Goal: Information Seeking & Learning: Learn about a topic

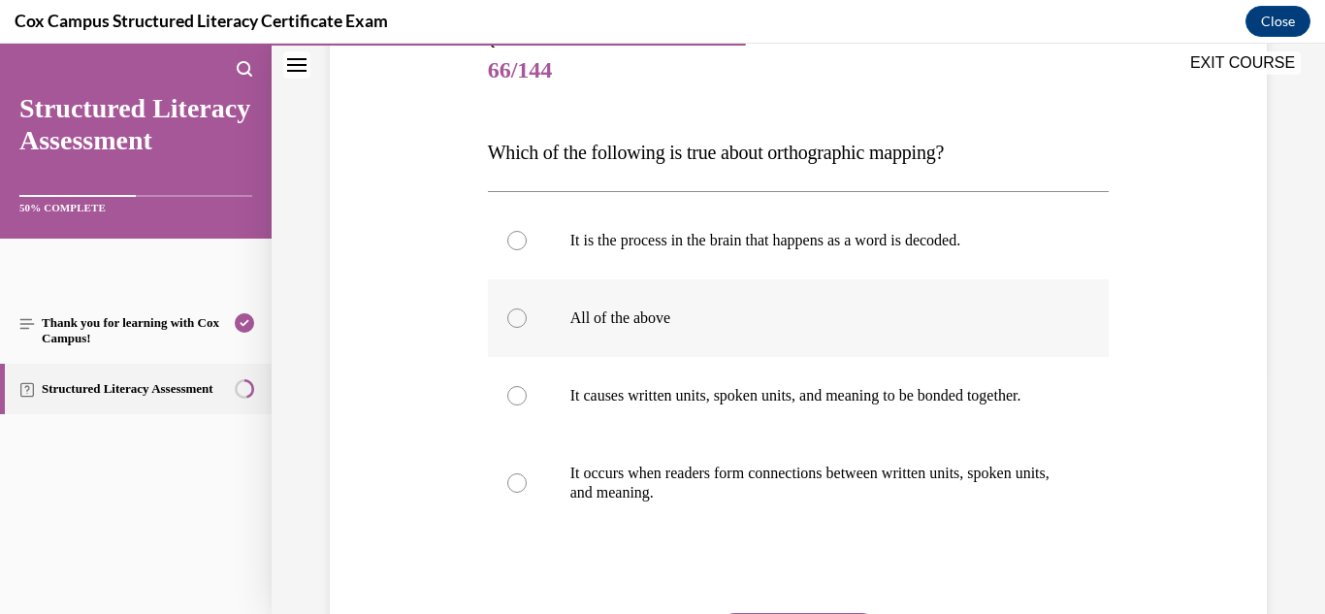
scroll to position [236, 0]
click at [784, 336] on label "All of the above" at bounding box center [799, 319] width 622 height 78
click at [527, 329] on input "All of the above" at bounding box center [516, 318] width 19 height 19
radio input "true"
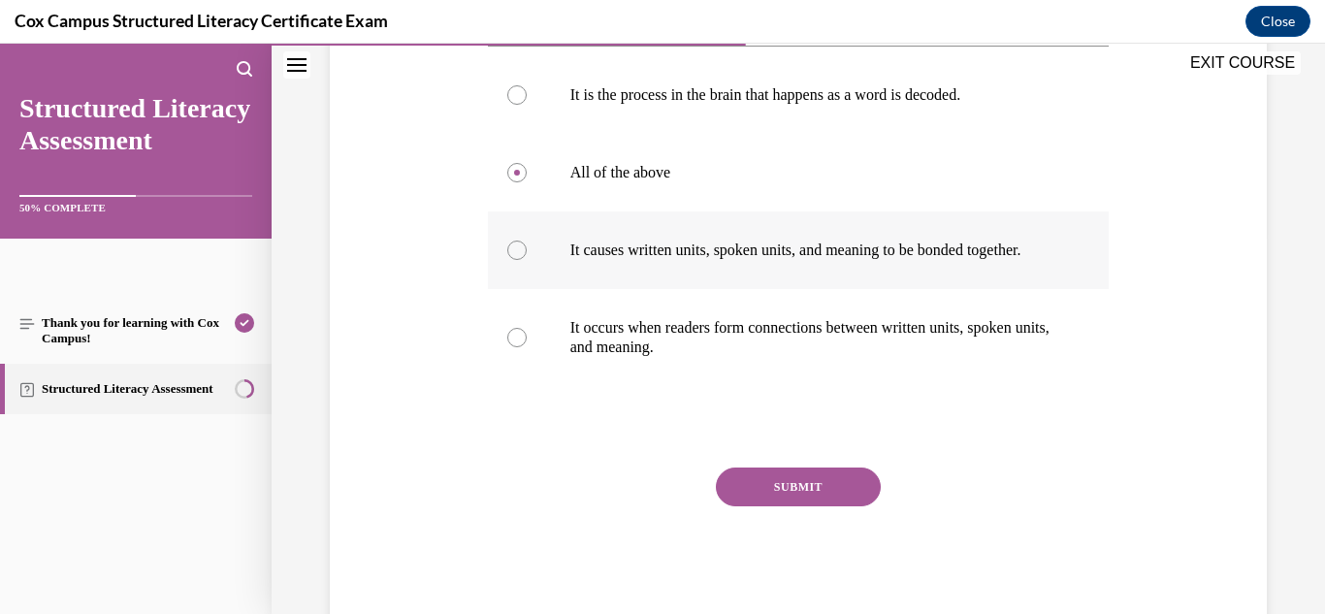
scroll to position [383, 0]
click at [790, 505] on button "SUBMIT" at bounding box center [798, 485] width 165 height 39
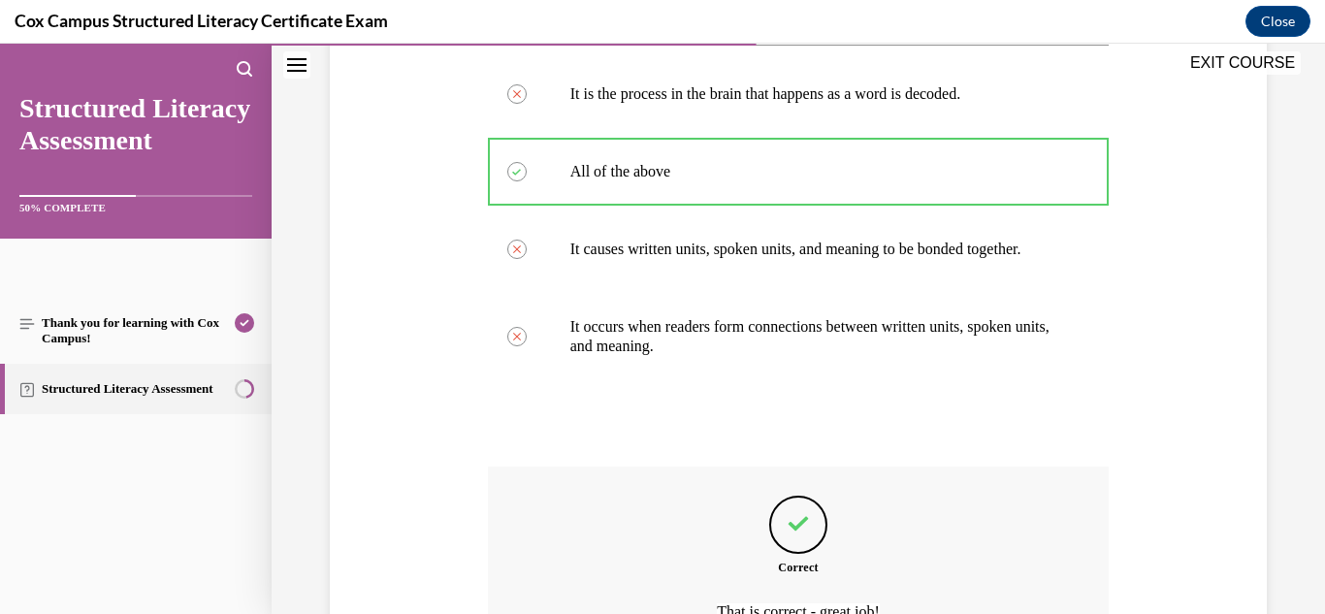
scroll to position [613, 0]
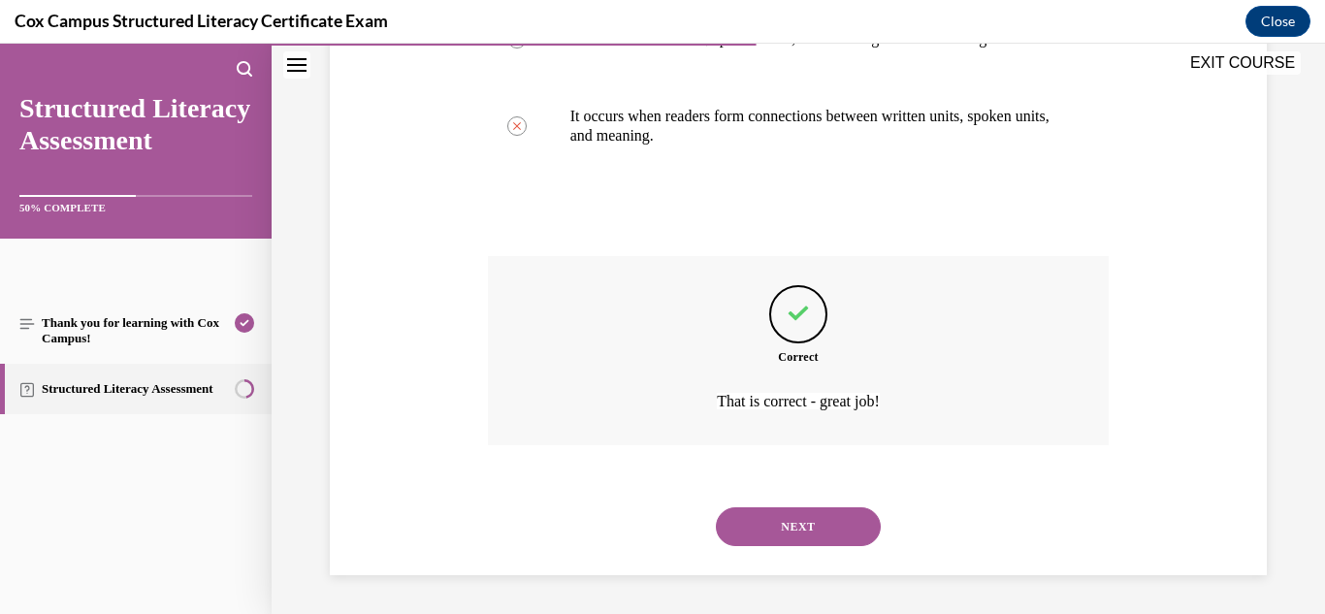
click at [772, 519] on button "NEXT" at bounding box center [798, 526] width 165 height 39
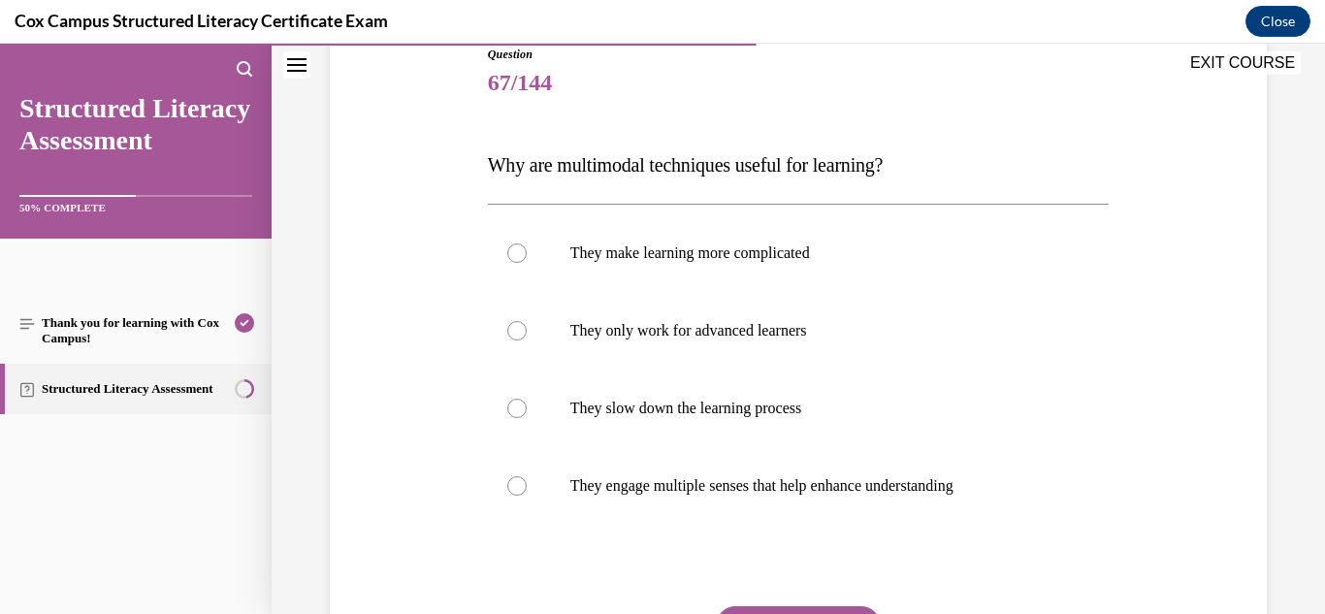
scroll to position [225, 0]
click at [886, 462] on label "They engage multiple senses that help enhance understanding" at bounding box center [799, 485] width 622 height 78
click at [527, 475] on input "They engage multiple senses that help enhance understanding" at bounding box center [516, 484] width 19 height 19
radio input "true"
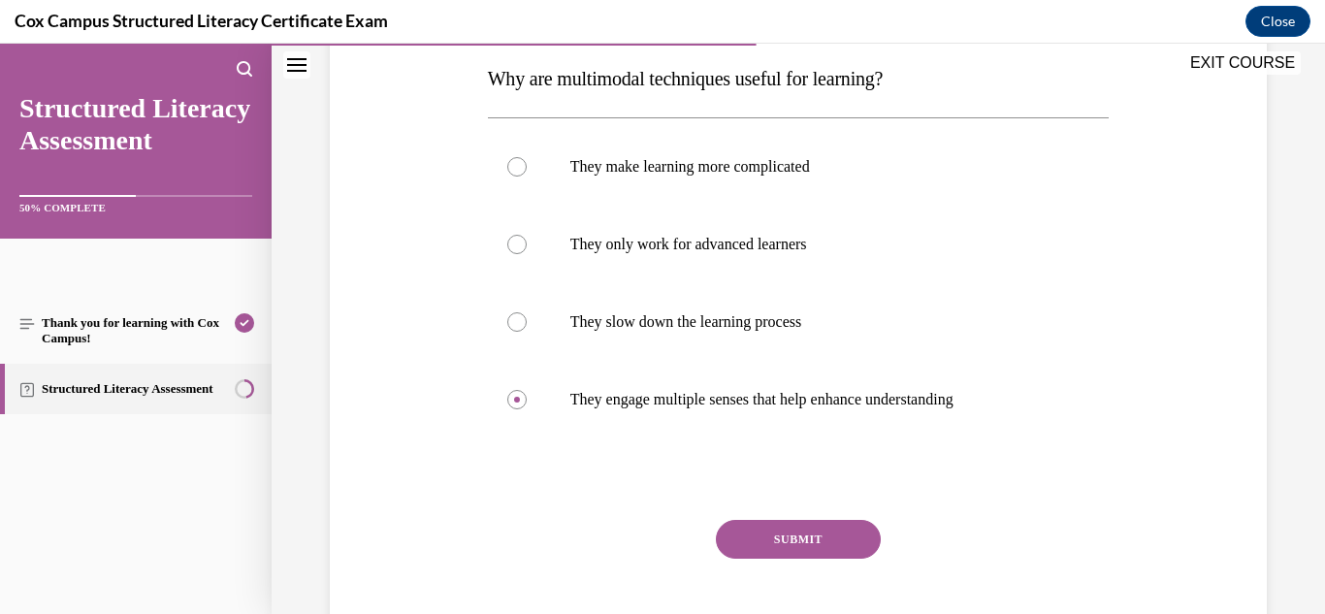
scroll to position [312, 0]
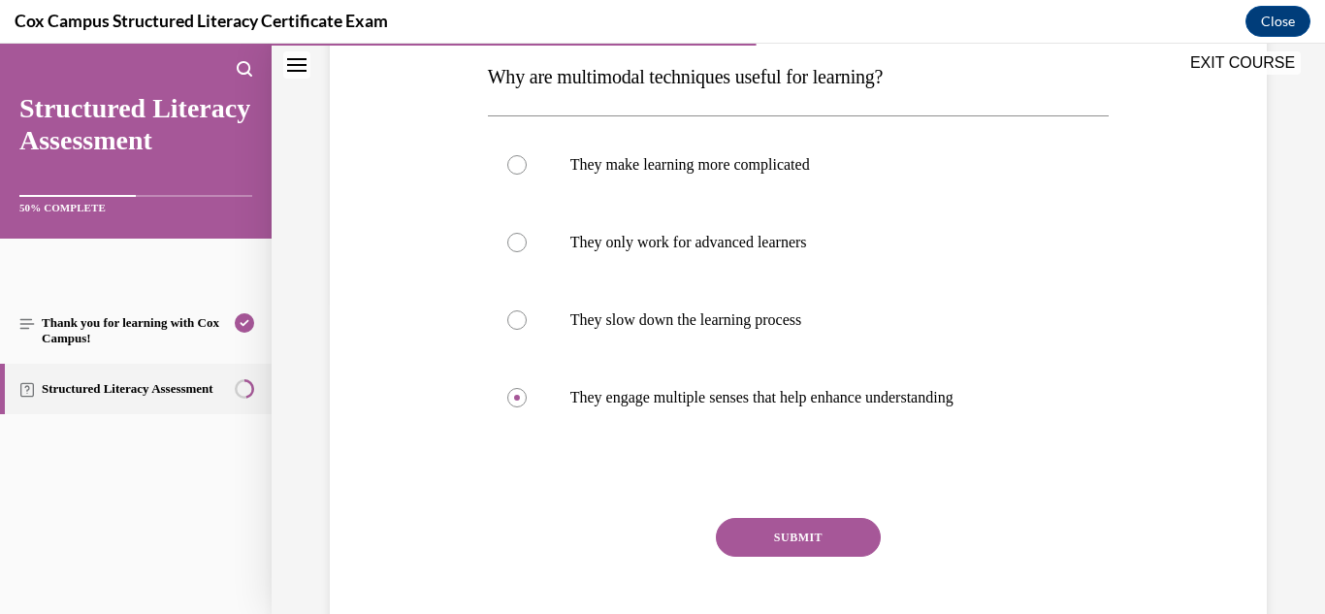
click at [823, 544] on button "SUBMIT" at bounding box center [798, 537] width 165 height 39
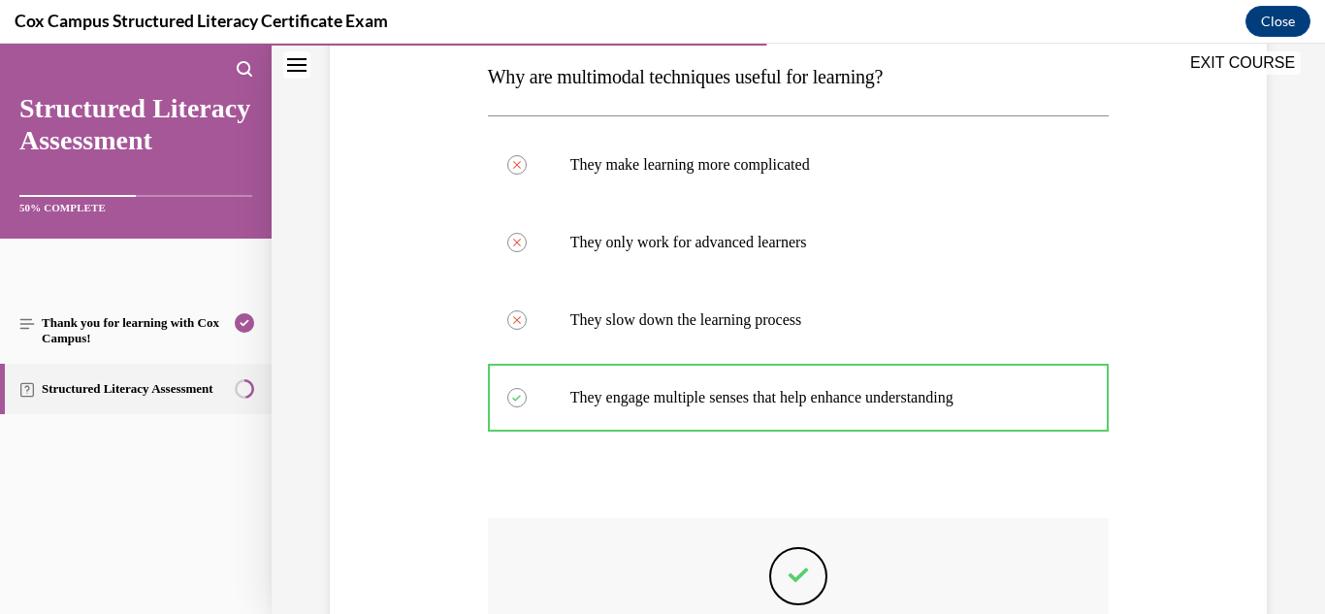
scroll to position [574, 0]
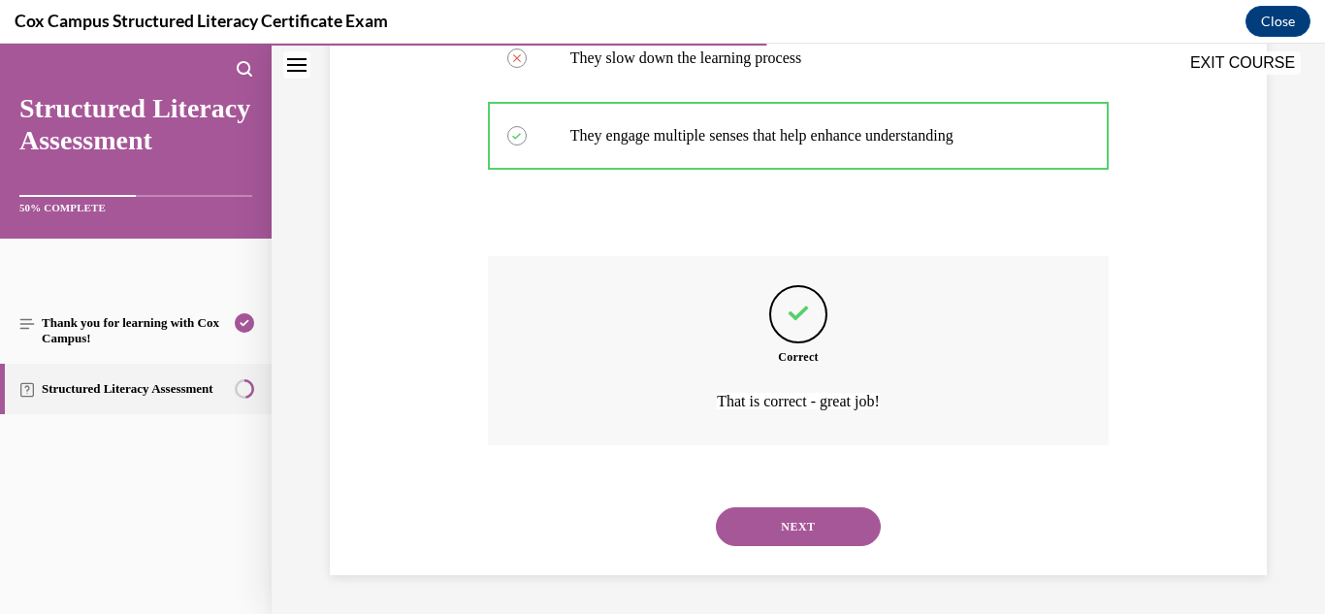
click at [784, 513] on button "NEXT" at bounding box center [798, 526] width 165 height 39
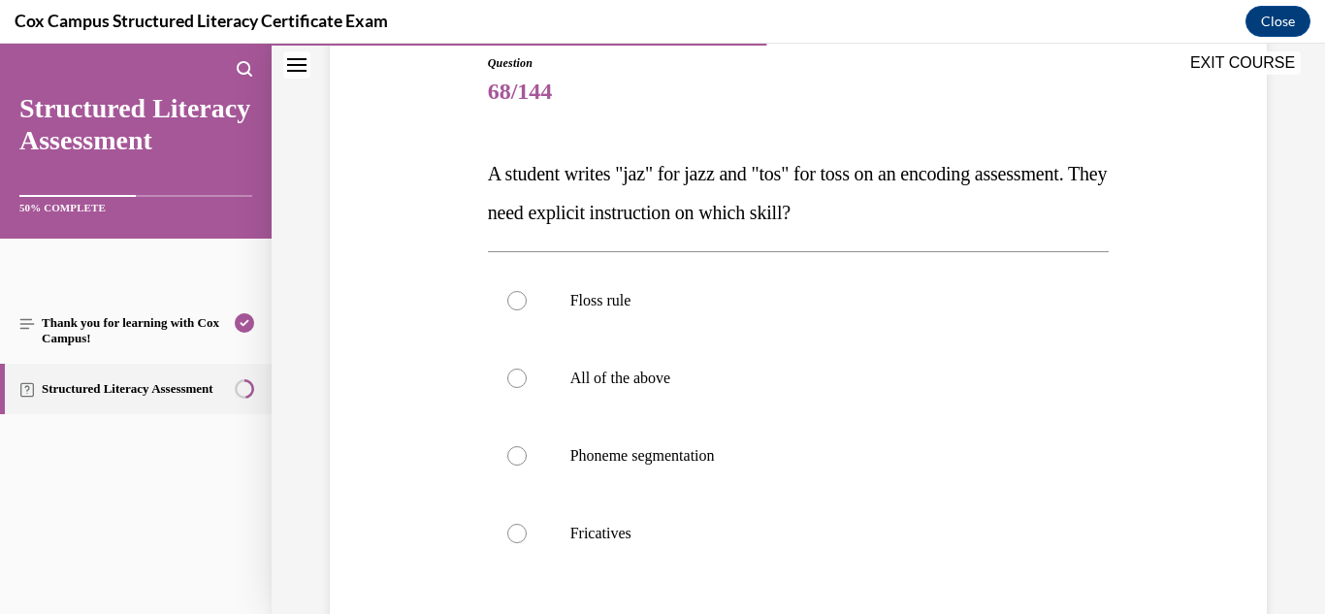
scroll to position [214, 0]
click at [629, 301] on p "Floss rule" at bounding box center [815, 301] width 491 height 19
click at [527, 301] on input "Floss rule" at bounding box center [516, 301] width 19 height 19
radio input "true"
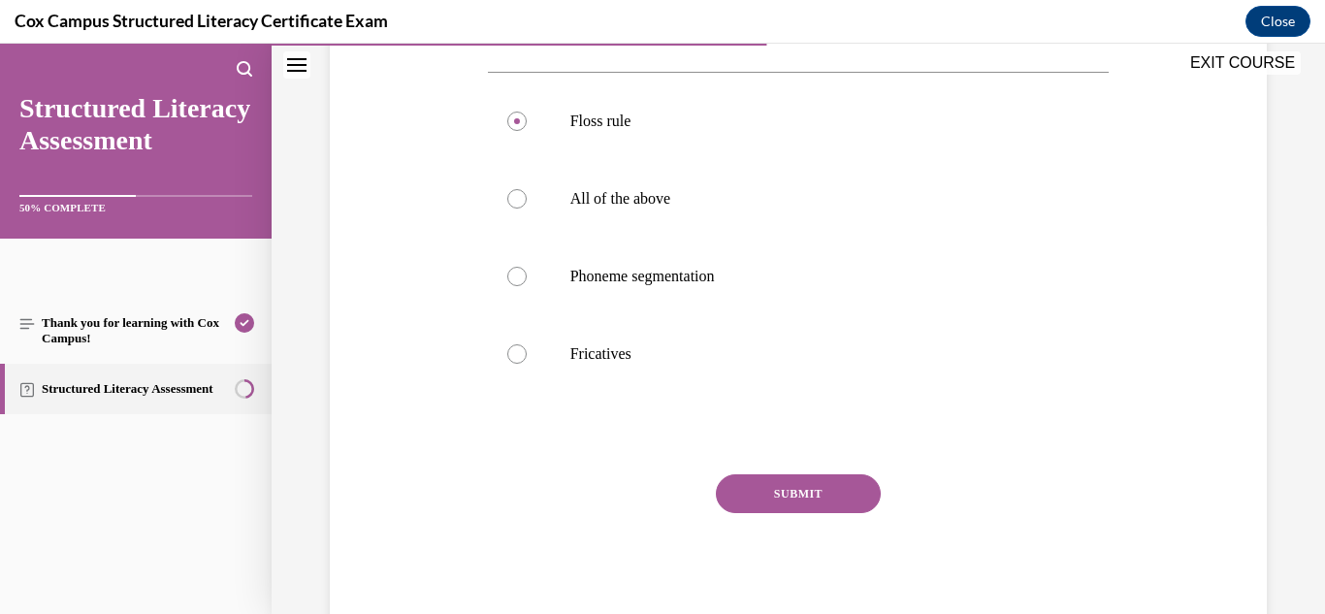
click at [777, 504] on button "SUBMIT" at bounding box center [798, 493] width 165 height 39
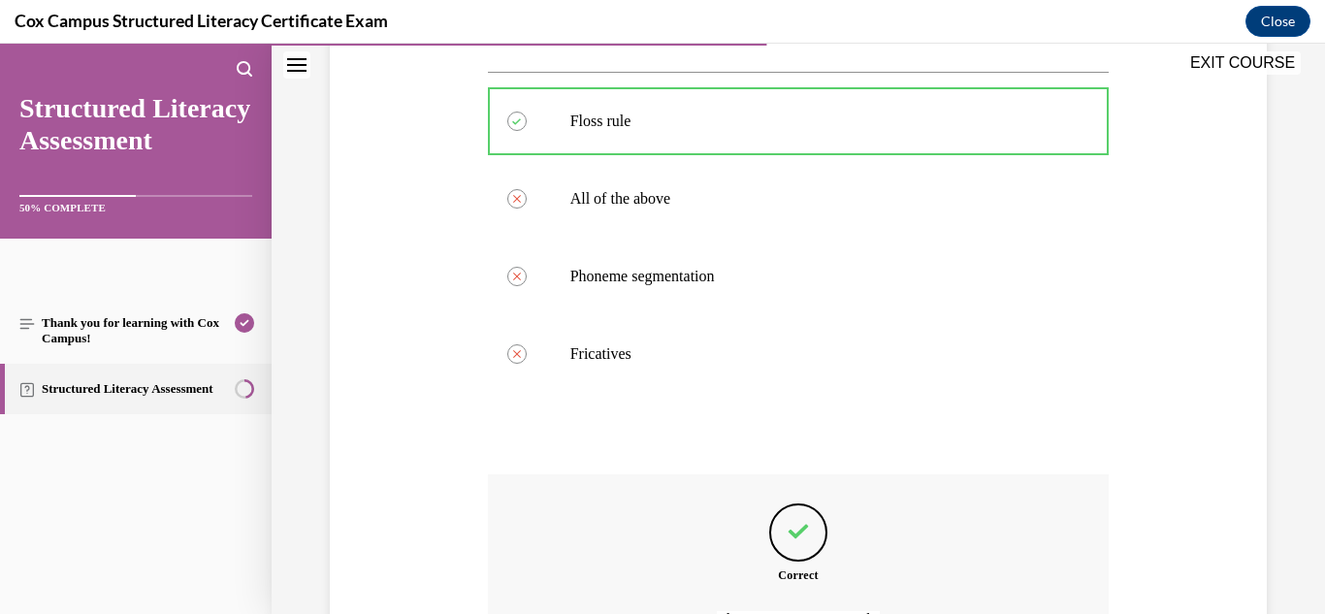
scroll to position [613, 0]
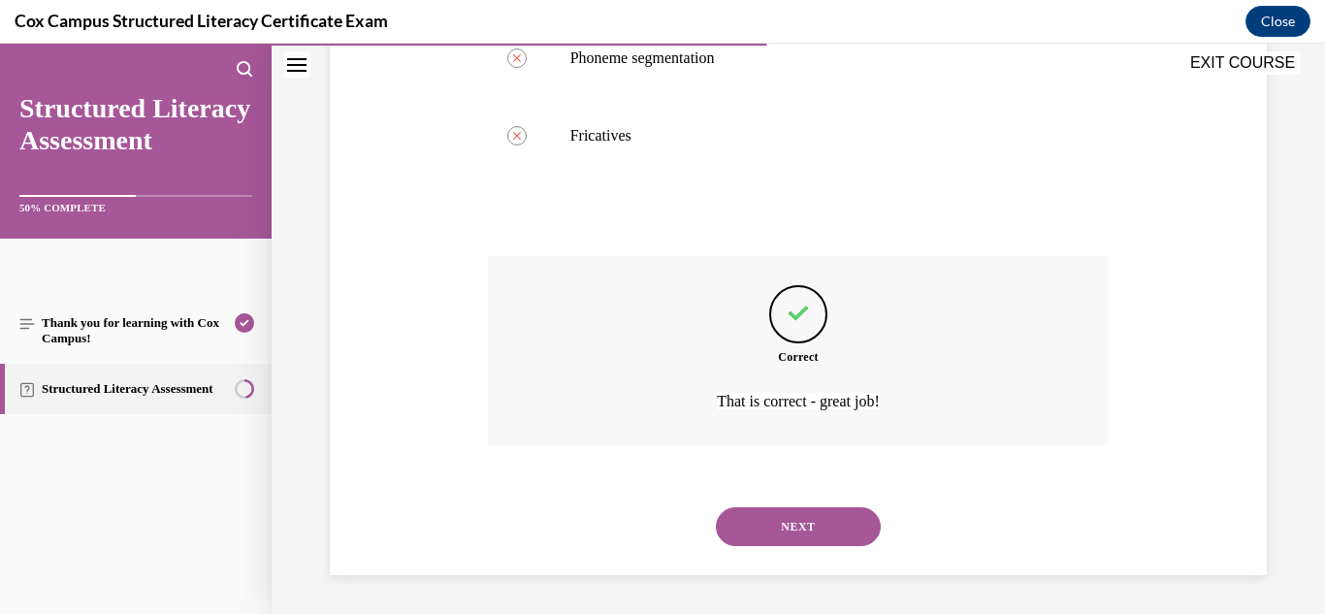
click at [822, 529] on button "NEXT" at bounding box center [798, 526] width 165 height 39
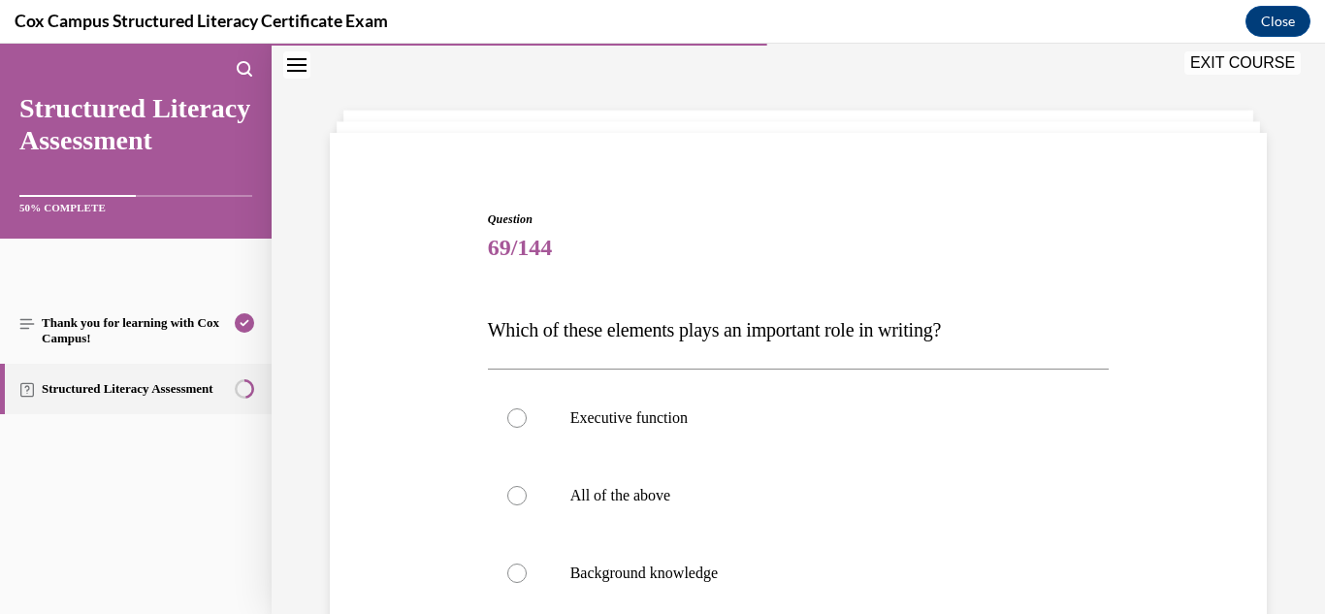
scroll to position [221, 0]
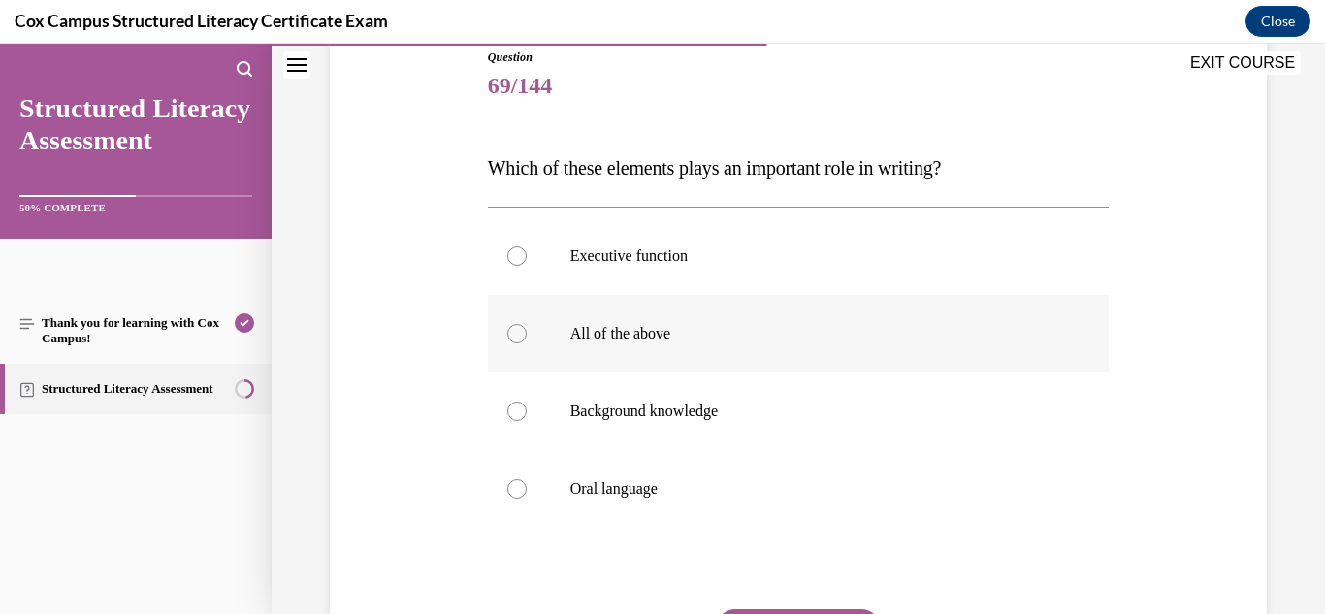
click at [600, 324] on p "All of the above" at bounding box center [815, 333] width 491 height 19
click at [527, 324] on input "All of the above" at bounding box center [516, 333] width 19 height 19
radio input "true"
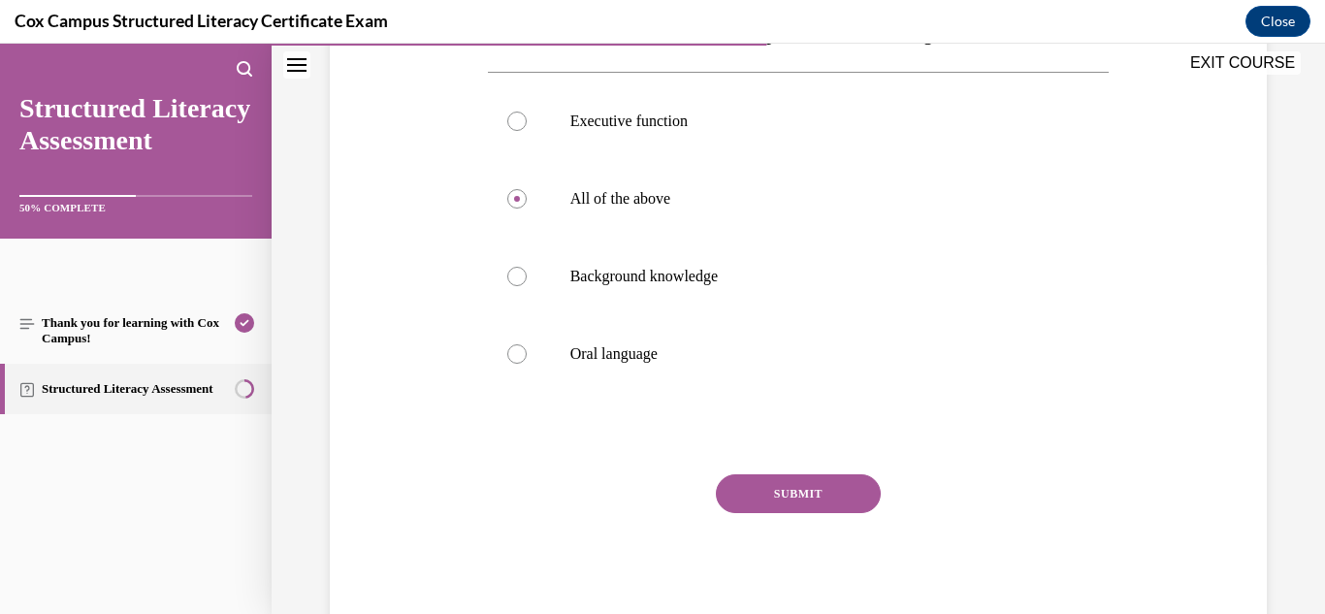
click at [810, 492] on button "SUBMIT" at bounding box center [798, 493] width 165 height 39
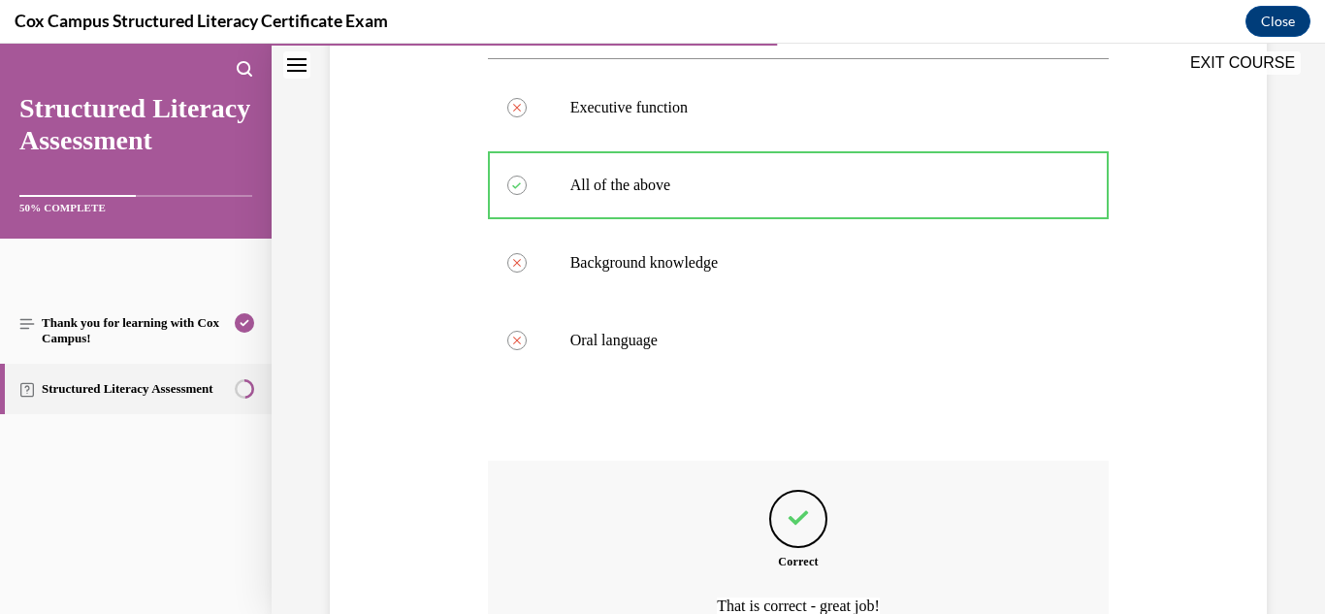
scroll to position [574, 0]
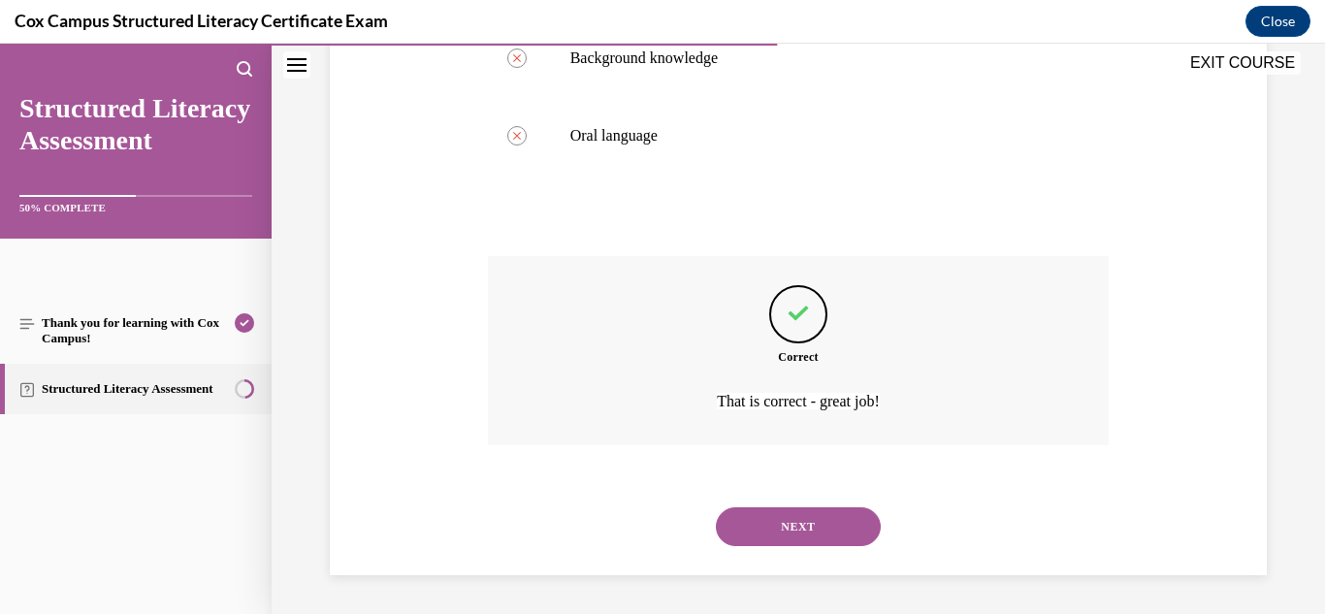
click at [816, 530] on button "NEXT" at bounding box center [798, 526] width 165 height 39
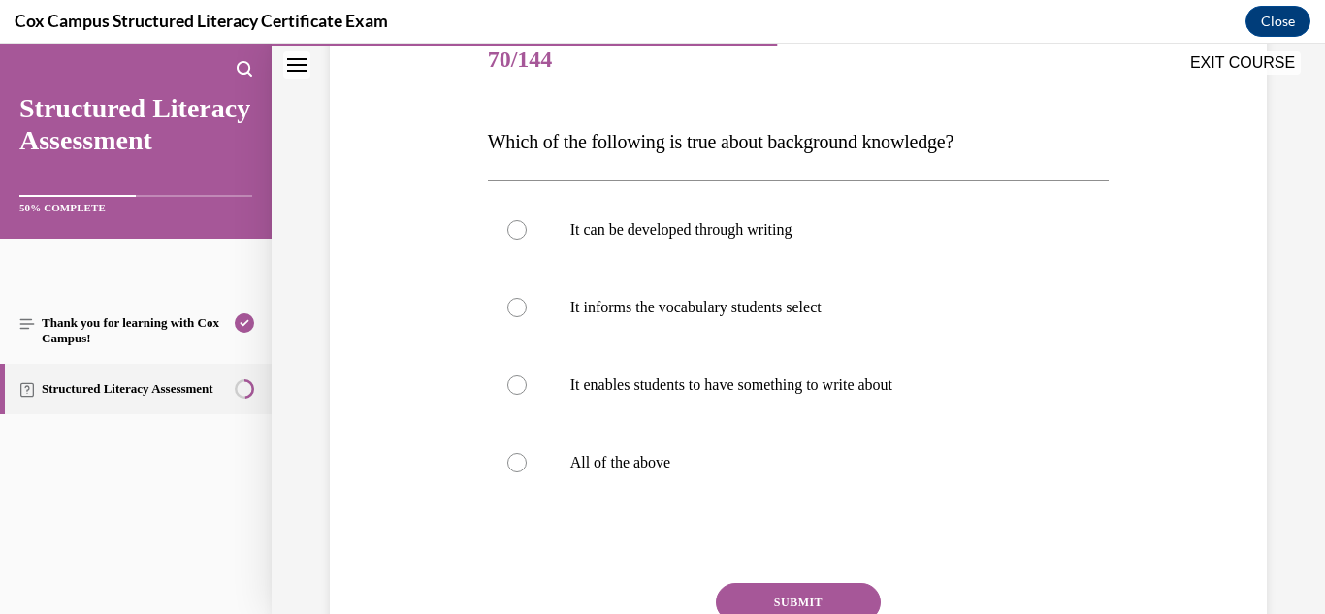
scroll to position [248, 0]
click at [619, 482] on label "All of the above" at bounding box center [799, 462] width 622 height 78
click at [527, 471] on input "All of the above" at bounding box center [516, 461] width 19 height 19
radio input "true"
click at [787, 603] on button "SUBMIT" at bounding box center [798, 601] width 165 height 39
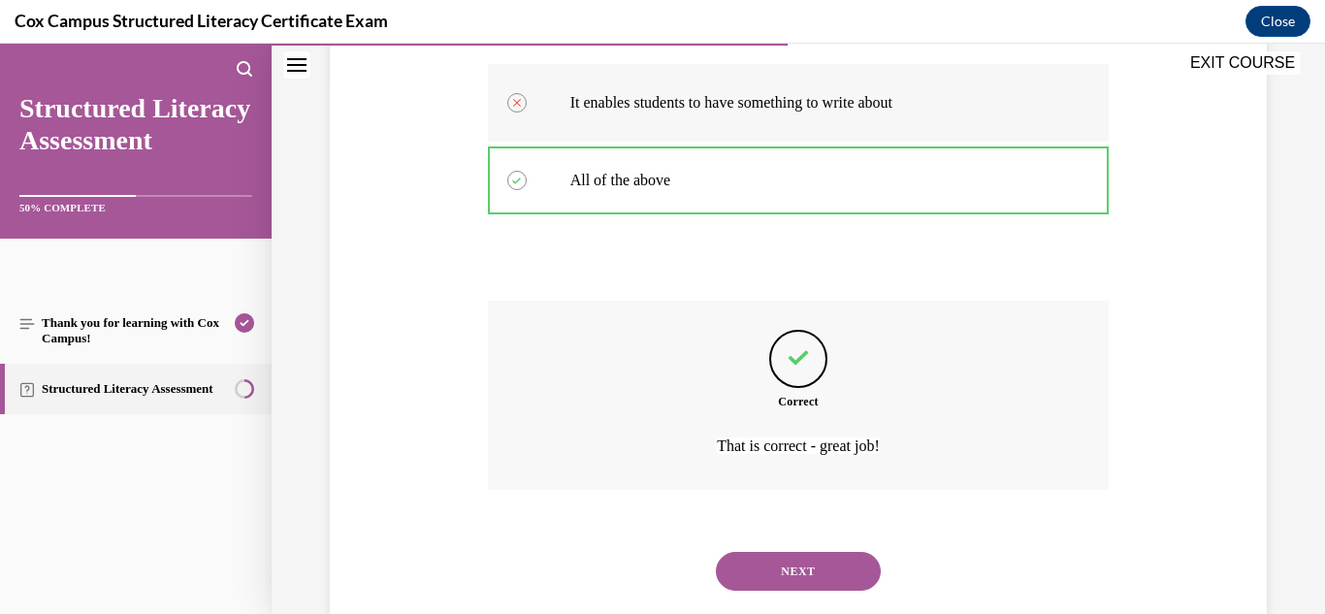
scroll to position [574, 0]
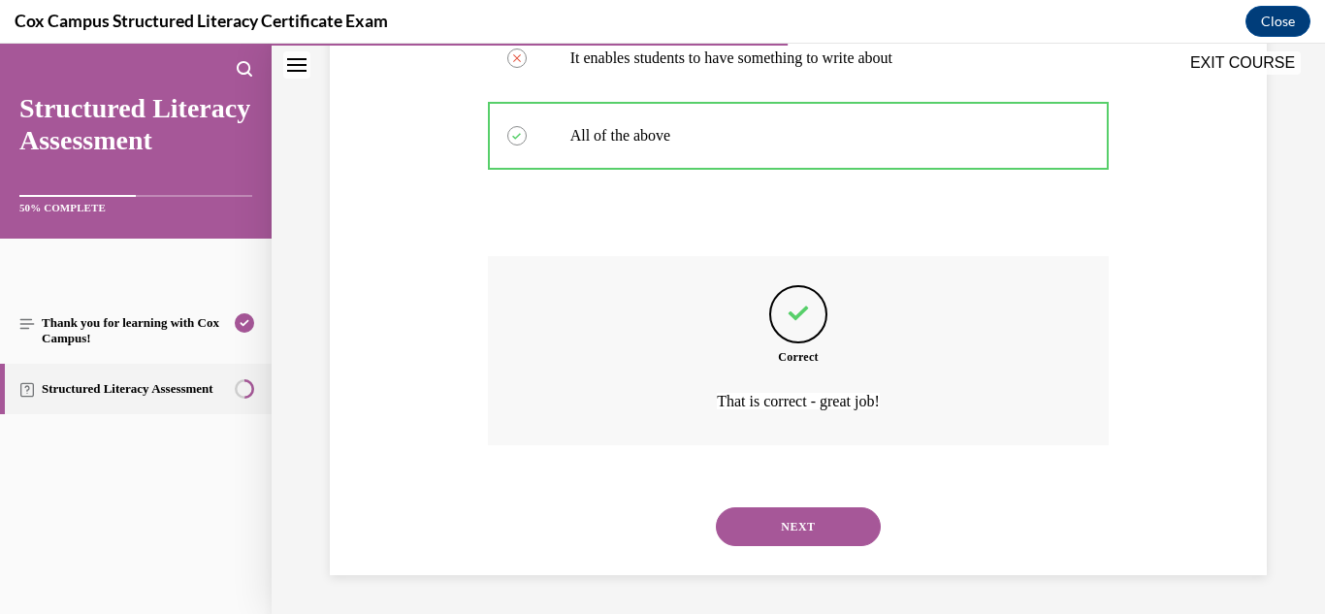
click at [798, 524] on button "NEXT" at bounding box center [798, 526] width 165 height 39
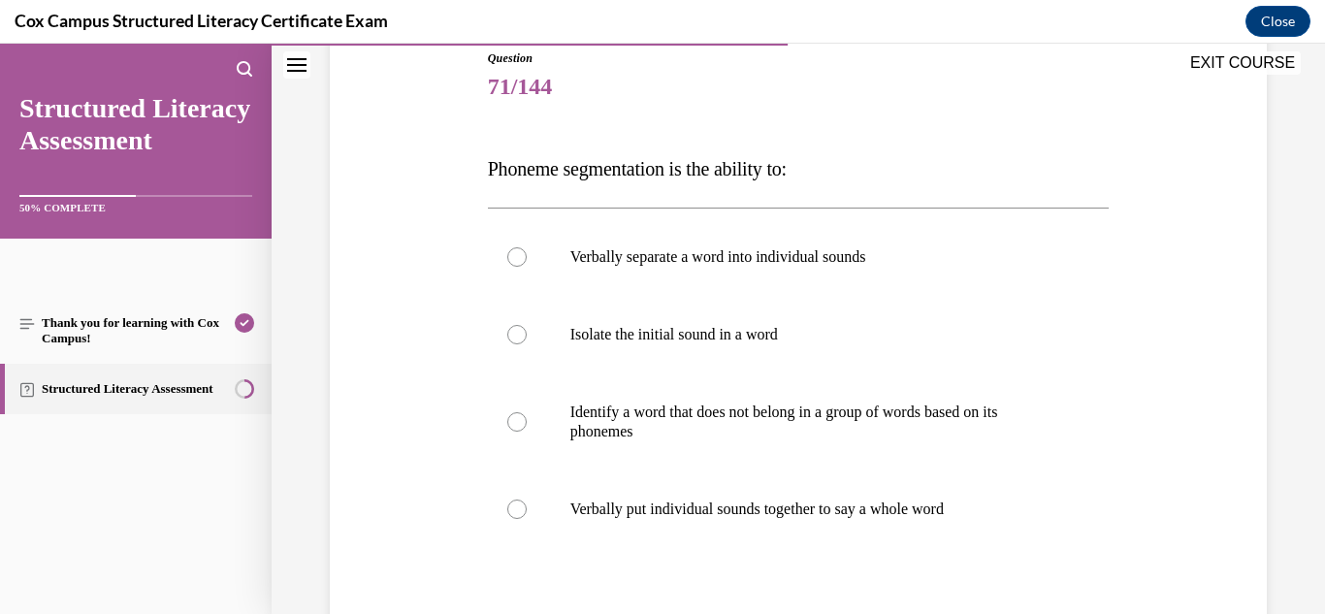
scroll to position [221, 0]
click at [840, 237] on label "Verbally separate a word into individual sounds" at bounding box center [799, 256] width 622 height 78
click at [527, 246] on input "Verbally separate a word into individual sounds" at bounding box center [516, 255] width 19 height 19
radio input "true"
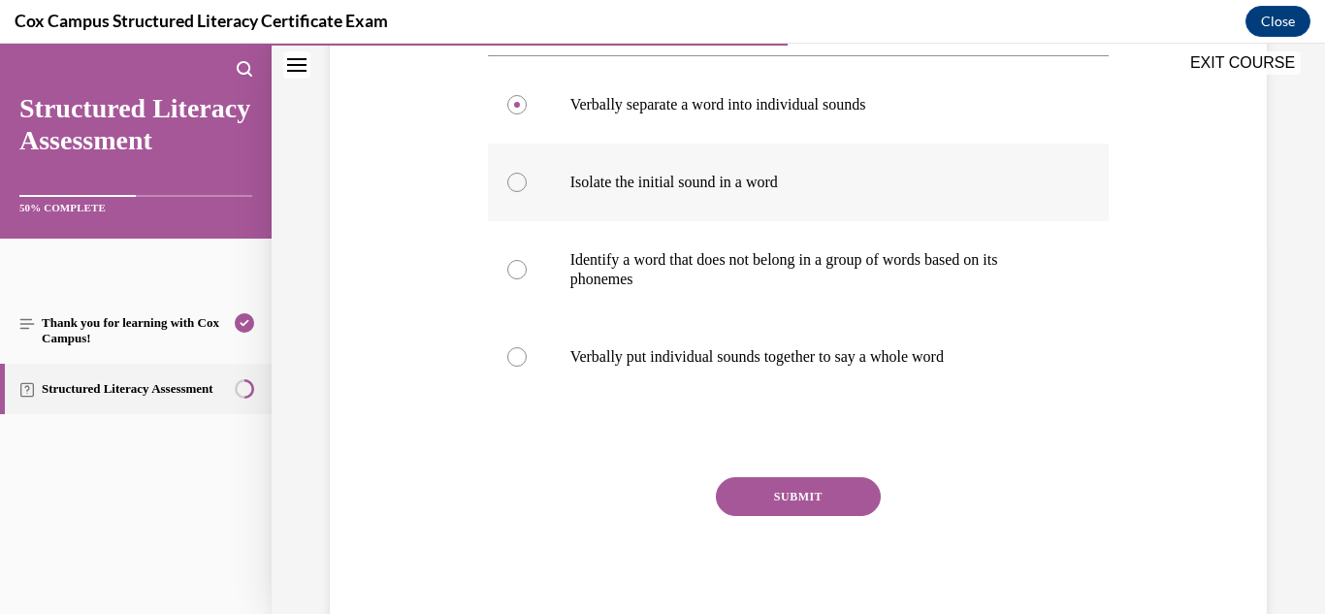
scroll to position [375, 0]
click at [783, 495] on button "SUBMIT" at bounding box center [798, 493] width 165 height 39
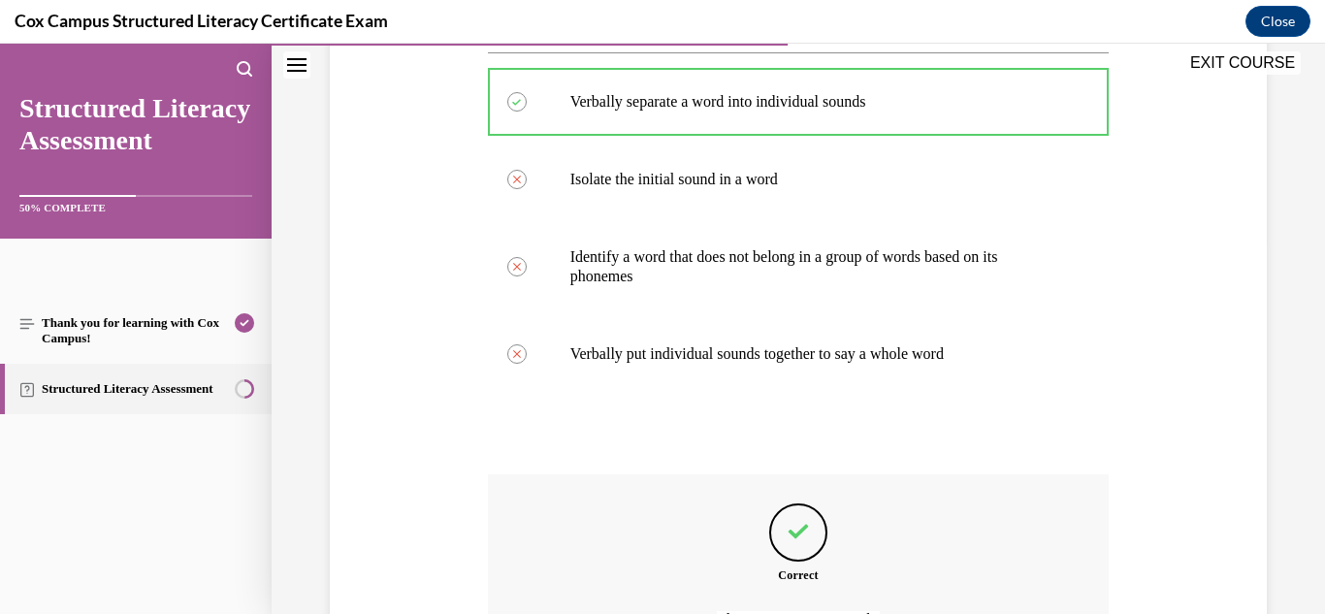
scroll to position [593, 0]
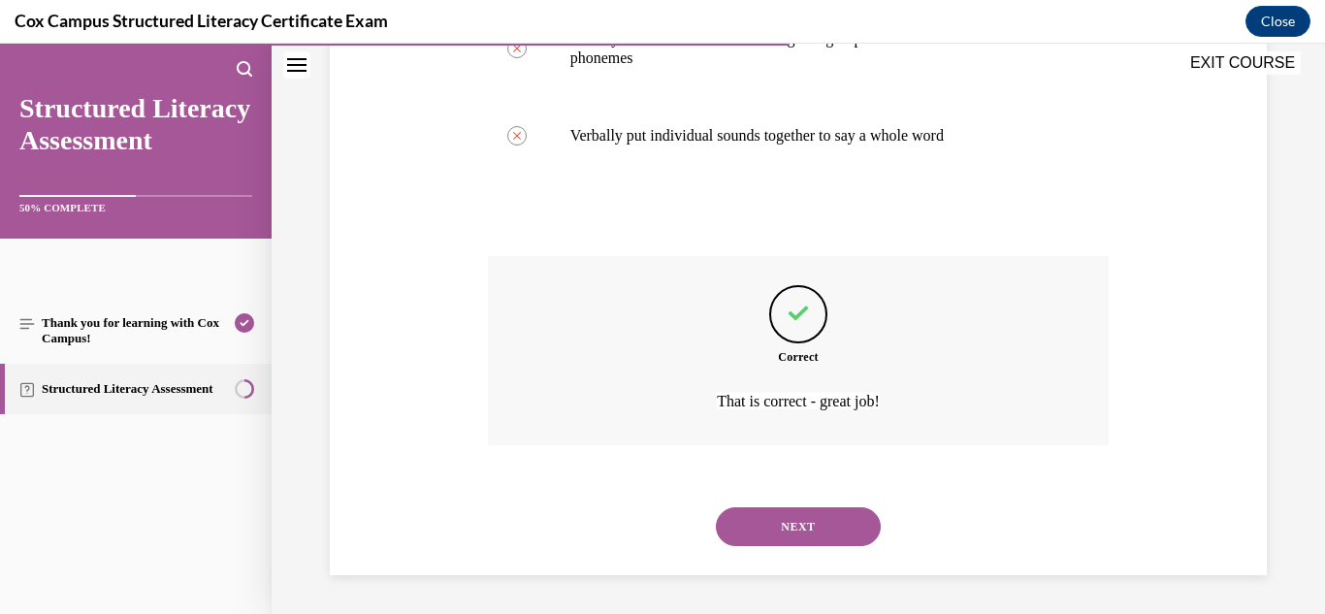
click at [794, 517] on button "NEXT" at bounding box center [798, 526] width 165 height 39
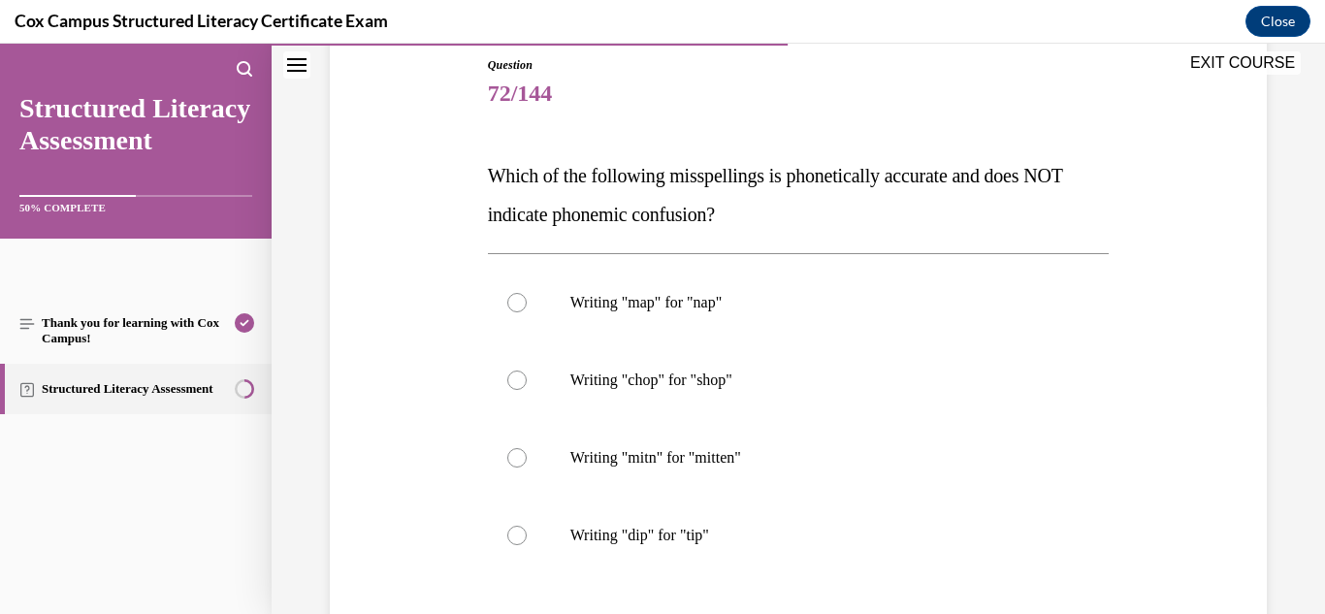
scroll to position [252, 0]
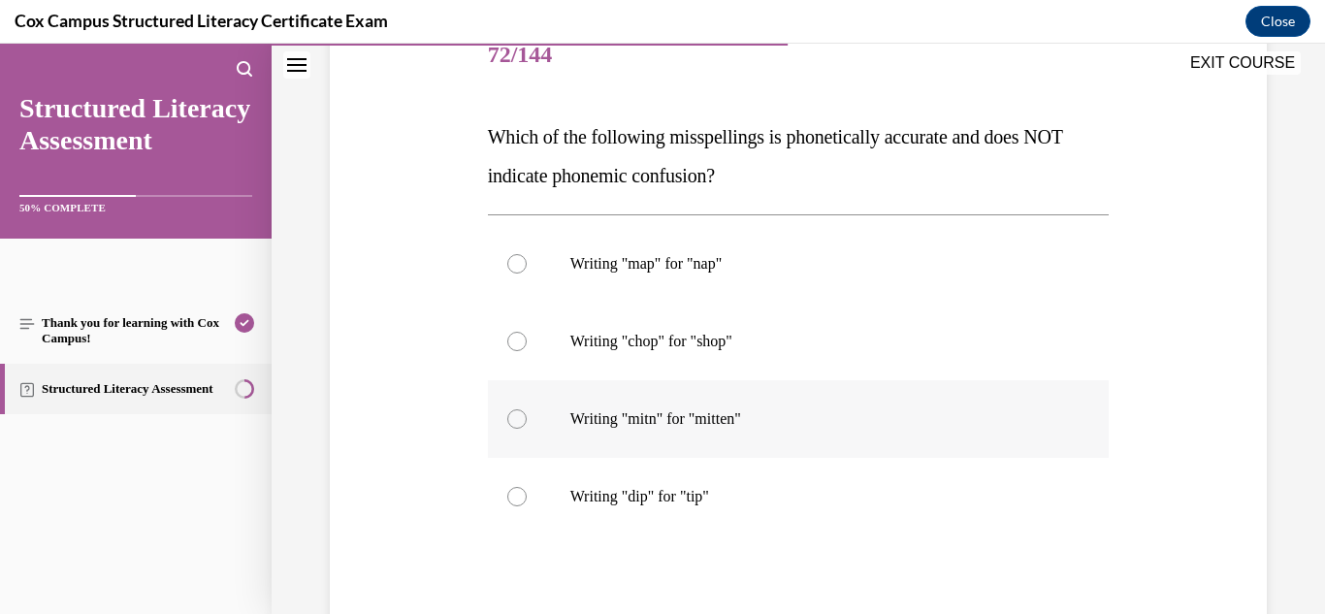
click at [728, 427] on p "Writing "mitn" for "mitten"" at bounding box center [815, 418] width 491 height 19
click at [527, 427] on input "Writing "mitn" for "mitten"" at bounding box center [516, 418] width 19 height 19
radio input "true"
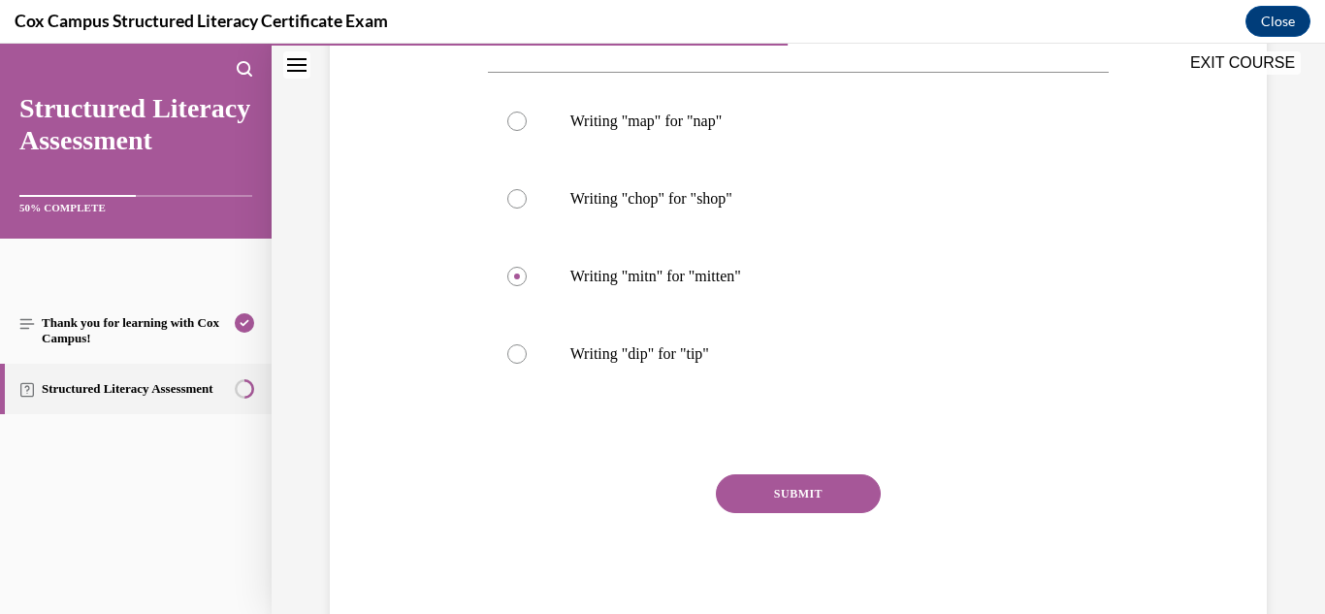
click at [796, 496] on button "SUBMIT" at bounding box center [798, 493] width 165 height 39
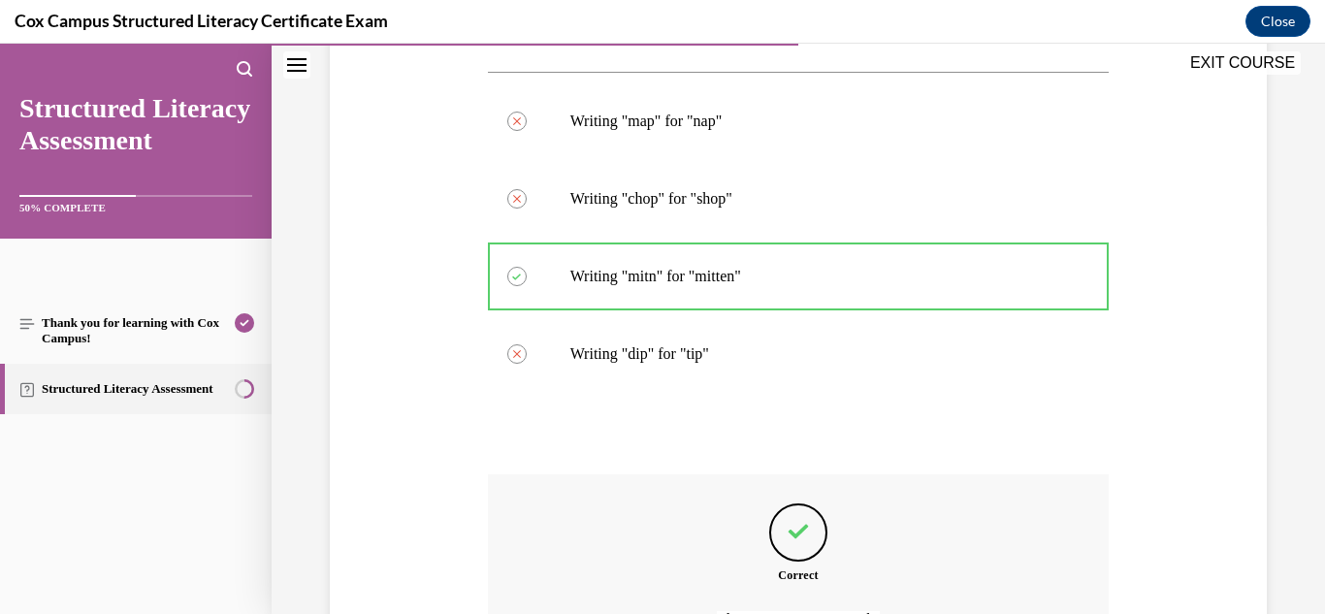
scroll to position [613, 0]
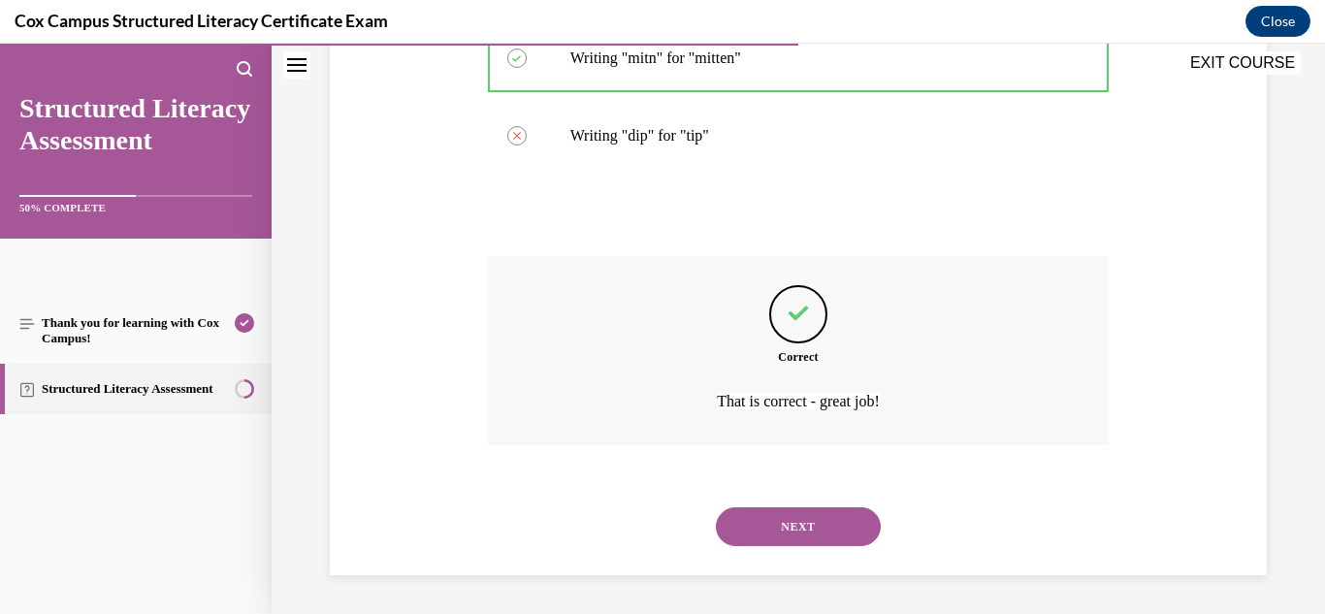
click at [803, 545] on button "NEXT" at bounding box center [798, 526] width 165 height 39
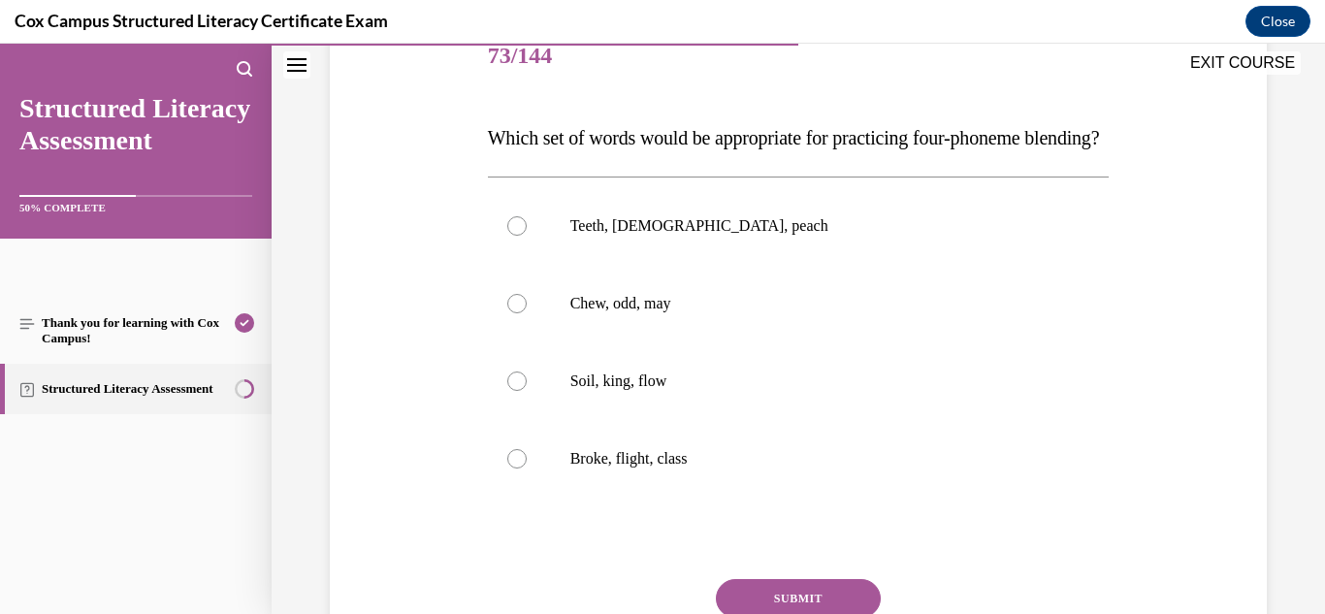
scroll to position [252, 0]
click at [688, 252] on label "Teeth, [DEMOGRAPHIC_DATA], peach" at bounding box center [799, 225] width 622 height 78
click at [527, 235] on input "Teeth, [DEMOGRAPHIC_DATA], peach" at bounding box center [516, 224] width 19 height 19
radio input "true"
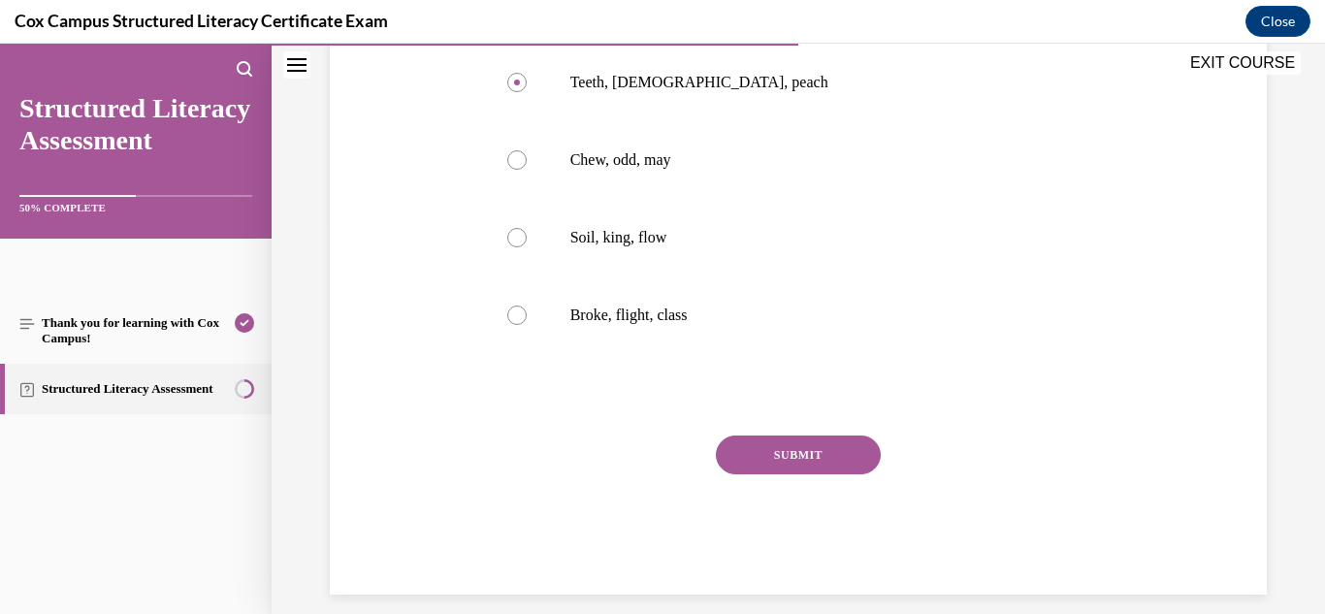
click at [801, 474] on button "SUBMIT" at bounding box center [798, 454] width 165 height 39
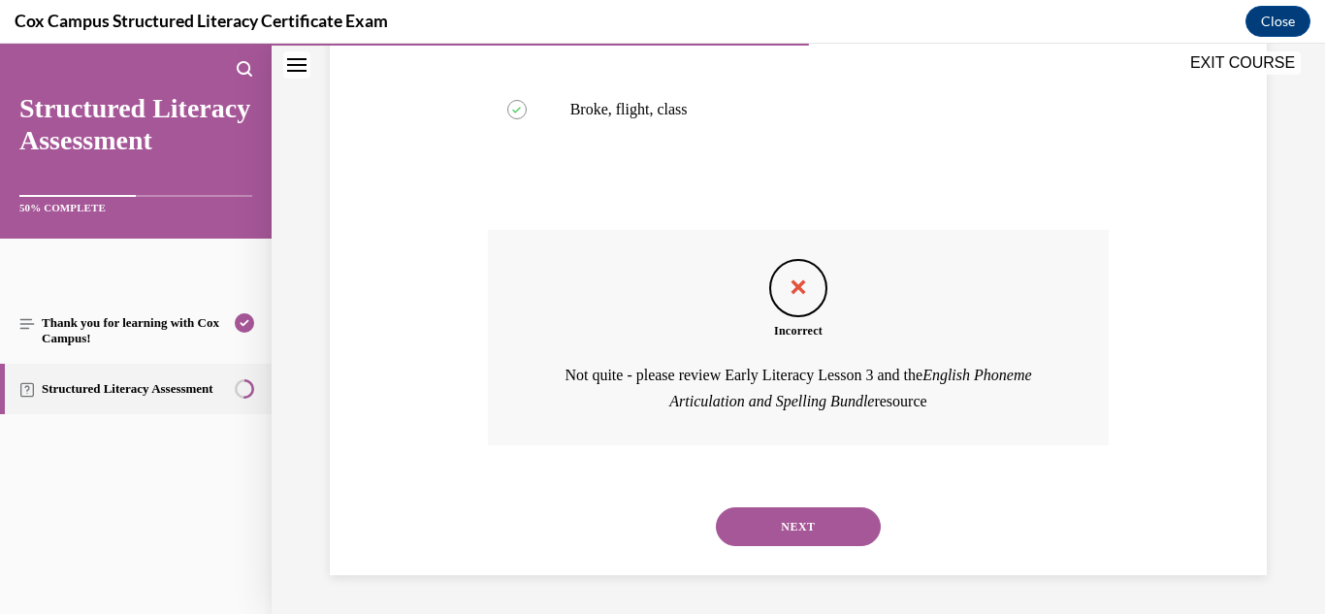
scroll to position [639, 0]
click at [793, 539] on button "NEXT" at bounding box center [798, 526] width 165 height 39
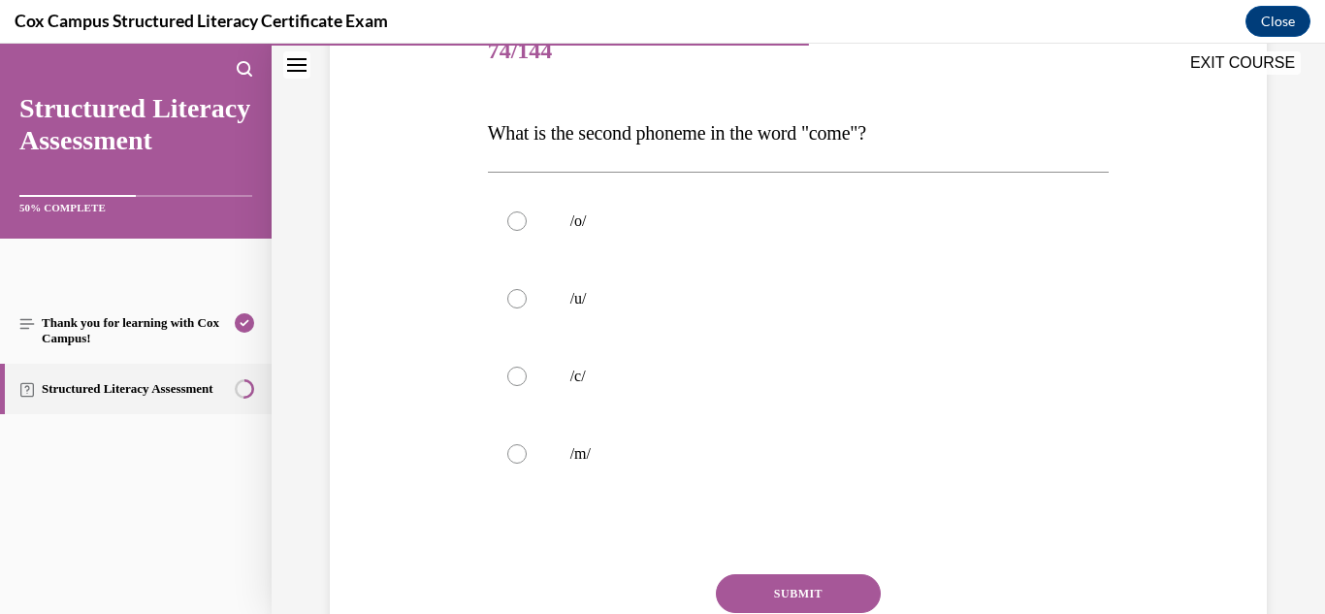
scroll to position [257, 0]
click at [596, 302] on p "/u/" at bounding box center [815, 297] width 491 height 19
click at [527, 302] on input "/u/" at bounding box center [516, 297] width 19 height 19
radio input "true"
click at [768, 578] on button "SUBMIT" at bounding box center [798, 592] width 165 height 39
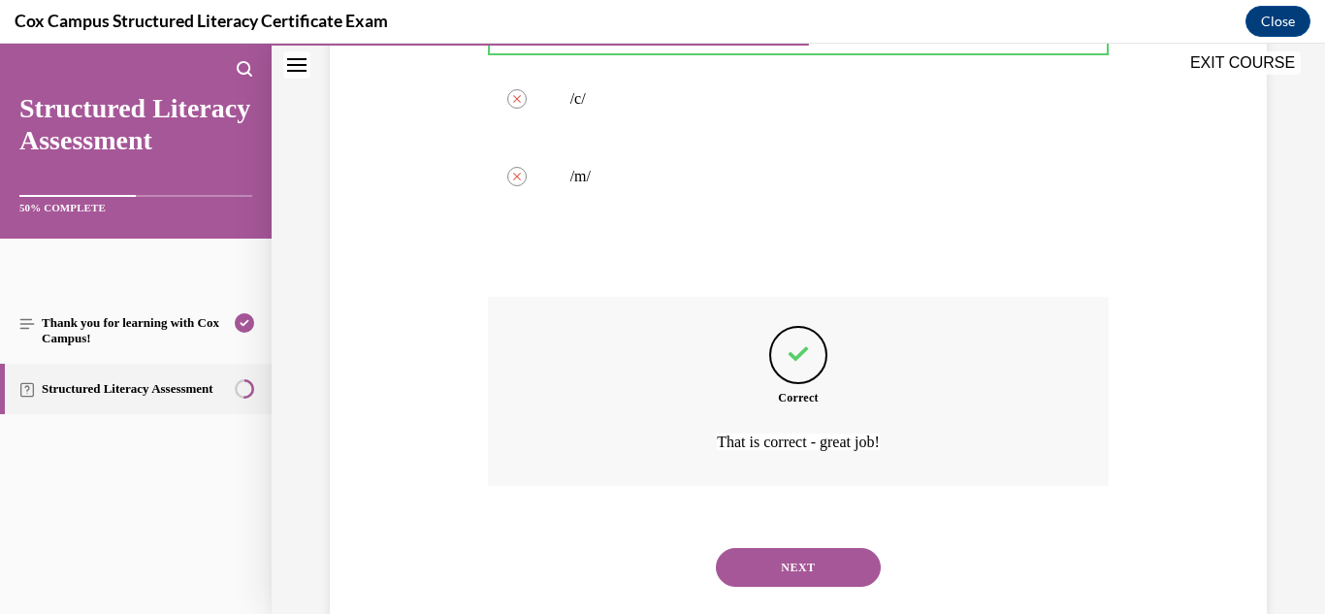
scroll to position [574, 0]
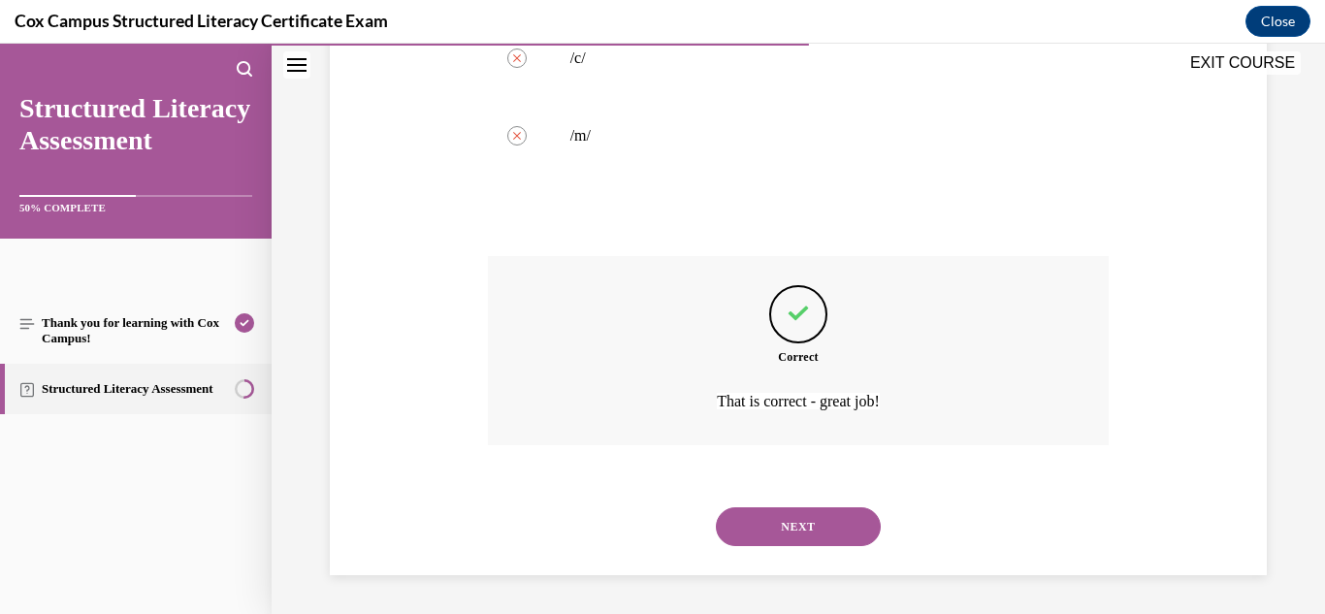
click at [794, 578] on div "Question 74/144 What is the second phoneme in the word "come"?   /o/   Correctl…" at bounding box center [798, 72] width 1053 height 1083
click at [783, 524] on button "NEXT" at bounding box center [798, 526] width 165 height 39
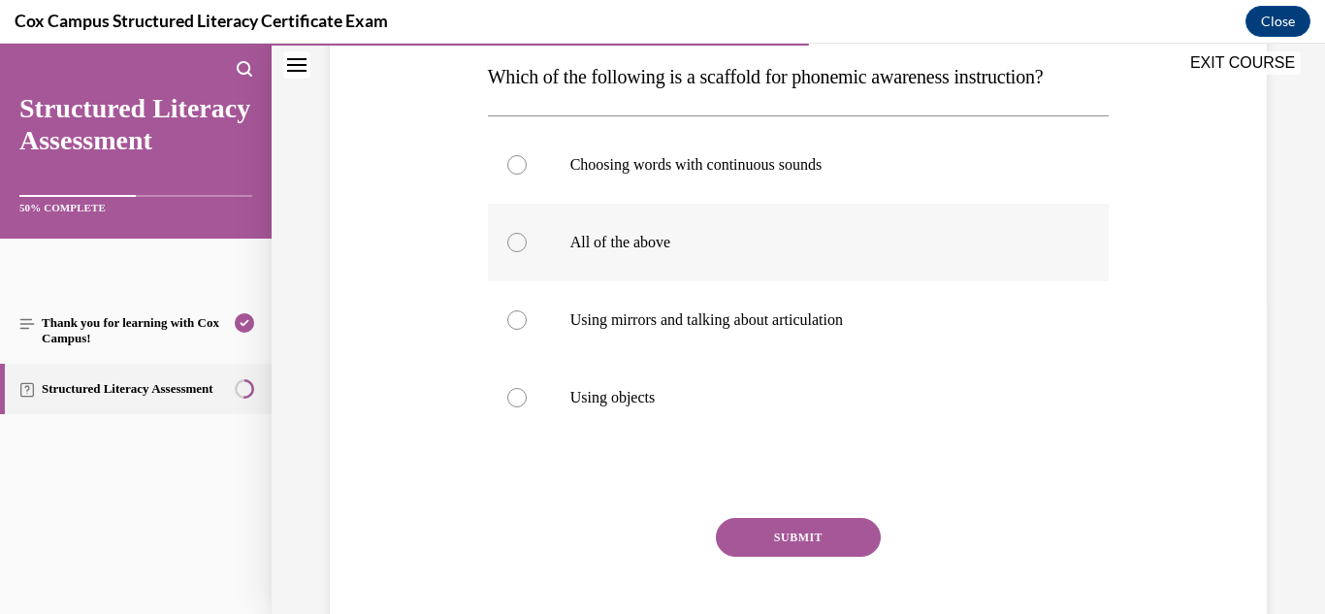
scroll to position [333, 0]
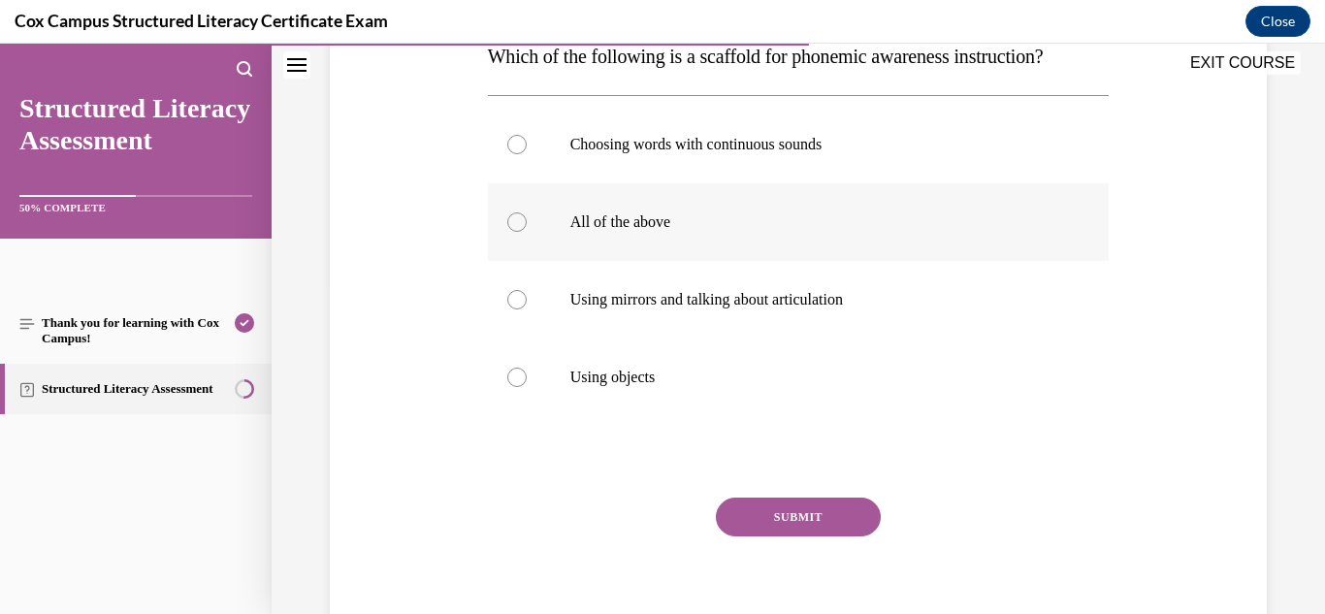
click at [624, 232] on p "All of the above" at bounding box center [815, 221] width 491 height 19
click at [527, 232] on input "All of the above" at bounding box center [516, 221] width 19 height 19
radio input "true"
click at [785, 536] on button "SUBMIT" at bounding box center [798, 516] width 165 height 39
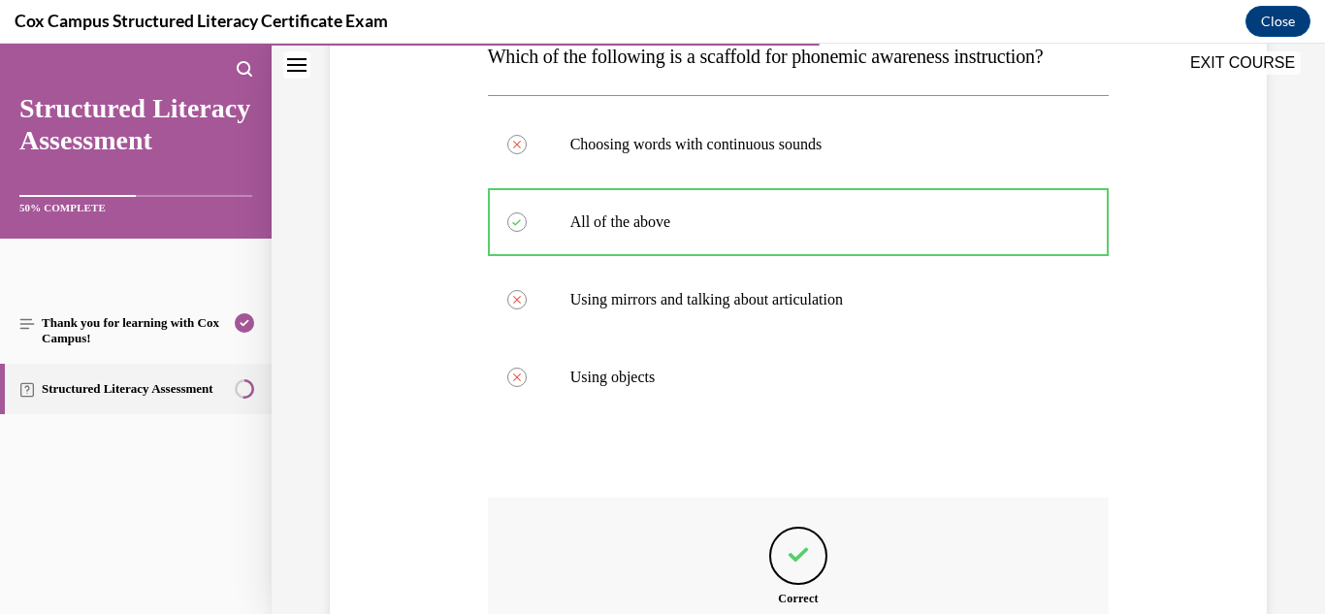
scroll to position [613, 0]
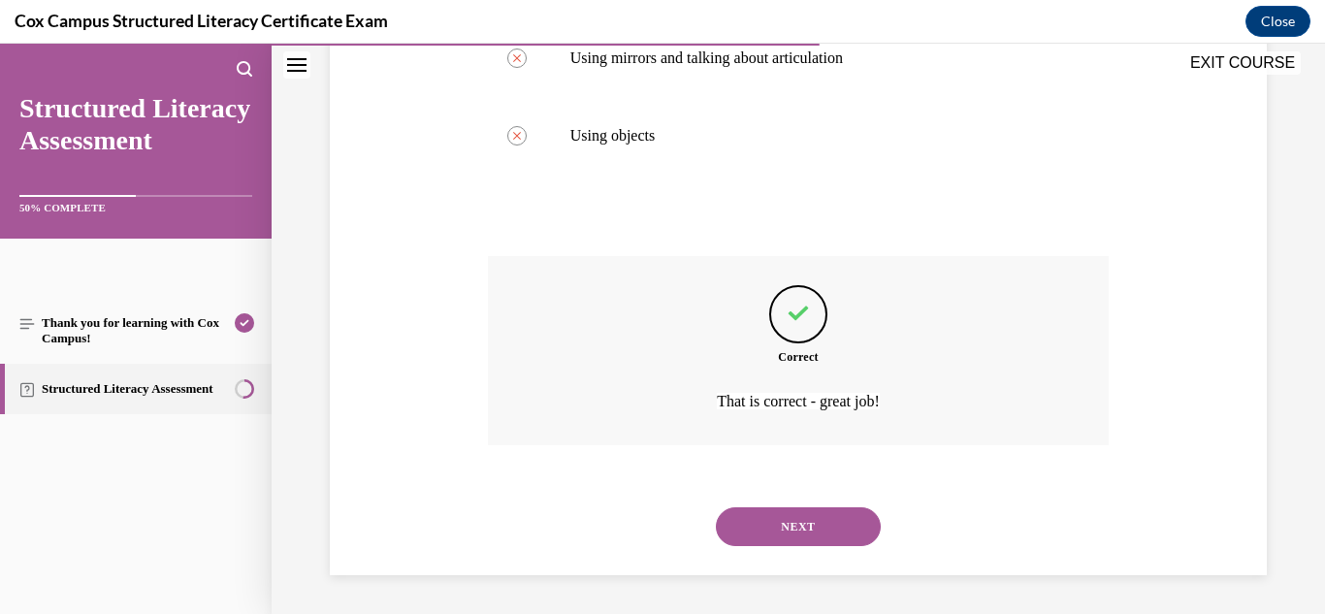
click at [780, 532] on button "NEXT" at bounding box center [798, 526] width 165 height 39
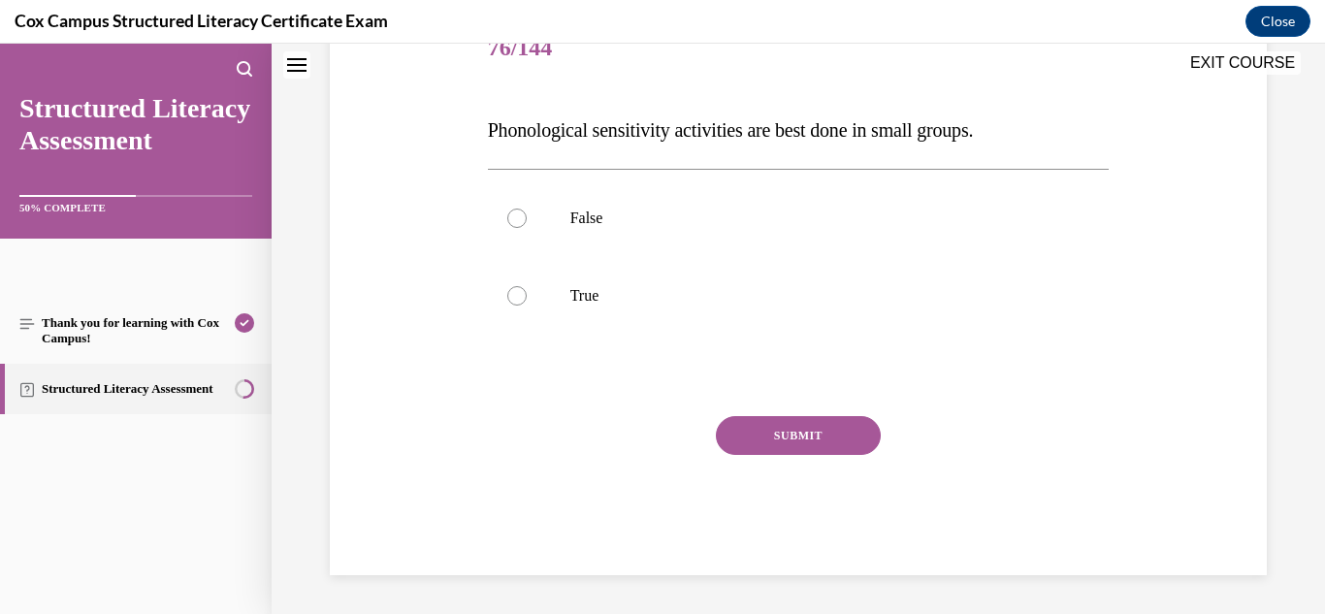
scroll to position [59, 0]
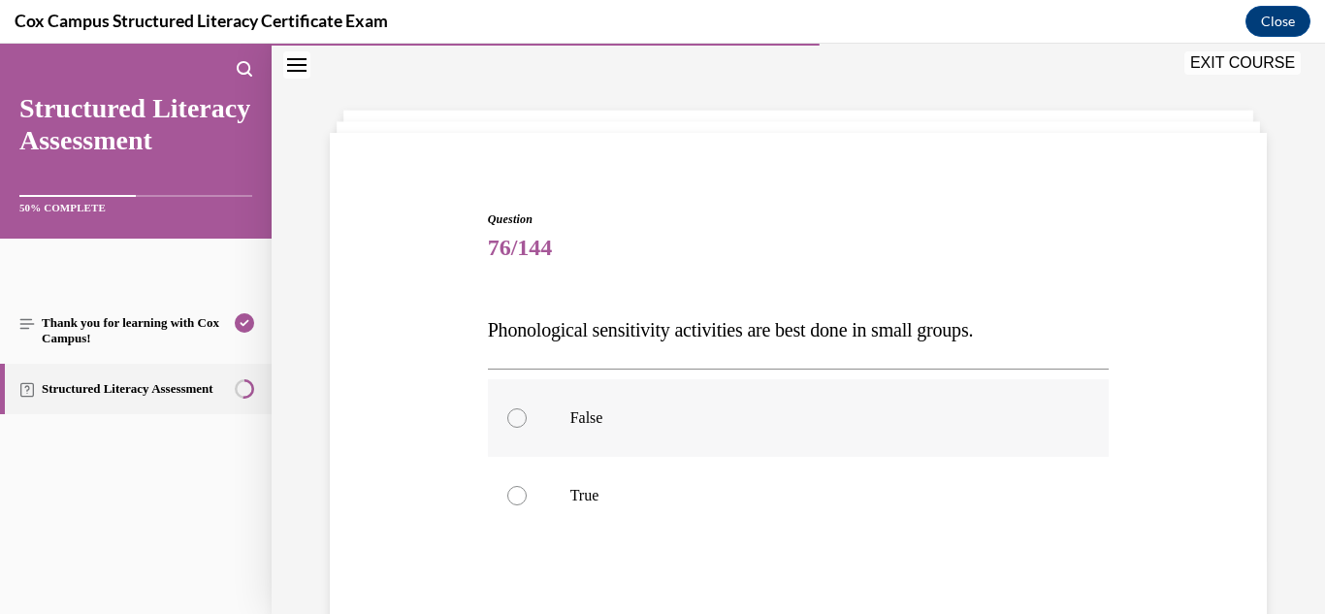
click at [661, 436] on label "False" at bounding box center [799, 418] width 622 height 78
click at [527, 428] on input "False" at bounding box center [516, 417] width 19 height 19
radio input "true"
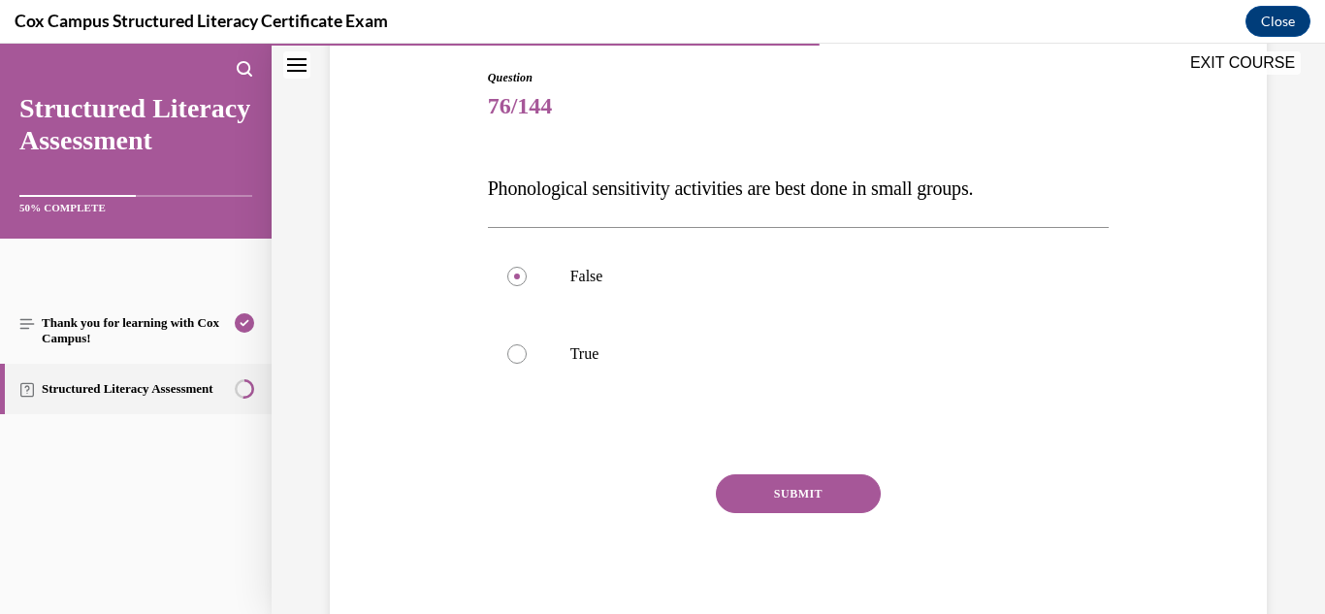
click at [763, 482] on button "SUBMIT" at bounding box center [798, 493] width 165 height 39
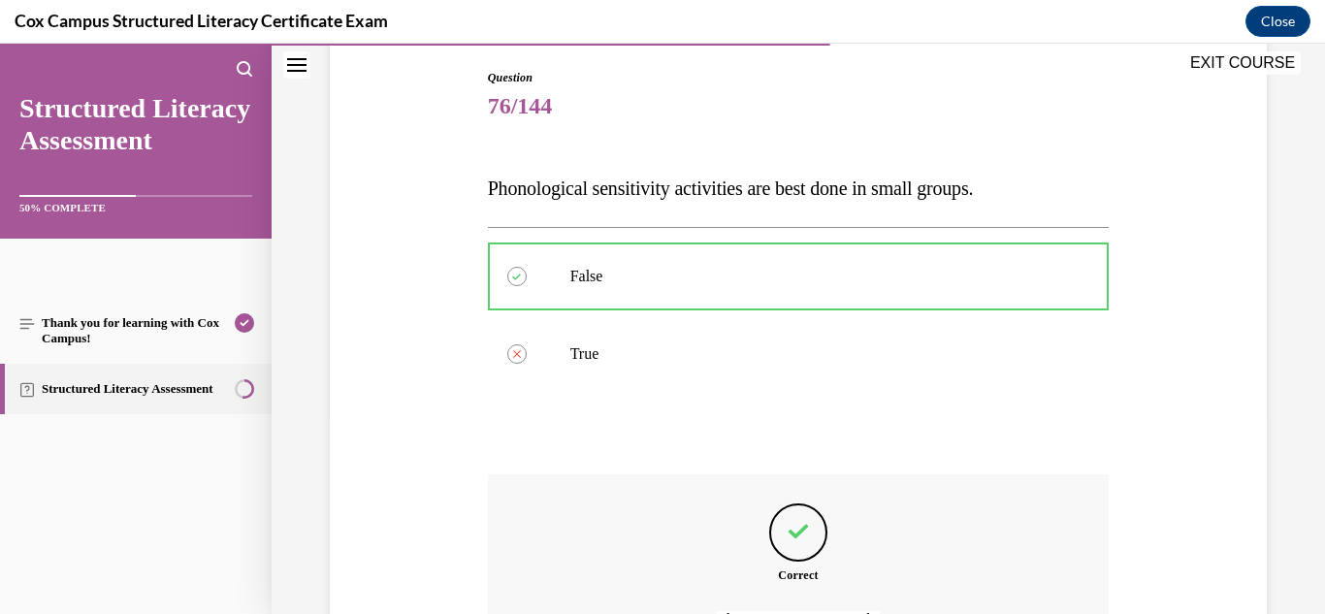
scroll to position [419, 0]
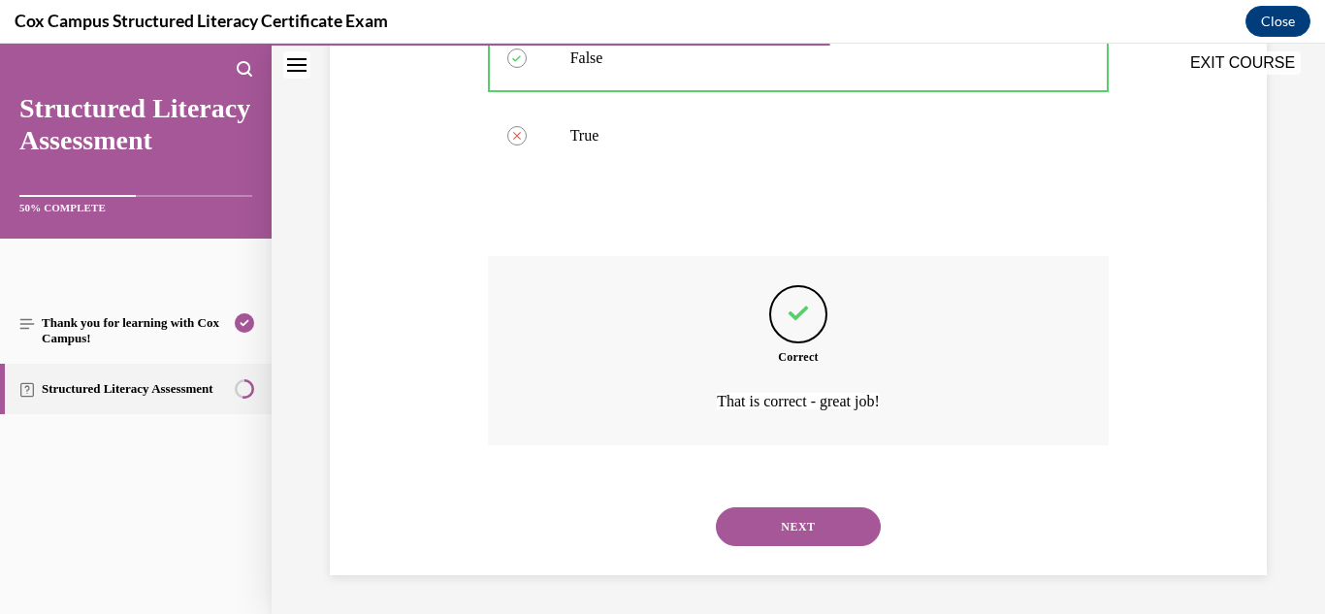
click at [802, 528] on button "NEXT" at bounding box center [798, 526] width 165 height 39
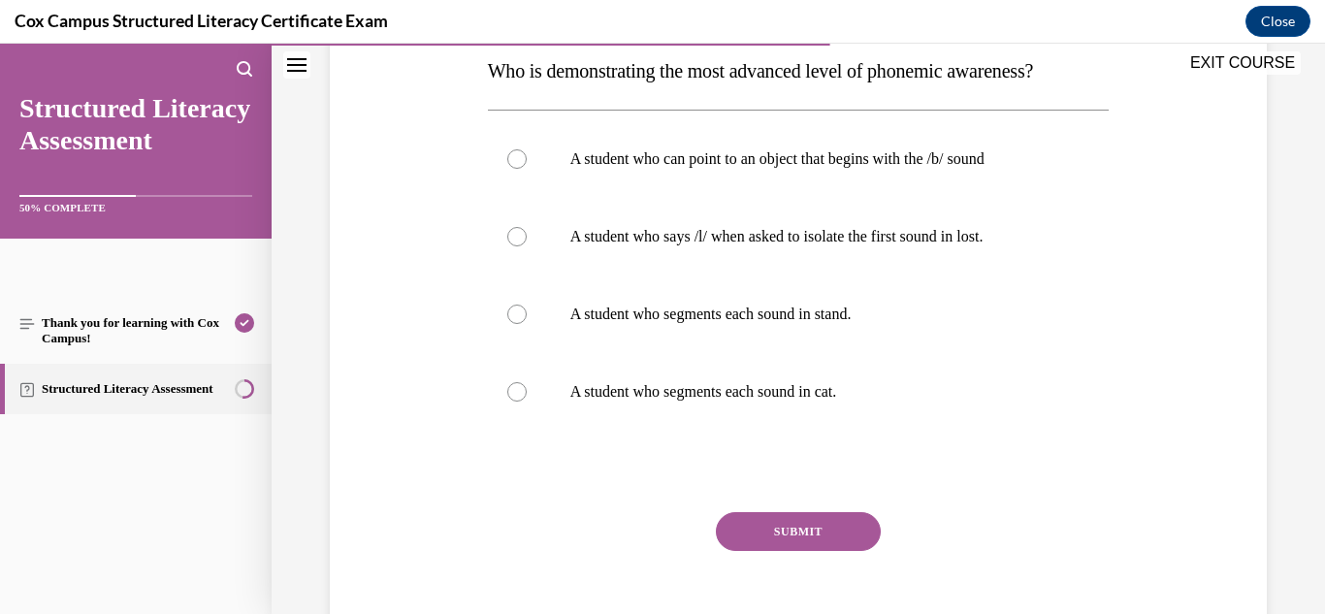
scroll to position [320, 0]
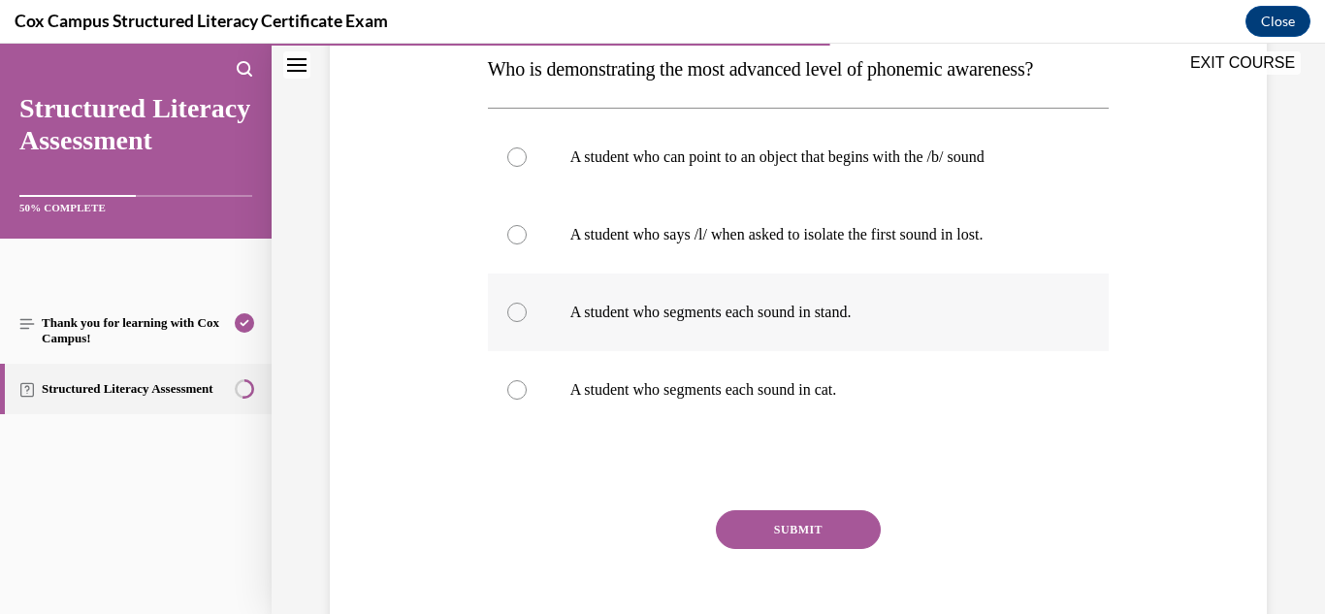
click at [809, 322] on p "A student who segments each sound in stand." at bounding box center [815, 312] width 491 height 19
click at [527, 322] on input "A student who segments each sound in stand." at bounding box center [516, 312] width 19 height 19
radio input "true"
click at [766, 549] on button "SUBMIT" at bounding box center [798, 529] width 165 height 39
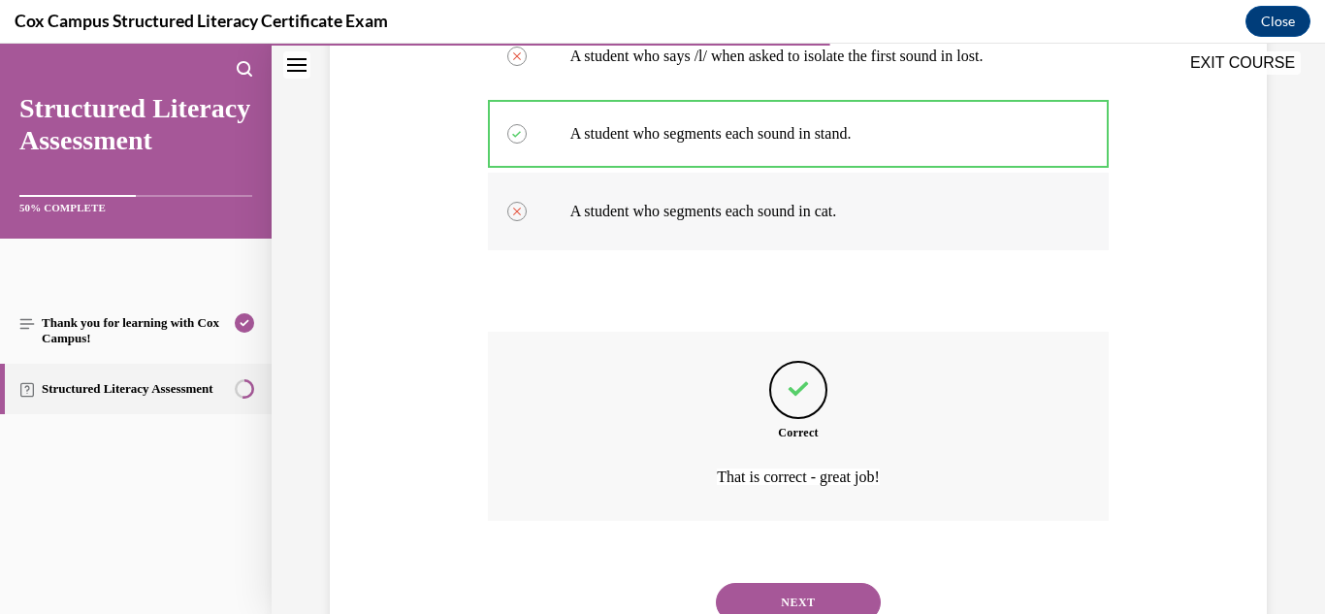
scroll to position [591, 0]
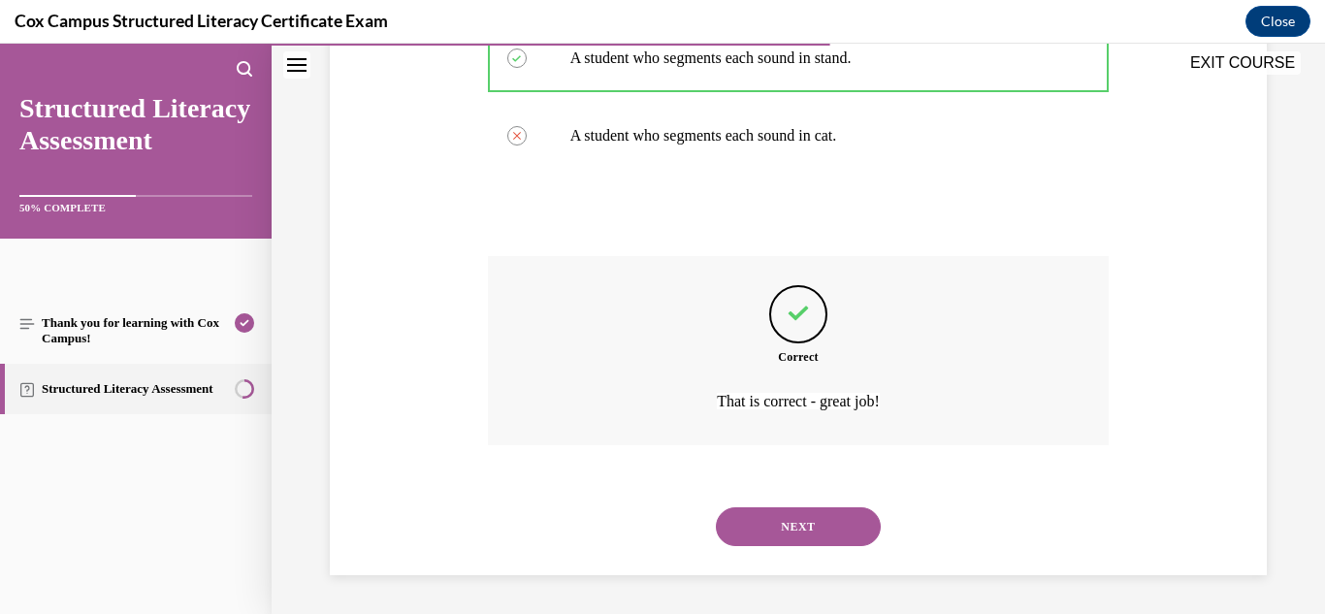
click at [792, 545] on button "NEXT" at bounding box center [798, 526] width 165 height 39
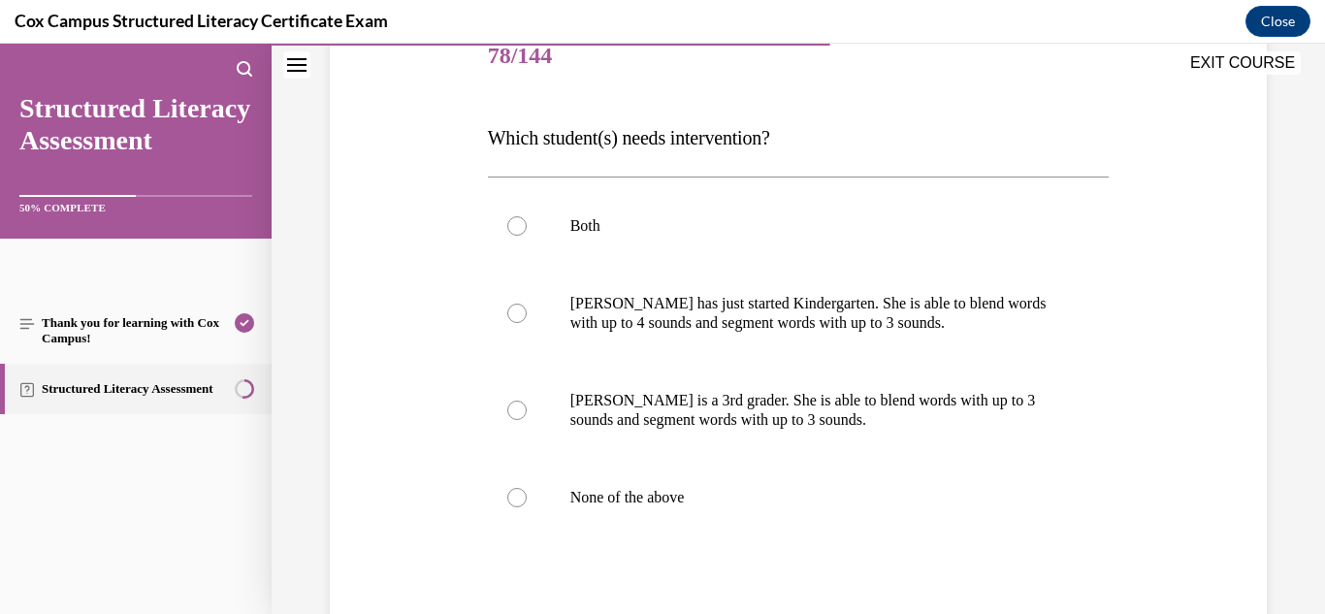
scroll to position [229, 0]
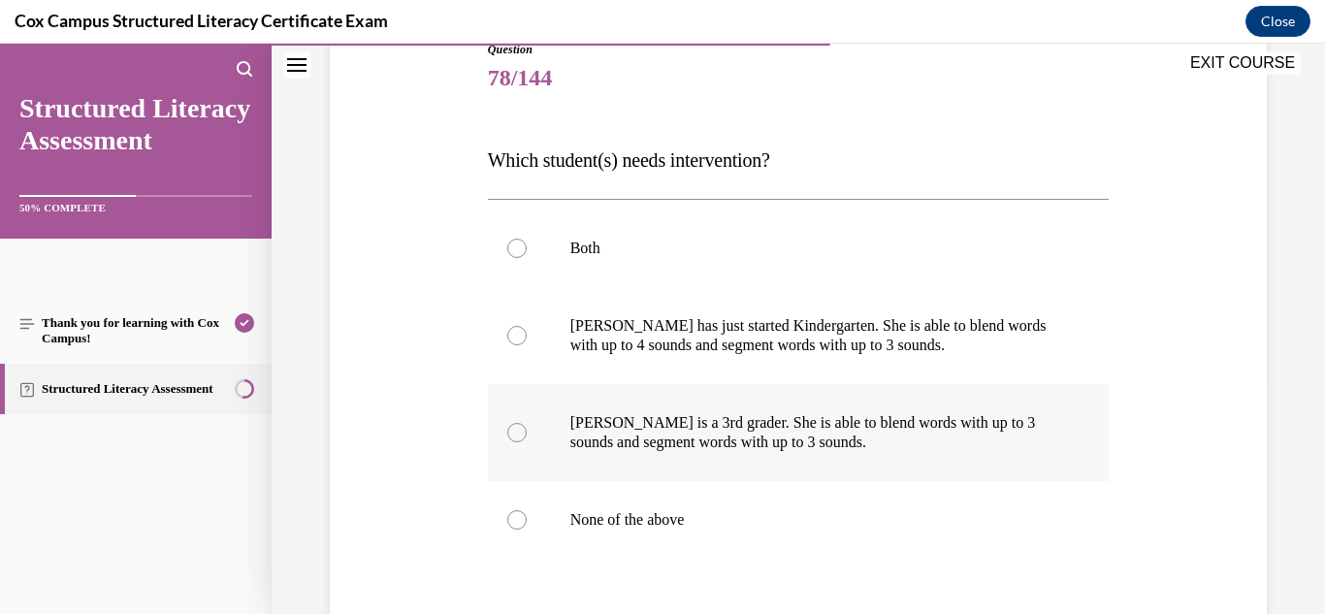
click at [817, 440] on p "[PERSON_NAME] is a 3rd grader. She is able to blend words with up to 3 sounds a…" at bounding box center [815, 432] width 491 height 39
click at [527, 440] on input "[PERSON_NAME] is a 3rd grader. She is able to blend words with up to 3 sounds a…" at bounding box center [516, 432] width 19 height 19
radio input "true"
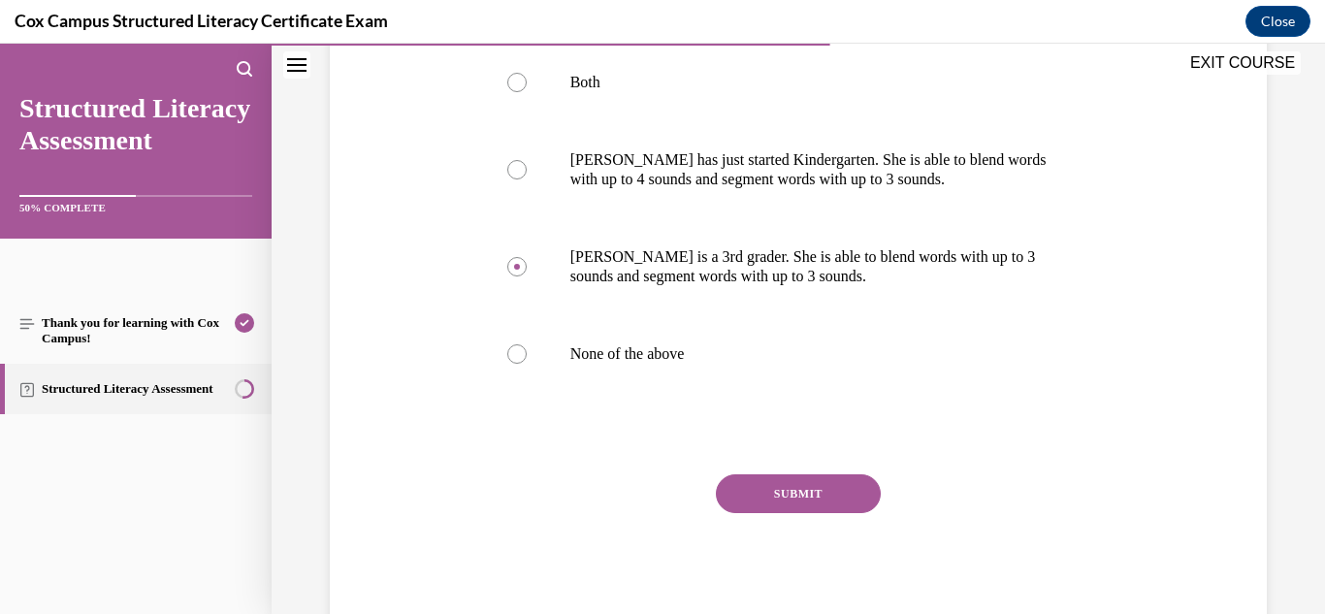
click at [801, 482] on button "SUBMIT" at bounding box center [798, 493] width 165 height 39
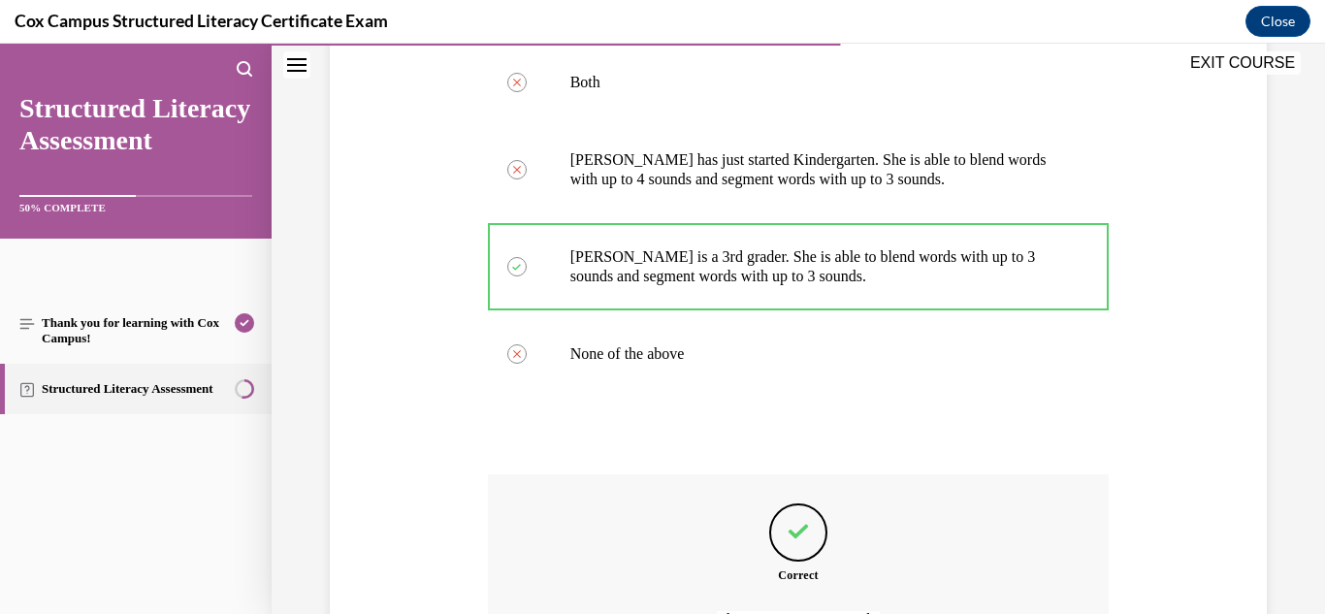
scroll to position [613, 0]
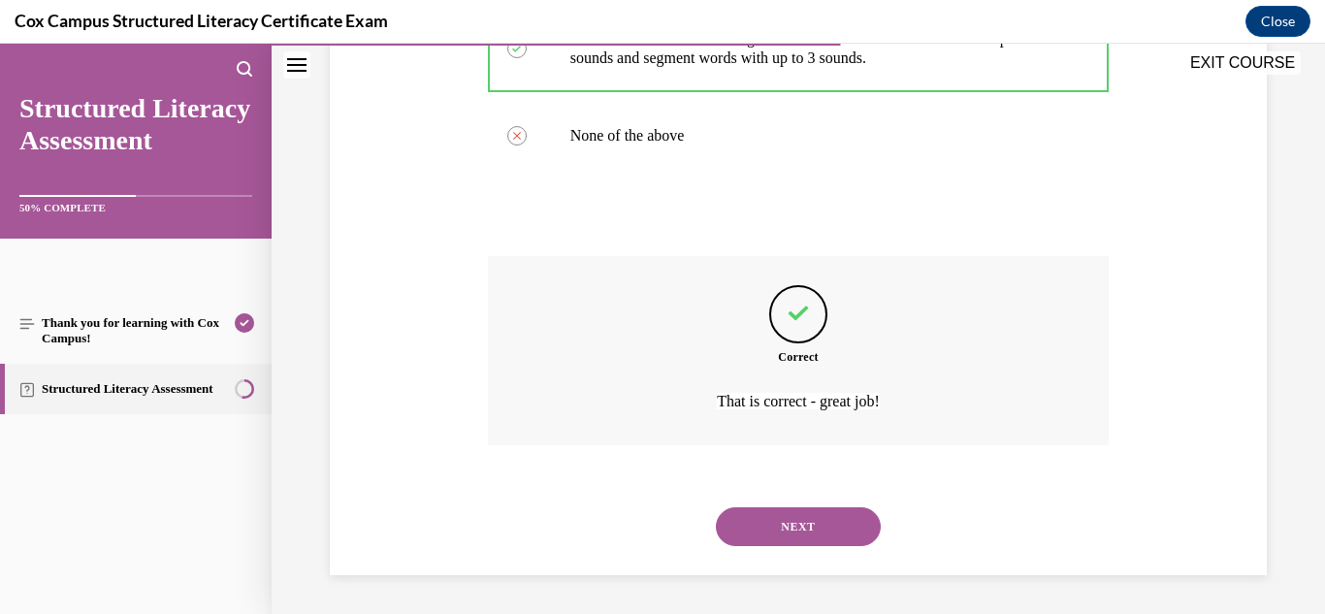
click at [797, 523] on button "NEXT" at bounding box center [798, 526] width 165 height 39
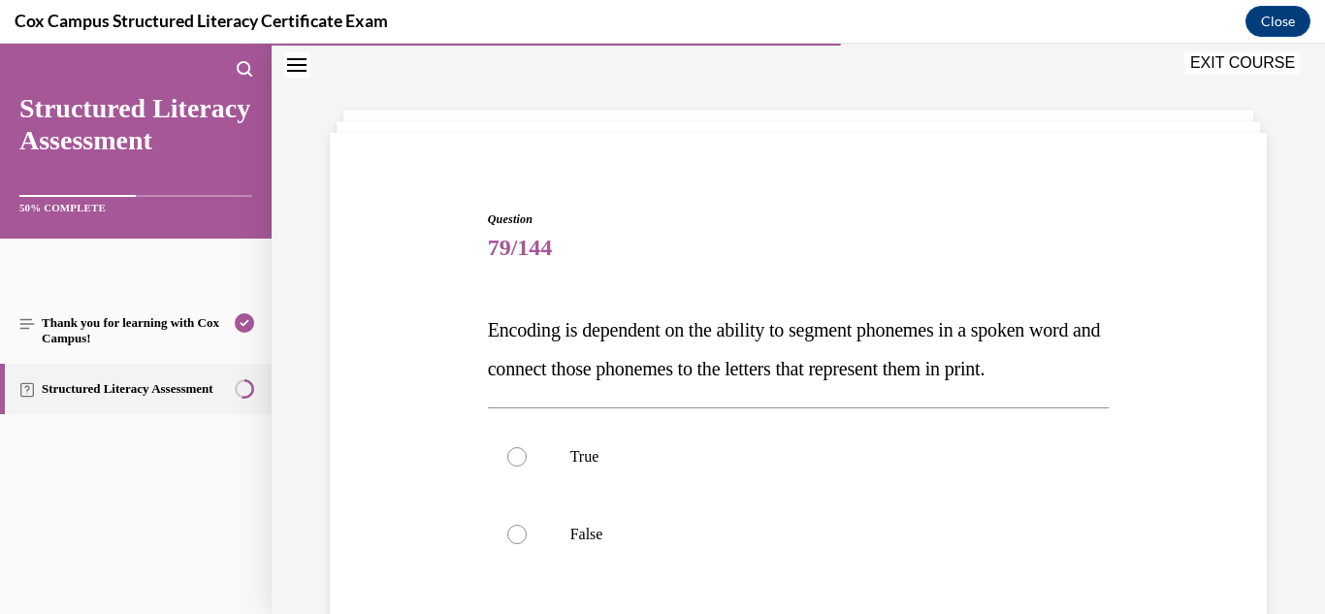
scroll to position [149, 0]
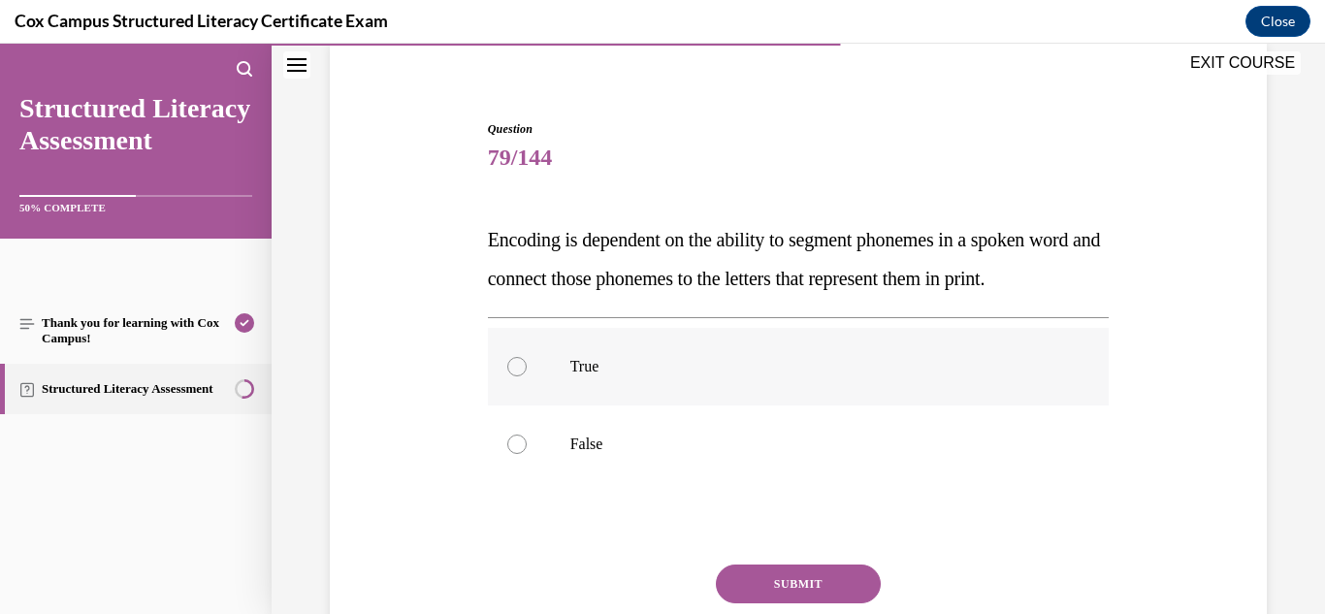
click at [649, 376] on p "True" at bounding box center [815, 366] width 491 height 19
click at [527, 376] on input "True" at bounding box center [516, 366] width 19 height 19
radio input "true"
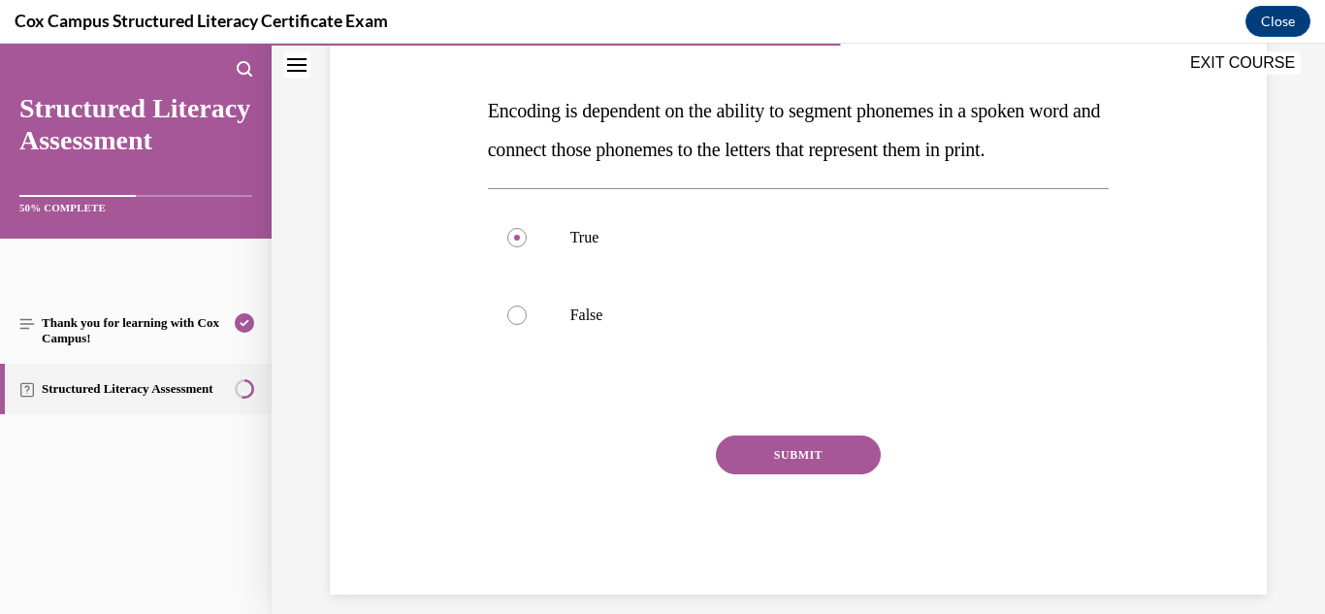
click at [745, 474] on button "SUBMIT" at bounding box center [798, 454] width 165 height 39
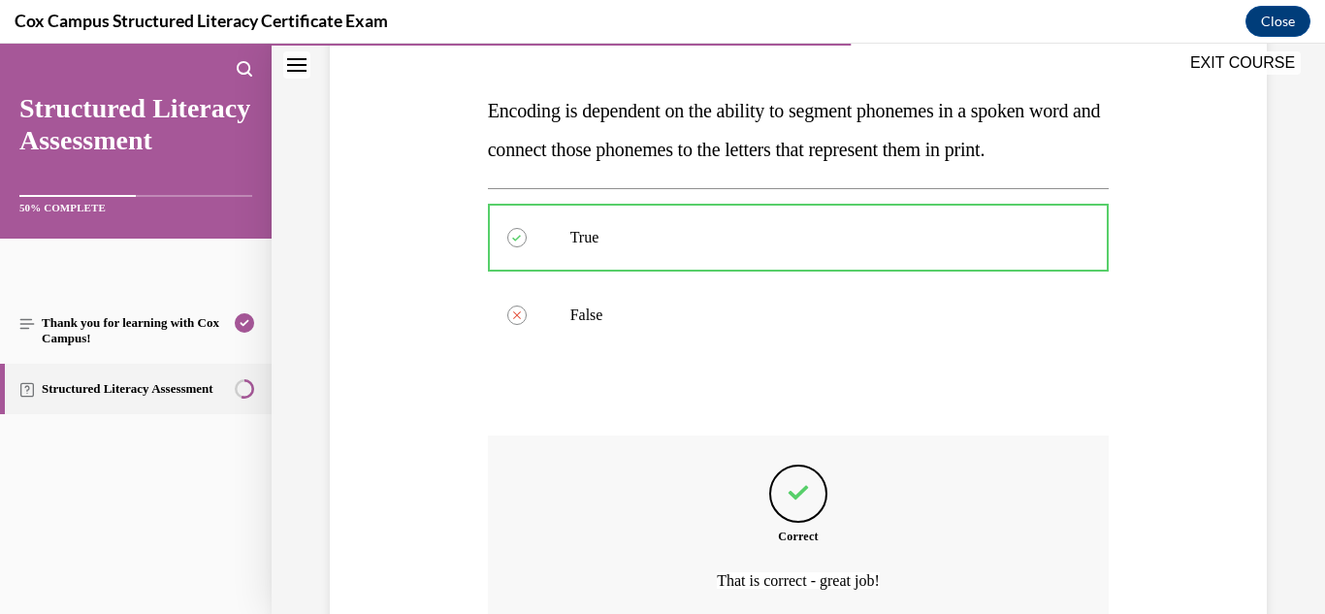
scroll to position [496, 0]
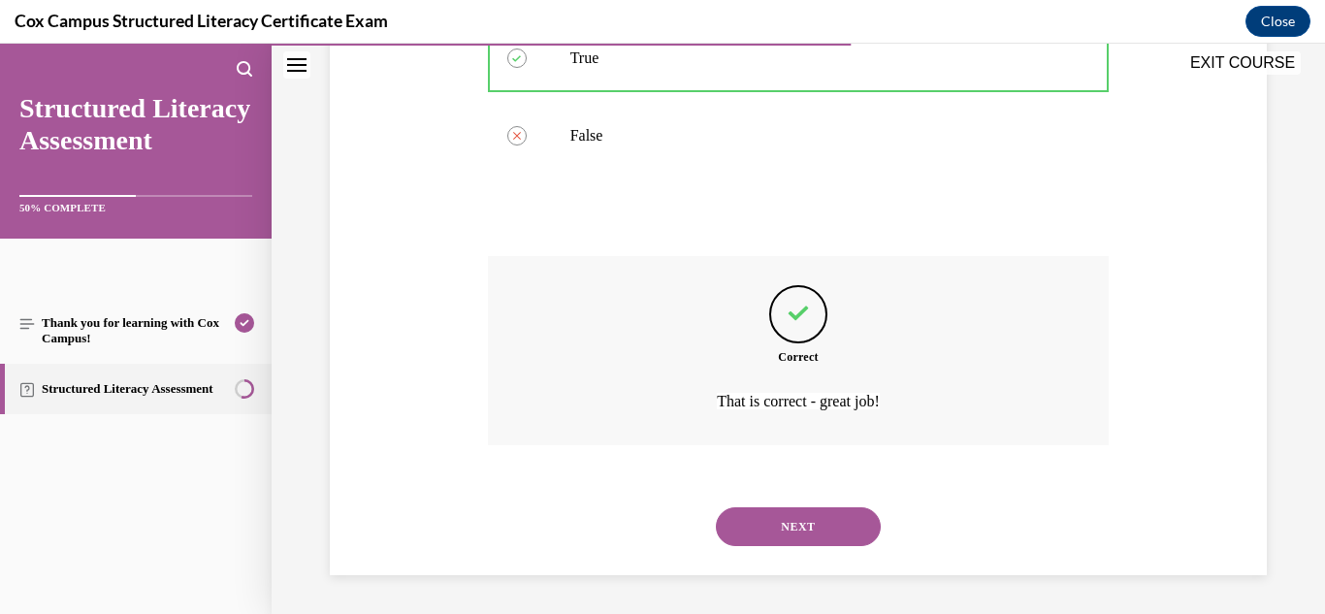
click at [794, 528] on button "NEXT" at bounding box center [798, 526] width 165 height 39
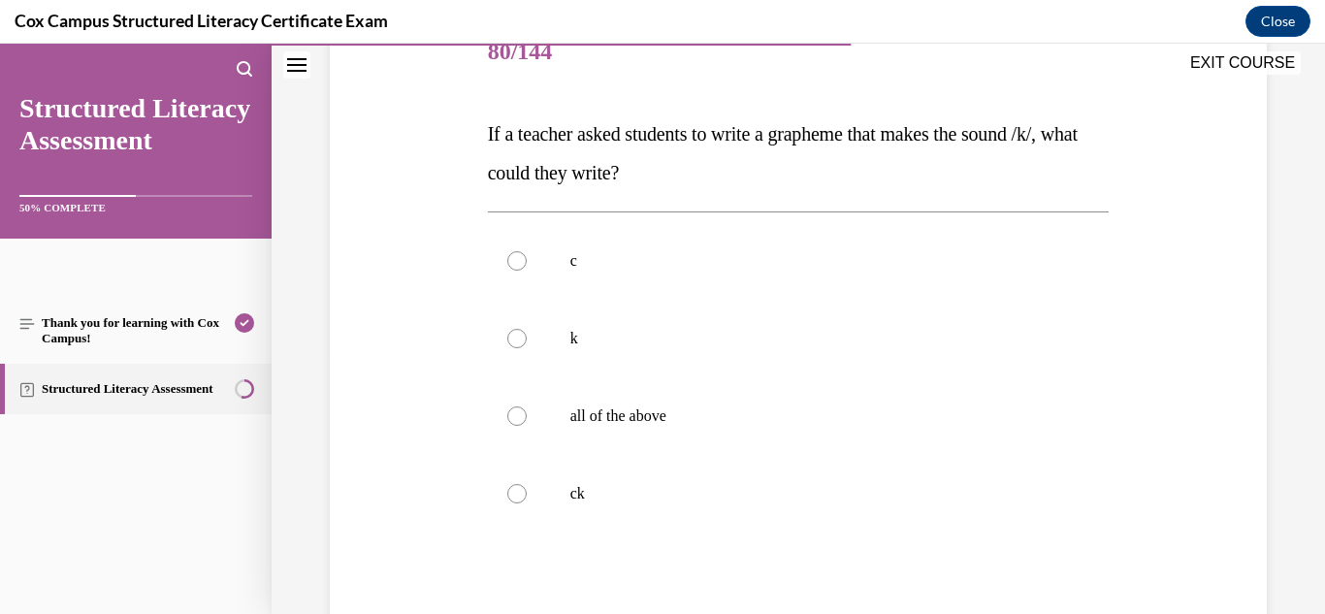
scroll to position [233, 0]
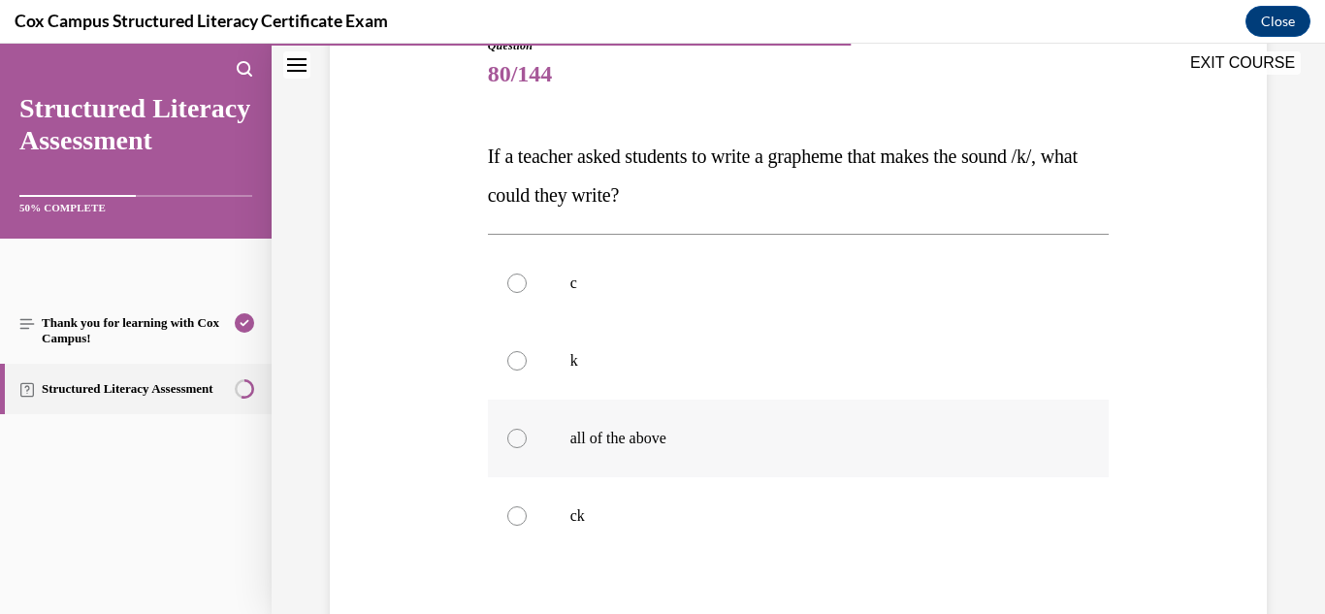
click at [635, 436] on p "all of the above" at bounding box center [815, 438] width 491 height 19
click at [527, 436] on input "all of the above" at bounding box center [516, 438] width 19 height 19
radio input "true"
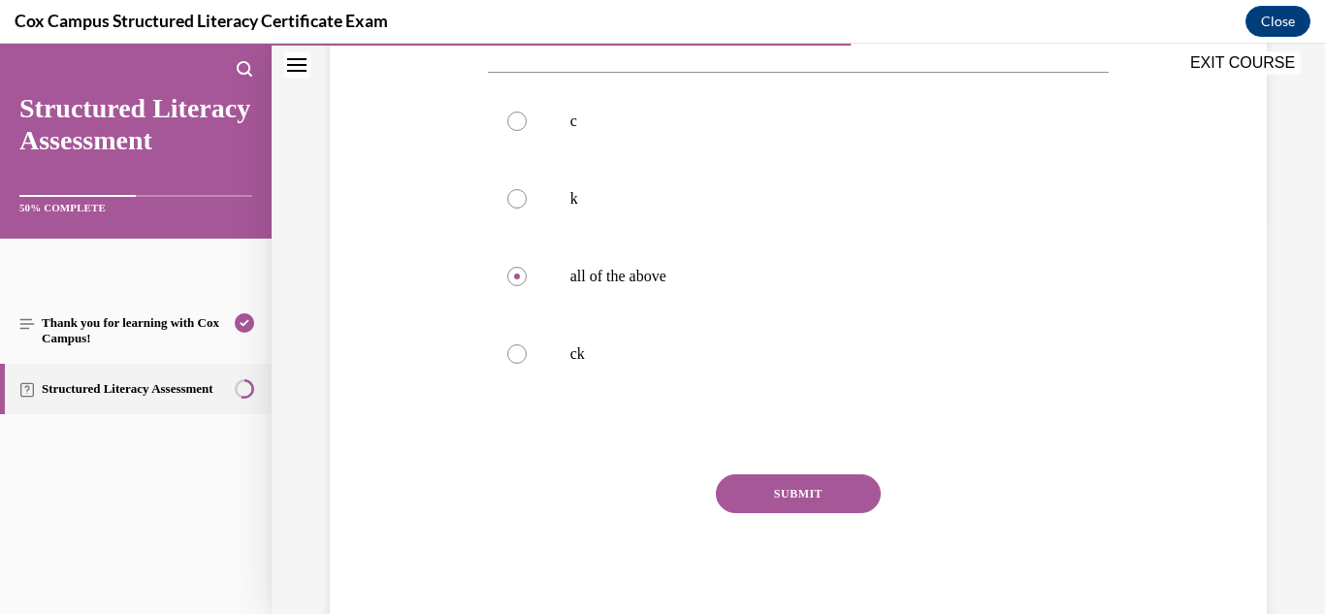
click at [779, 496] on button "SUBMIT" at bounding box center [798, 493] width 165 height 39
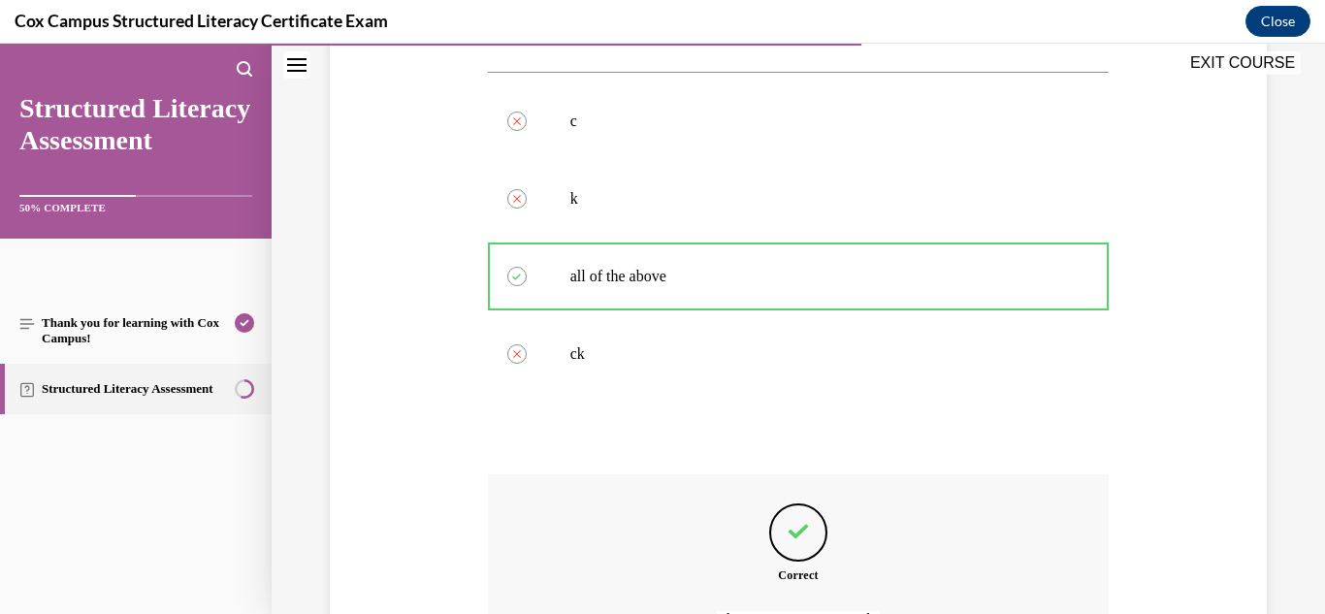
scroll to position [613, 0]
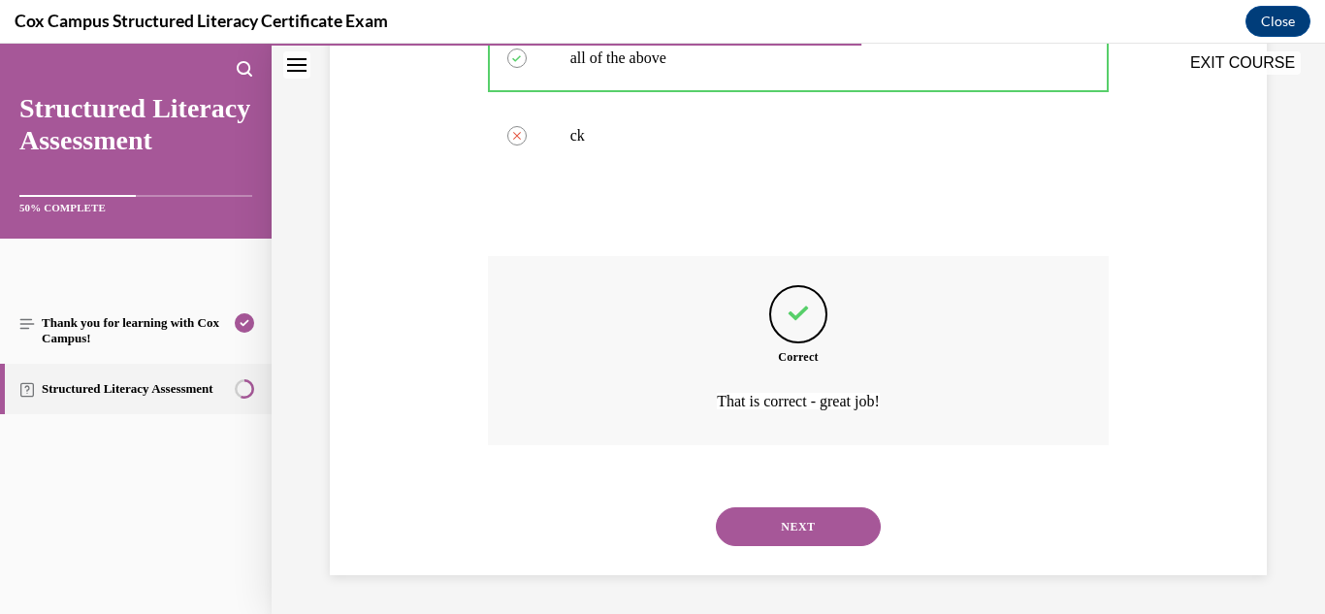
click at [786, 545] on button "NEXT" at bounding box center [798, 526] width 165 height 39
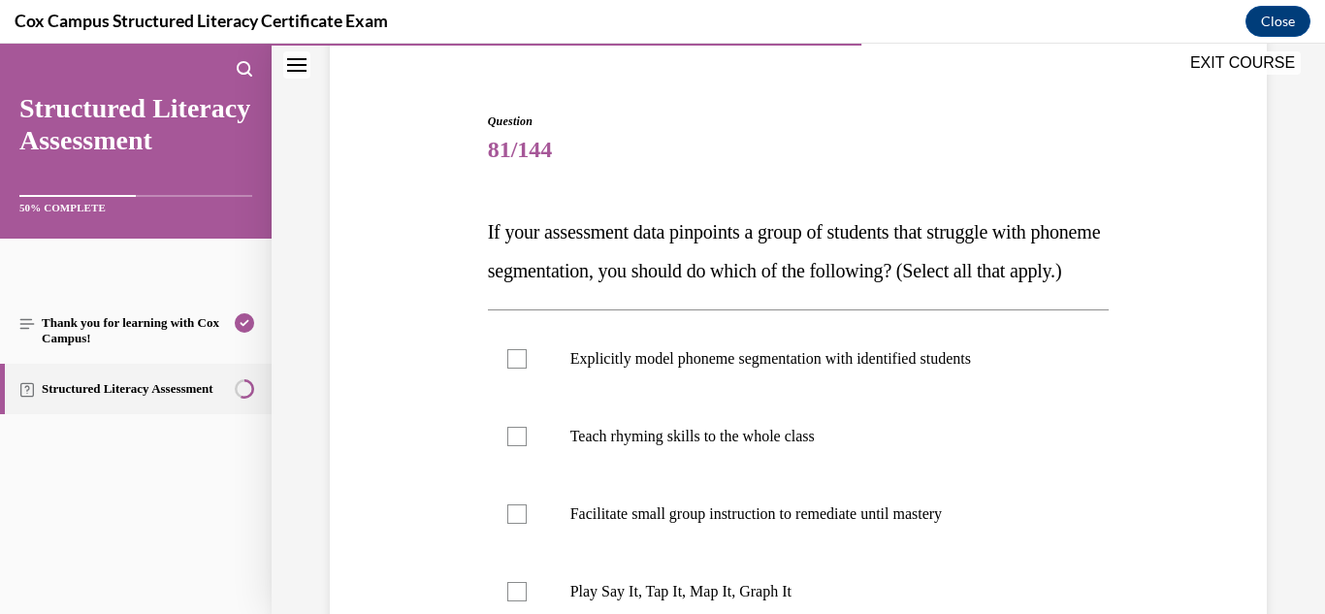
scroll to position [164, 0]
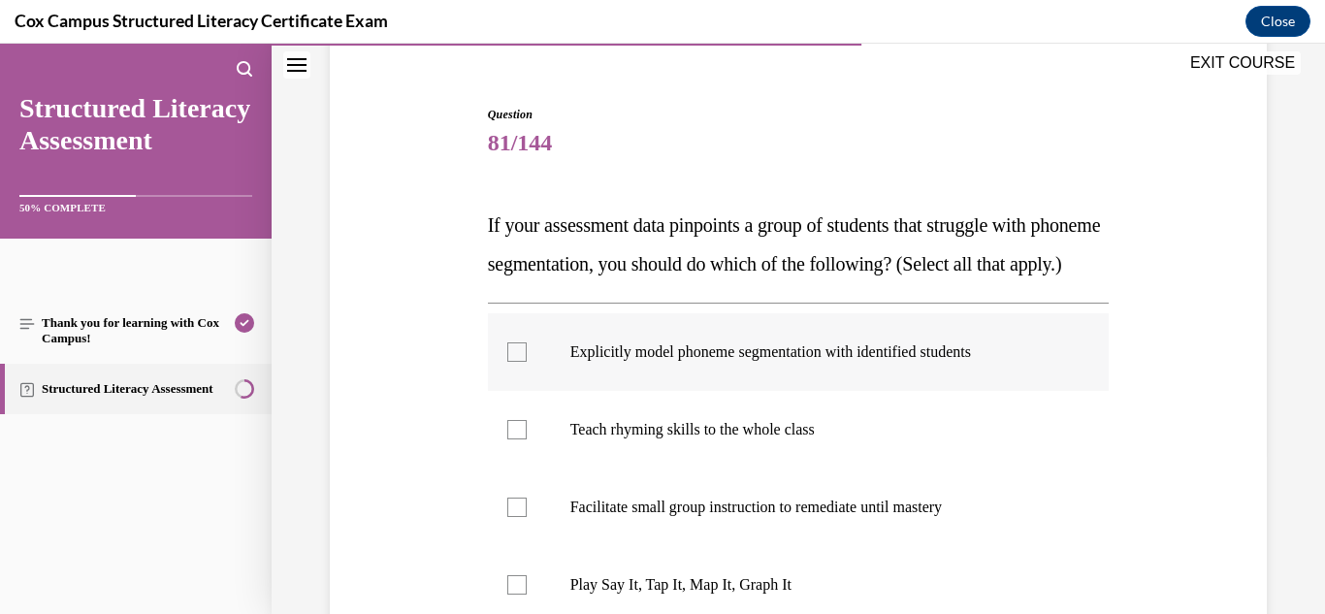
click at [857, 362] on p "Explicitly model phoneme segmentation with identified students" at bounding box center [815, 351] width 491 height 19
click at [527, 362] on input "Explicitly model phoneme segmentation with identified students" at bounding box center [516, 351] width 19 height 19
checkbox input "true"
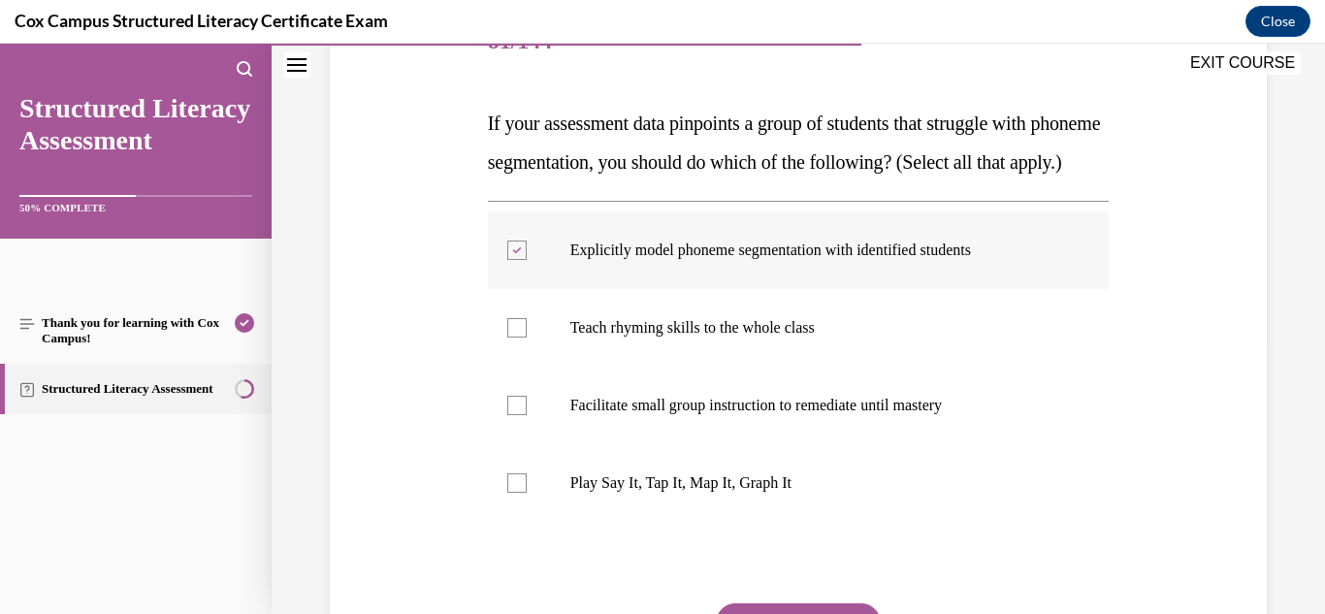
scroll to position [267, 0]
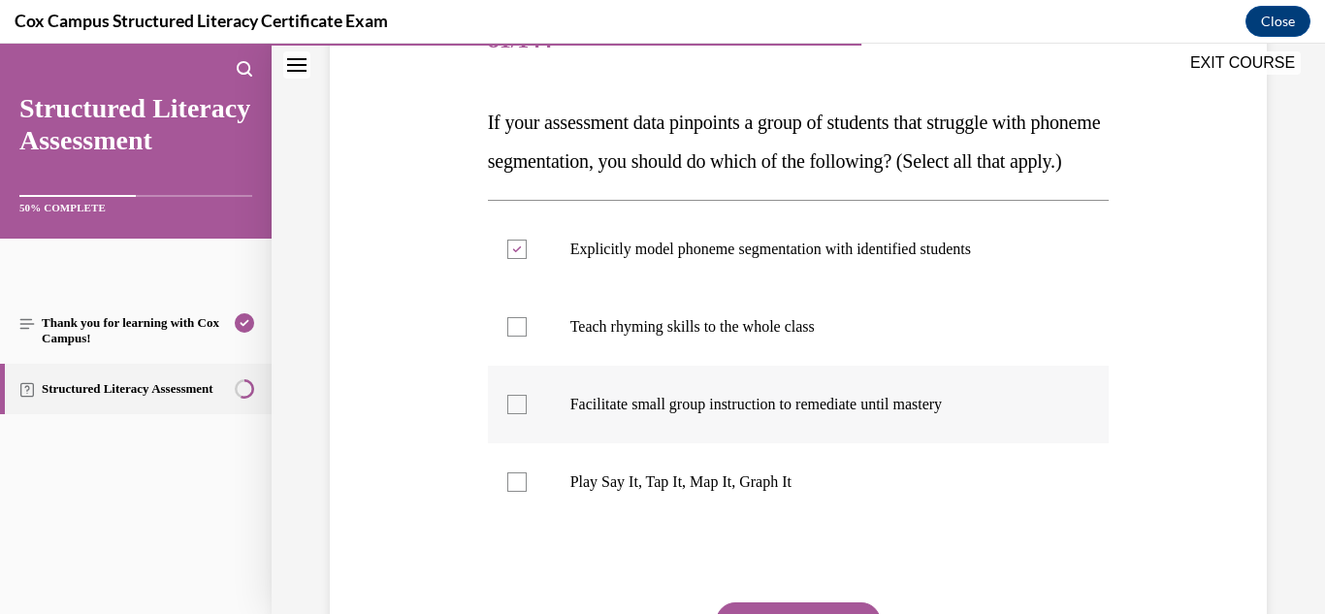
click at [798, 414] on p "Facilitate small group instruction to remediate until mastery" at bounding box center [815, 404] width 491 height 19
click at [527, 414] on input "Facilitate small group instruction to remediate until mastery" at bounding box center [516, 404] width 19 height 19
checkbox input "true"
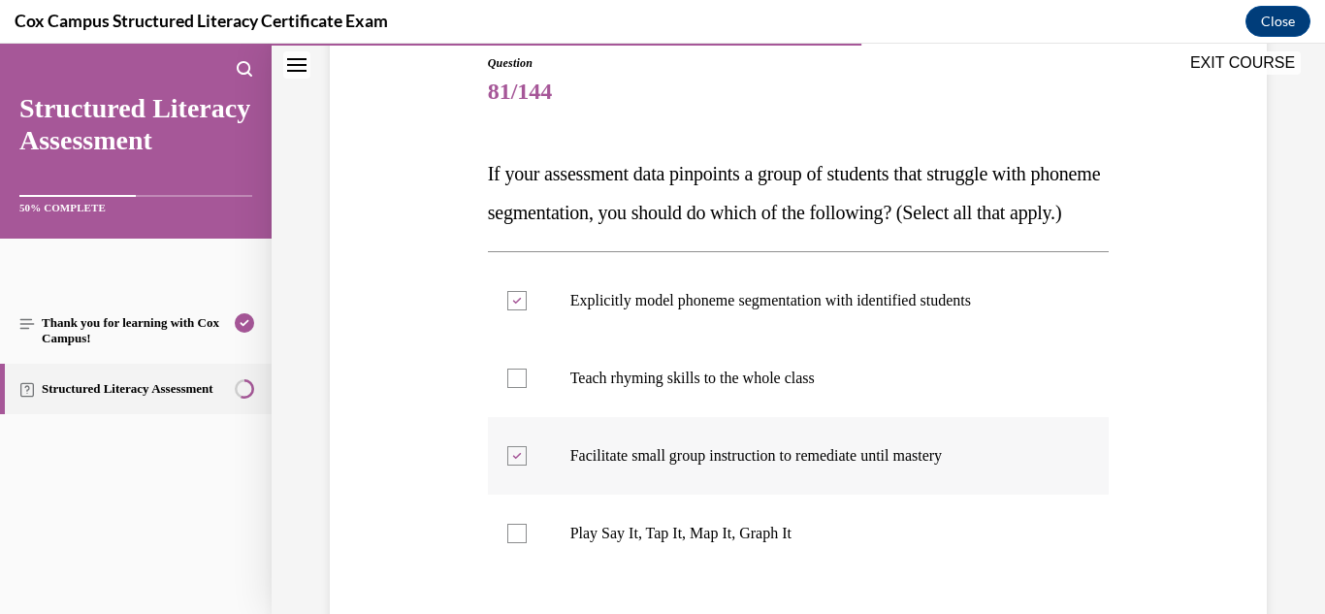
scroll to position [281, 0]
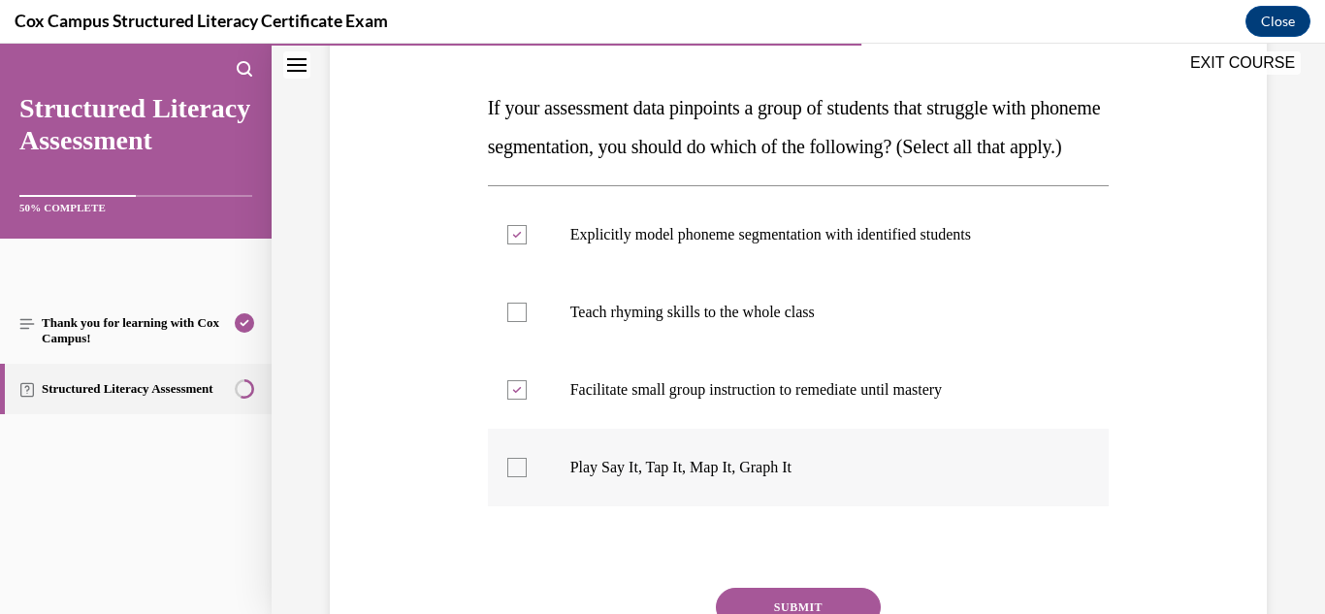
click at [707, 477] on p "Play Say It, Tap It, Map It, Graph It" at bounding box center [815, 467] width 491 height 19
click at [527, 477] on input "Play Say It, Tap It, Map It, Graph It" at bounding box center [516, 467] width 19 height 19
checkbox input "true"
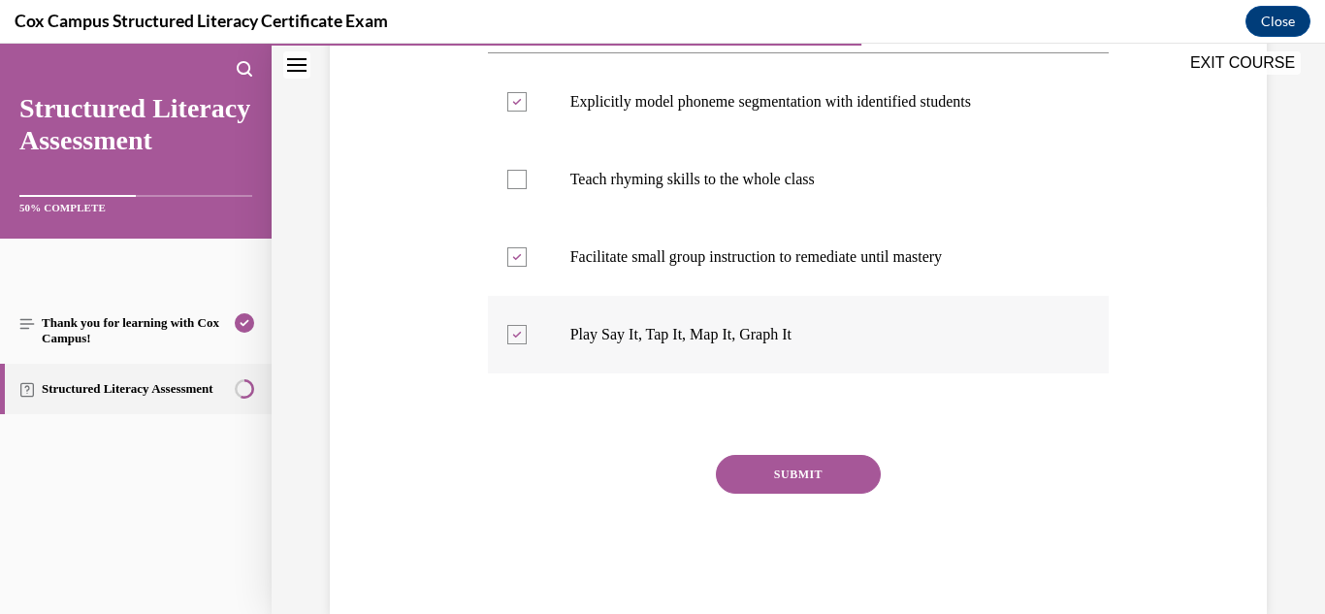
scroll to position [417, 0]
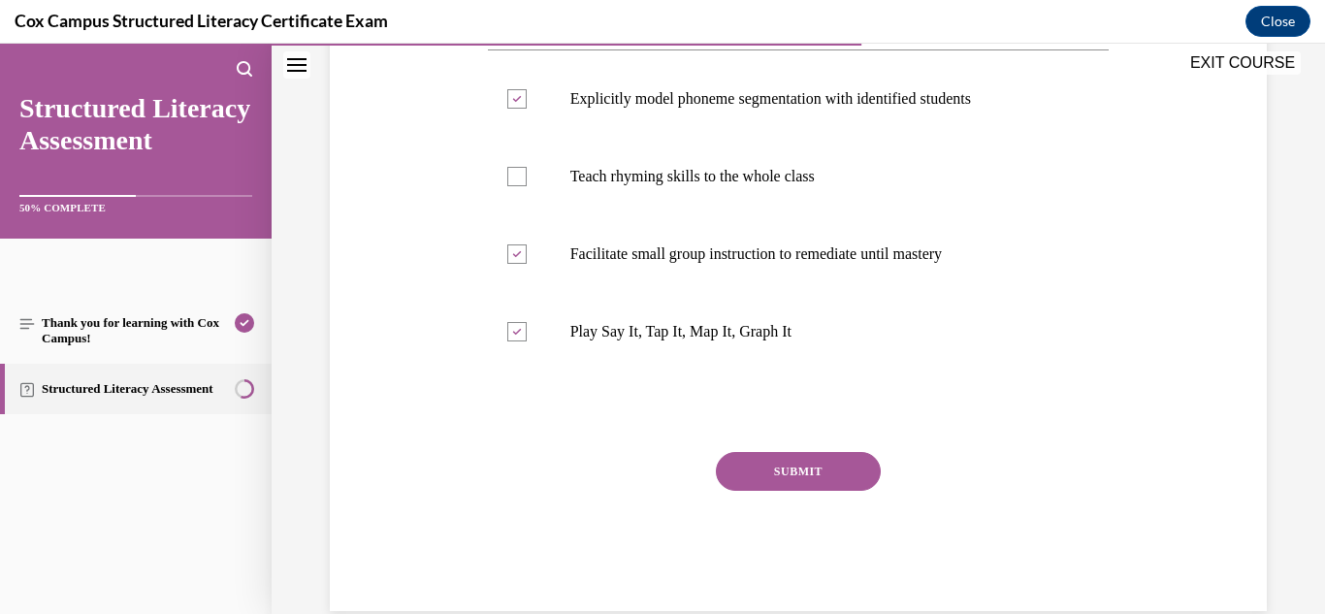
click at [746, 491] on button "SUBMIT" at bounding box center [798, 471] width 165 height 39
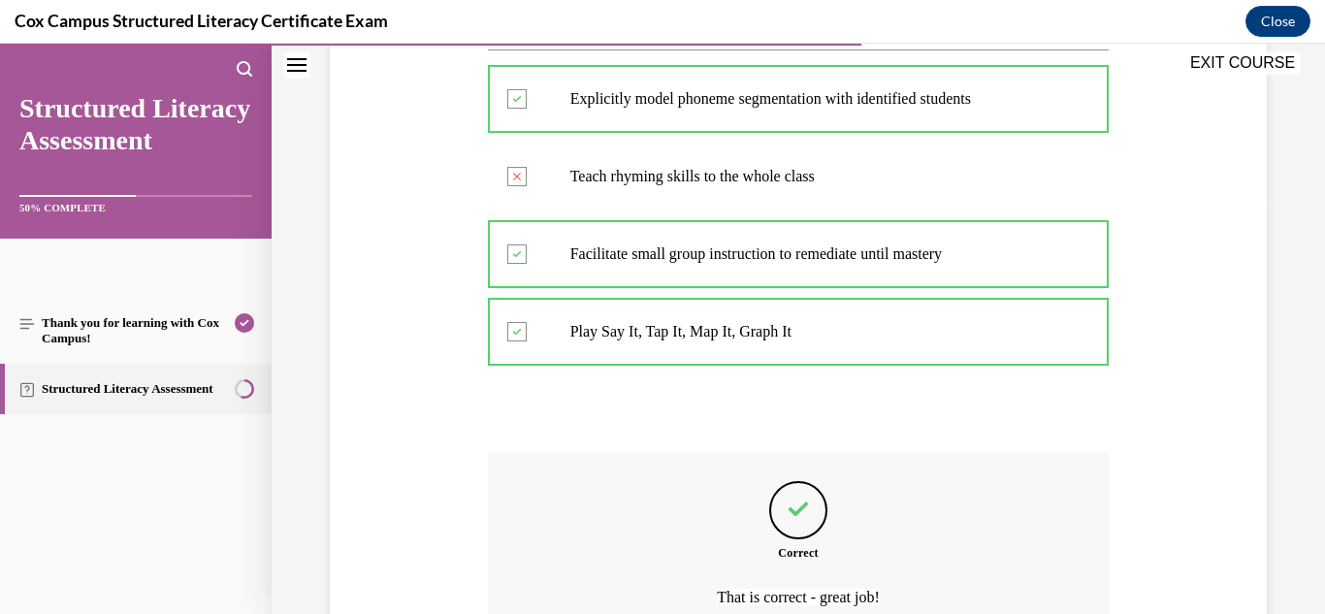
scroll to position [652, 0]
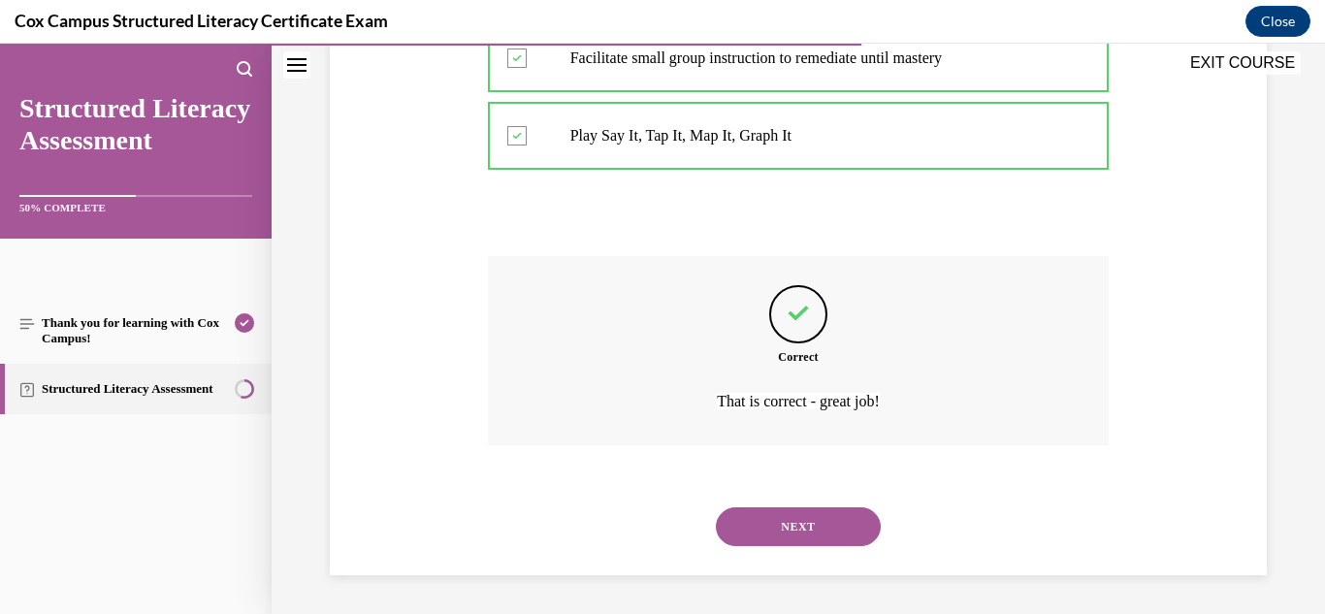
click at [788, 527] on button "NEXT" at bounding box center [798, 526] width 165 height 39
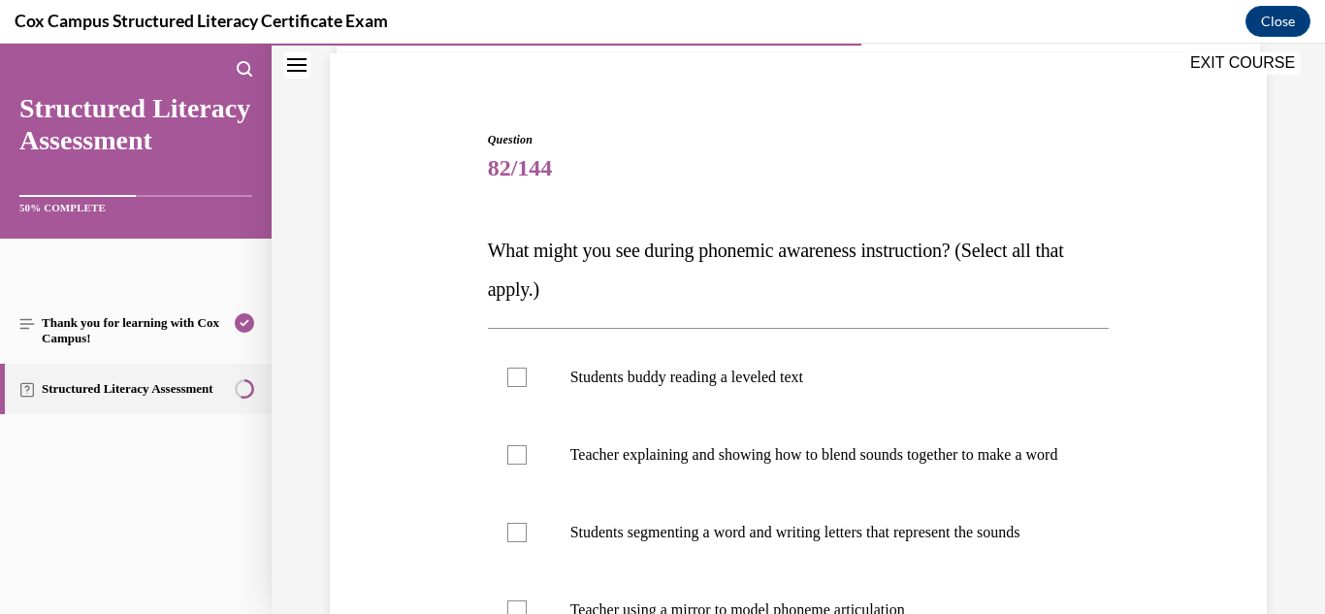
scroll to position [150, 0]
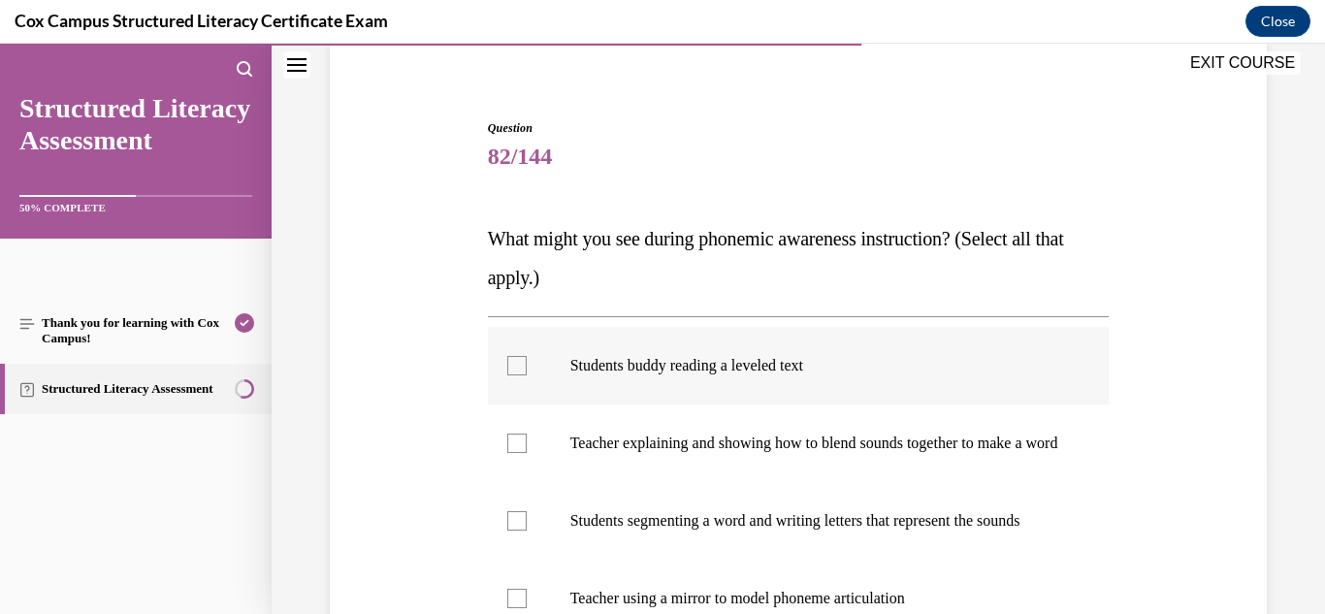
click at [785, 370] on p "Students buddy reading a leveled text" at bounding box center [815, 365] width 491 height 19
click at [527, 370] on input "Students buddy reading a leveled text" at bounding box center [516, 365] width 19 height 19
checkbox input "true"
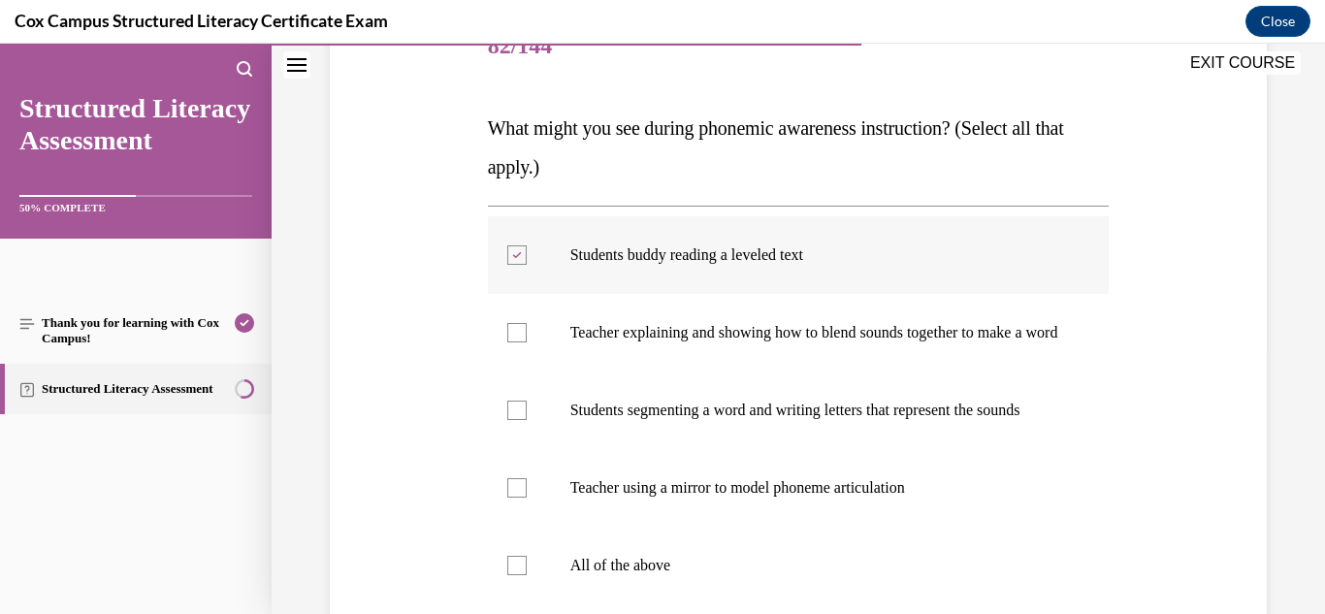
scroll to position [262, 0]
click at [786, 341] on p "Teacher explaining and showing how to blend sounds together to make a word" at bounding box center [815, 331] width 491 height 19
click at [527, 341] on input "Teacher explaining and showing how to blend sounds together to make a word" at bounding box center [516, 331] width 19 height 19
checkbox input "true"
click at [782, 419] on p "Students segmenting a word and writing letters that represent the sounds" at bounding box center [815, 409] width 491 height 19
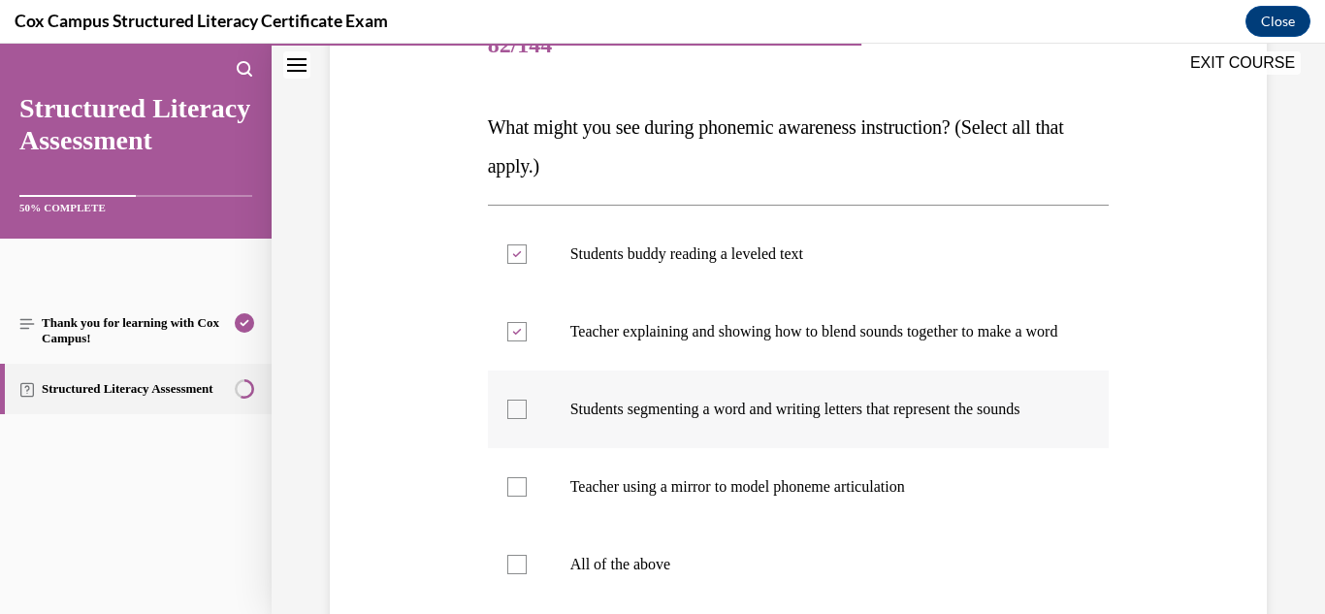
click at [527, 419] on input "Students segmenting a word and writing letters that represent the sounds" at bounding box center [516, 409] width 19 height 19
checkbox input "true"
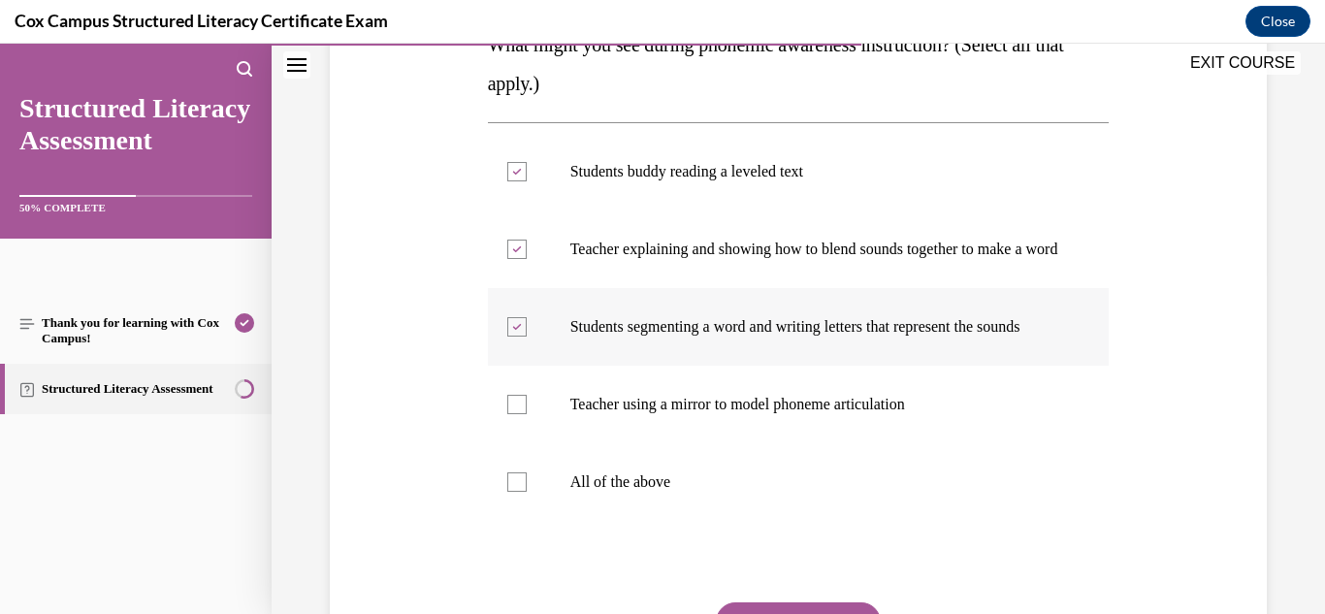
scroll to position [368, 0]
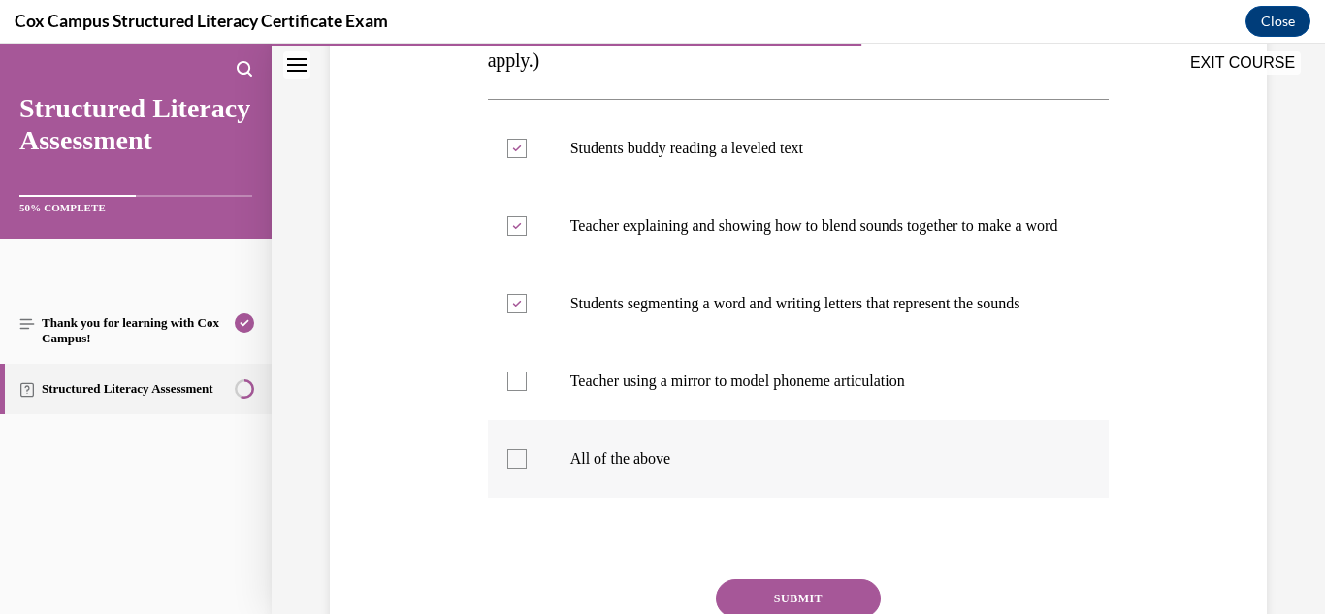
click at [501, 496] on label "All of the above" at bounding box center [799, 459] width 622 height 78
click at [507, 468] on input "All of the above" at bounding box center [516, 458] width 19 height 19
checkbox input "true"
click at [581, 391] on p "Teacher using a mirror to model phoneme articulation" at bounding box center [815, 380] width 491 height 19
click at [527, 391] on input "Teacher using a mirror to model phoneme articulation" at bounding box center [516, 380] width 19 height 19
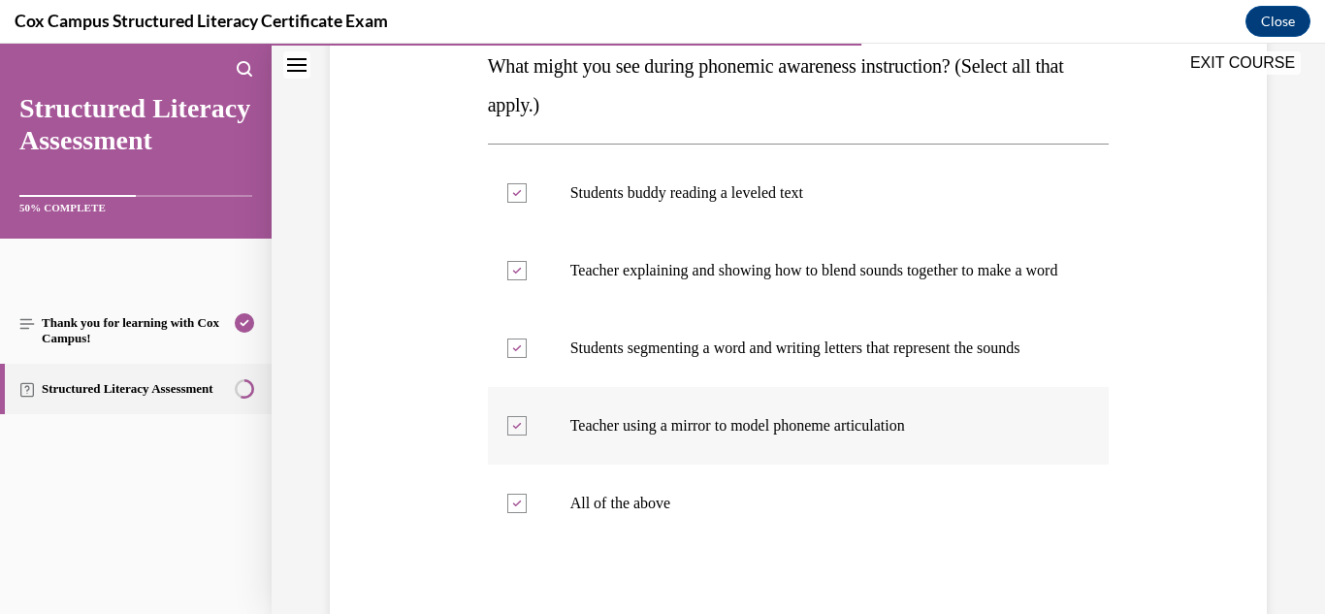
scroll to position [321, 0]
click at [507, 437] on div at bounding box center [516, 427] width 19 height 19
click at [507, 437] on input "Teacher using a mirror to model phoneme articulation" at bounding box center [516, 427] width 19 height 19
checkbox input "false"
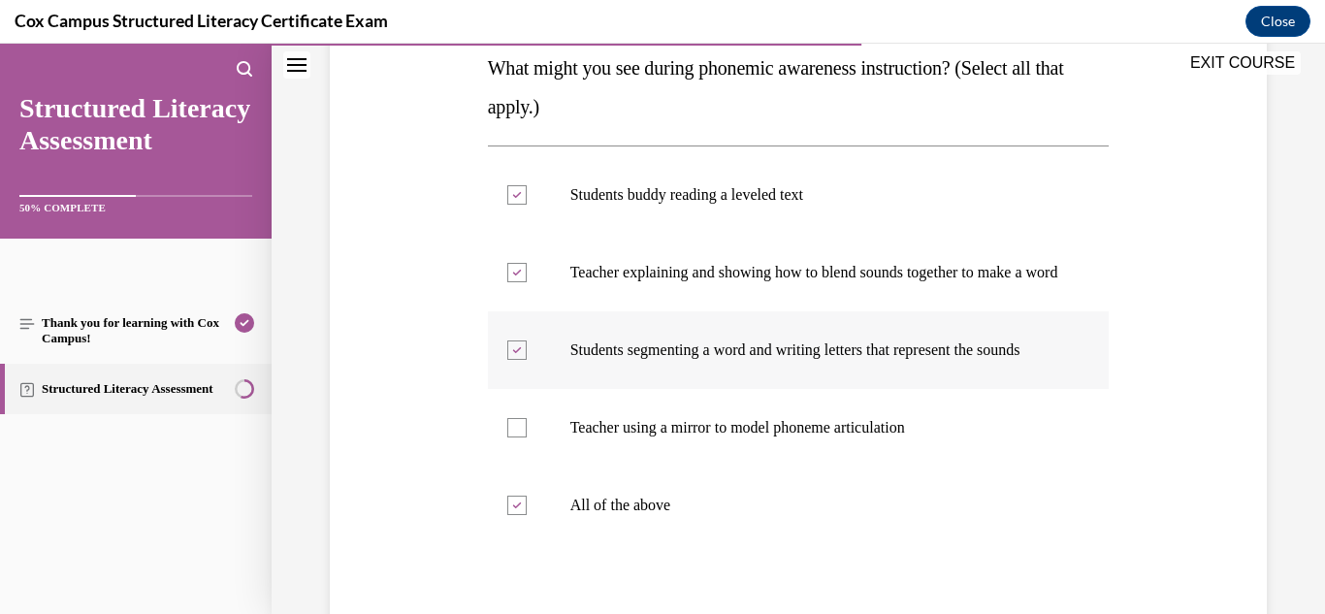
click at [514, 360] on div at bounding box center [516, 349] width 19 height 19
click at [514, 360] on input "Students segmenting a word and writing letters that represent the sounds" at bounding box center [516, 349] width 19 height 19
checkbox input "false"
click at [522, 273] on div at bounding box center [516, 272] width 19 height 19
click at [522, 273] on input "Teacher explaining and showing how to blend sounds together to make a word" at bounding box center [516, 272] width 19 height 19
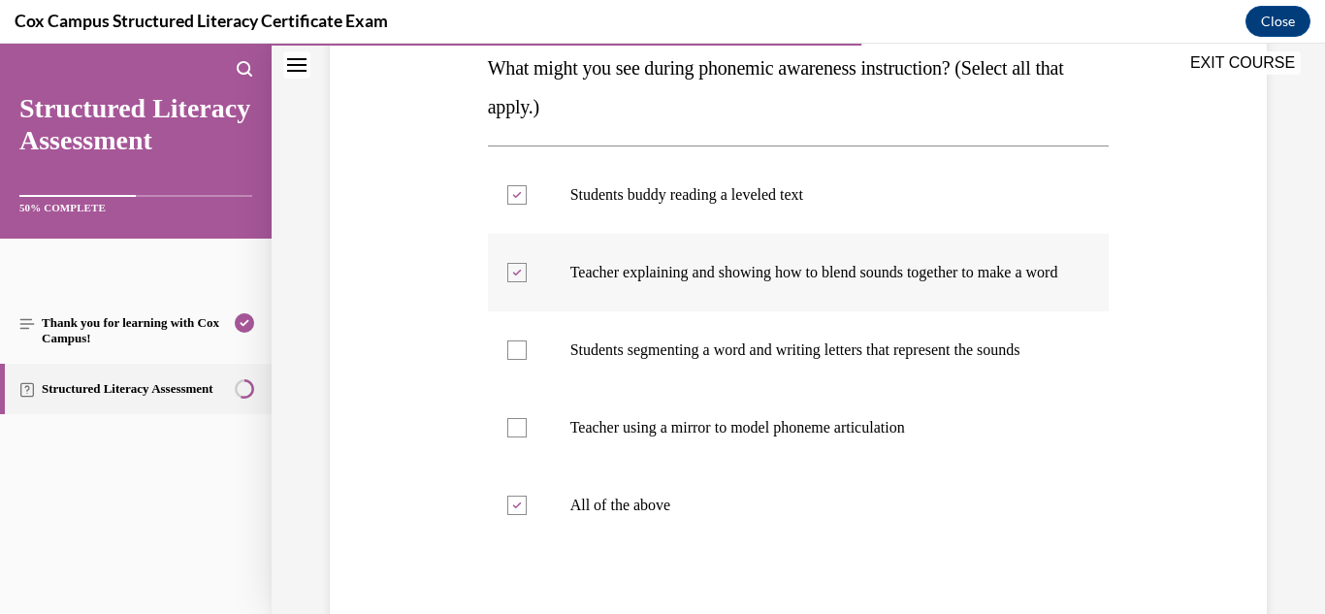
checkbox input "false"
click at [514, 198] on icon at bounding box center [516, 195] width 9 height 7
click at [514, 198] on input "Students buddy reading a leveled text" at bounding box center [516, 194] width 19 height 19
checkbox input "false"
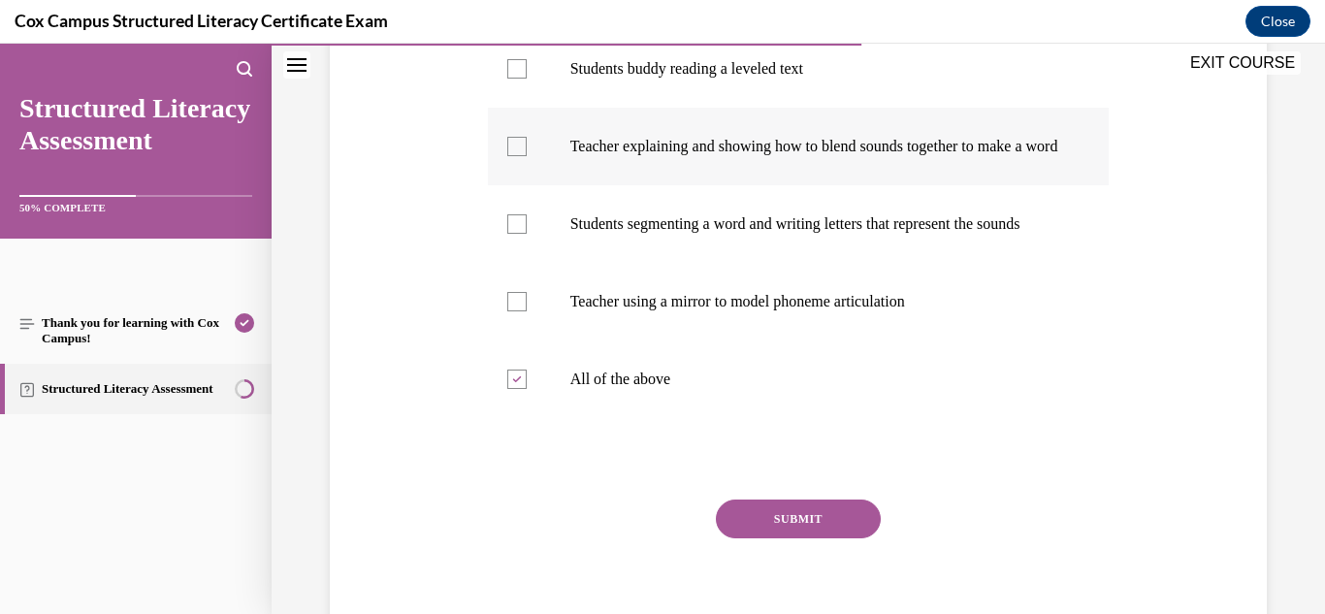
scroll to position [511, 0]
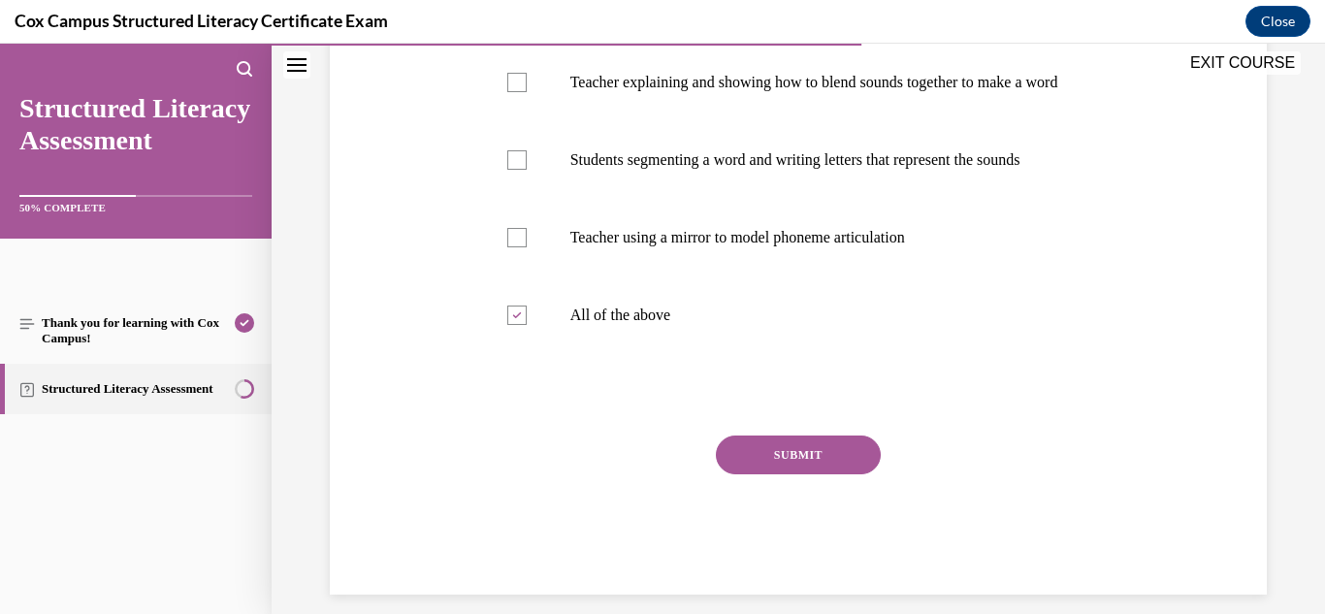
click at [784, 474] on button "SUBMIT" at bounding box center [798, 454] width 165 height 39
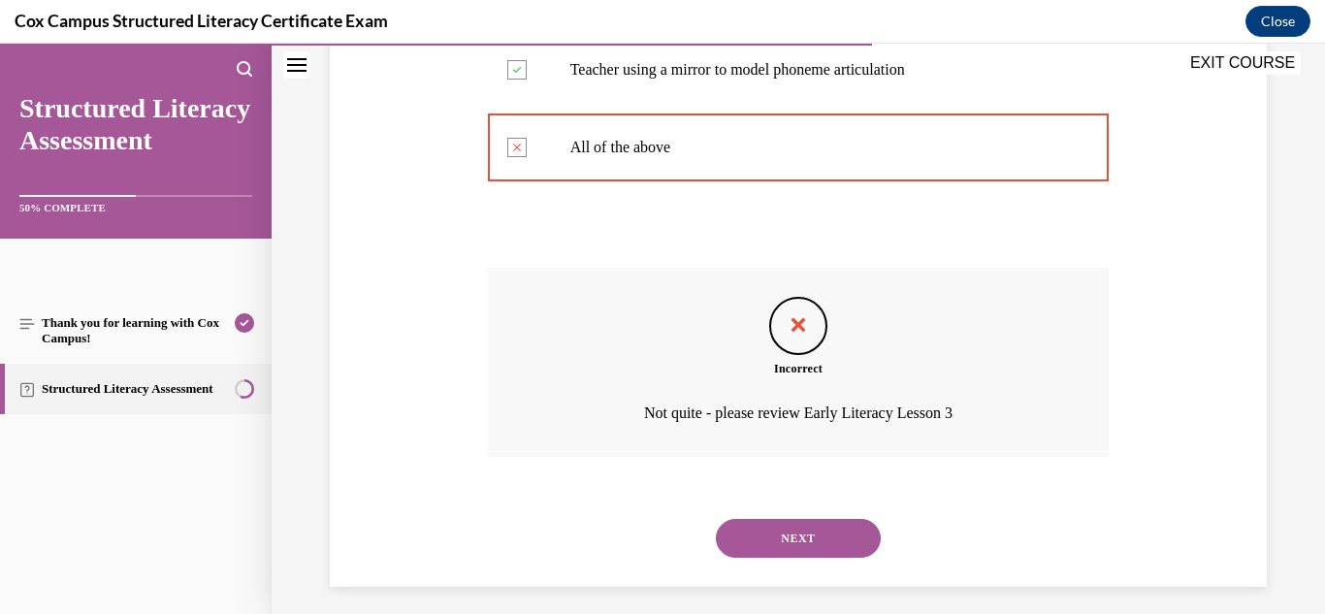
scroll to position [729, 0]
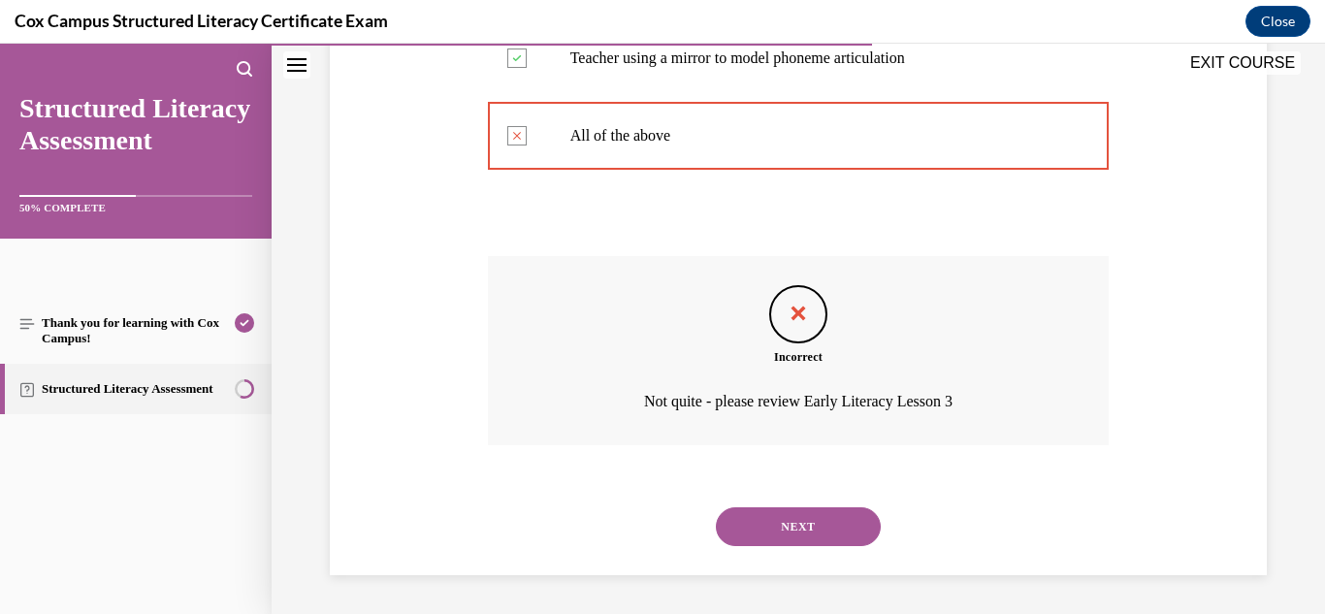
click at [797, 527] on button "NEXT" at bounding box center [798, 526] width 165 height 39
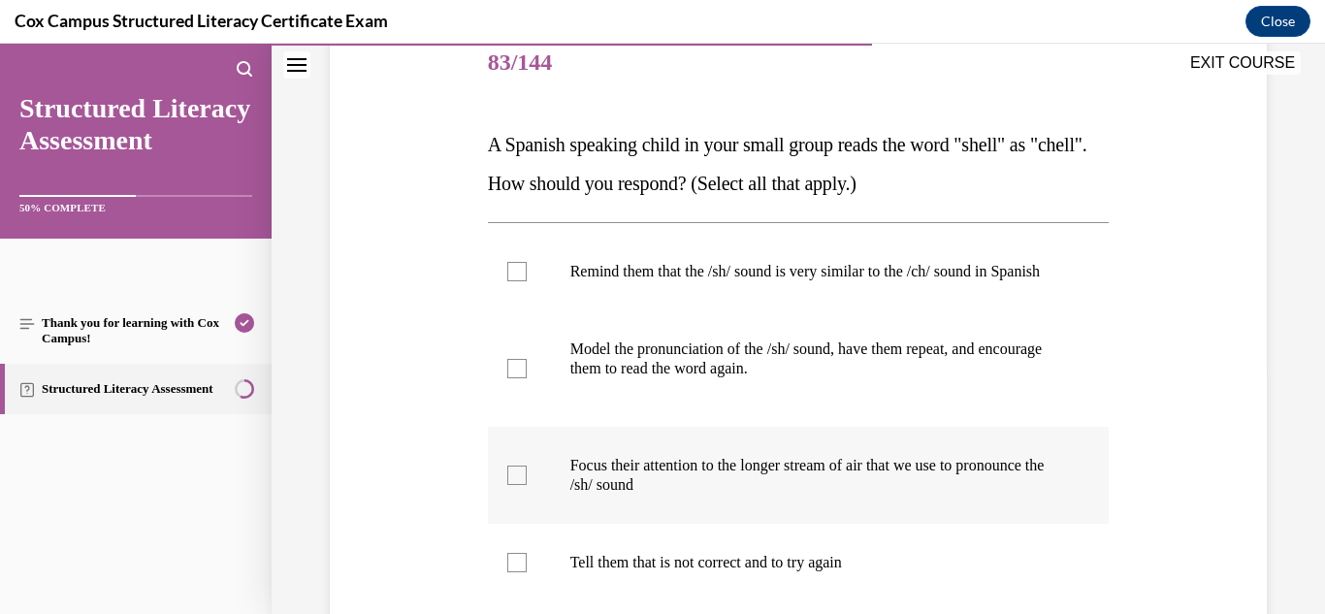
scroll to position [245, 0]
click at [773, 483] on p "Focus their attention to the longer stream of air that we use to pronounce the …" at bounding box center [815, 474] width 491 height 39
click at [527, 483] on input "Focus their attention to the longer stream of air that we use to pronounce the …" at bounding box center [516, 473] width 19 height 19
checkbox input "true"
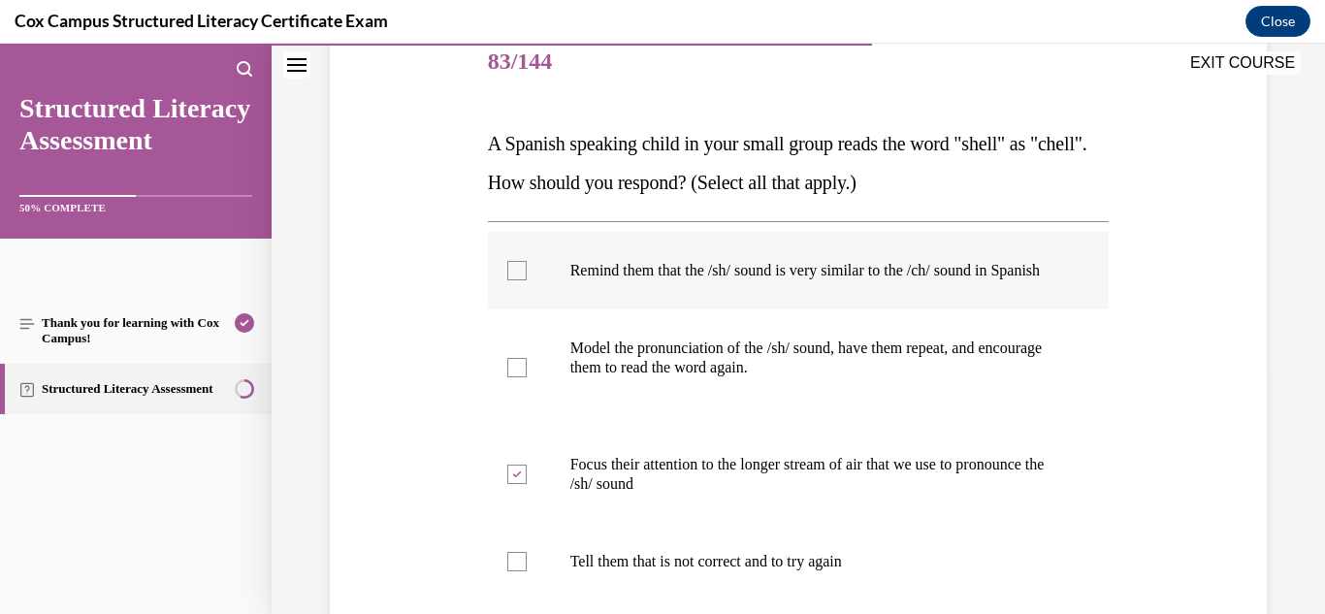
click at [738, 280] on p "Remind them that the /sh/ sound is very similar to the /ch/ sound in Spanish" at bounding box center [815, 270] width 491 height 19
click at [527, 280] on input "Remind them that the /sh/ sound is very similar to the /ch/ sound in Spanish" at bounding box center [516, 270] width 19 height 19
checkbox input "true"
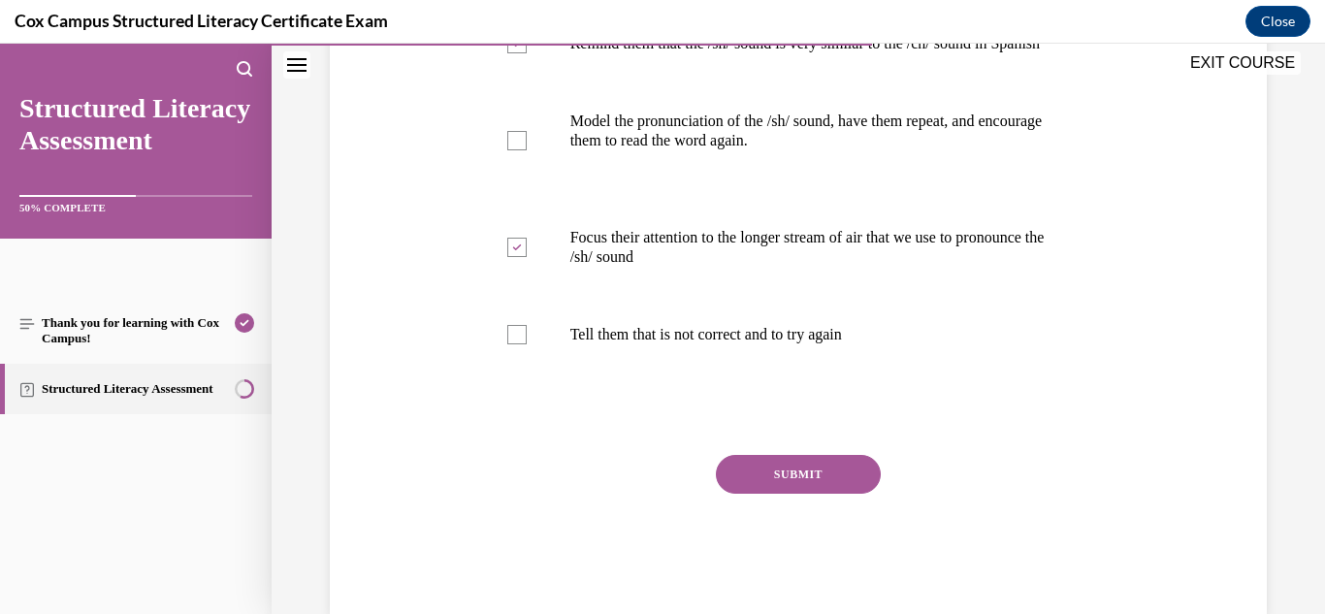
click at [784, 494] on button "SUBMIT" at bounding box center [798, 474] width 165 height 39
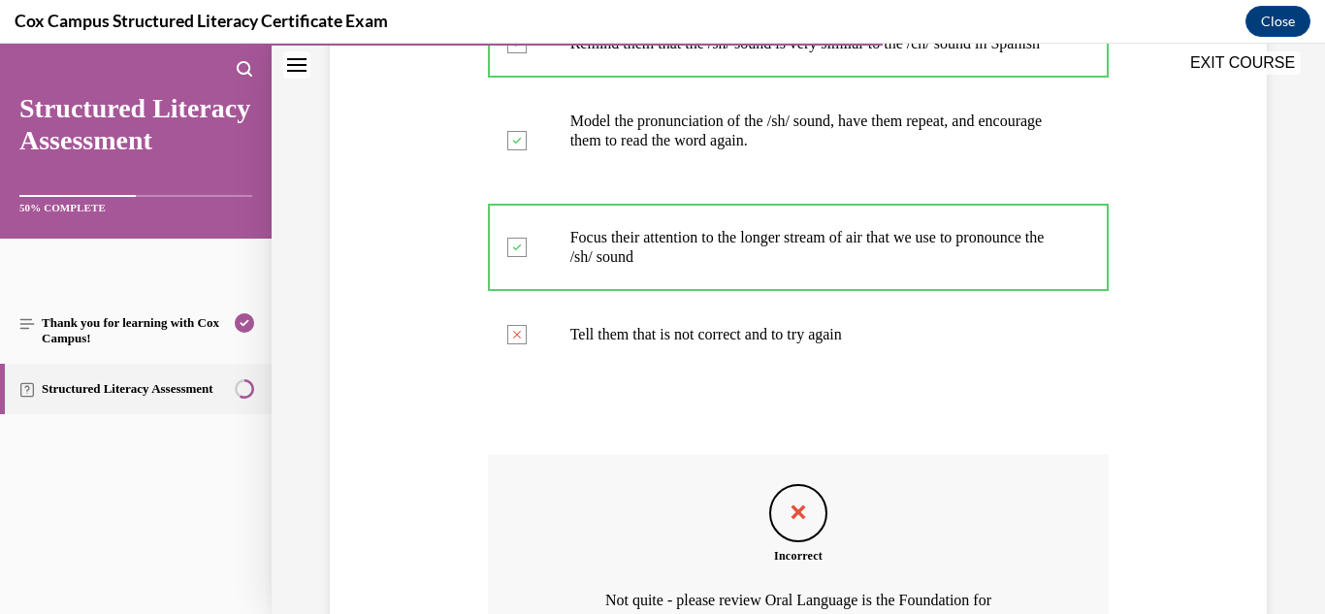
scroll to position [717, 0]
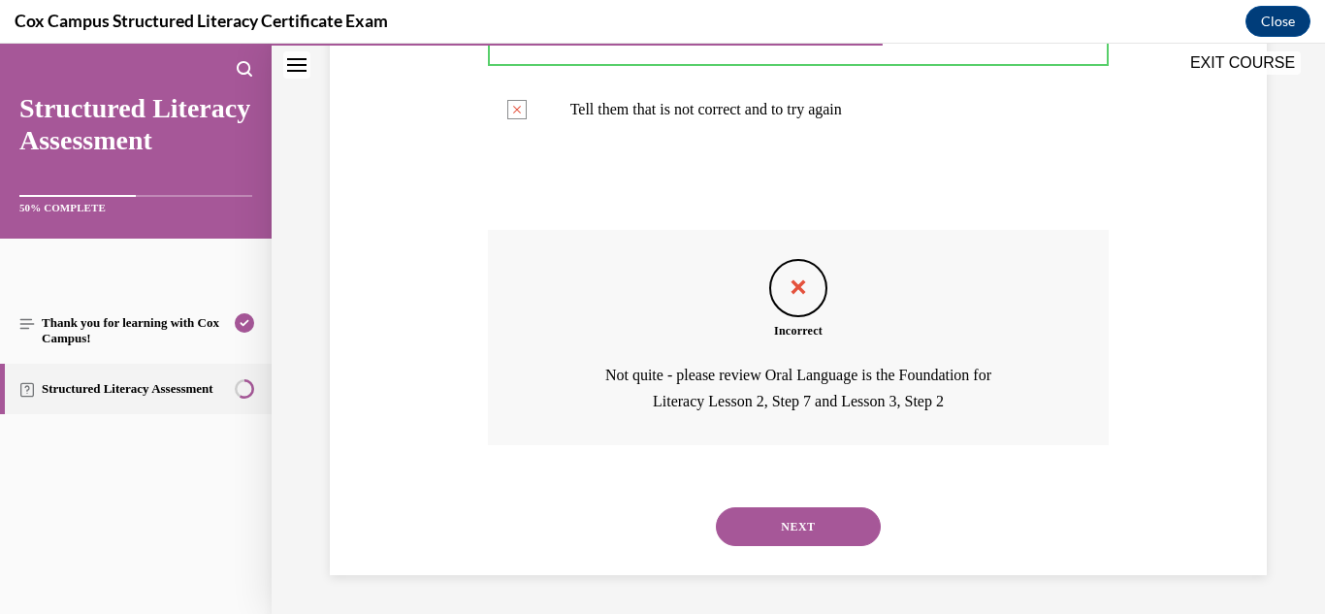
click at [784, 523] on button "NEXT" at bounding box center [798, 526] width 165 height 39
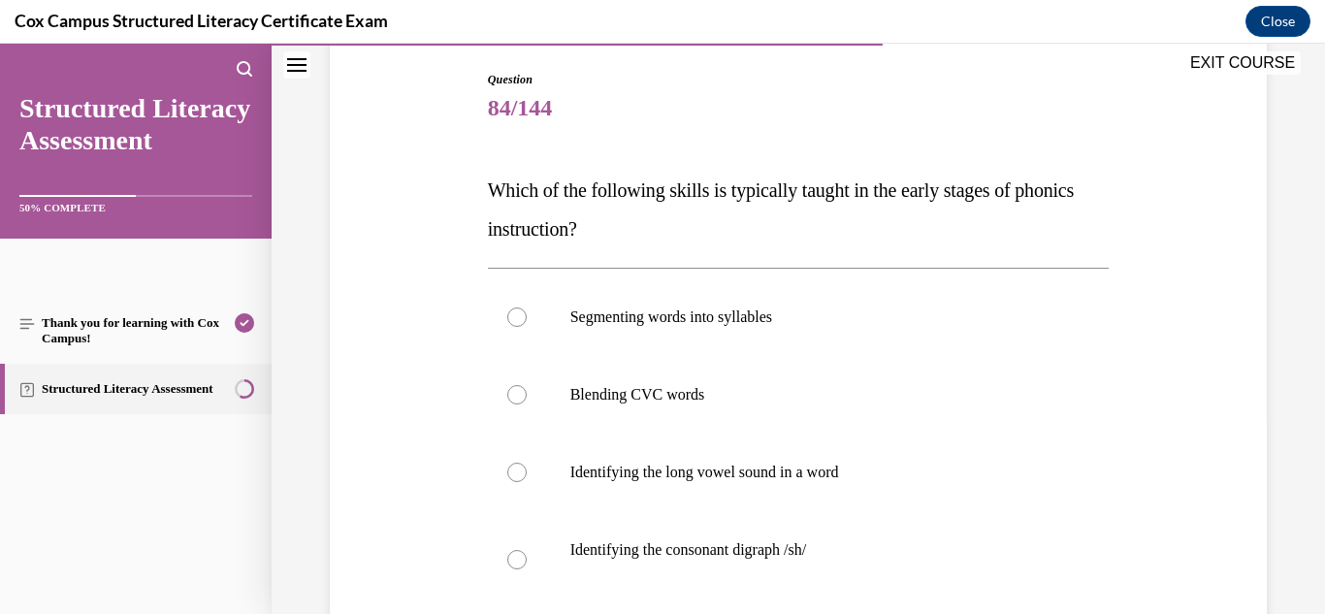
scroll to position [206, 0]
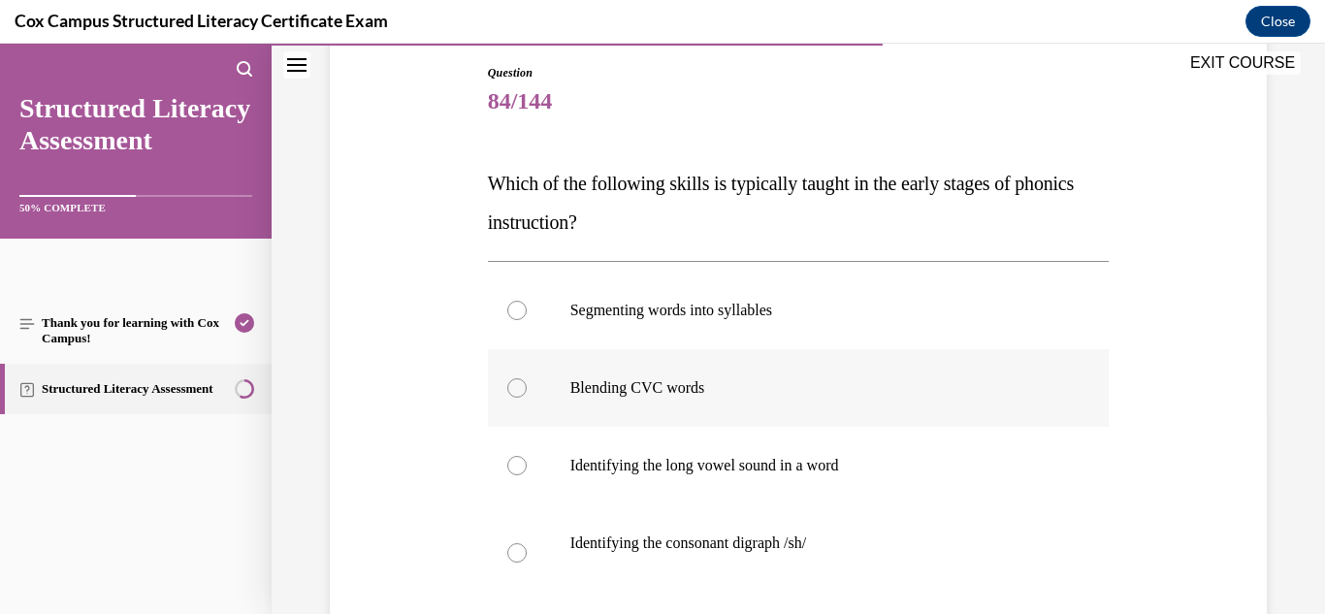
click at [704, 388] on p "Blending CVC words" at bounding box center [815, 387] width 491 height 19
click at [527, 388] on input "Blending CVC words" at bounding box center [516, 387] width 19 height 19
radio input "true"
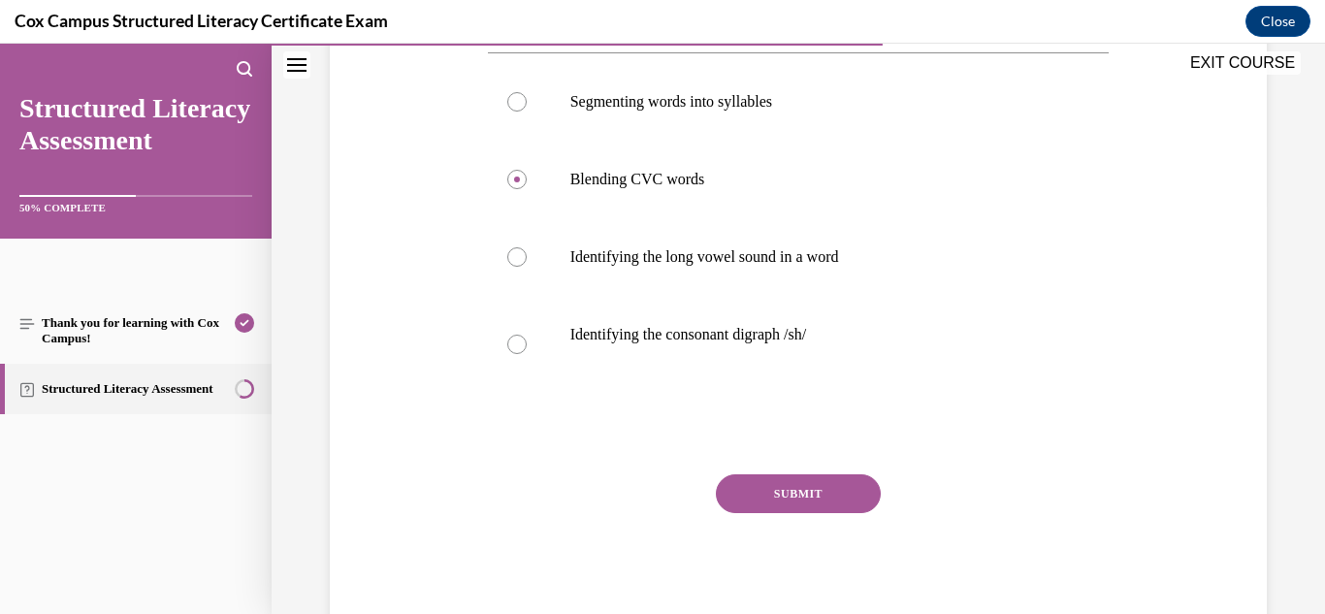
click at [812, 482] on button "SUBMIT" at bounding box center [798, 493] width 165 height 39
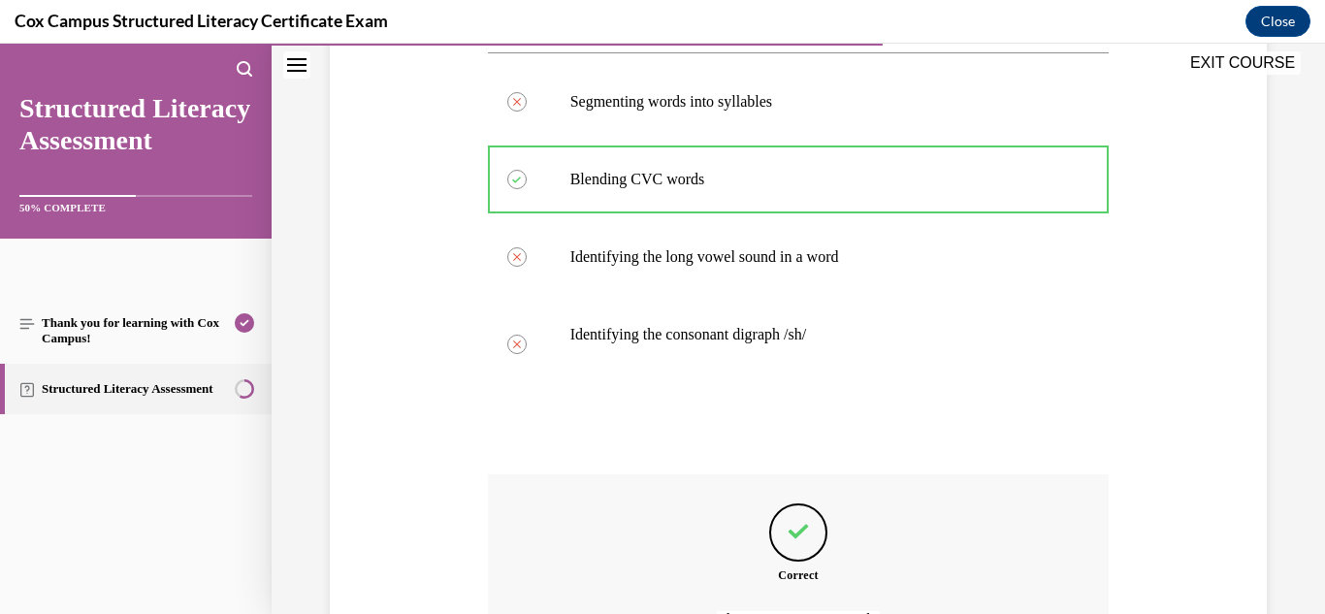
scroll to position [632, 0]
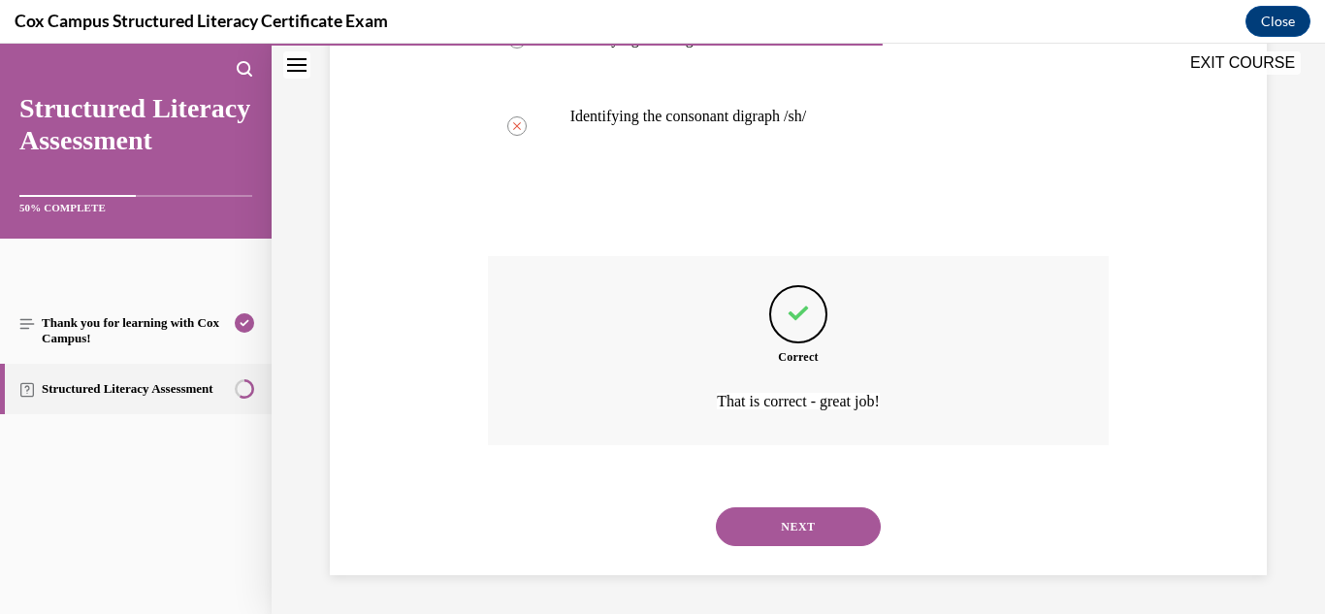
click at [784, 529] on button "NEXT" at bounding box center [798, 526] width 165 height 39
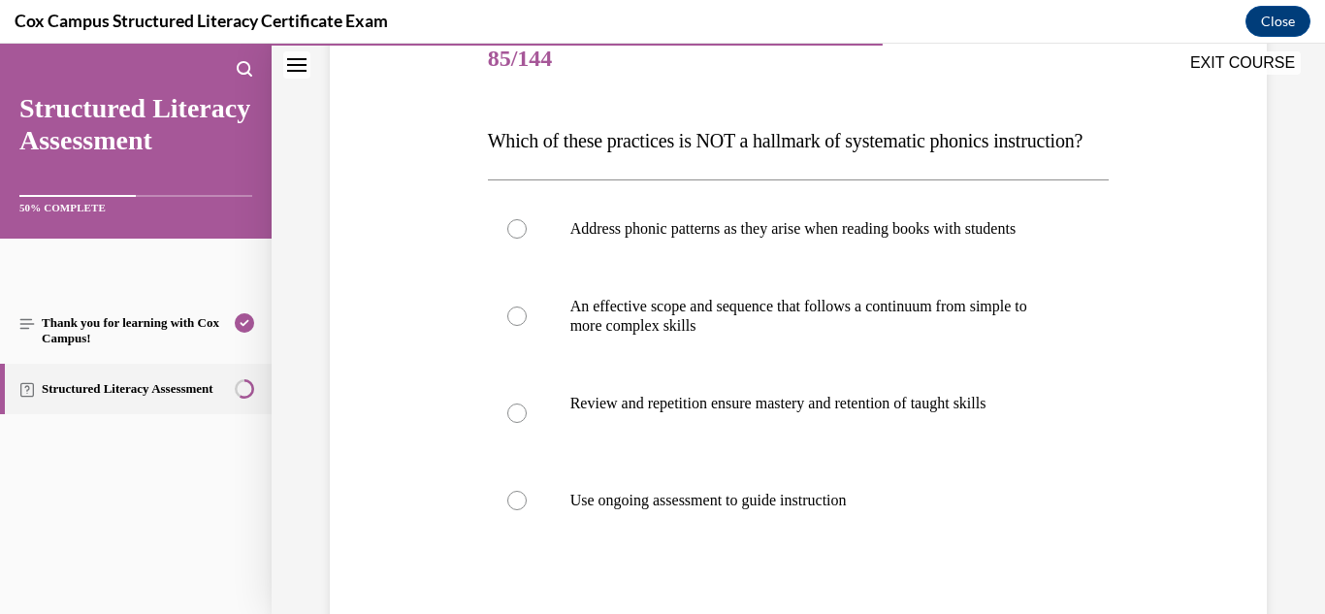
scroll to position [251, 0]
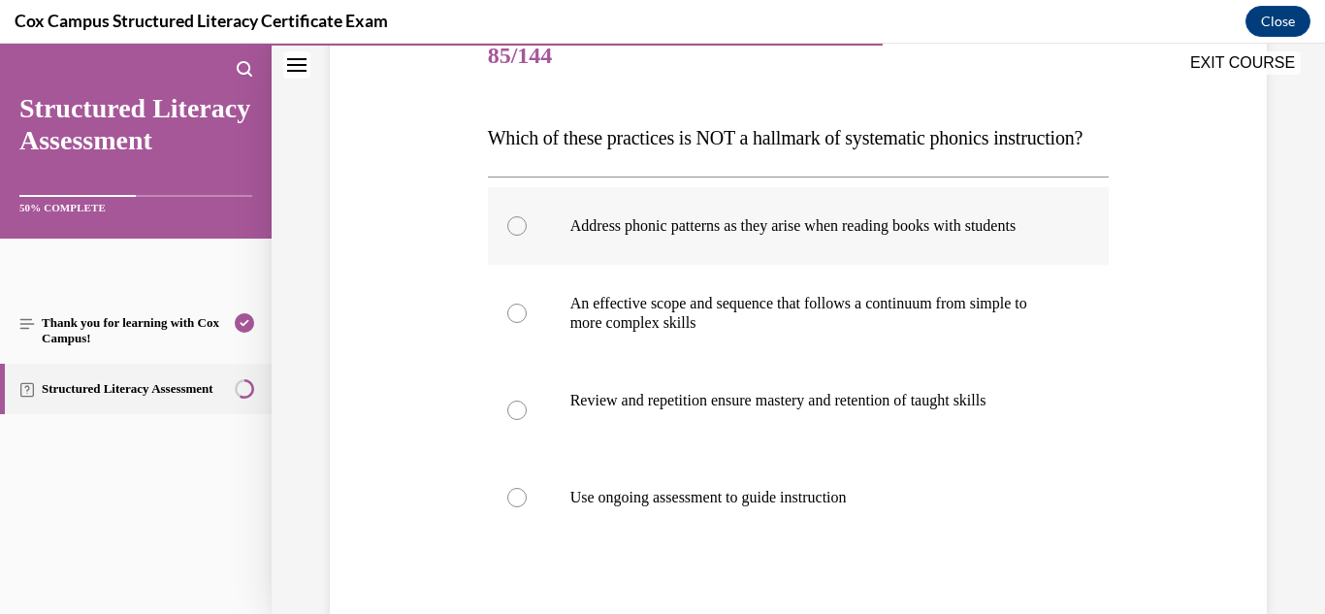
click at [746, 265] on label "Address phonic patterns as they arise when reading books with students" at bounding box center [799, 226] width 622 height 78
click at [527, 236] on input "Address phonic patterns as they arise when reading books with students" at bounding box center [516, 225] width 19 height 19
radio input "true"
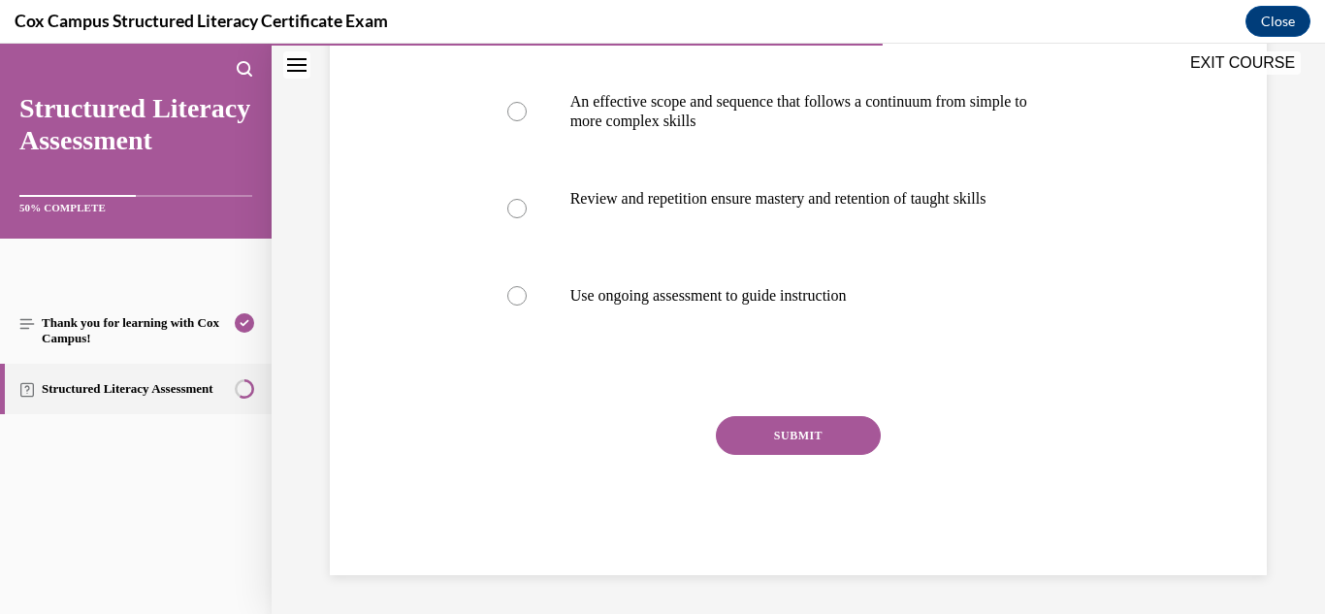
click at [770, 455] on button "SUBMIT" at bounding box center [798, 435] width 165 height 39
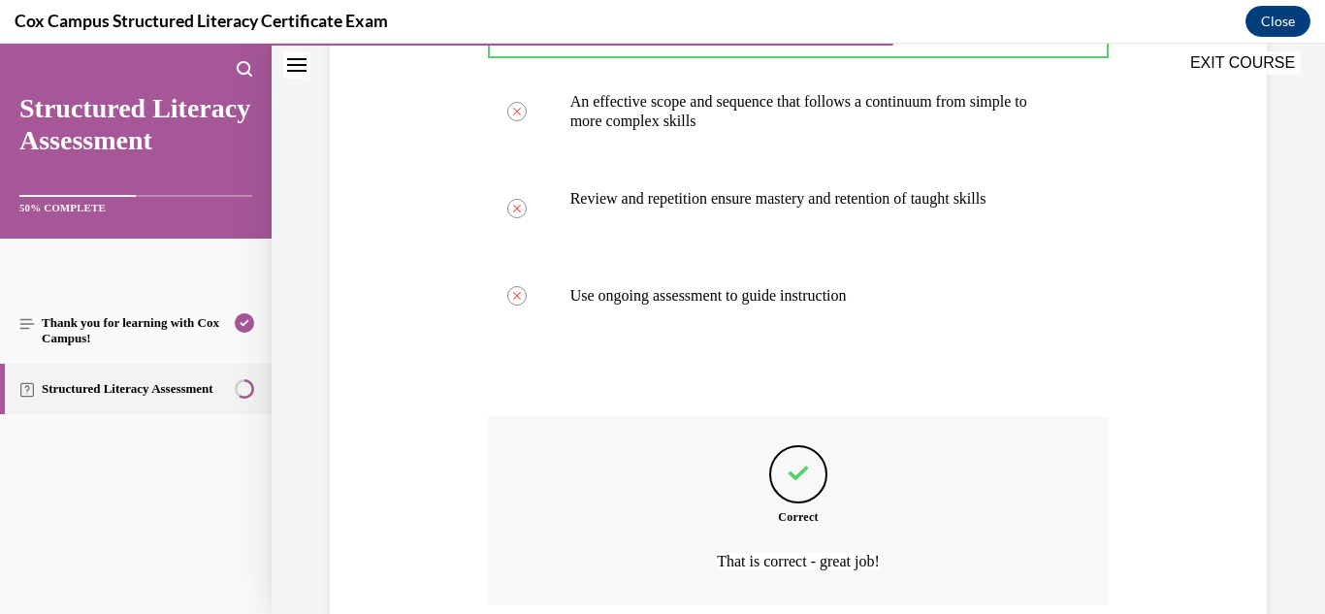
scroll to position [671, 0]
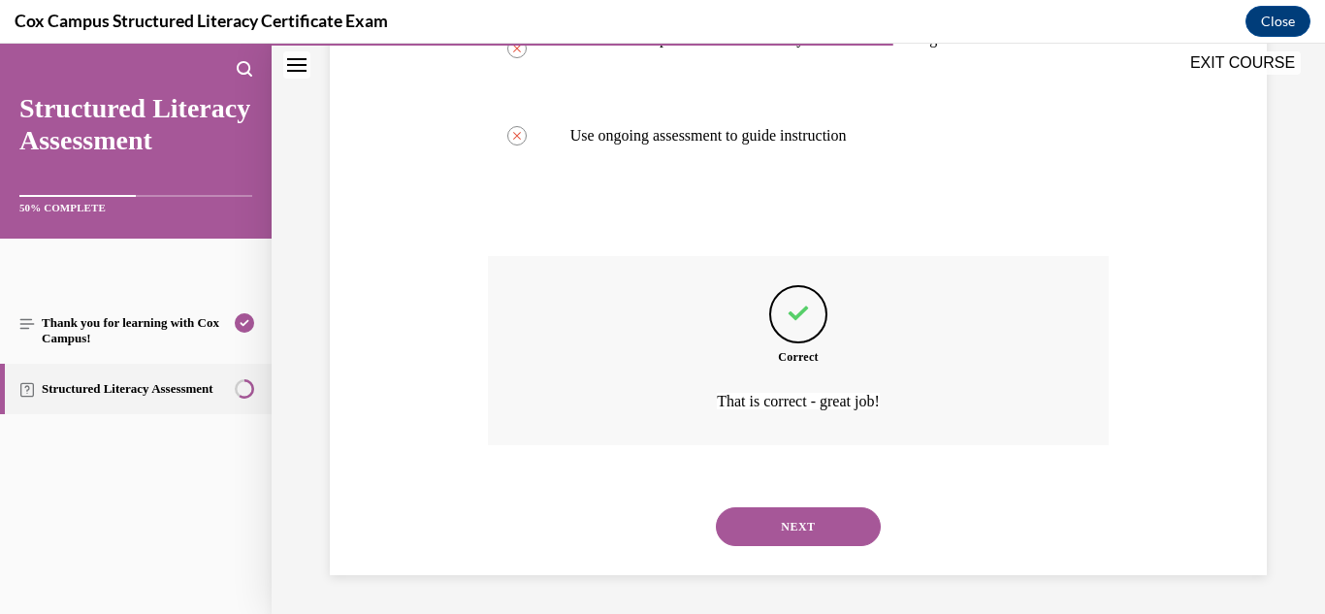
click at [782, 530] on button "NEXT" at bounding box center [798, 526] width 165 height 39
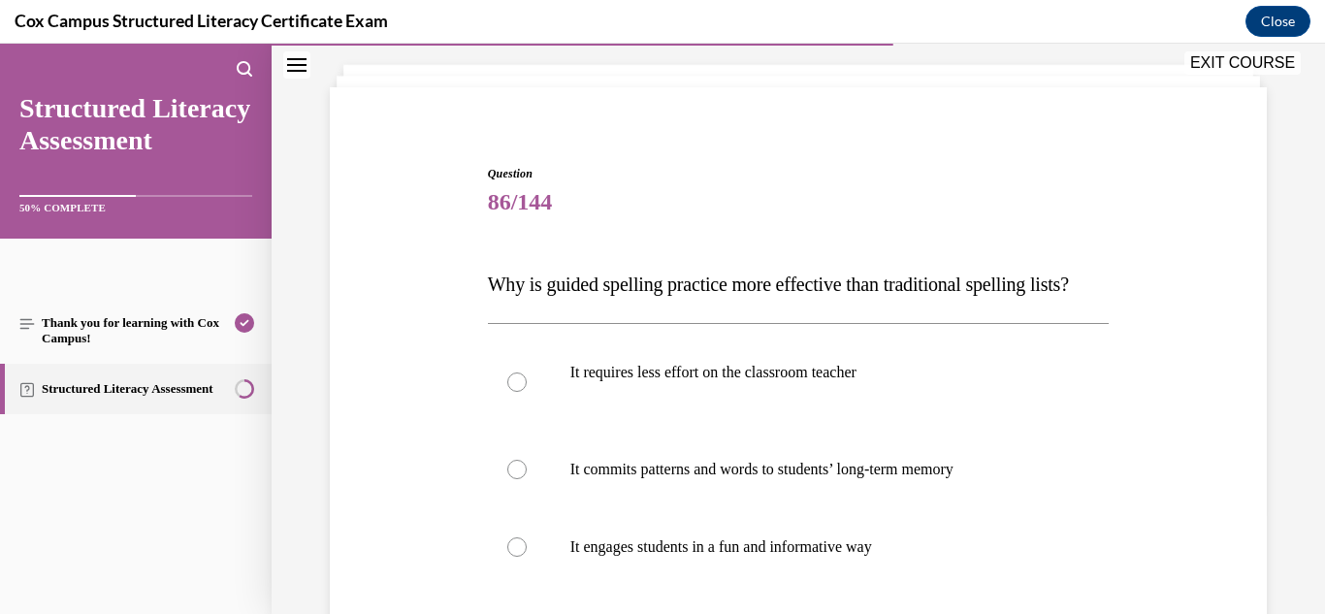
scroll to position [106, 0]
click at [781, 478] on p "It commits patterns and words to students’ long-term memory" at bounding box center [815, 468] width 491 height 19
click at [527, 478] on input "It commits patterns and words to students’ long-term memory" at bounding box center [516, 468] width 19 height 19
radio input "true"
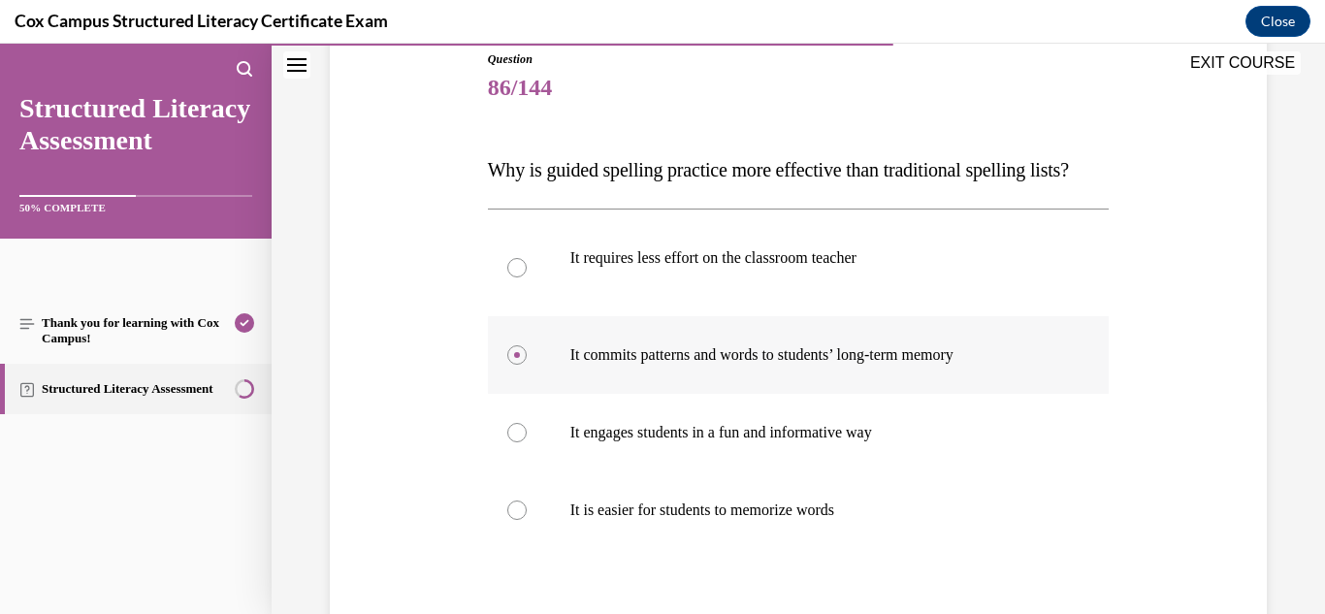
scroll to position [414, 0]
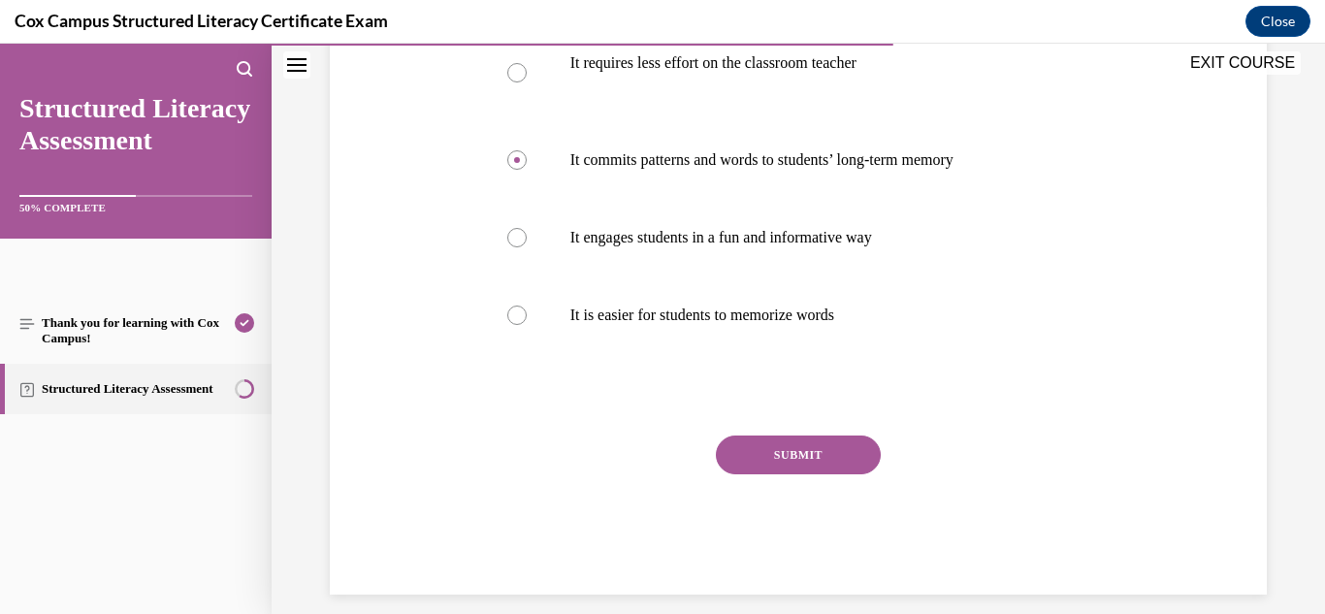
click at [759, 474] on button "SUBMIT" at bounding box center [798, 454] width 165 height 39
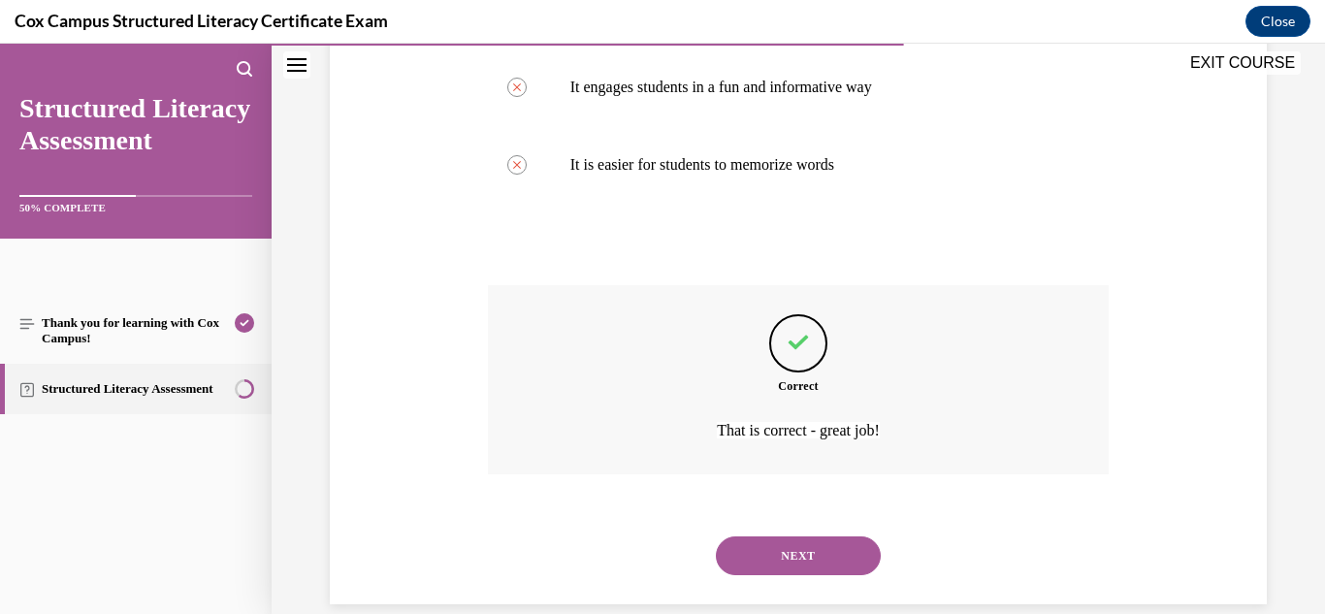
scroll to position [627, 0]
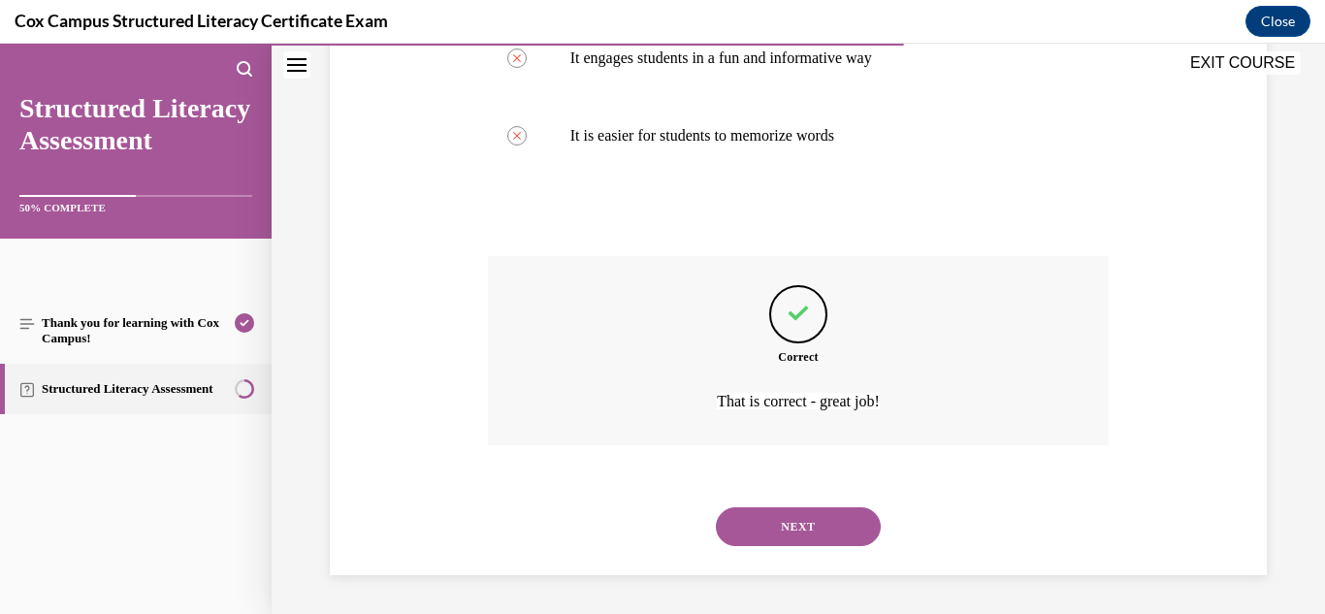
click at [797, 533] on button "NEXT" at bounding box center [798, 526] width 165 height 39
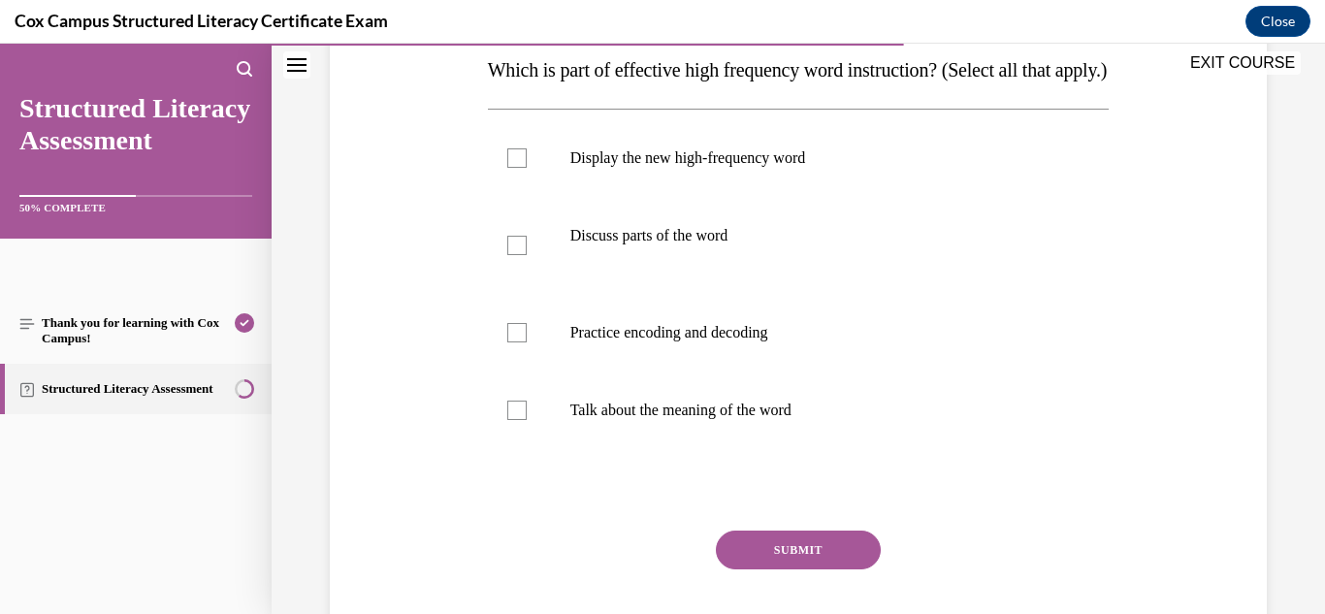
scroll to position [318, 0]
click at [509, 185] on label "Display the new high-frequency word" at bounding box center [799, 159] width 622 height 78
click at [509, 169] on input "Display the new high-frequency word" at bounding box center [516, 158] width 19 height 19
checkbox input "true"
click at [514, 262] on label "Discuss parts of the word" at bounding box center [799, 246] width 622 height 97
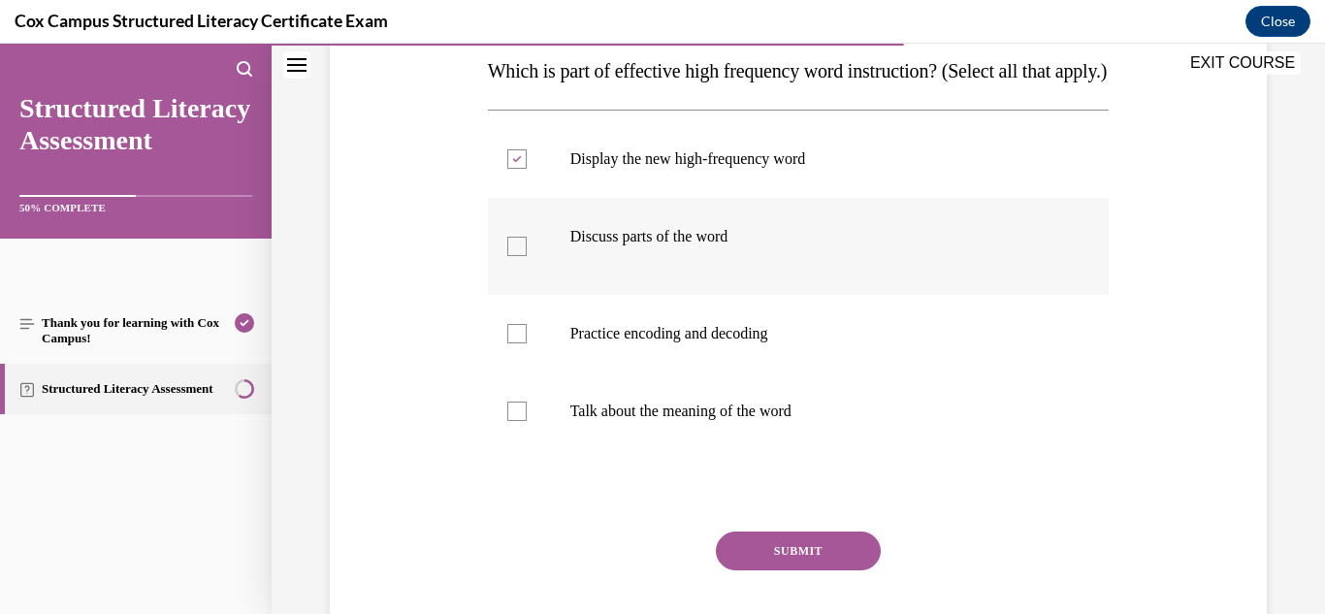
click at [514, 256] on input "Discuss parts of the word" at bounding box center [516, 246] width 19 height 19
checkbox input "true"
click at [514, 360] on label "Practice encoding and decoding" at bounding box center [799, 334] width 622 height 78
click at [514, 343] on input "Practice encoding and decoding" at bounding box center [516, 333] width 19 height 19
checkbox input "true"
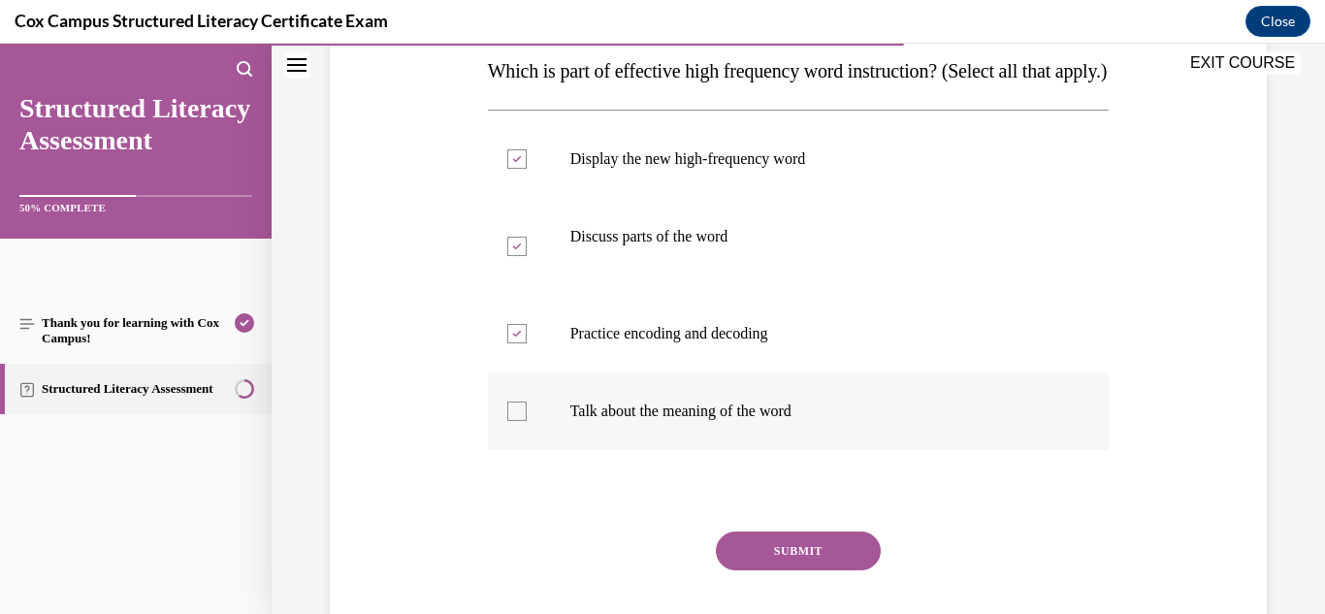
click at [512, 421] on div at bounding box center [516, 410] width 19 height 19
click at [512, 421] on input "Talk about the meaning of the word" at bounding box center [516, 410] width 19 height 19
checkbox input "true"
click at [811, 570] on button "SUBMIT" at bounding box center [798, 550] width 165 height 39
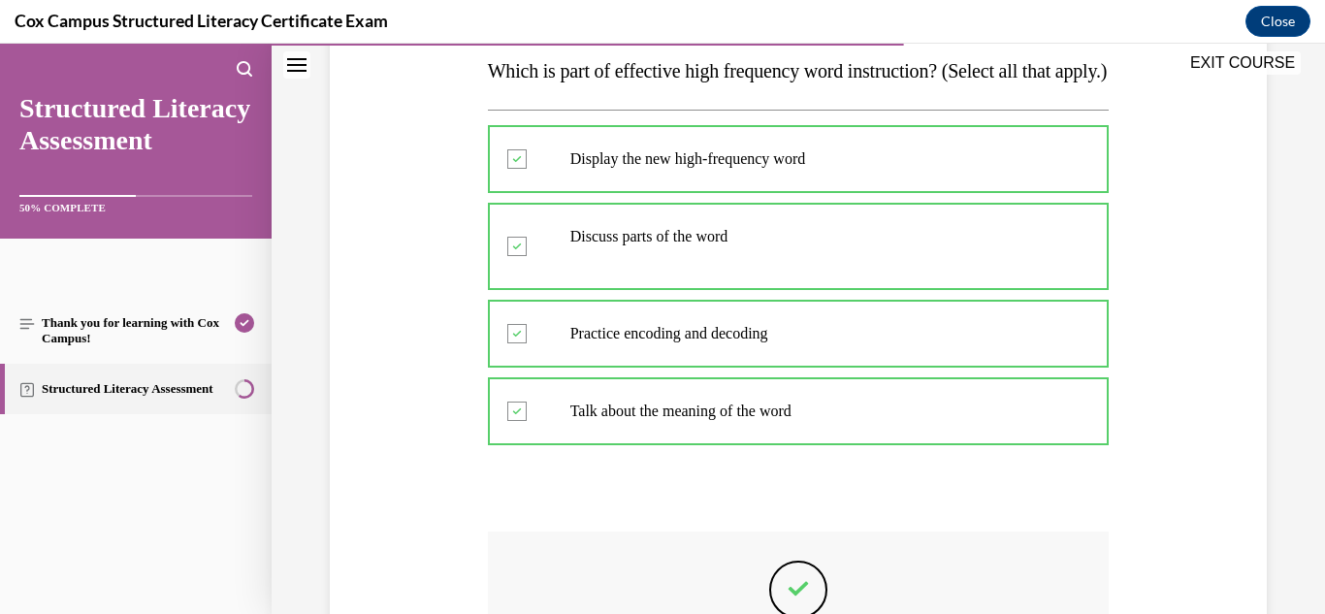
scroll to position [632, 0]
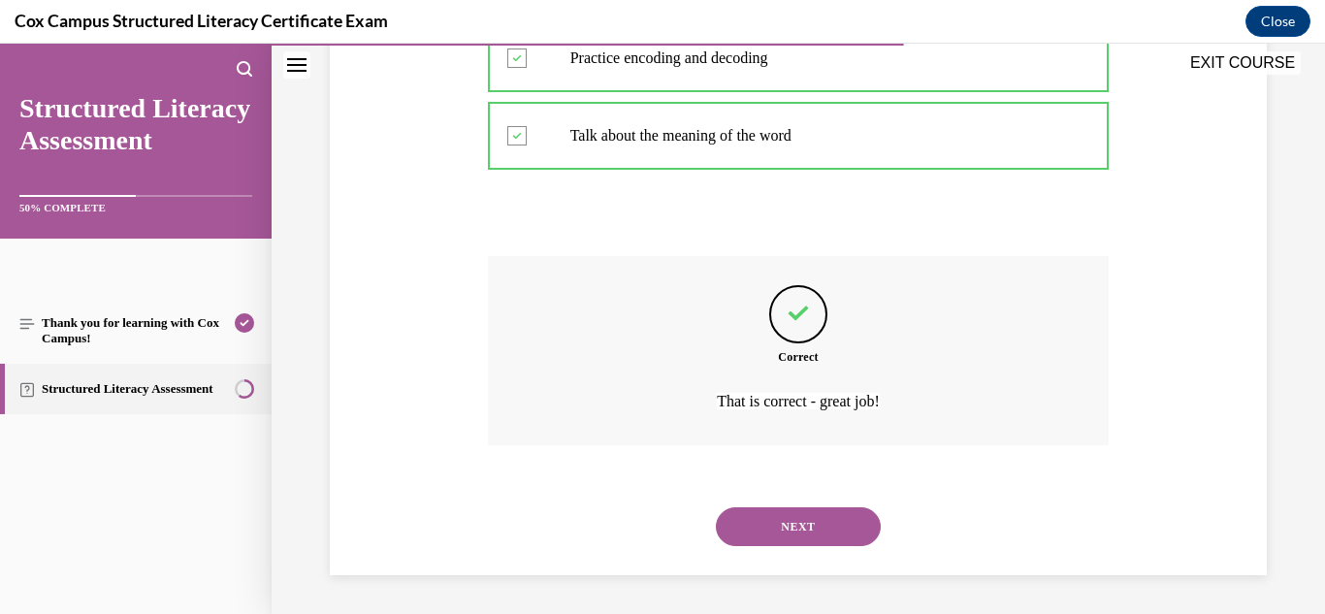
click at [808, 535] on button "NEXT" at bounding box center [798, 526] width 165 height 39
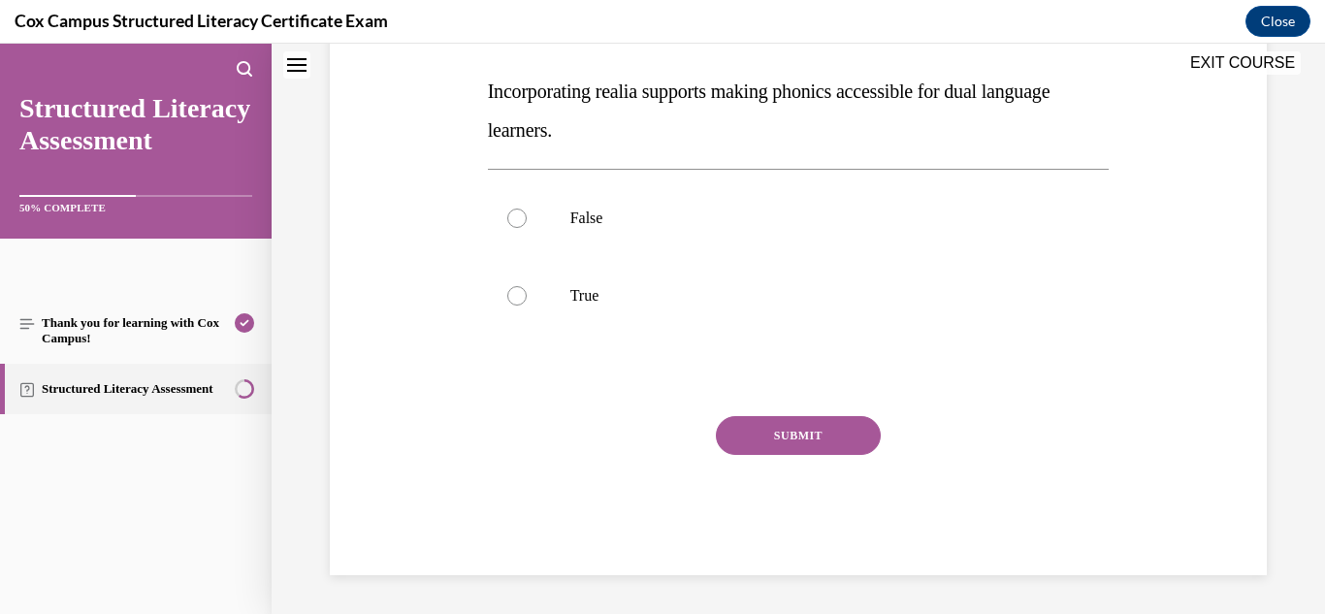
scroll to position [59, 0]
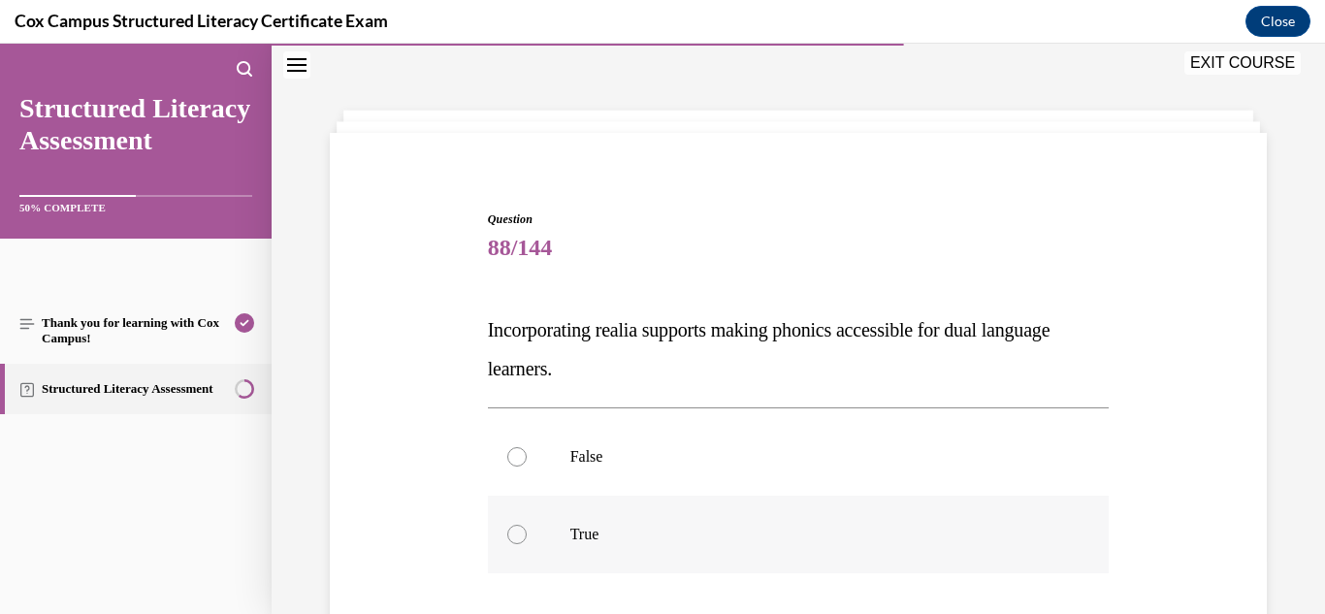
click at [583, 533] on p "True" at bounding box center [815, 534] width 491 height 19
click at [527, 533] on input "True" at bounding box center [516, 534] width 19 height 19
radio input "true"
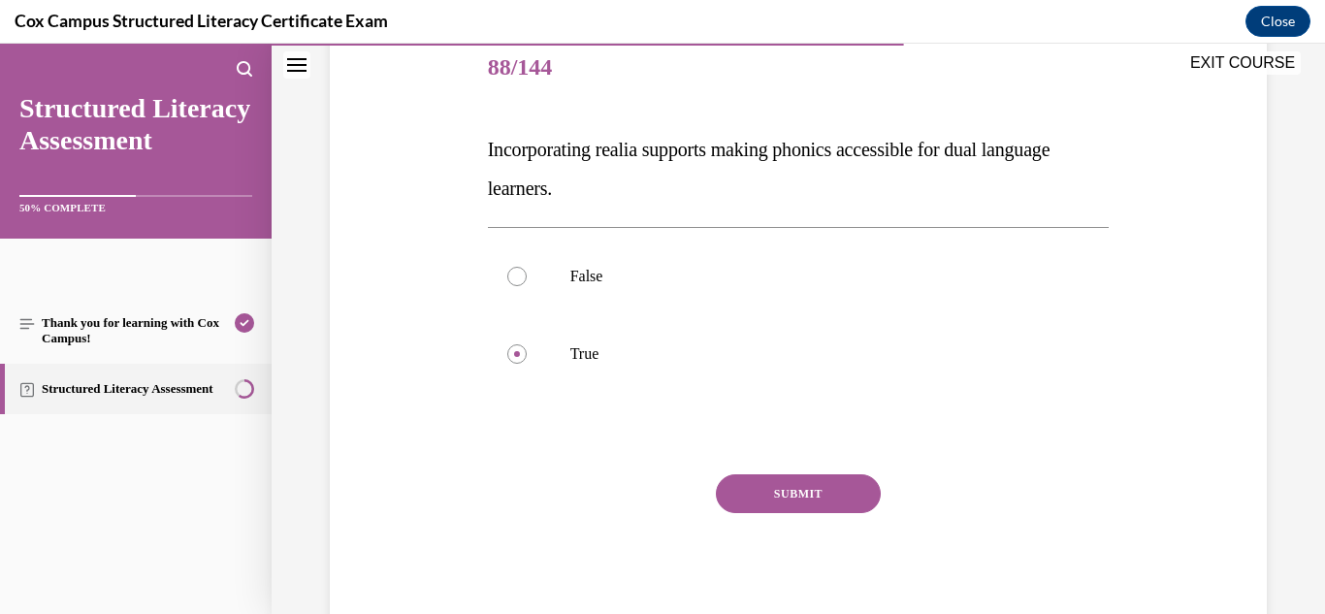
click at [791, 494] on button "SUBMIT" at bounding box center [798, 493] width 165 height 39
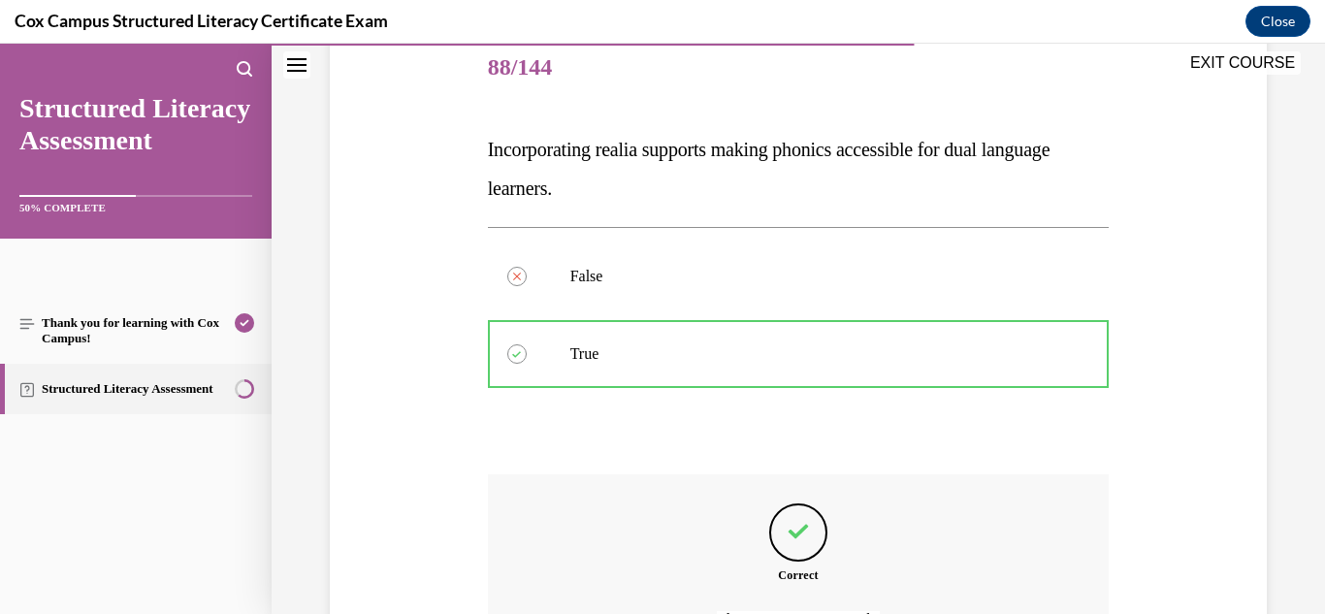
scroll to position [458, 0]
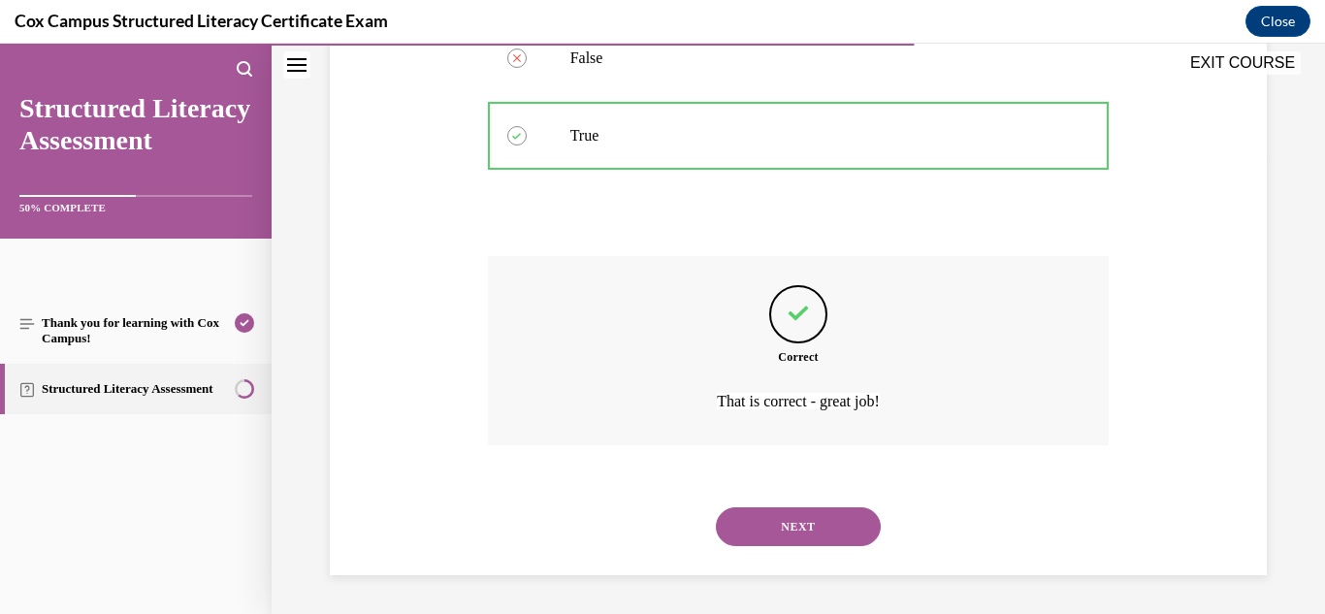
click at [787, 512] on button "NEXT" at bounding box center [798, 526] width 165 height 39
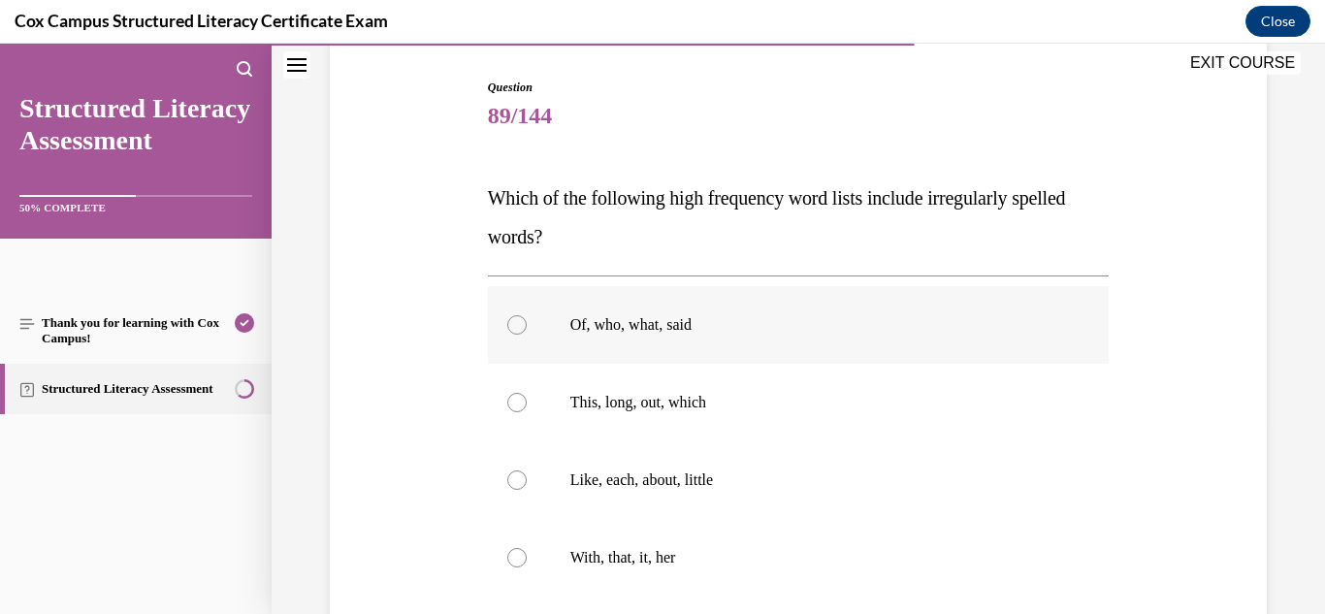
scroll to position [198, 0]
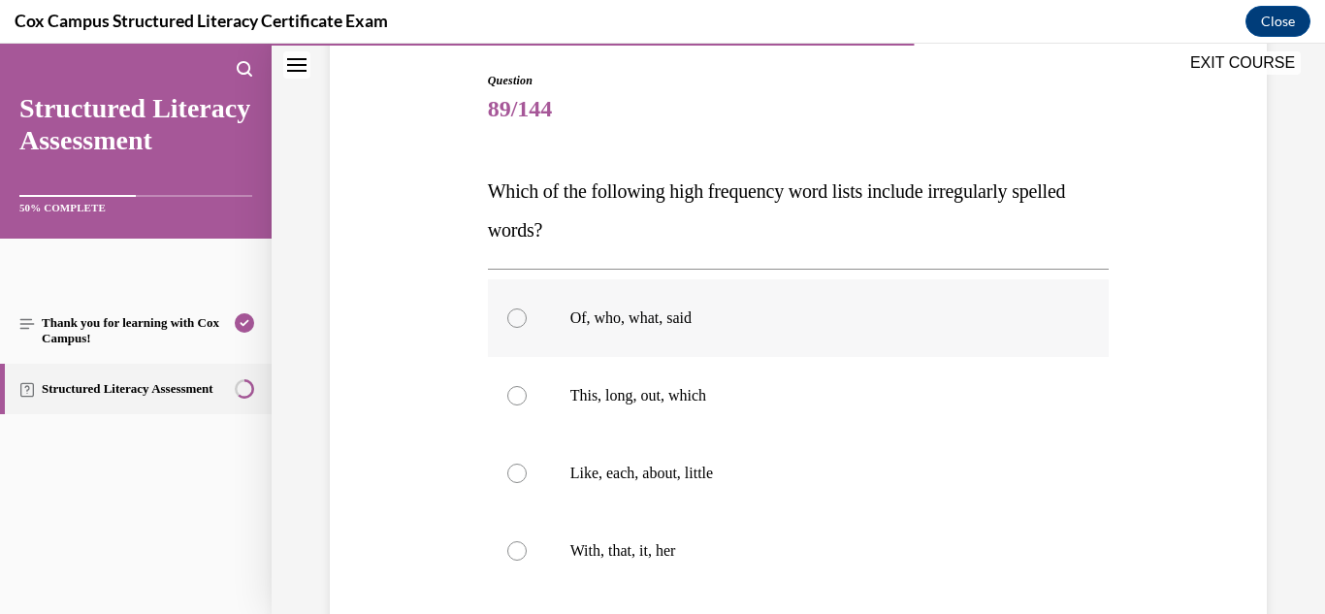
click at [721, 334] on label "Of, who, what, said" at bounding box center [799, 318] width 622 height 78
click at [527, 328] on input "Of, who, what, said" at bounding box center [516, 317] width 19 height 19
radio input "true"
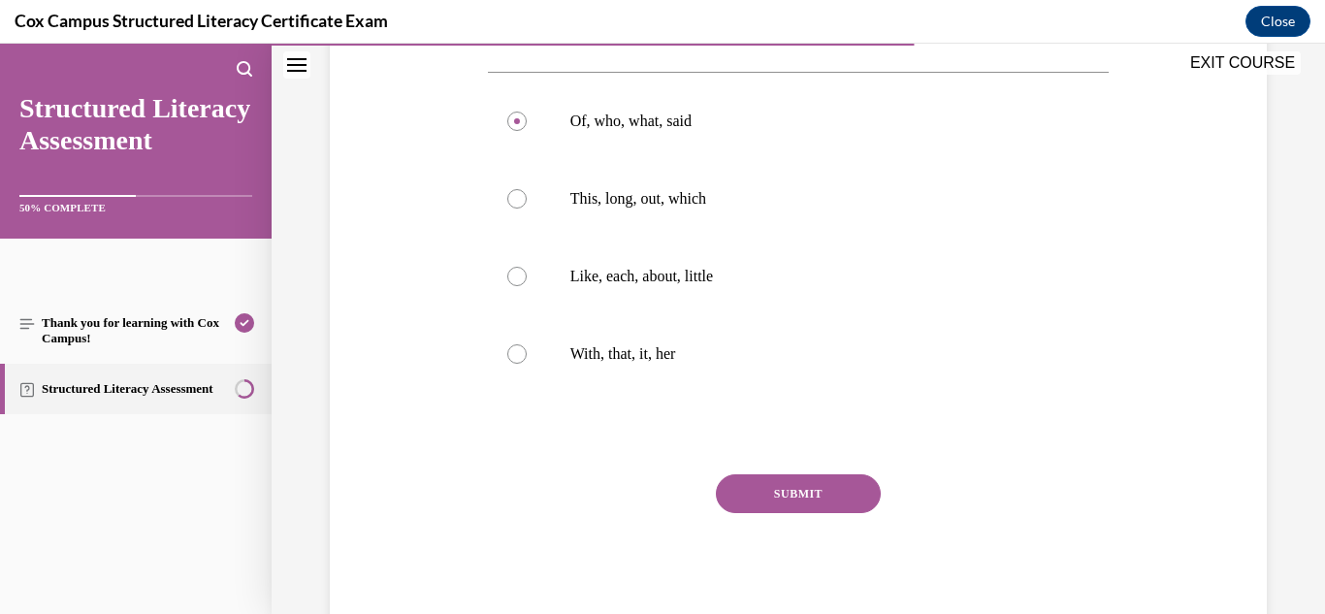
click at [766, 496] on button "SUBMIT" at bounding box center [798, 493] width 165 height 39
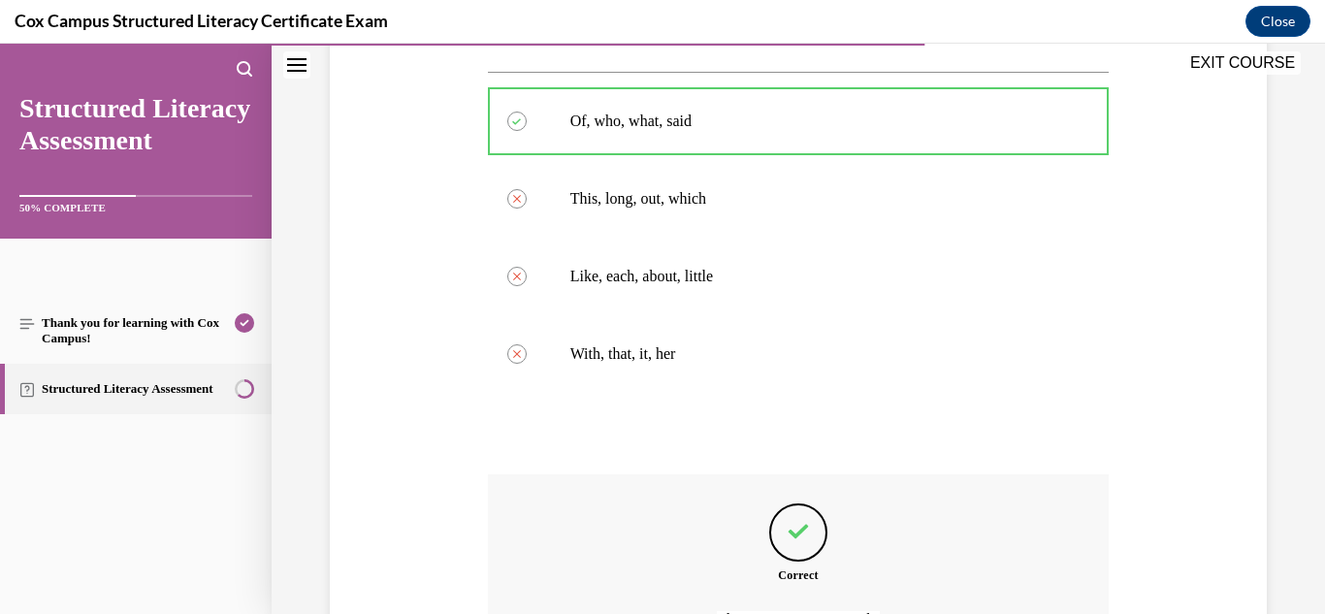
scroll to position [613, 0]
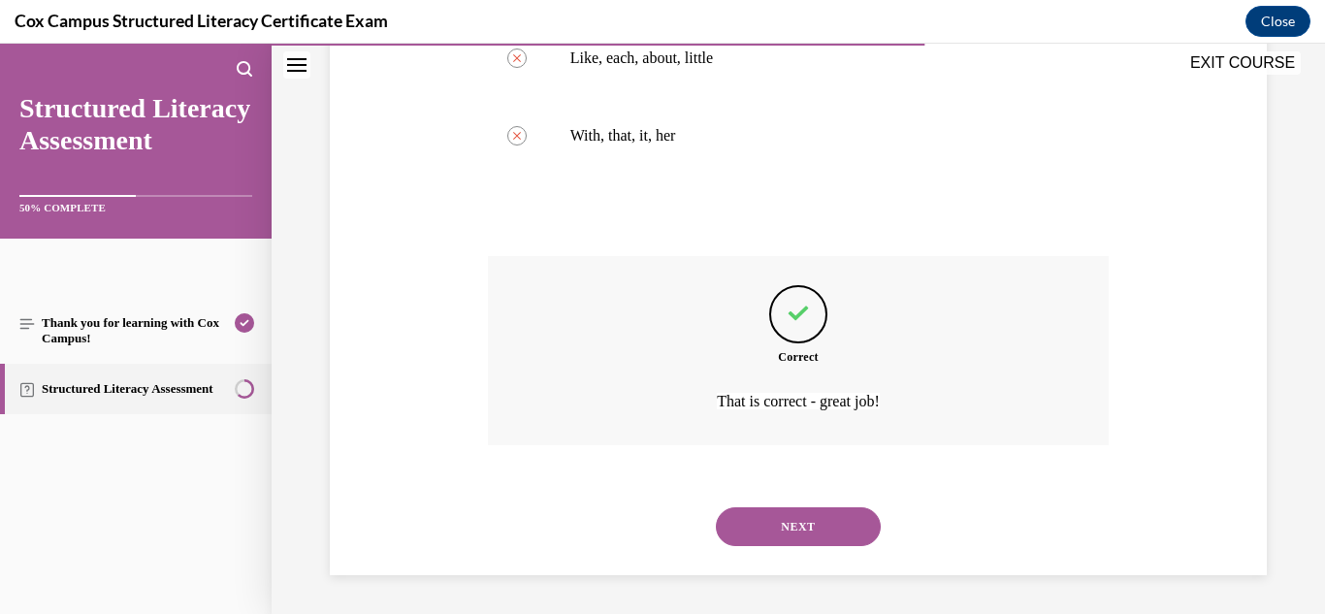
click at [780, 517] on button "NEXT" at bounding box center [798, 526] width 165 height 39
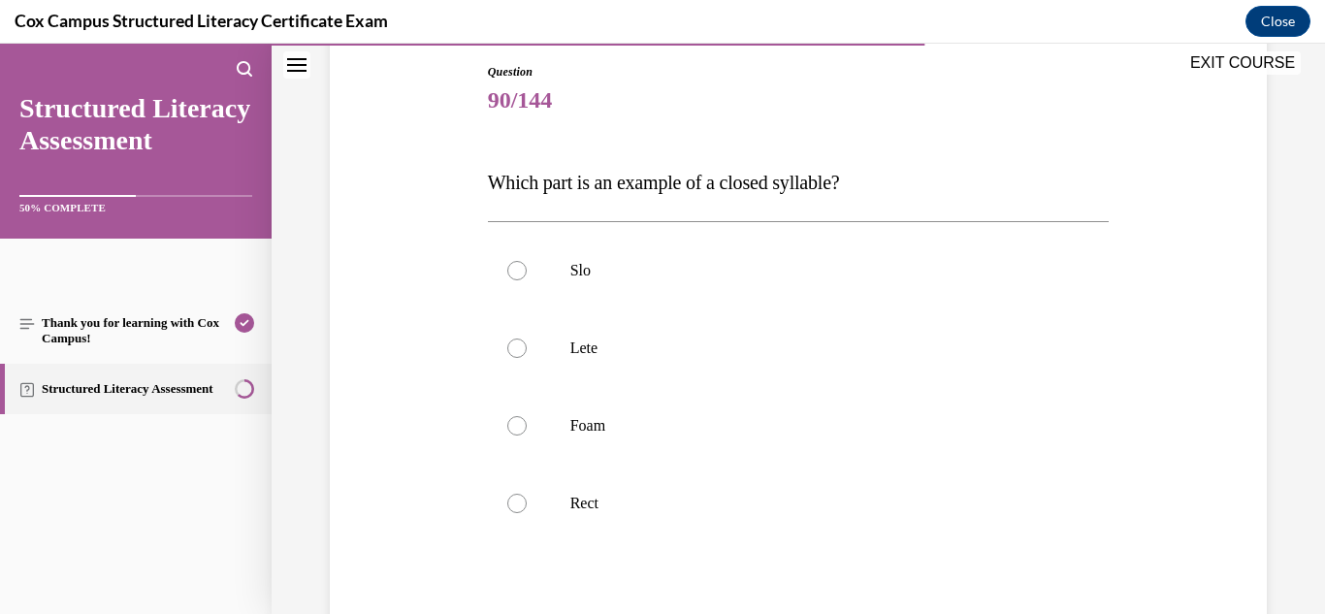
scroll to position [208, 0]
click at [627, 494] on p "Rect" at bounding box center [815, 501] width 491 height 19
click at [527, 494] on input "Rect" at bounding box center [516, 501] width 19 height 19
radio input "true"
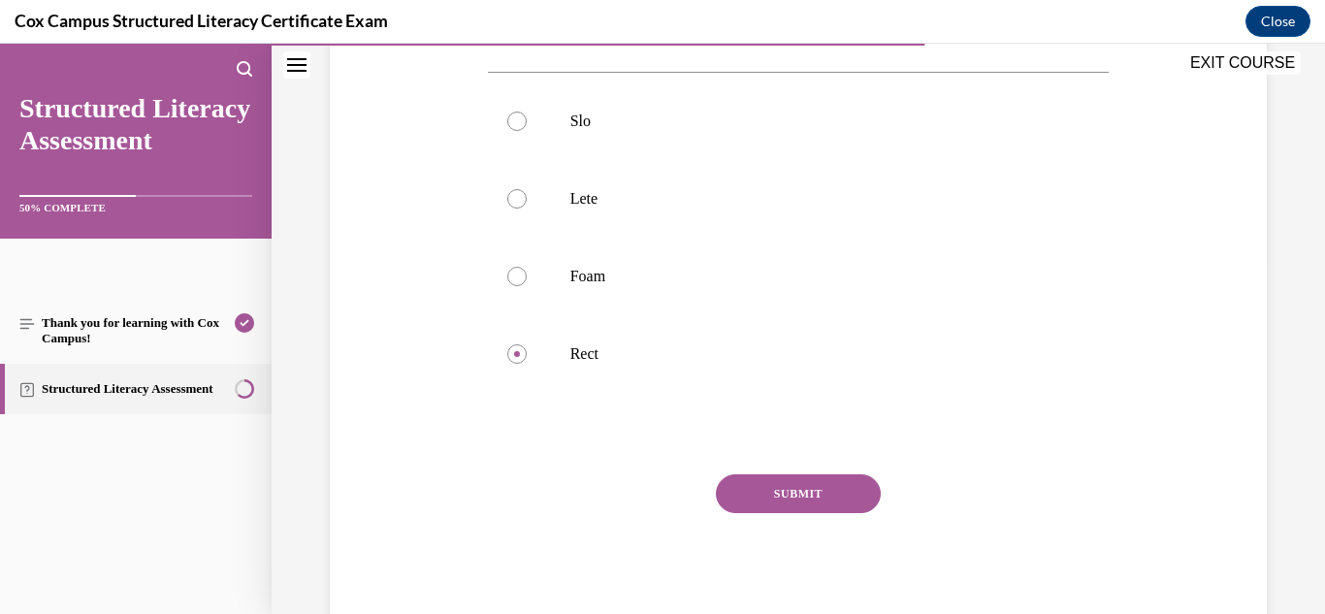
click at [790, 488] on button "SUBMIT" at bounding box center [798, 493] width 165 height 39
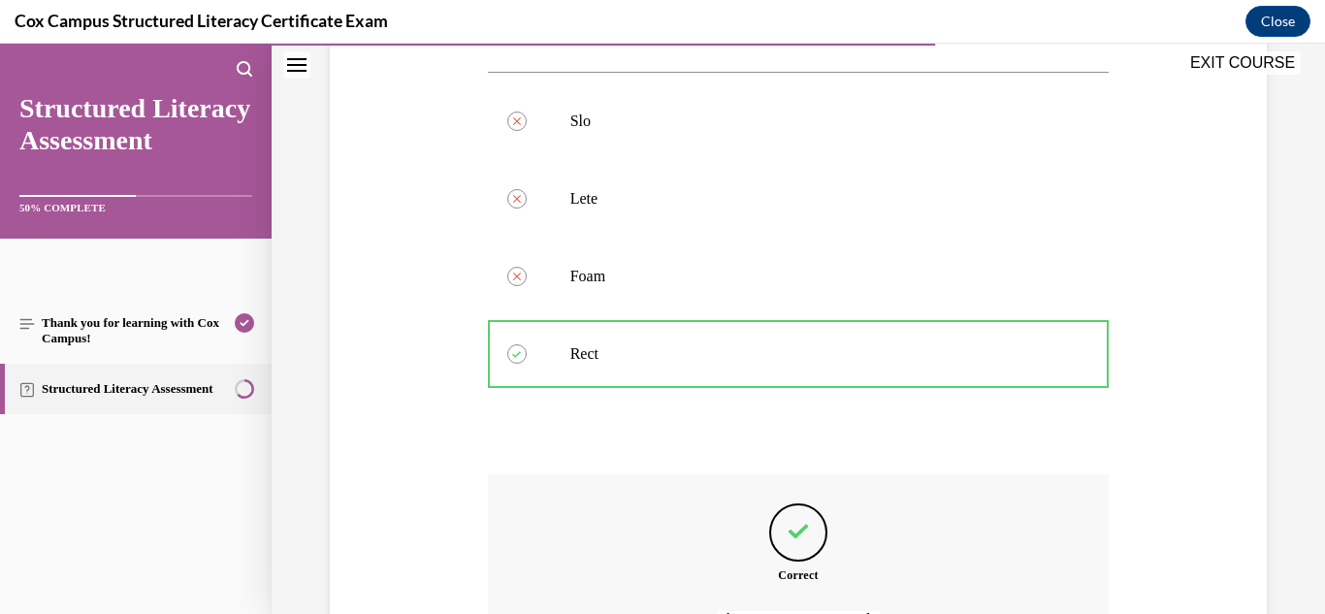
scroll to position [574, 0]
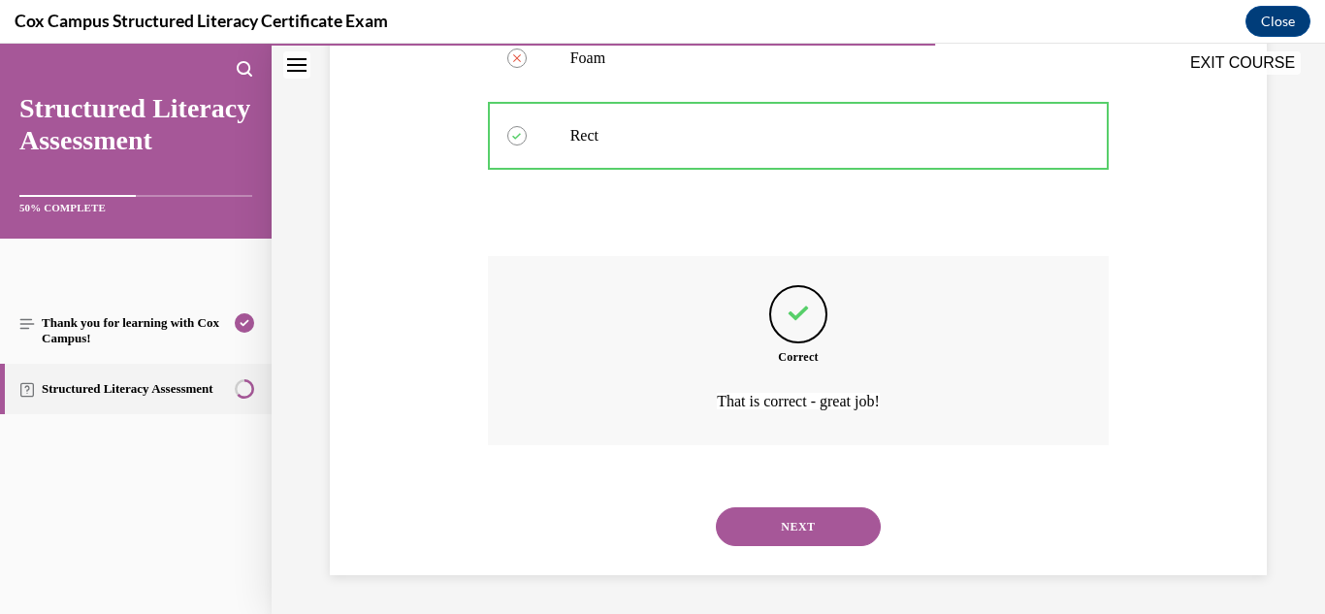
click at [790, 524] on button "NEXT" at bounding box center [798, 526] width 165 height 39
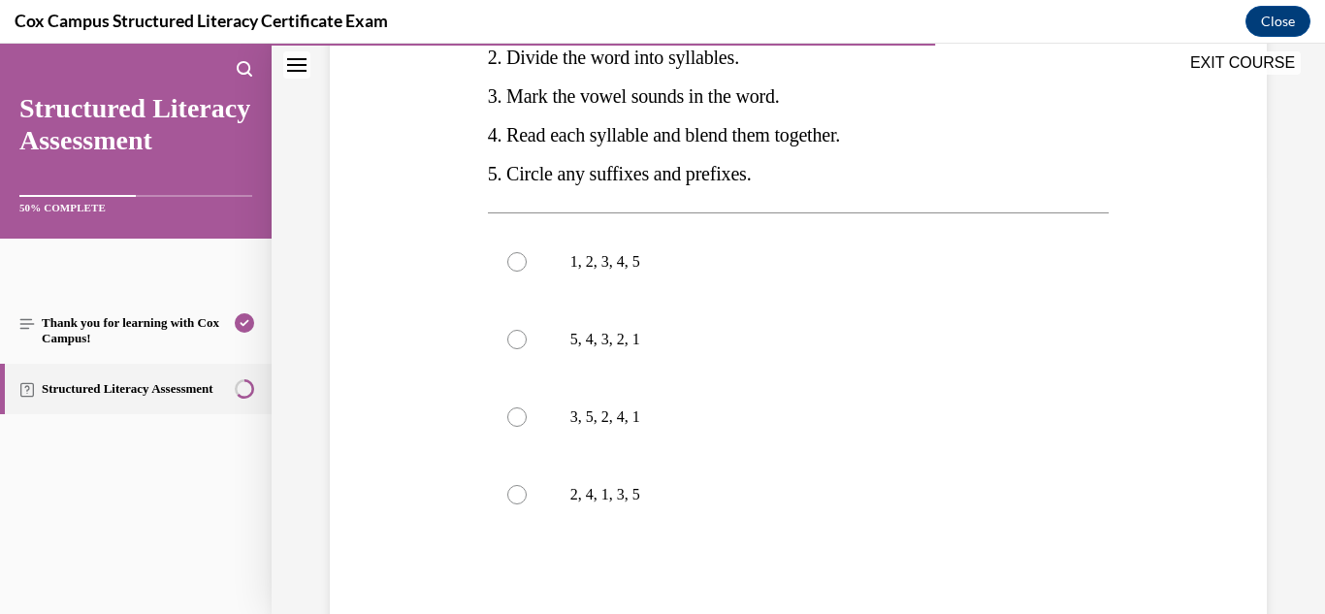
scroll to position [444, 0]
click at [692, 424] on p "3, 5, 2, 4, 1" at bounding box center [815, 414] width 491 height 19
click at [527, 424] on input "3, 5, 2, 4, 1" at bounding box center [516, 414] width 19 height 19
radio input "true"
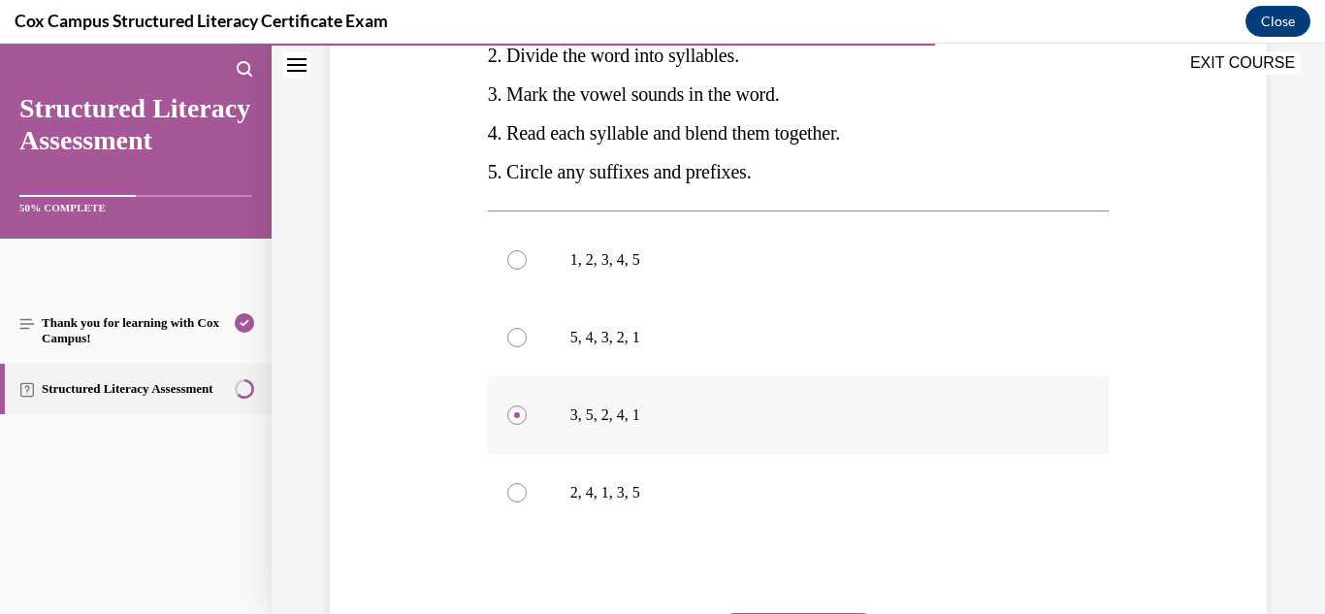
scroll to position [583, 0]
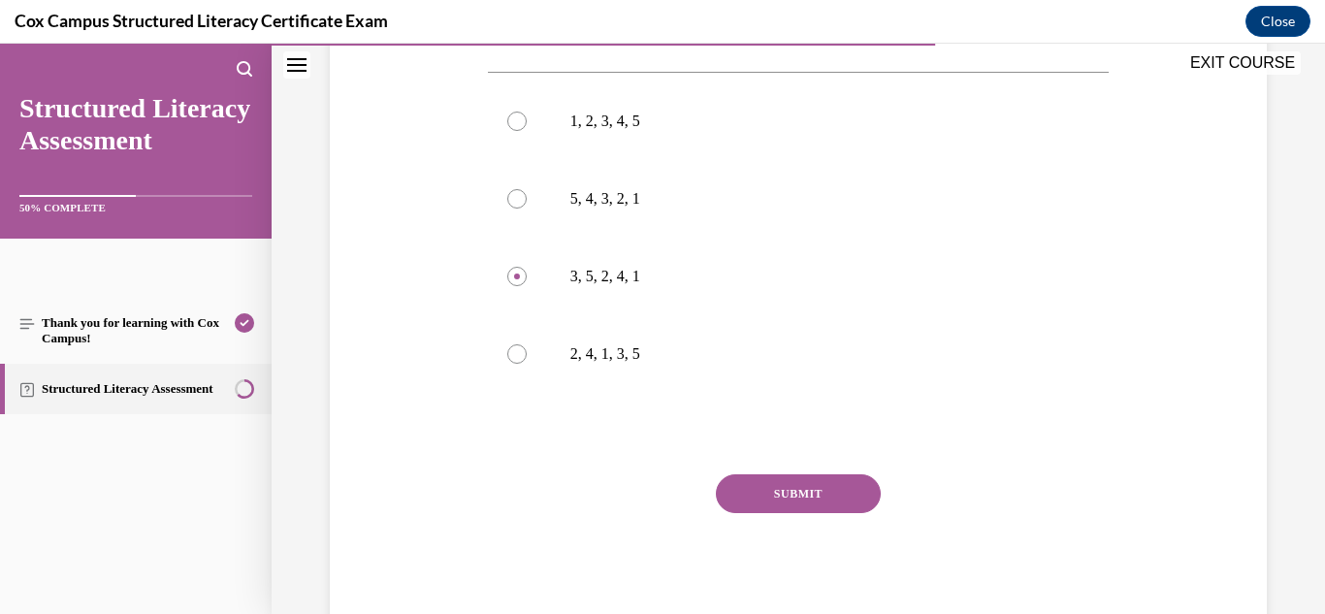
click at [781, 494] on button "SUBMIT" at bounding box center [798, 493] width 165 height 39
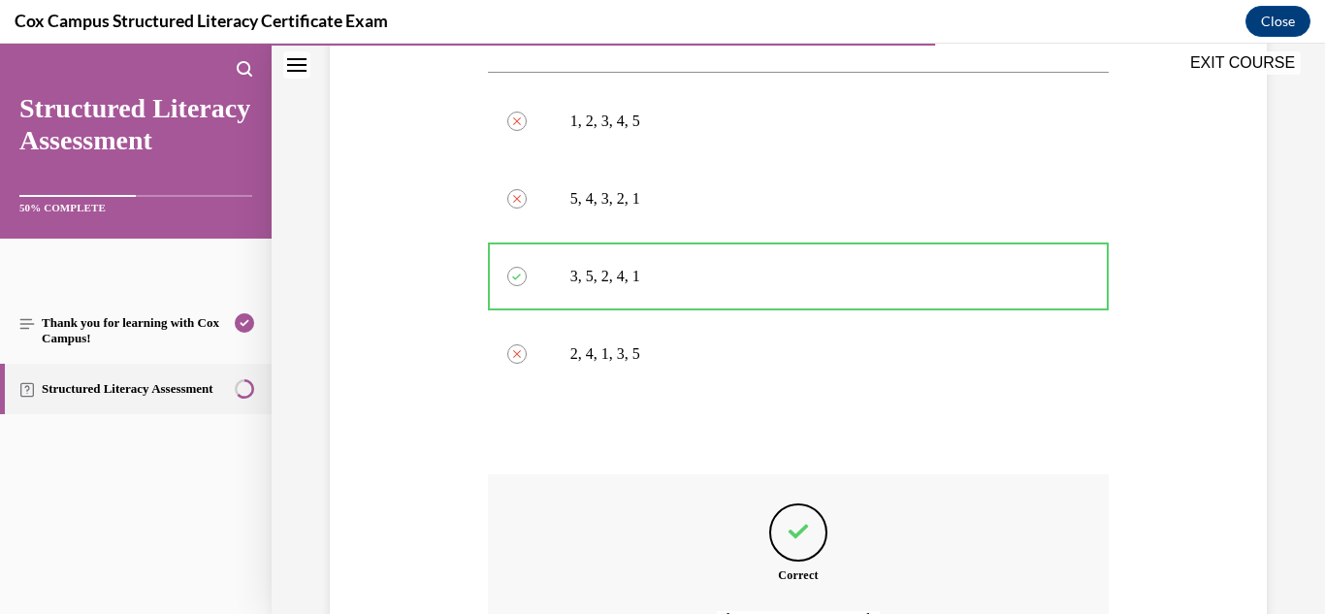
scroll to position [801, 0]
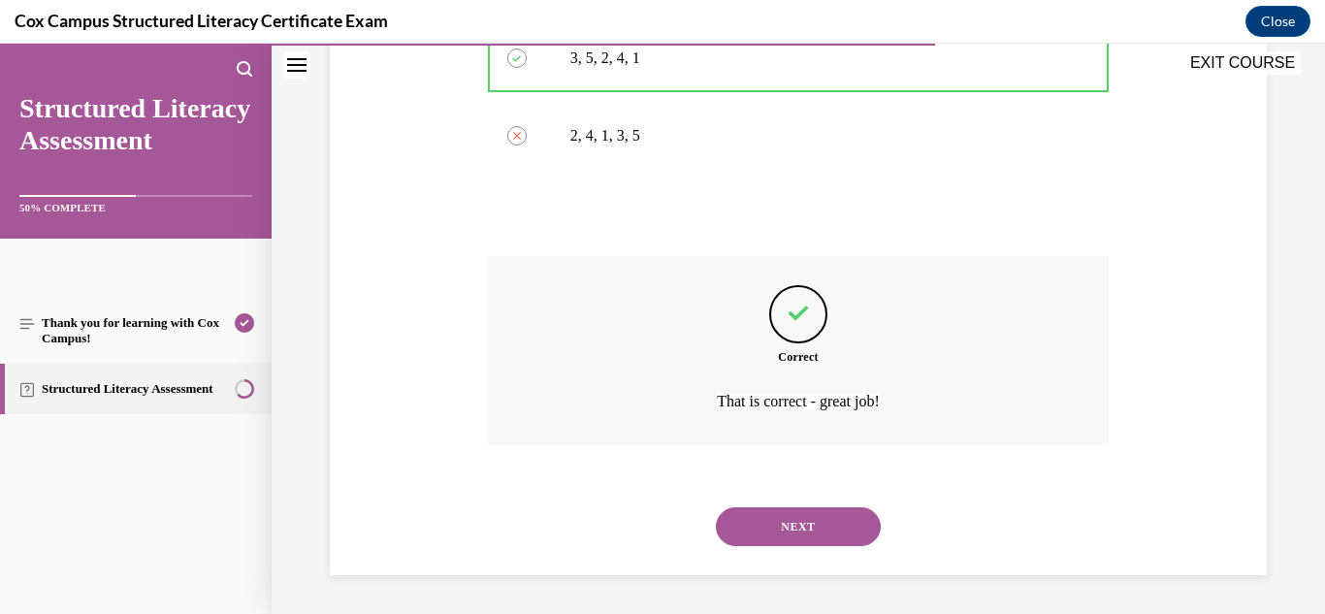
click at [789, 523] on button "NEXT" at bounding box center [798, 526] width 165 height 39
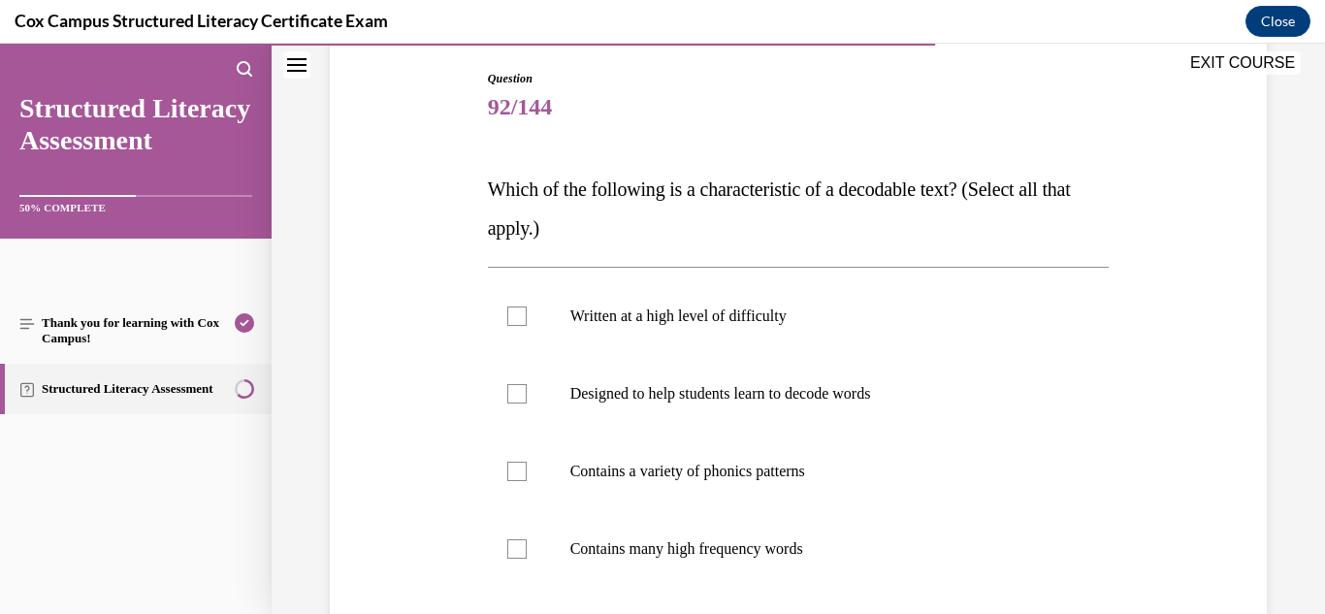
scroll to position [228, 0]
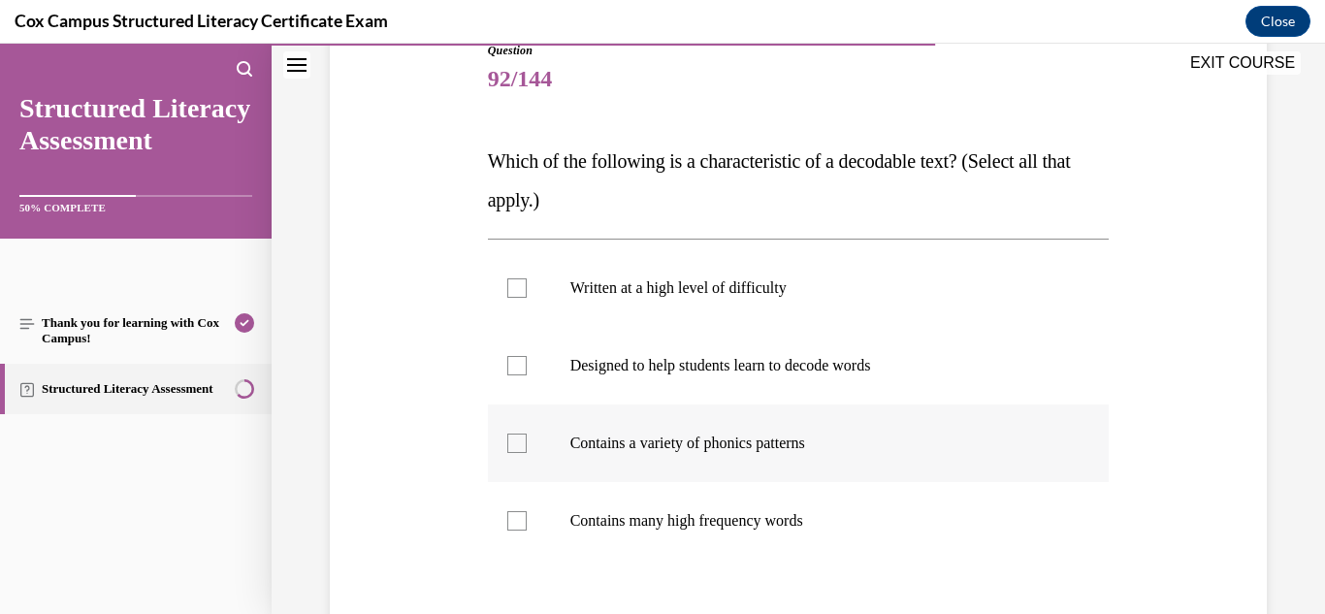
click at [795, 452] on p "Contains a variety of phonics patterns" at bounding box center [815, 442] width 491 height 19
click at [527, 452] on input "Contains a variety of phonics patterns" at bounding box center [516, 442] width 19 height 19
checkbox input "true"
click at [771, 509] on label "Contains many high frequency words" at bounding box center [799, 521] width 622 height 78
click at [527, 511] on input "Contains many high frequency words" at bounding box center [516, 520] width 19 height 19
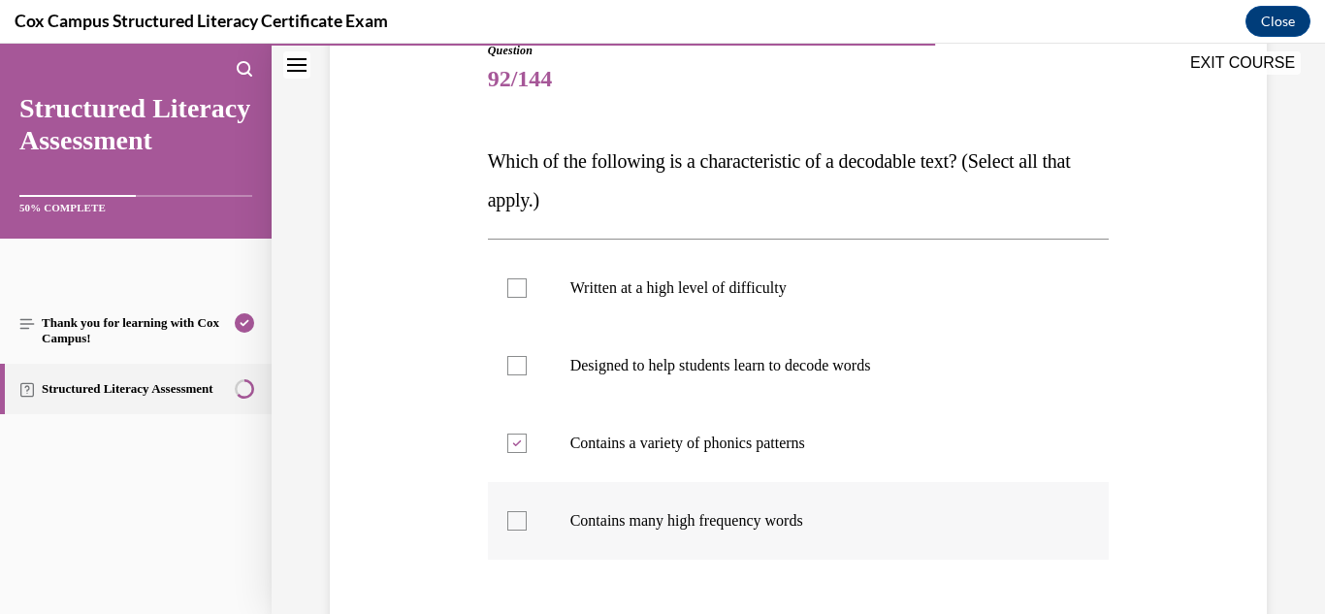
checkbox input "true"
click at [760, 362] on p "Designed to help students learn to decode words" at bounding box center [815, 365] width 491 height 19
click at [527, 362] on input "Designed to help students learn to decode words" at bounding box center [516, 365] width 19 height 19
checkbox input "true"
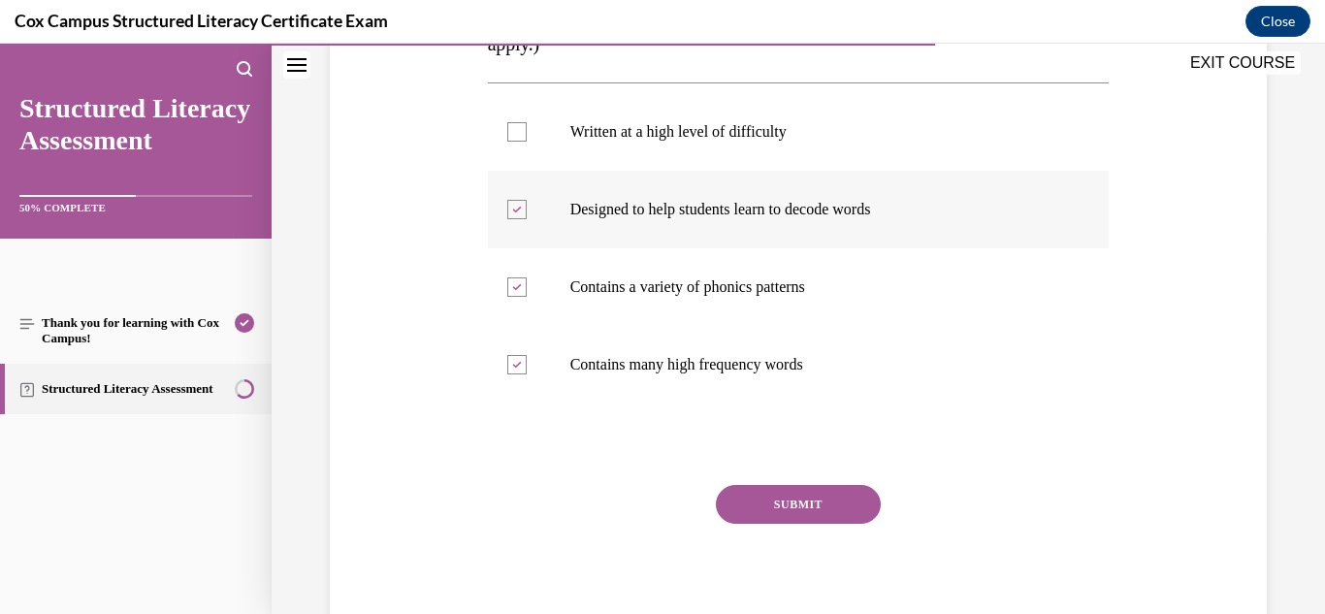
scroll to position [395, 0]
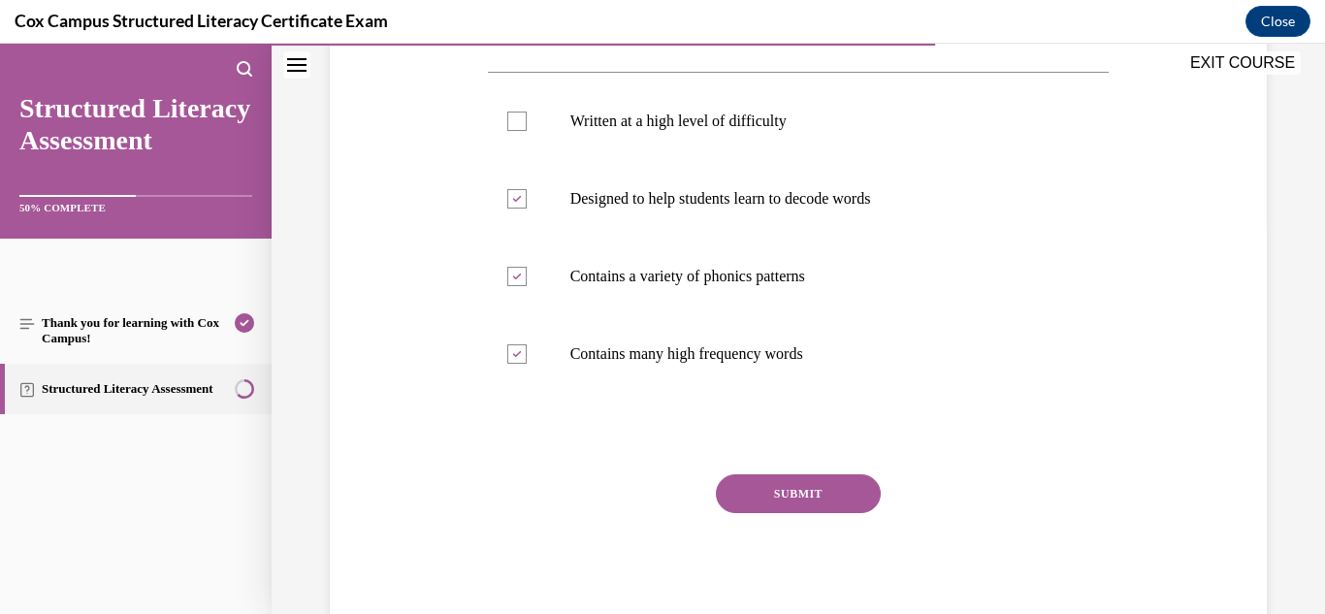
click at [782, 500] on button "SUBMIT" at bounding box center [798, 493] width 165 height 39
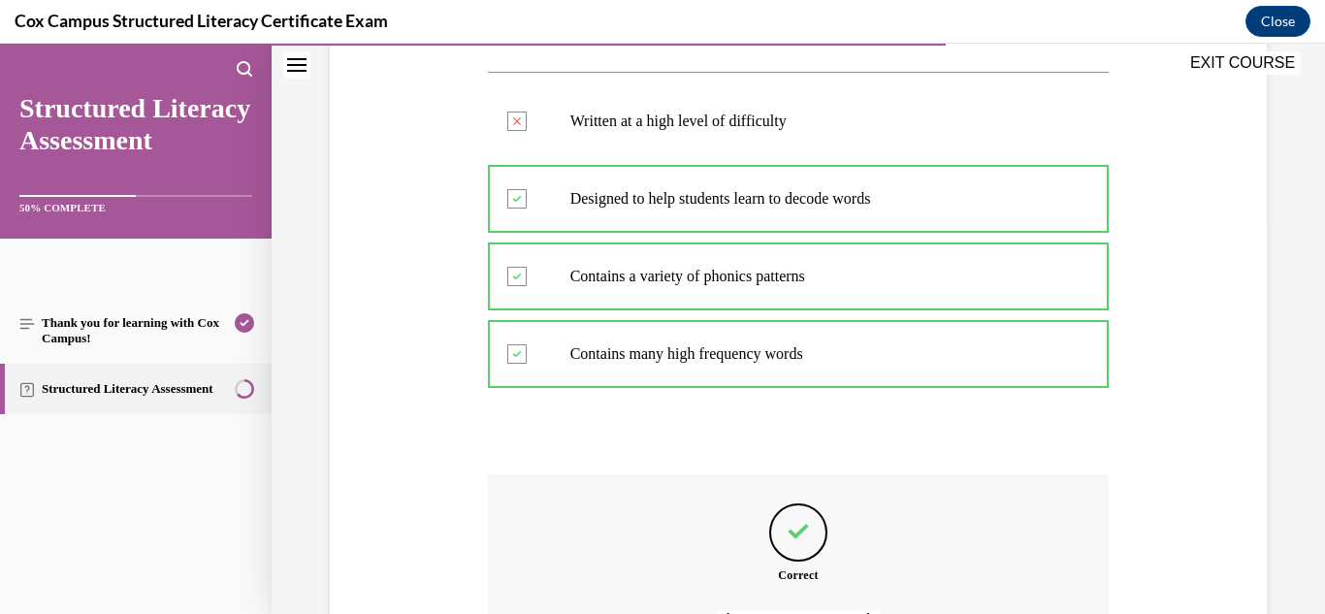
scroll to position [613, 0]
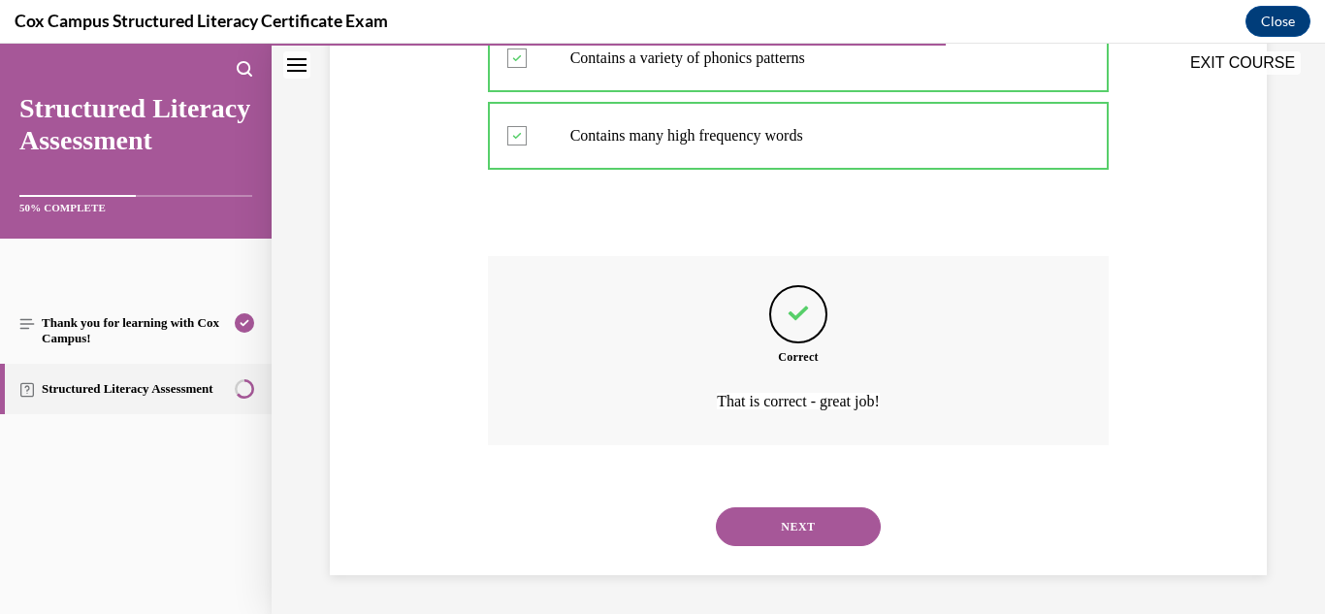
click at [816, 540] on button "NEXT" at bounding box center [798, 526] width 165 height 39
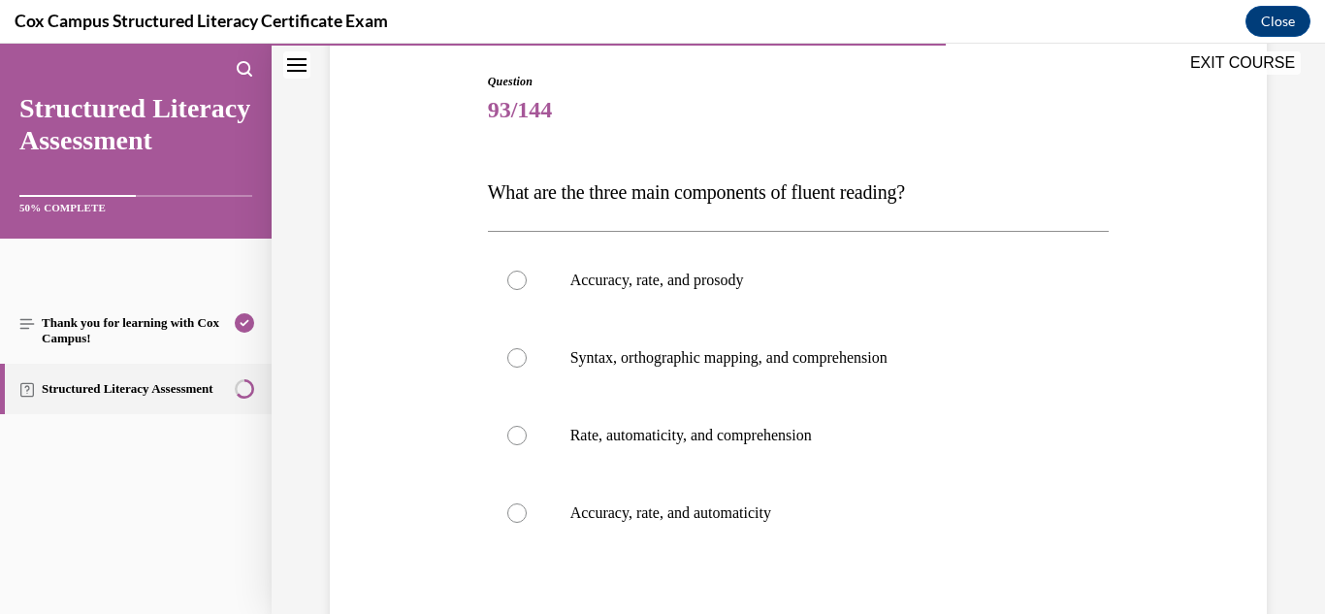
scroll to position [200, 0]
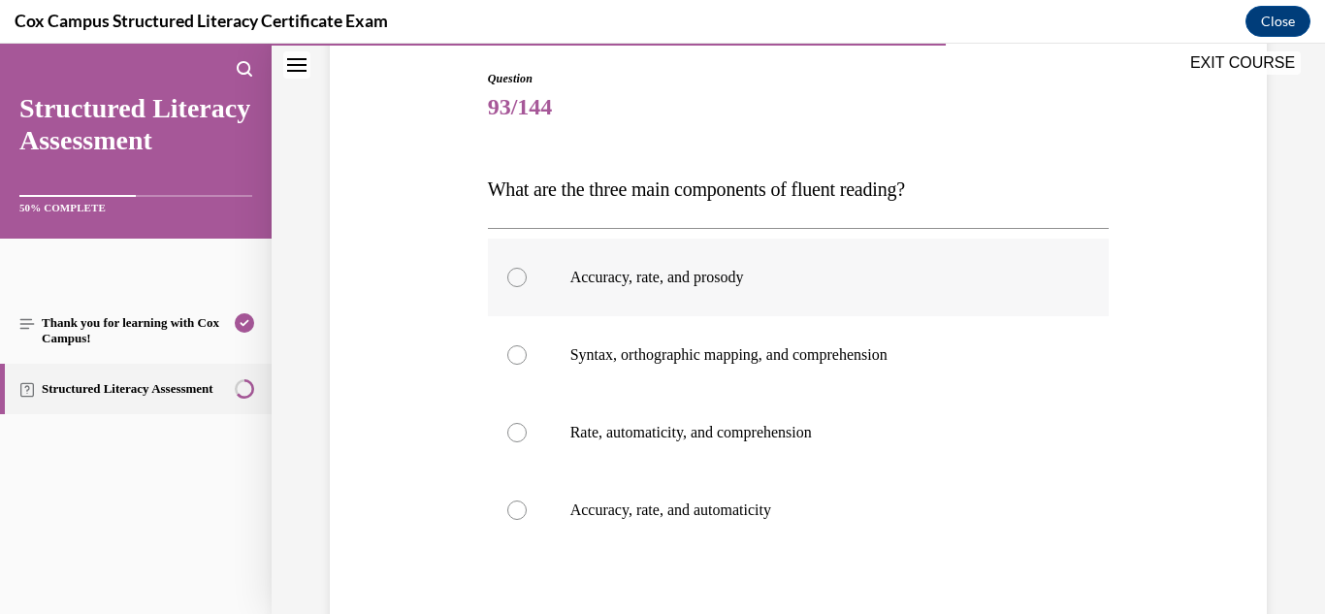
click at [748, 284] on p "Accuracy, rate, and prosody" at bounding box center [815, 277] width 491 height 19
click at [527, 284] on input "Accuracy, rate, and prosody" at bounding box center [516, 277] width 19 height 19
radio input "true"
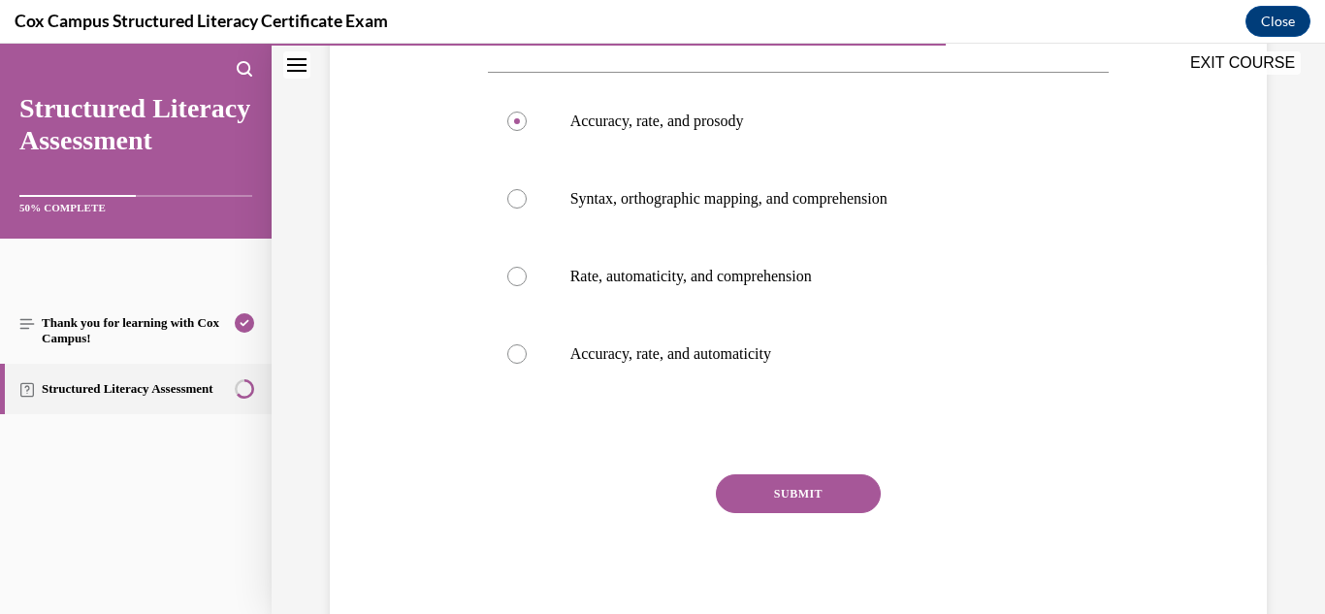
click at [774, 511] on button "SUBMIT" at bounding box center [798, 493] width 165 height 39
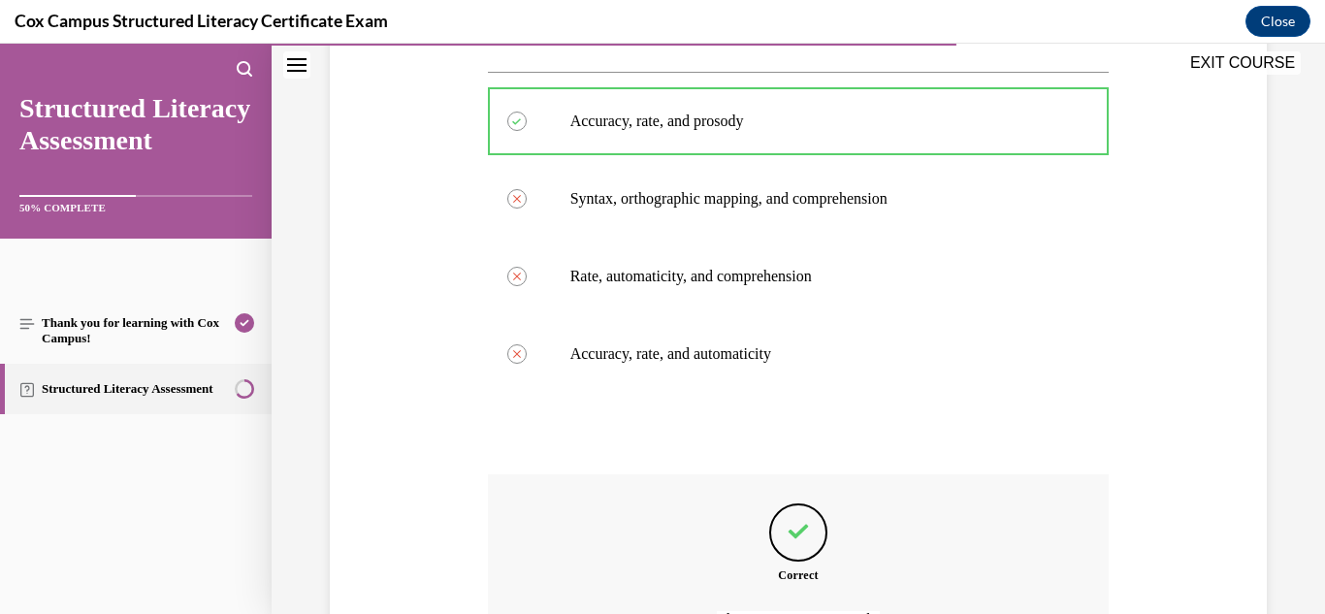
scroll to position [574, 0]
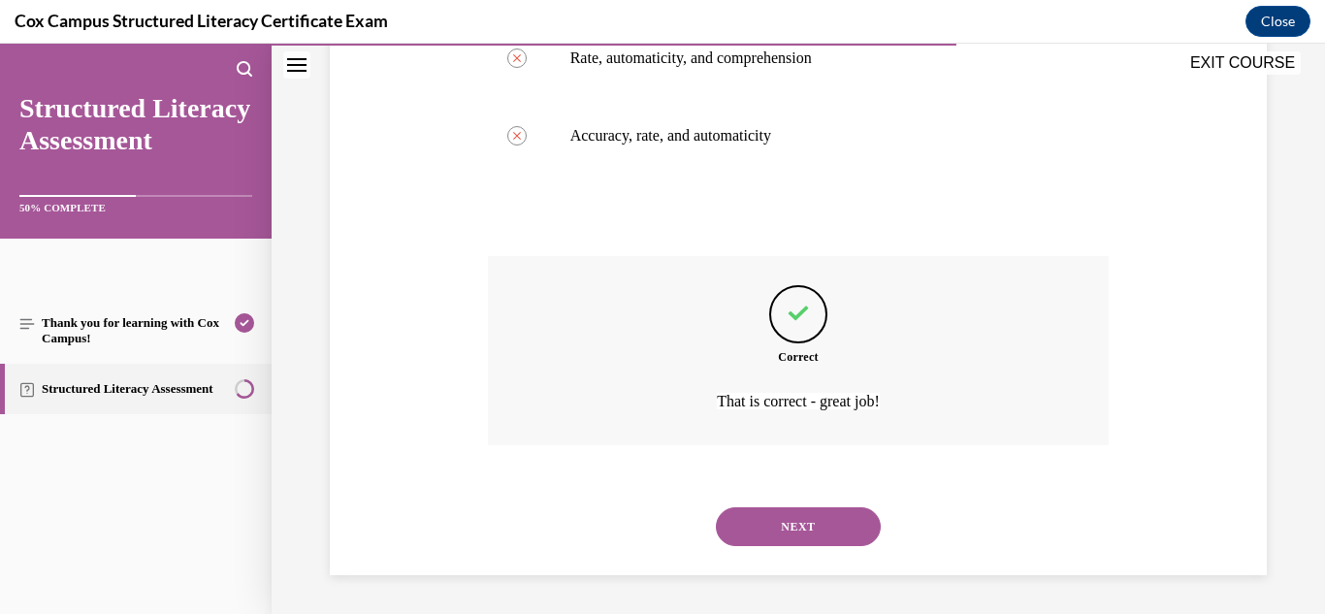
click at [786, 534] on button "NEXT" at bounding box center [798, 526] width 165 height 39
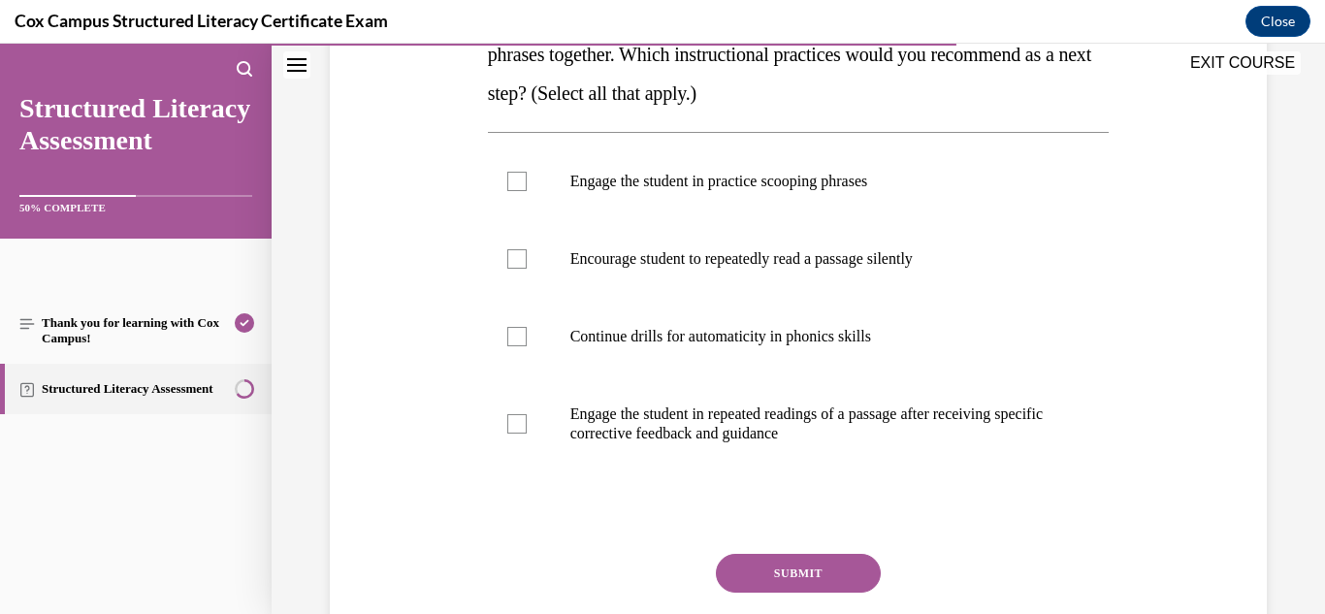
scroll to position [449, 0]
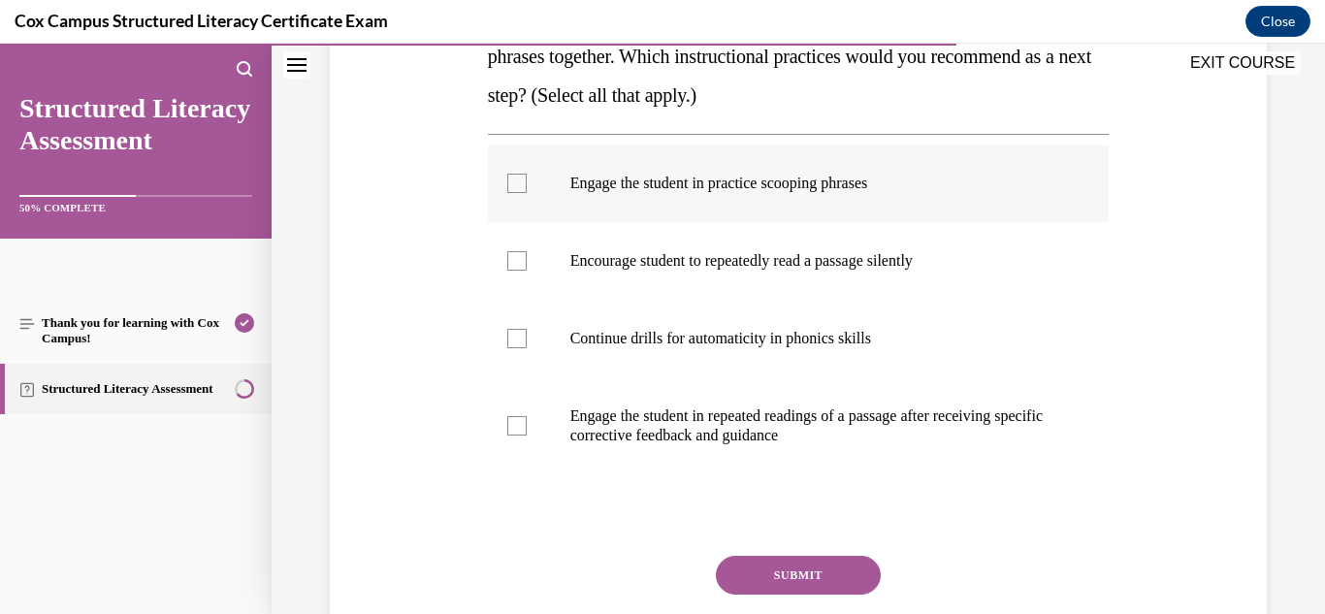
click at [523, 186] on div at bounding box center [516, 183] width 19 height 19
click at [523, 186] on input "Engage the student in practice scooping phrases" at bounding box center [516, 183] width 19 height 19
checkbox input "true"
click at [514, 426] on div at bounding box center [516, 425] width 19 height 19
click at [514, 426] on input "Engage the student in repeated readings of a passage after receiving specific c…" at bounding box center [516, 425] width 19 height 19
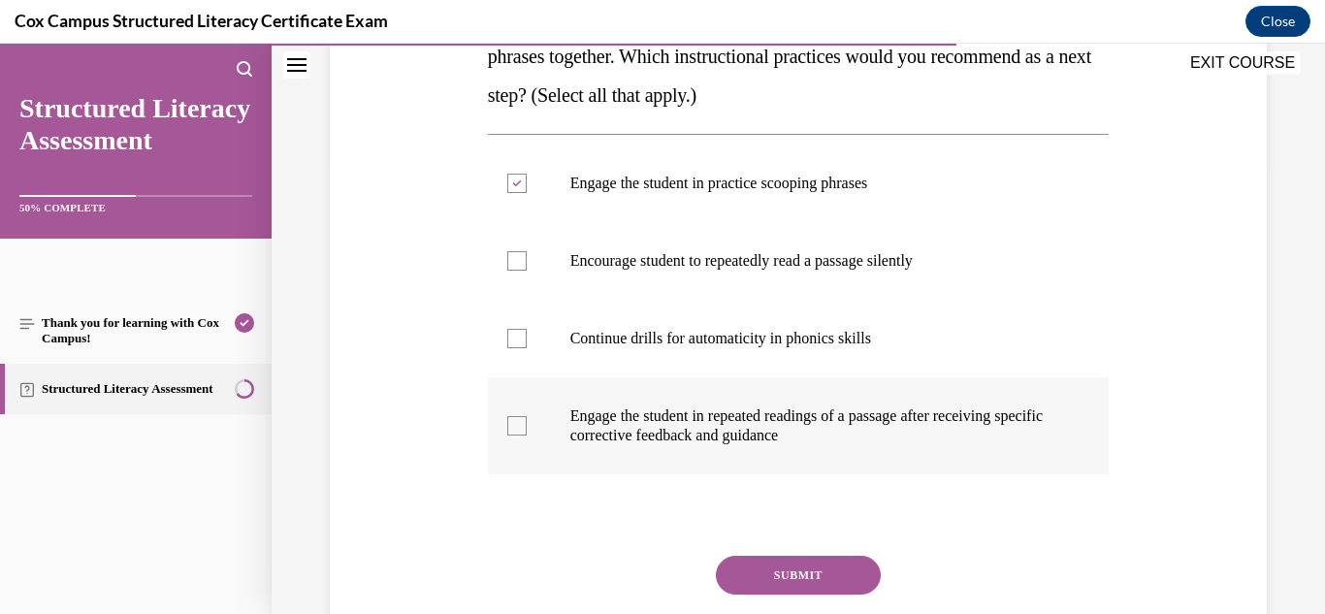
checkbox input "true"
click at [835, 572] on button "SUBMIT" at bounding box center [798, 575] width 165 height 39
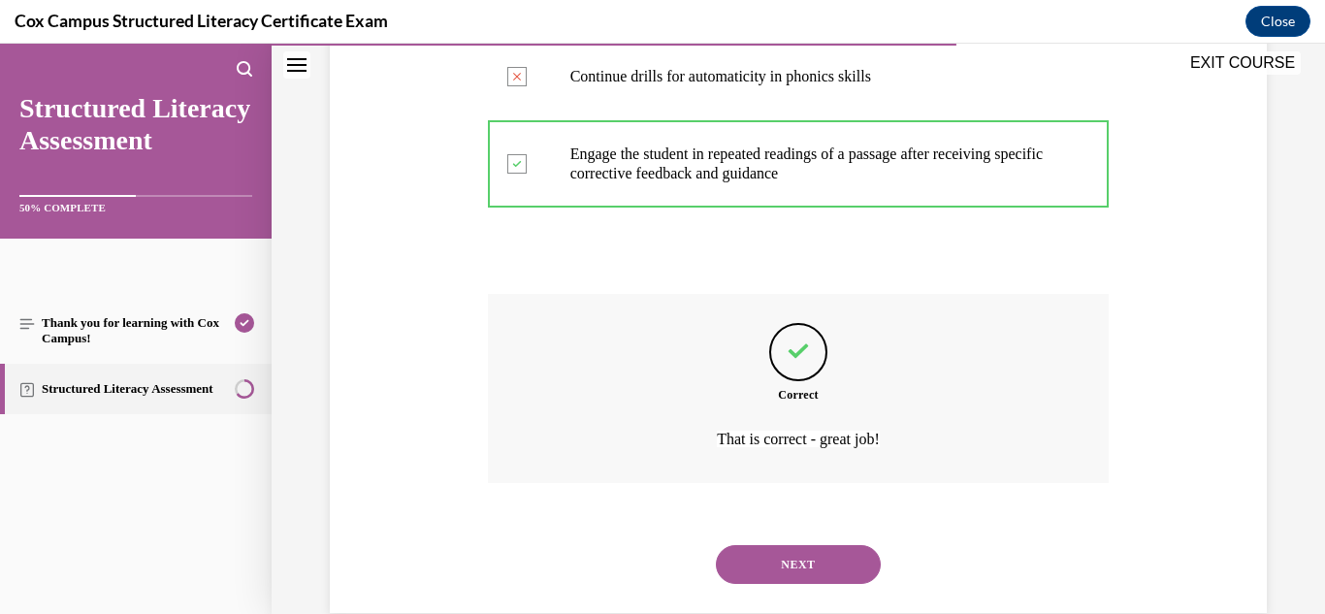
click at [789, 566] on button "NEXT" at bounding box center [798, 564] width 165 height 39
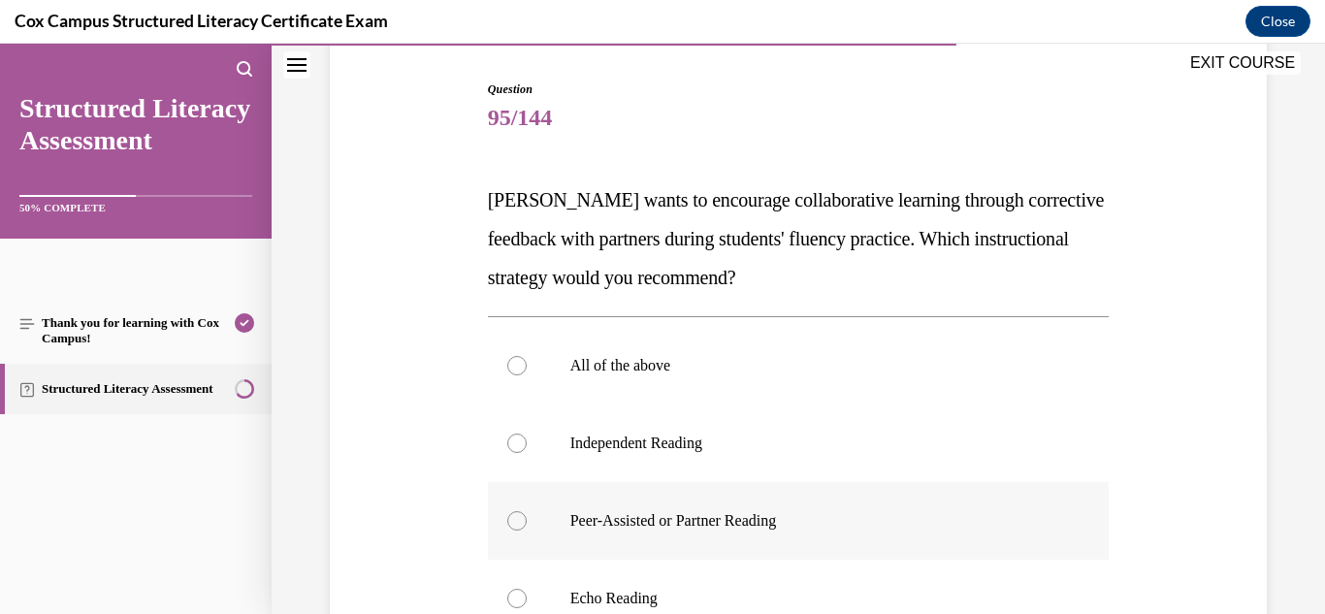
scroll to position [360, 0]
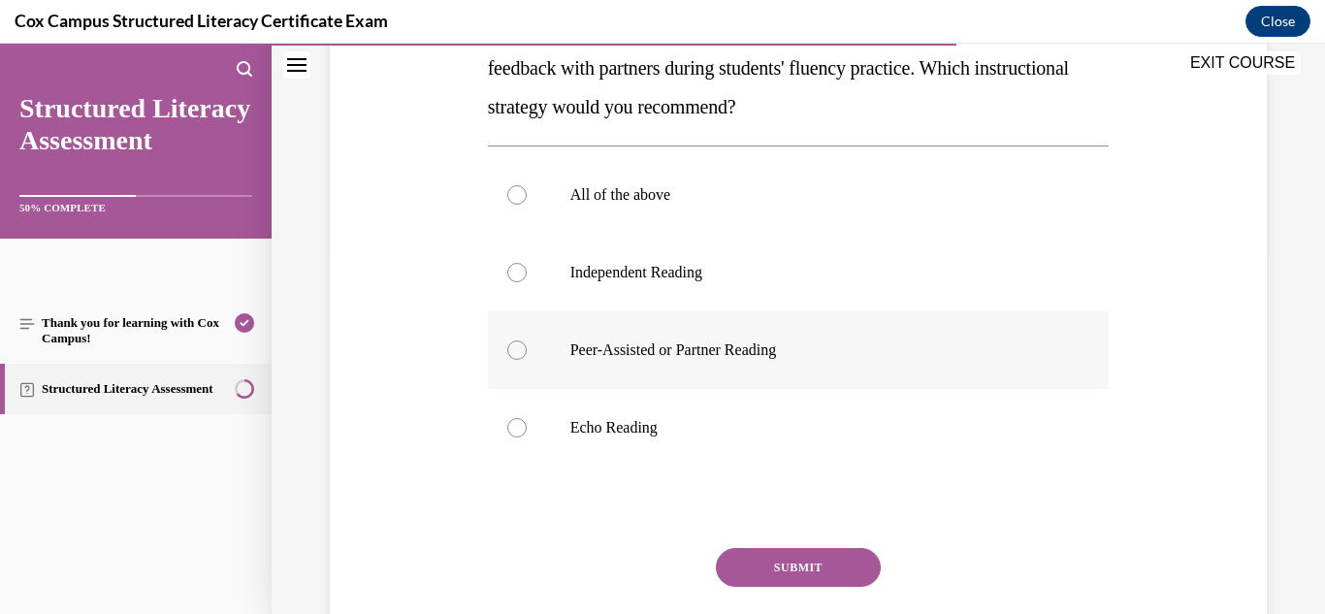
click at [758, 360] on label "Peer-Assisted or Partner Reading" at bounding box center [799, 350] width 622 height 78
click at [527, 360] on input "Peer-Assisted or Partner Reading" at bounding box center [516, 349] width 19 height 19
radio input "true"
click at [762, 563] on button "SUBMIT" at bounding box center [798, 567] width 165 height 39
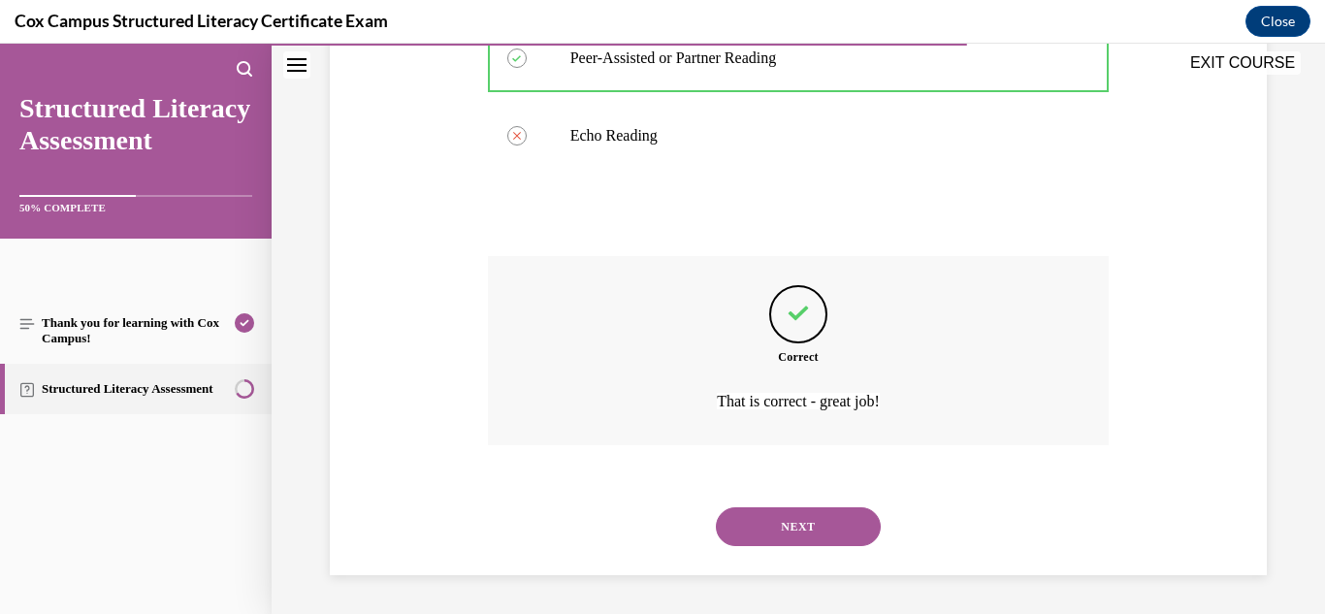
click at [781, 535] on button "NEXT" at bounding box center [798, 526] width 165 height 39
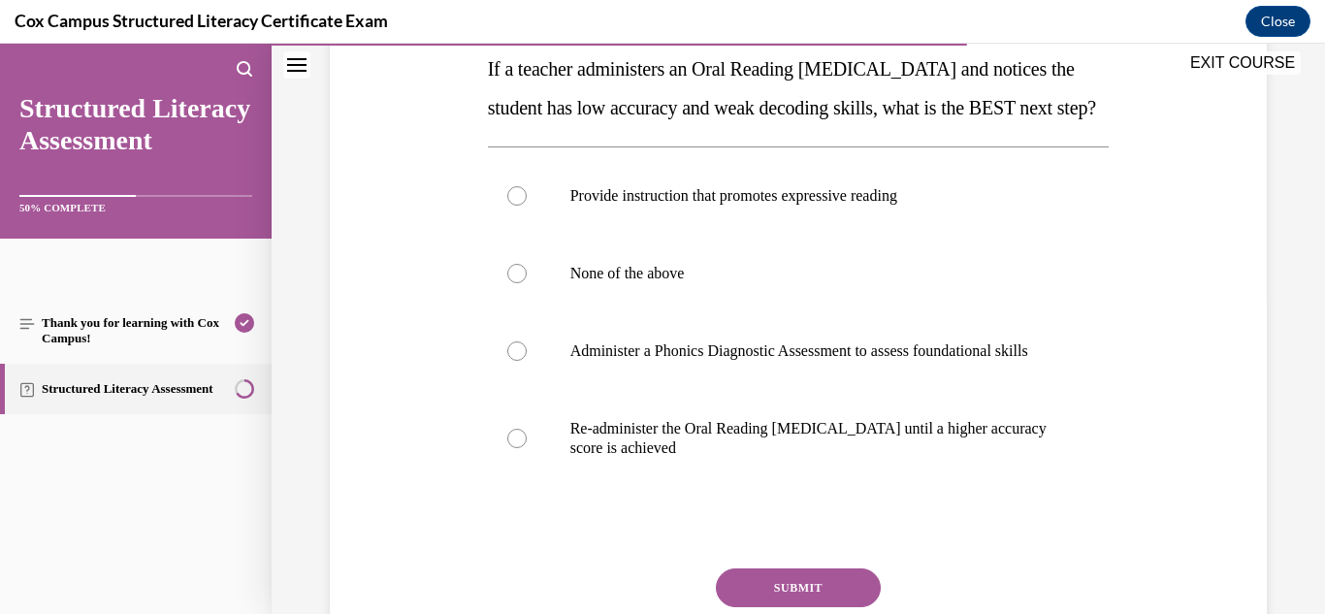
scroll to position [321, 0]
click at [689, 360] on p "Administer a Phonics Diagnostic Assessment to assess foundational skills" at bounding box center [815, 349] width 491 height 19
click at [527, 360] on input "Administer a Phonics Diagnostic Assessment to assess foundational skills" at bounding box center [516, 349] width 19 height 19
radio input "true"
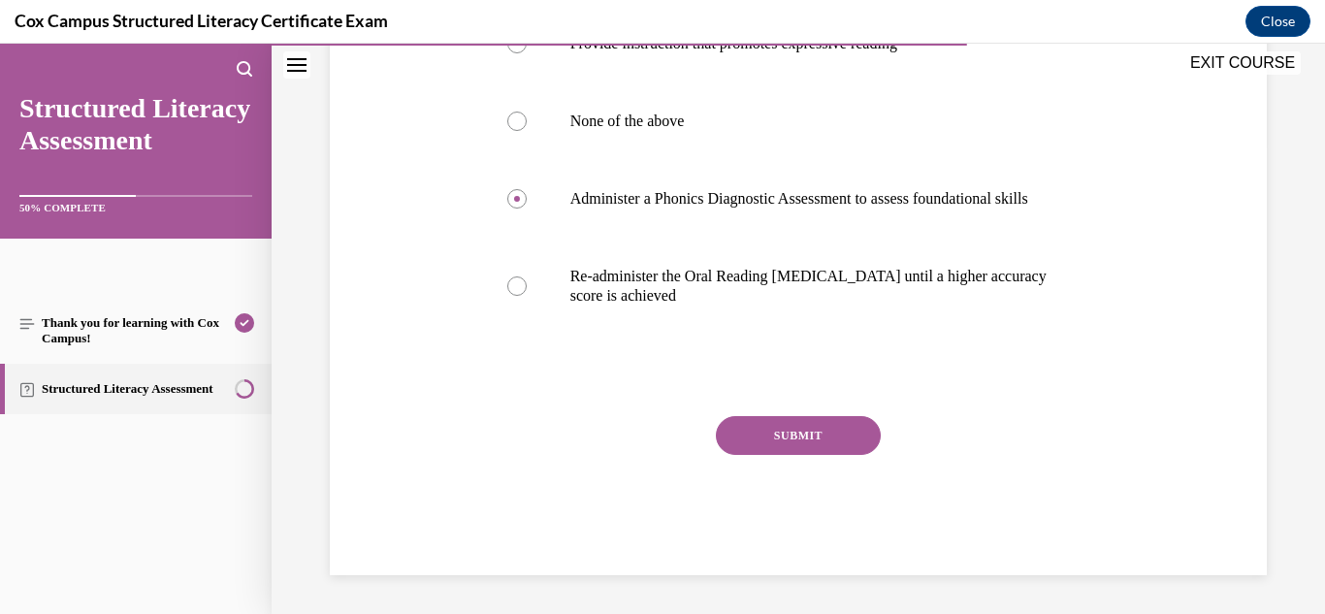
click at [803, 455] on button "SUBMIT" at bounding box center [798, 435] width 165 height 39
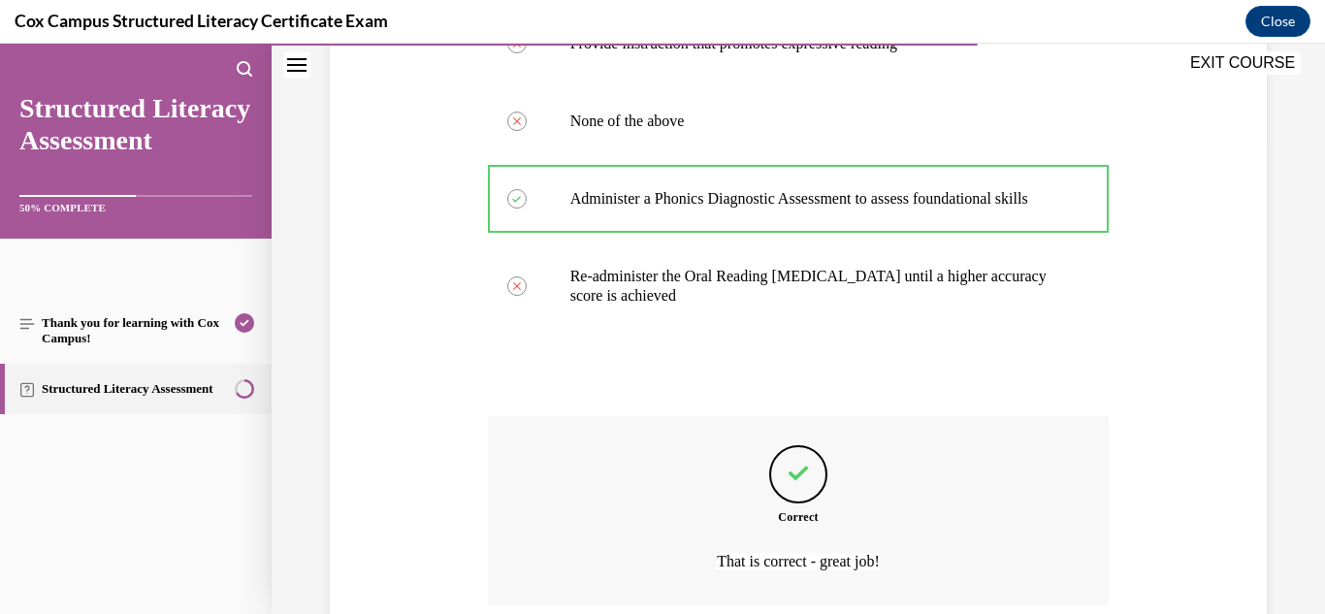
scroll to position [690, 0]
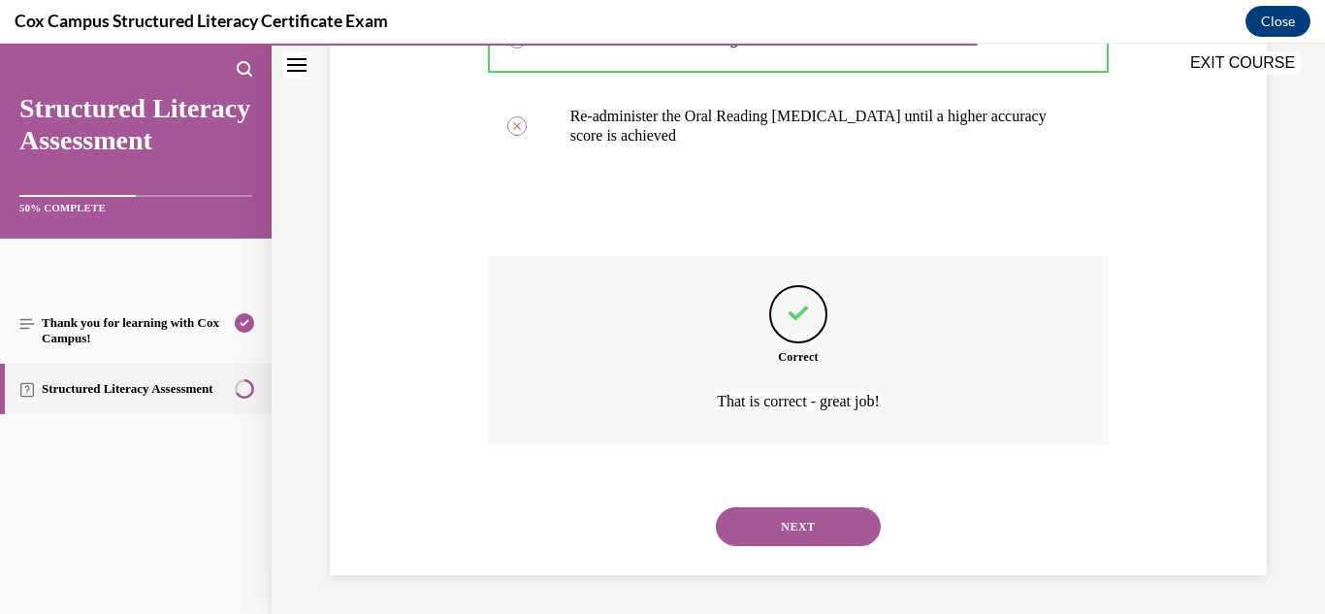
click at [798, 516] on button "NEXT" at bounding box center [798, 526] width 165 height 39
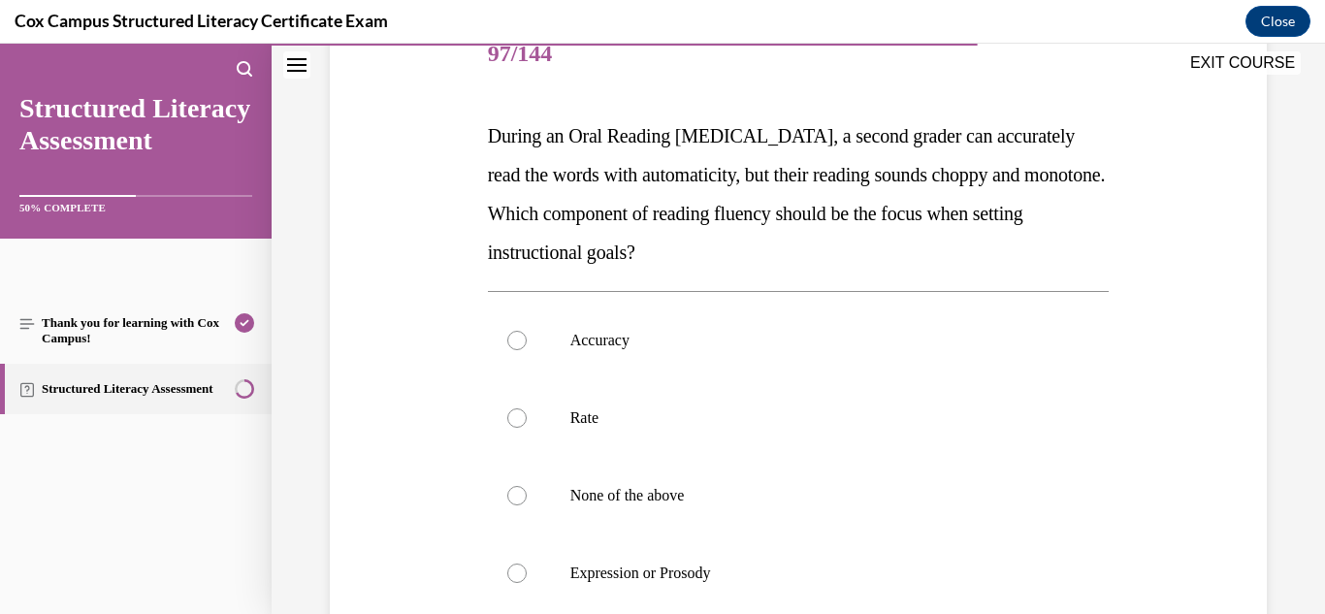
scroll to position [254, 0]
click at [644, 582] on label "Expression or Prosody" at bounding box center [799, 572] width 622 height 78
click at [527, 582] on input "Expression or Prosody" at bounding box center [516, 571] width 19 height 19
radio input "true"
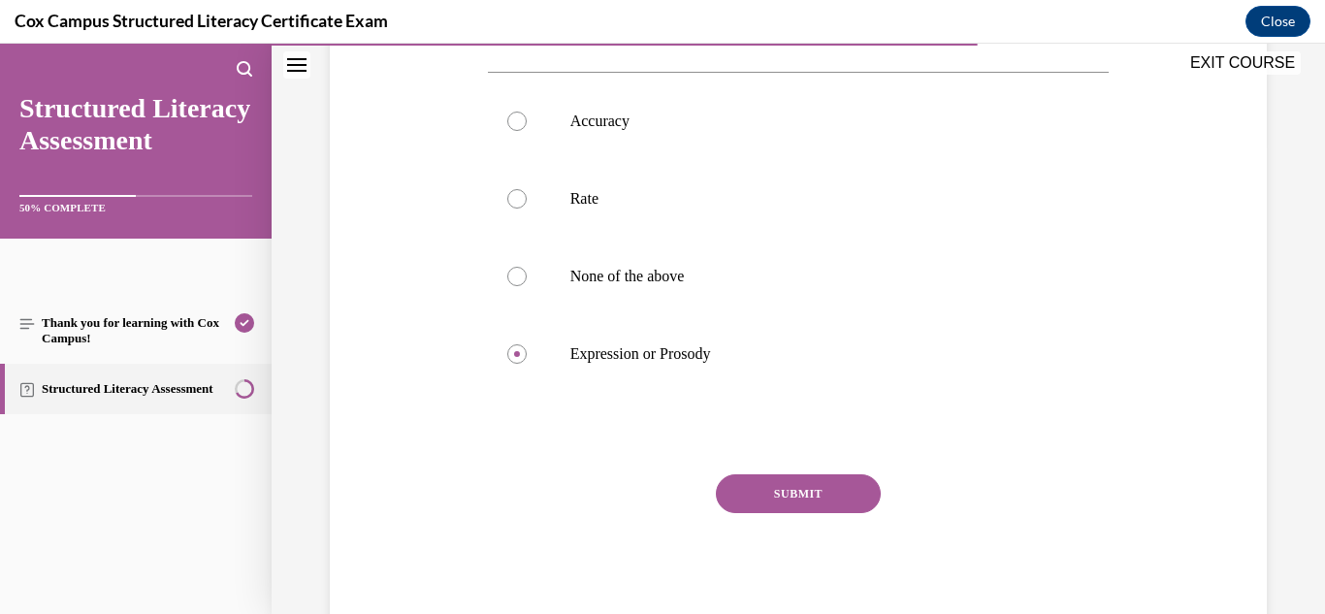
click at [773, 495] on button "SUBMIT" at bounding box center [798, 493] width 165 height 39
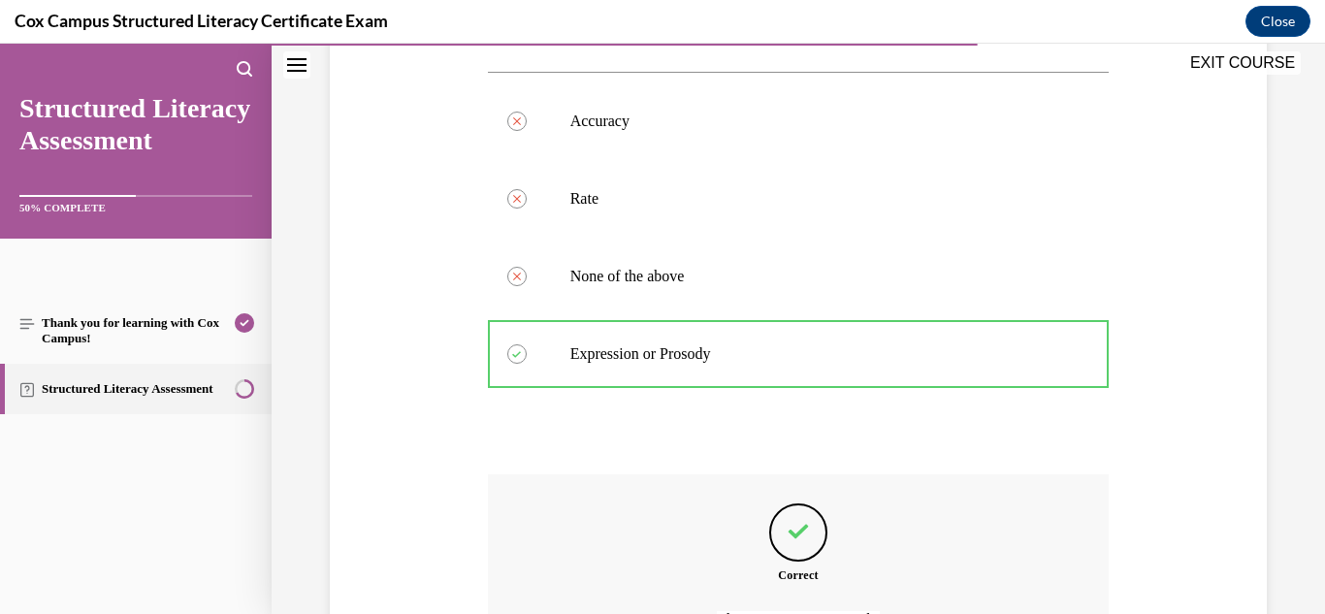
scroll to position [690, 0]
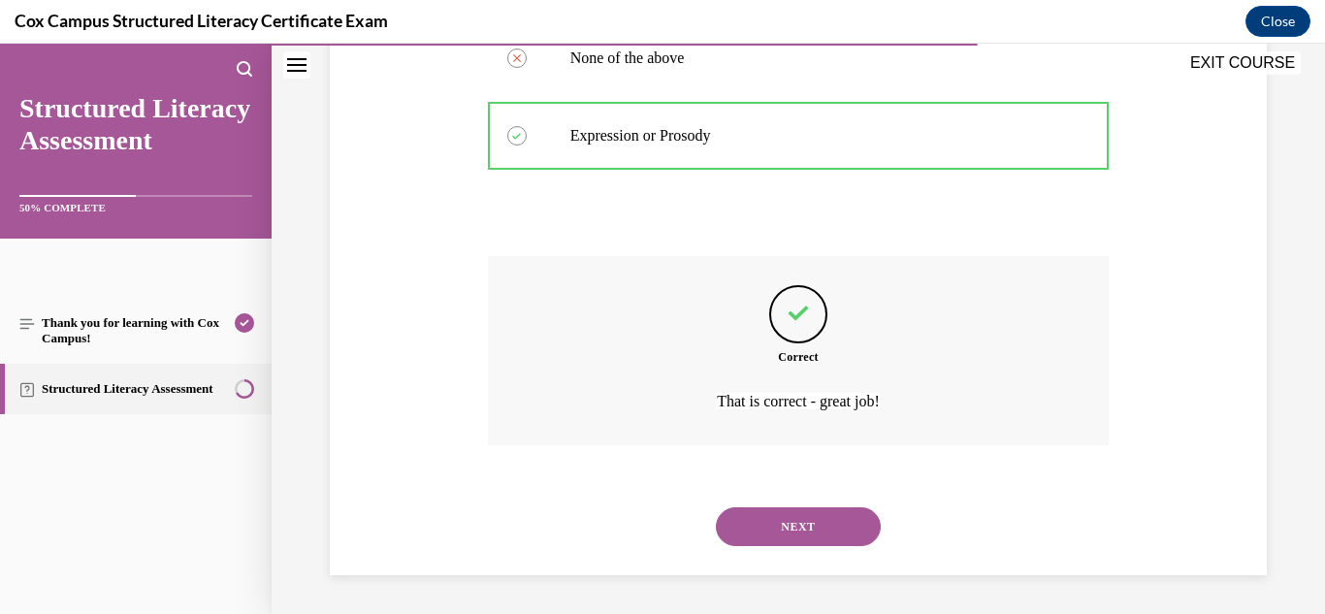
click at [793, 534] on button "NEXT" at bounding box center [798, 526] width 165 height 39
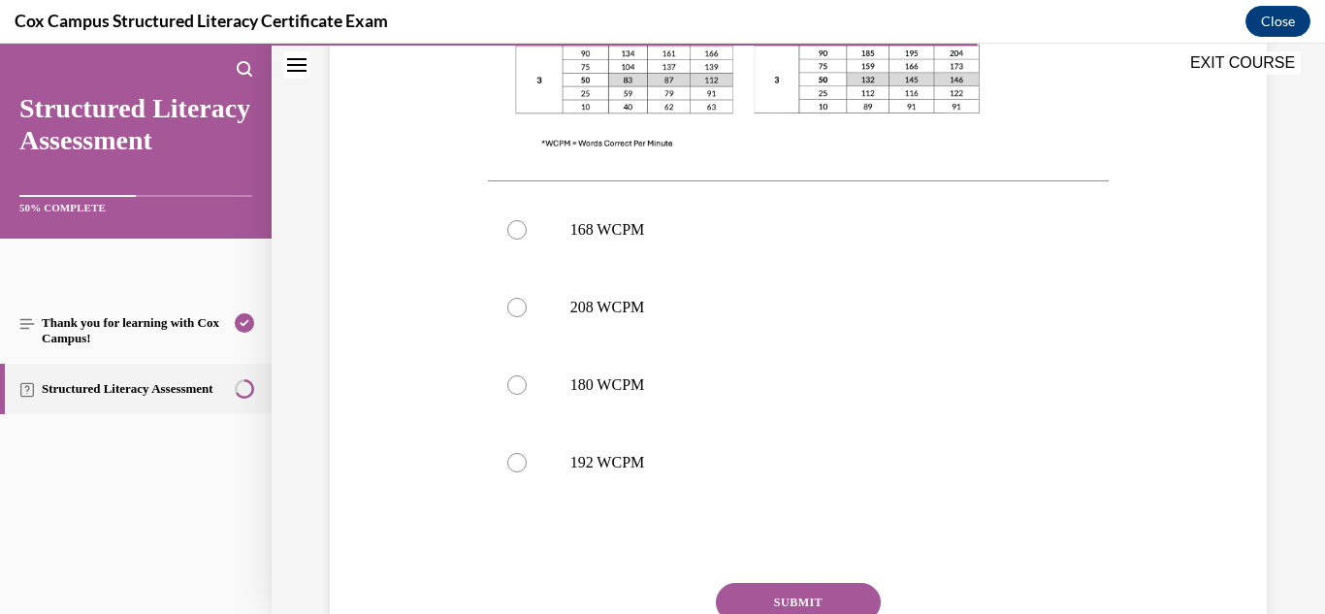
scroll to position [800, 0]
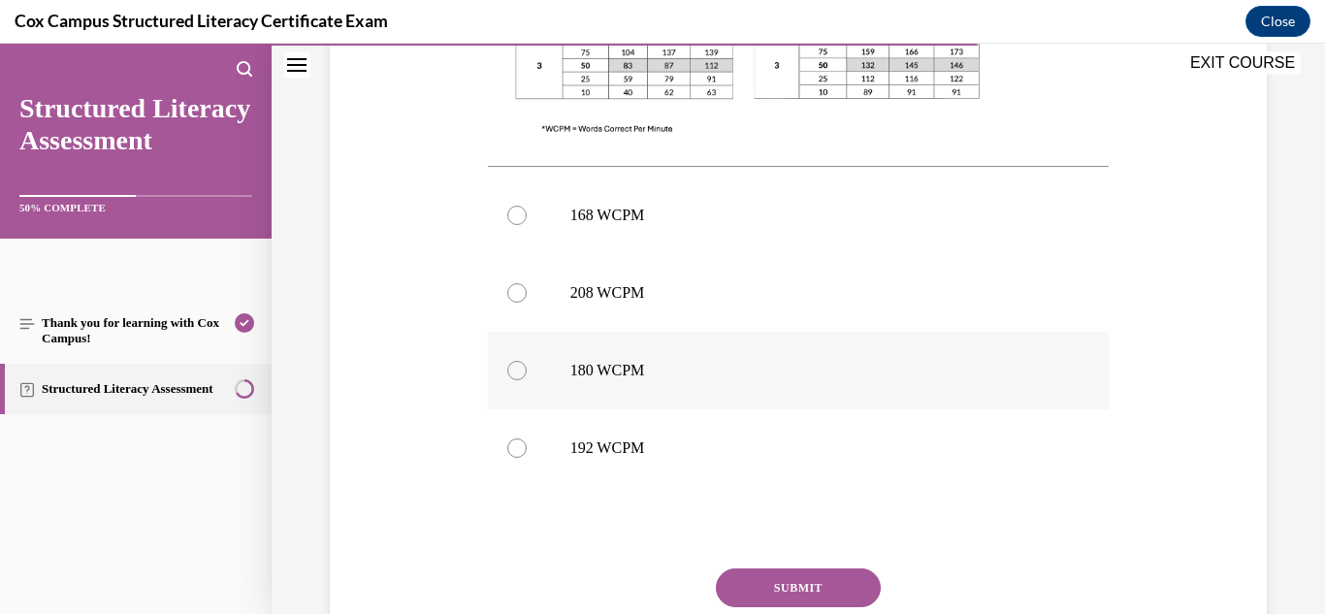
click at [525, 384] on label "180 WCPM" at bounding box center [799, 371] width 622 height 78
click at [525, 380] on input "180 WCPM" at bounding box center [516, 370] width 19 height 19
radio input "true"
click at [805, 582] on button "SUBMIT" at bounding box center [798, 587] width 165 height 39
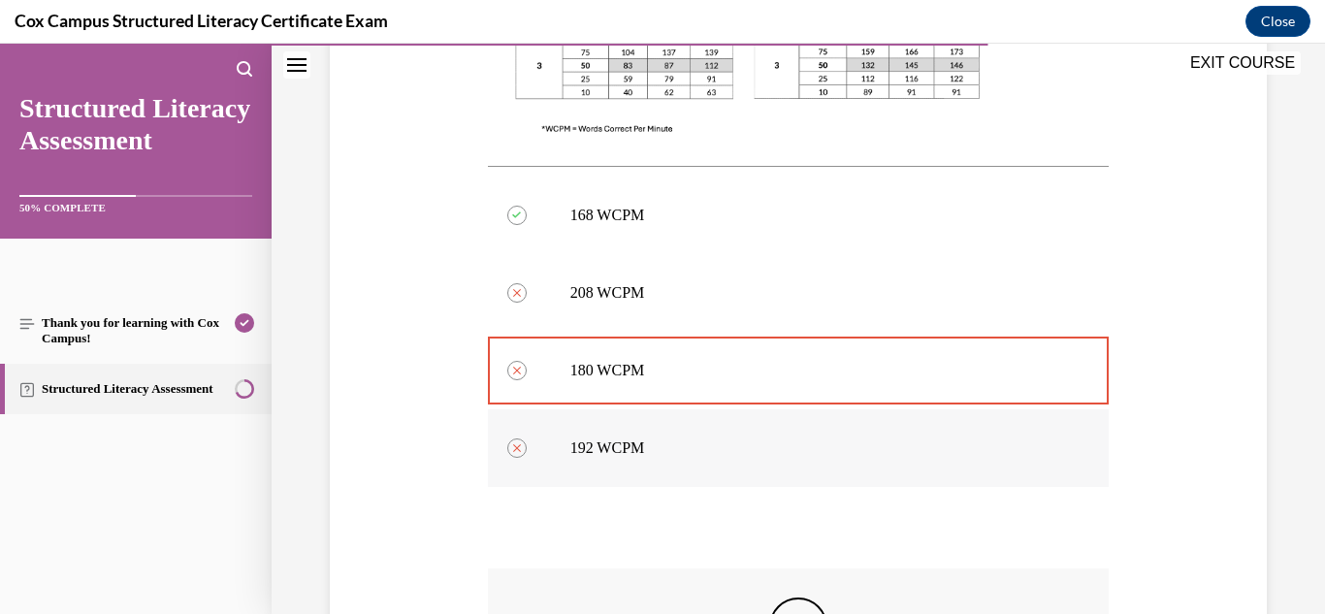
scroll to position [1112, 0]
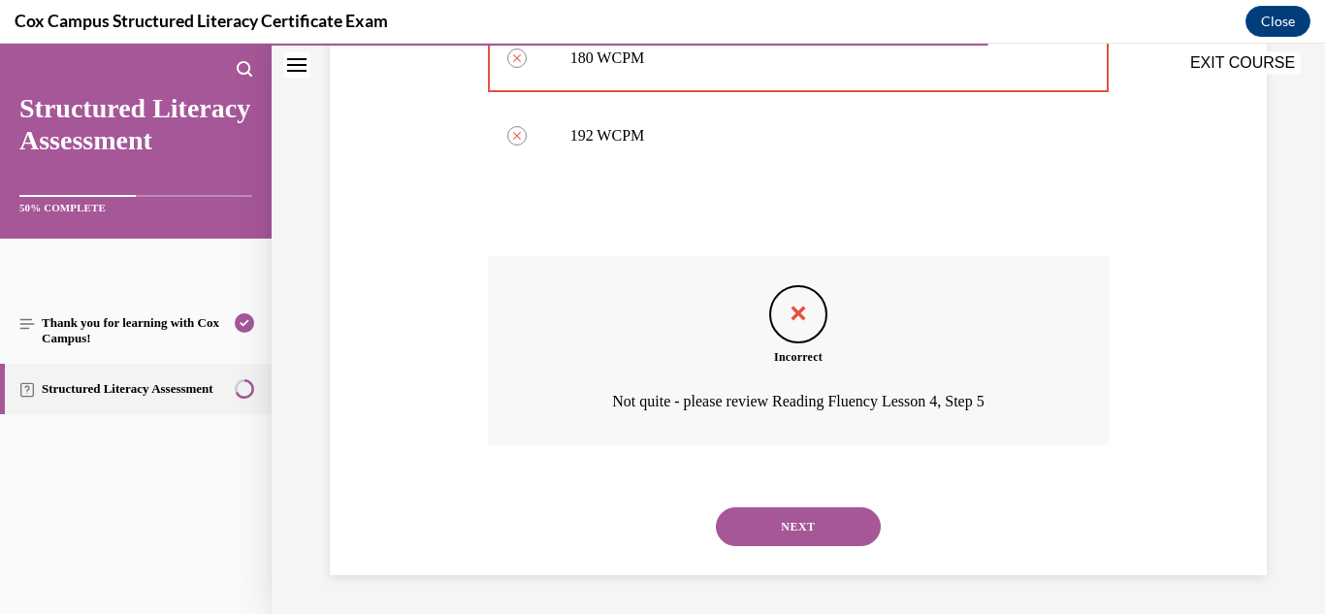
click at [747, 531] on button "NEXT" at bounding box center [798, 526] width 165 height 39
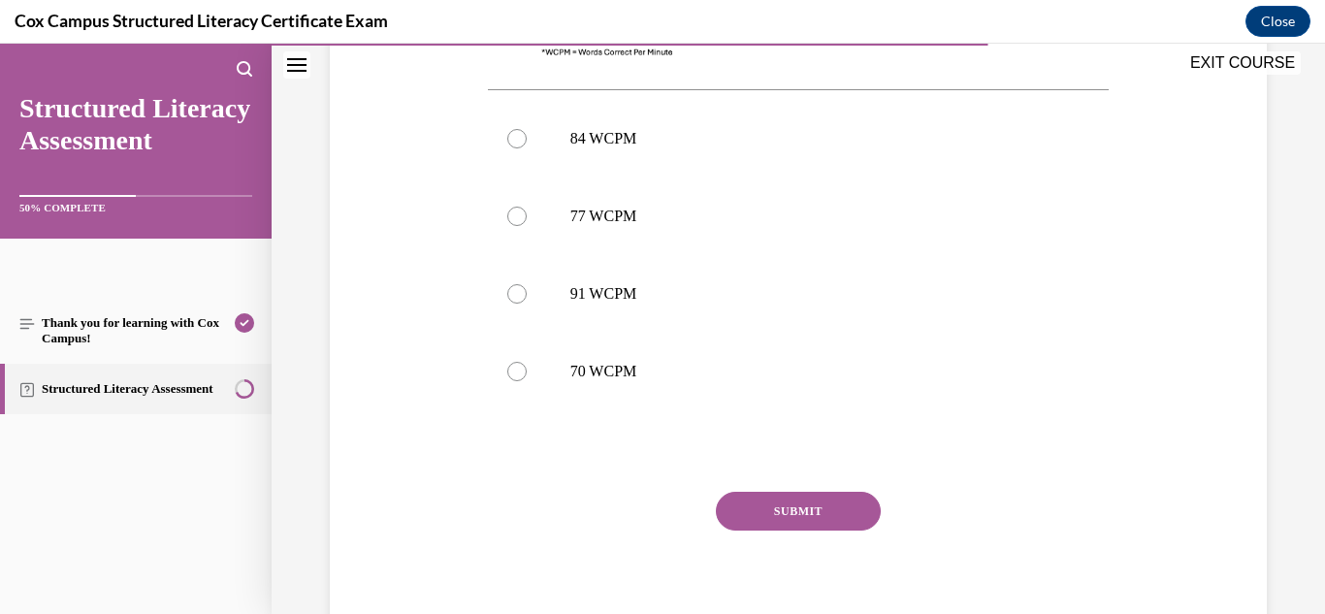
scroll to position [894, 0]
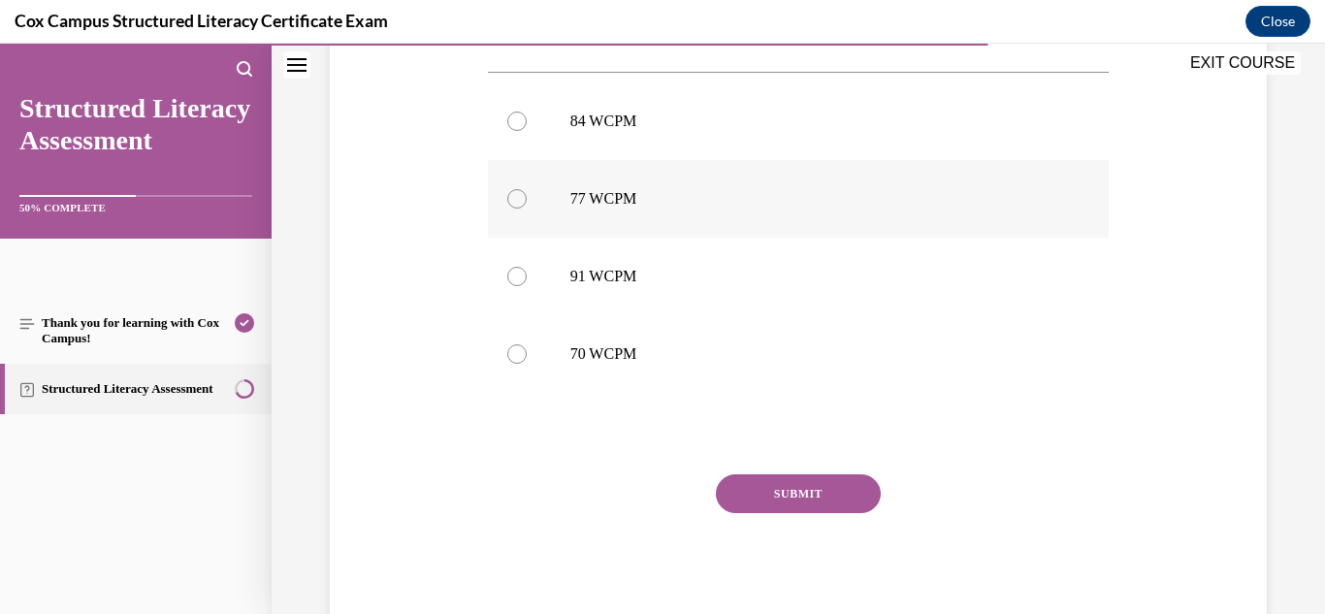
click at [588, 196] on p "77 WCPM" at bounding box center [815, 198] width 491 height 19
click at [527, 196] on input "77 WCPM" at bounding box center [516, 198] width 19 height 19
radio input "true"
click at [759, 489] on button "SUBMIT" at bounding box center [798, 493] width 165 height 39
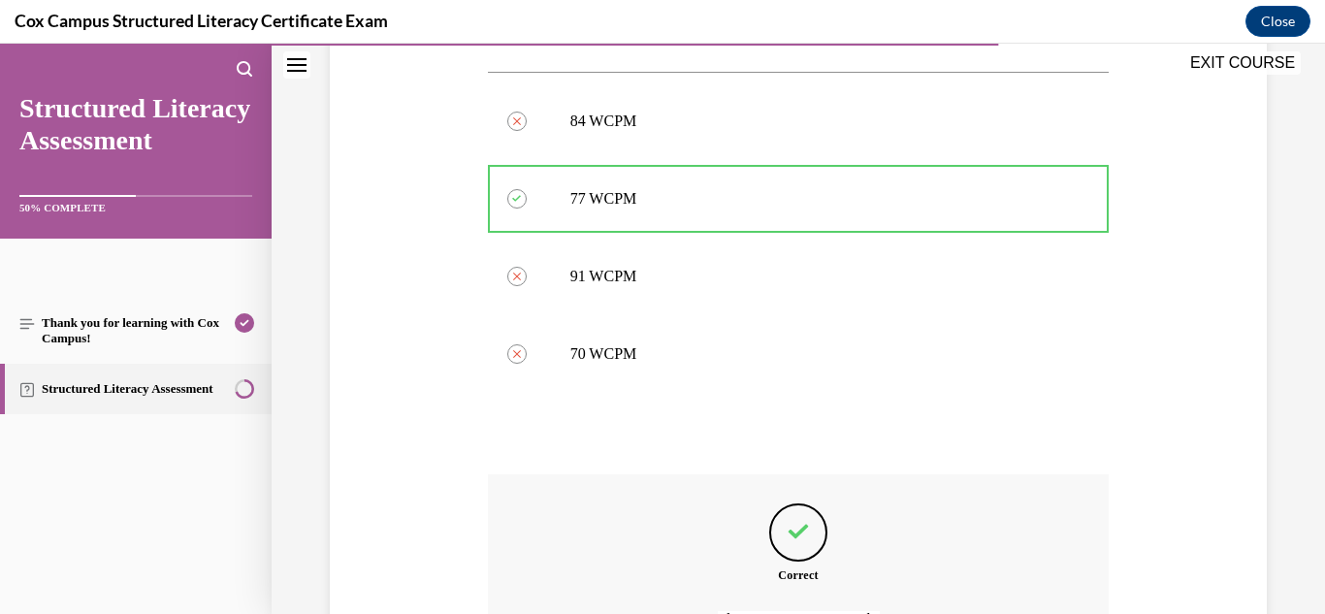
scroll to position [1112, 0]
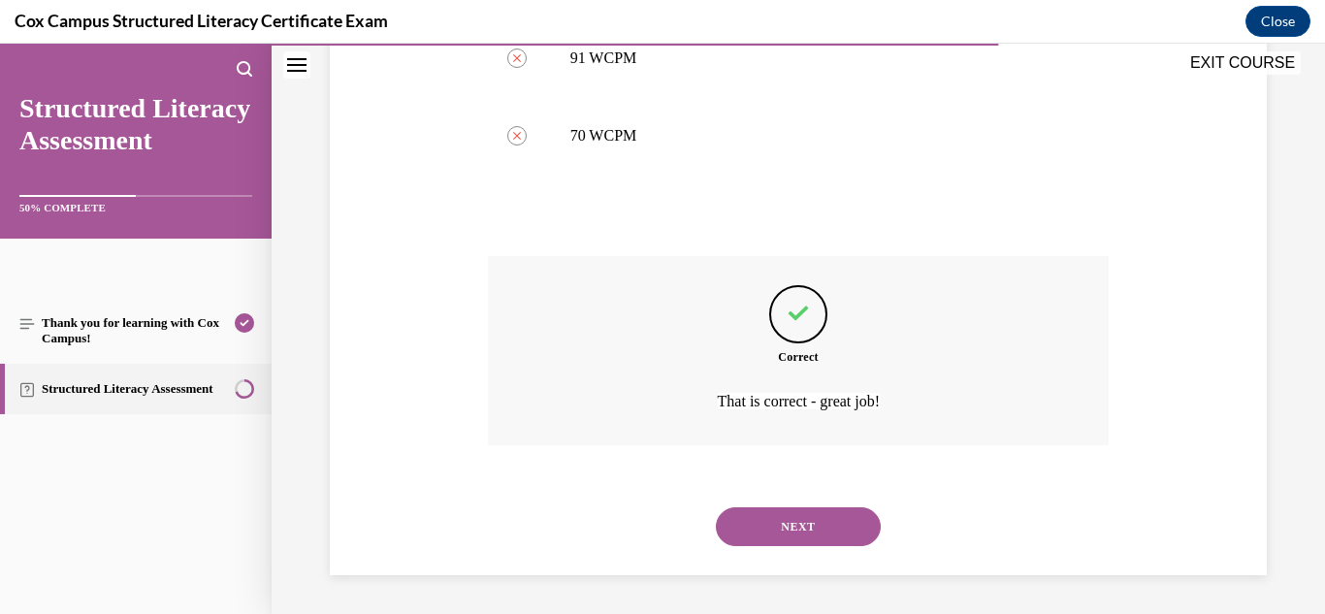
click at [784, 512] on button "NEXT" at bounding box center [798, 526] width 165 height 39
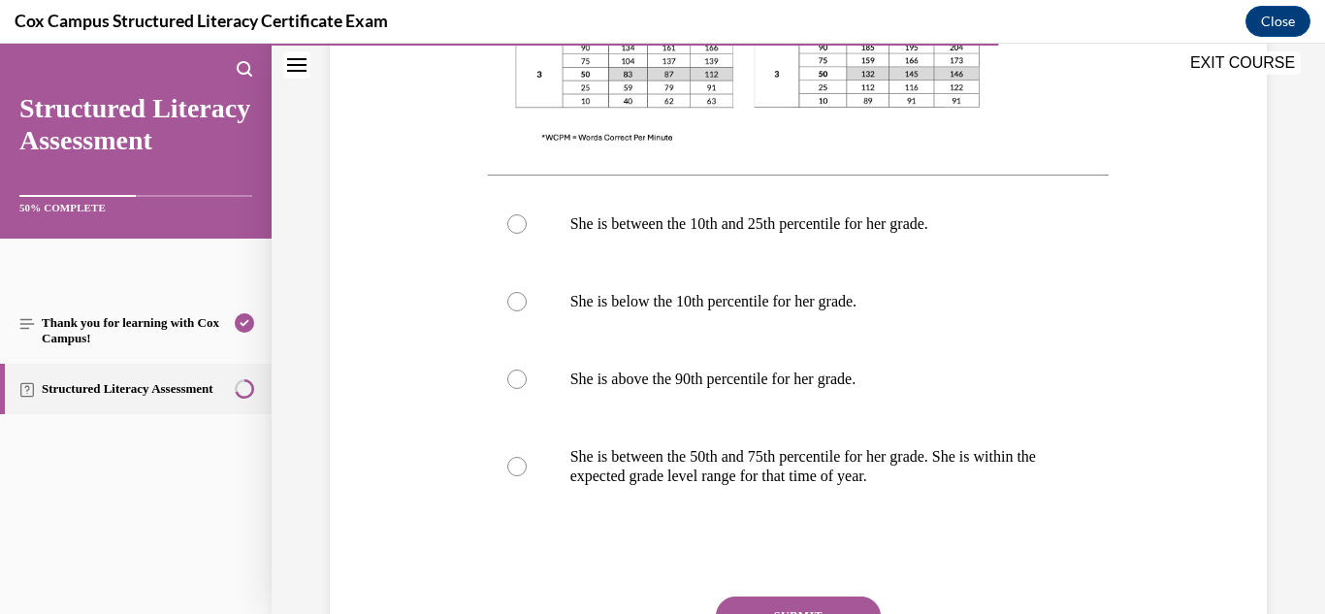
scroll to position [836, 0]
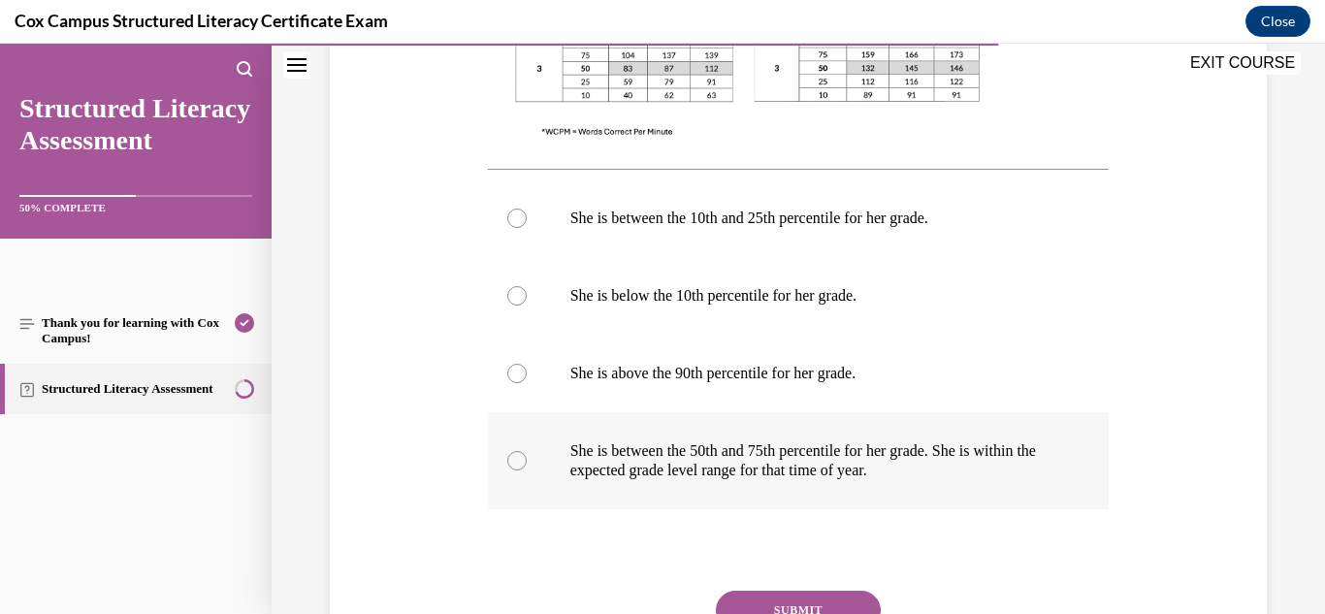
click at [788, 464] on p "She is between the 50th and 75th percentile for her grade. She is within the ex…" at bounding box center [815, 460] width 491 height 39
click at [527, 464] on input "She is between the 50th and 75th percentile for her grade. She is within the ex…" at bounding box center [516, 460] width 19 height 19
radio input "true"
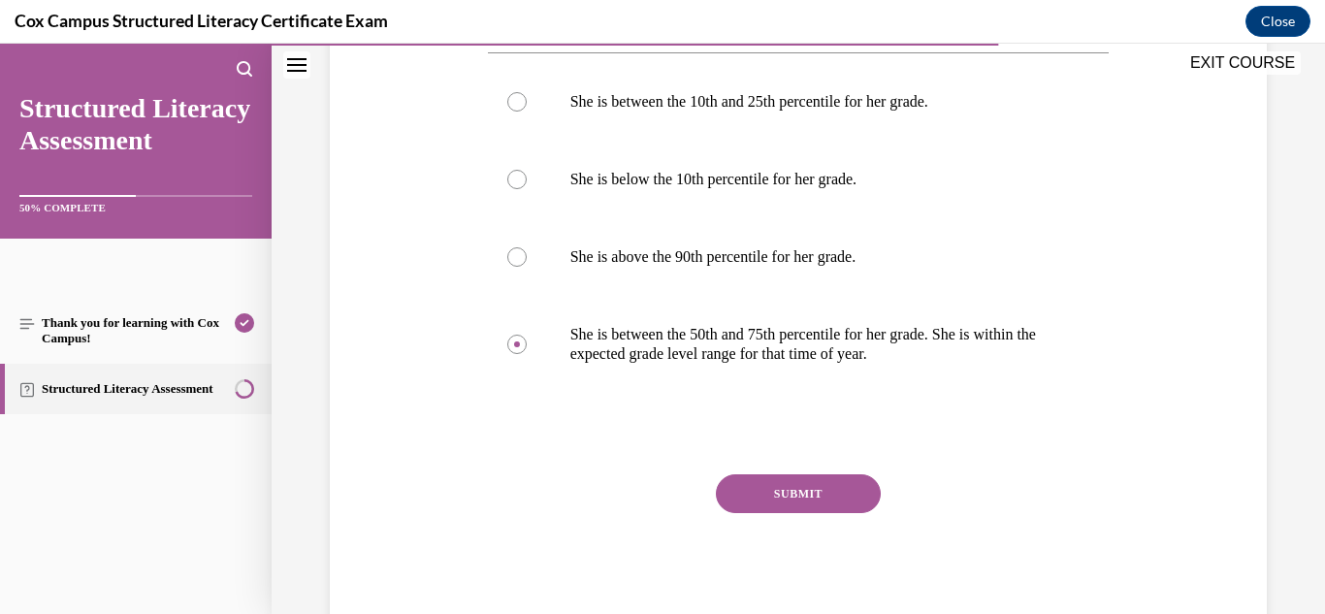
click at [824, 481] on button "SUBMIT" at bounding box center [798, 493] width 165 height 39
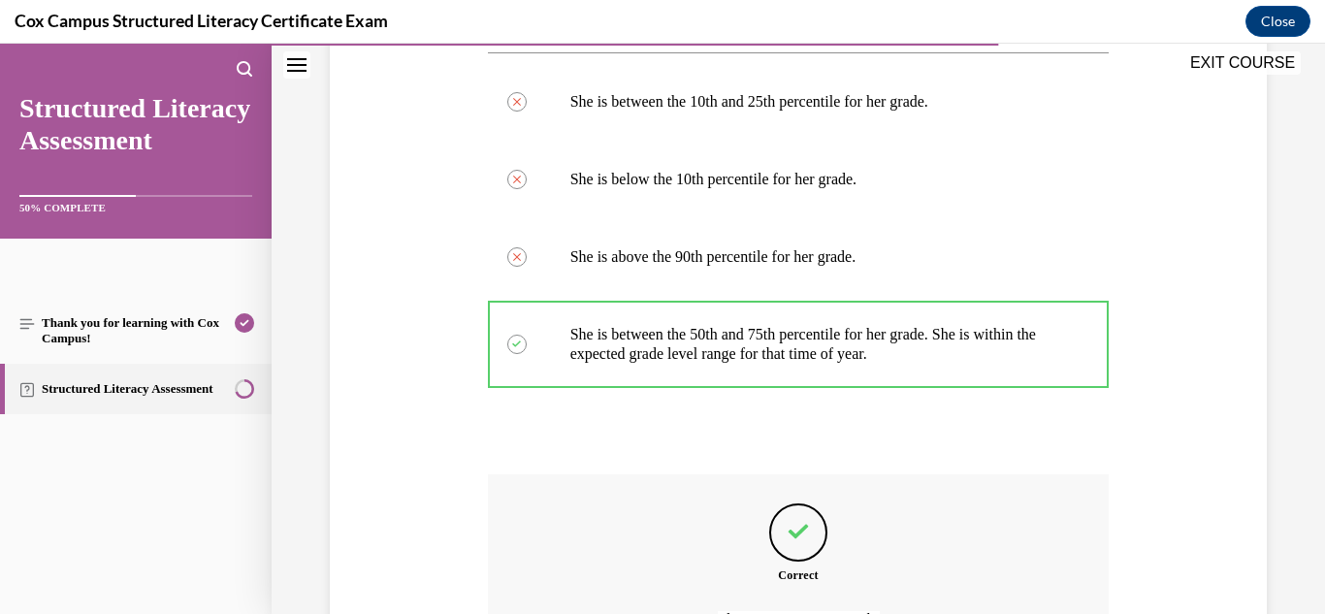
scroll to position [1170, 0]
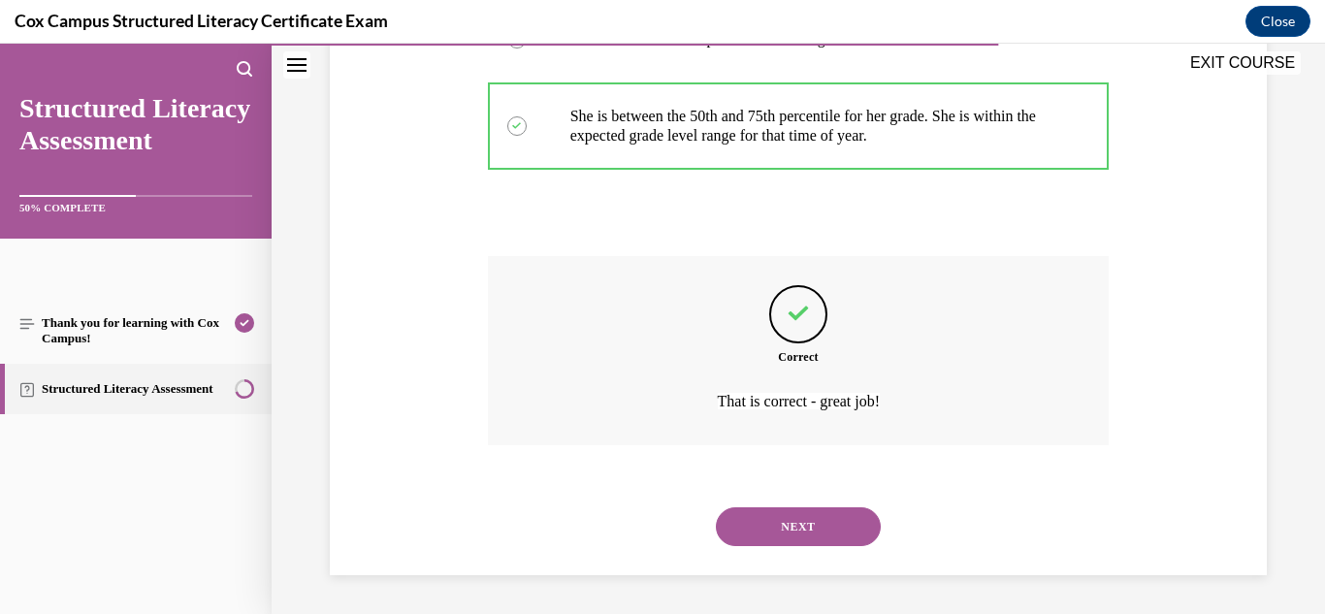
click at [807, 537] on button "NEXT" at bounding box center [798, 526] width 165 height 39
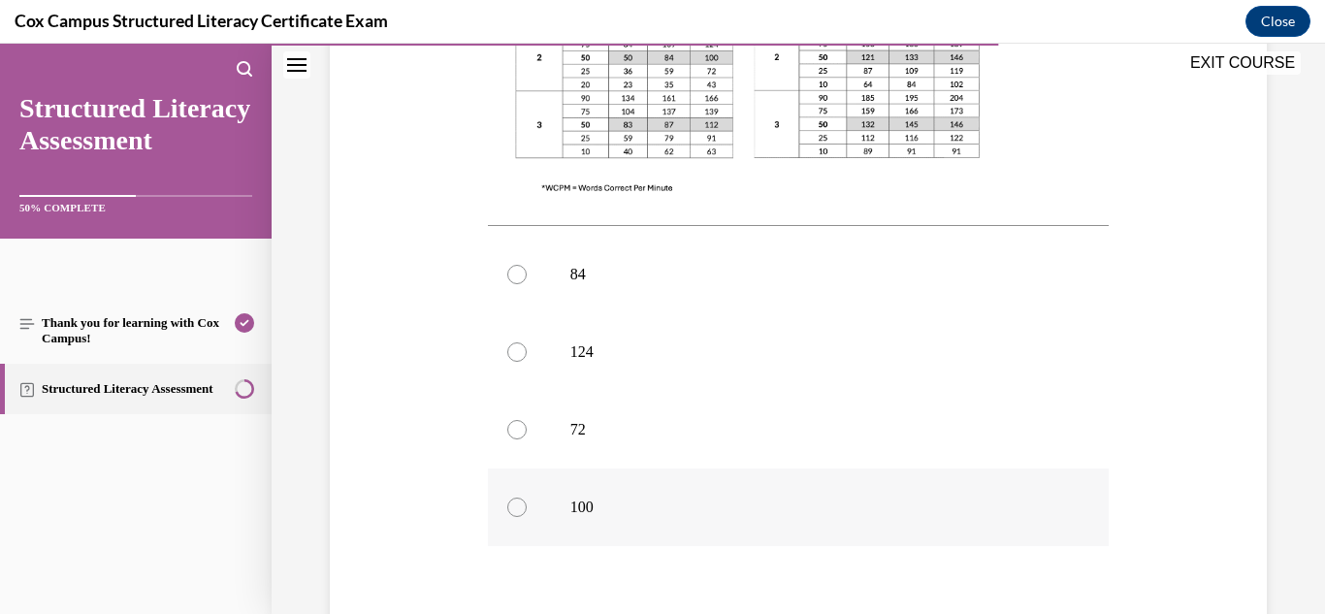
scroll to position [770, 0]
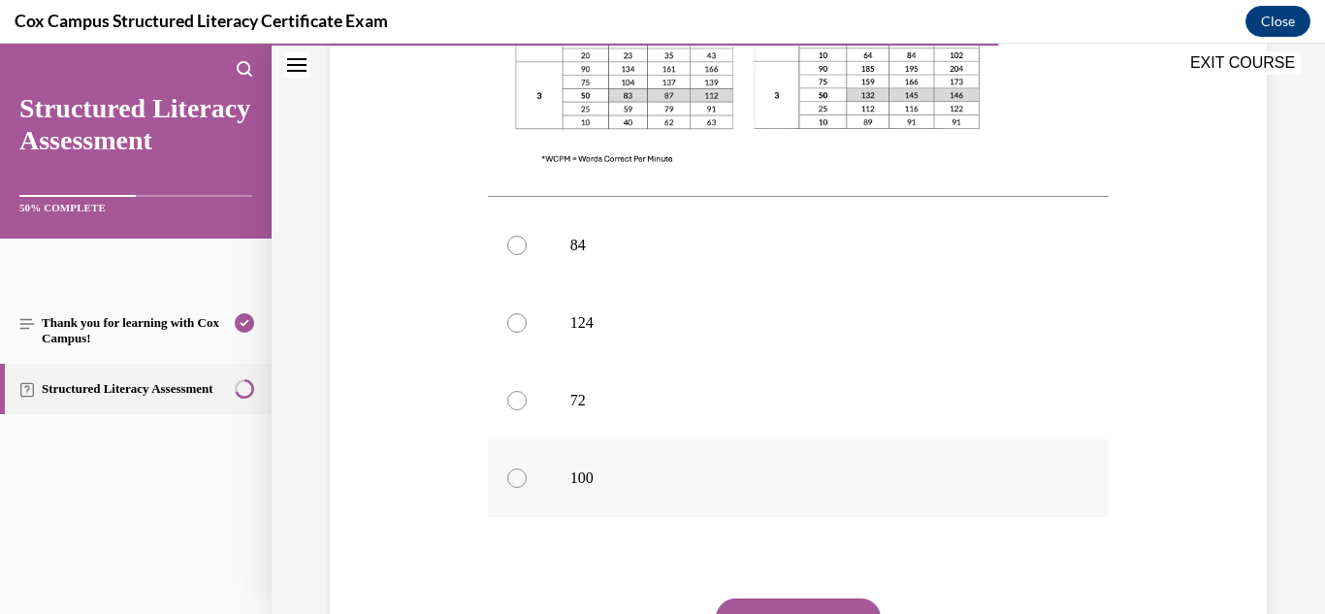
click at [581, 485] on p "100" at bounding box center [815, 477] width 491 height 19
click at [527, 485] on input "100" at bounding box center [516, 477] width 19 height 19
radio input "true"
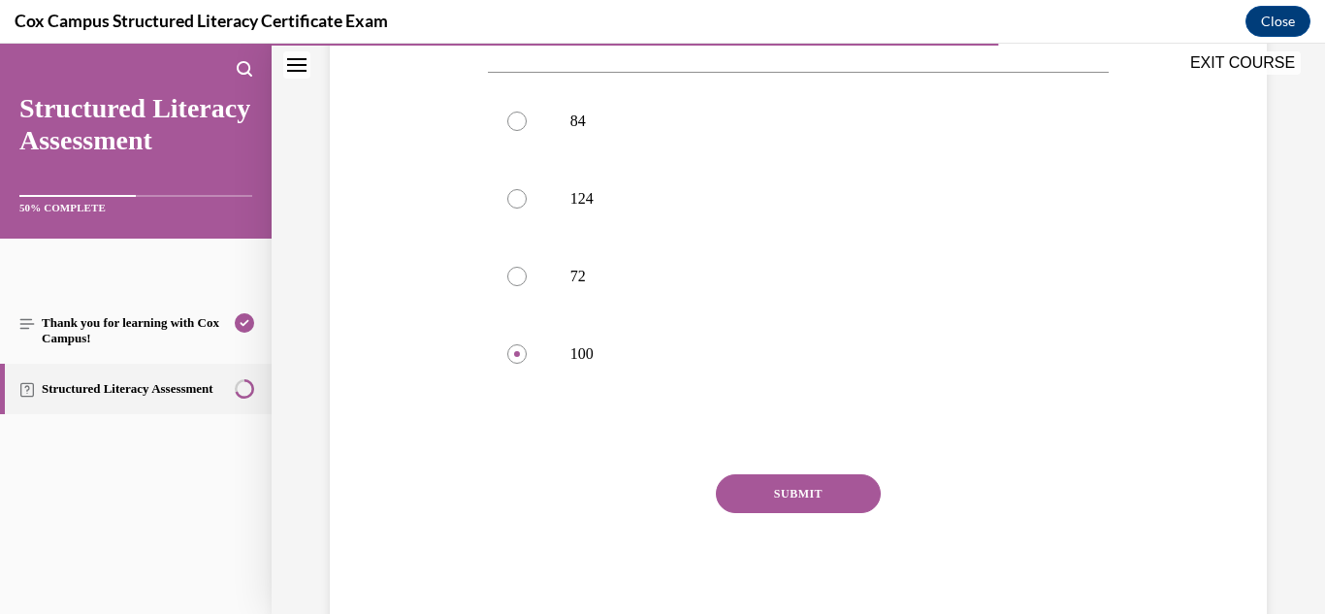
click at [752, 490] on button "SUBMIT" at bounding box center [798, 493] width 165 height 39
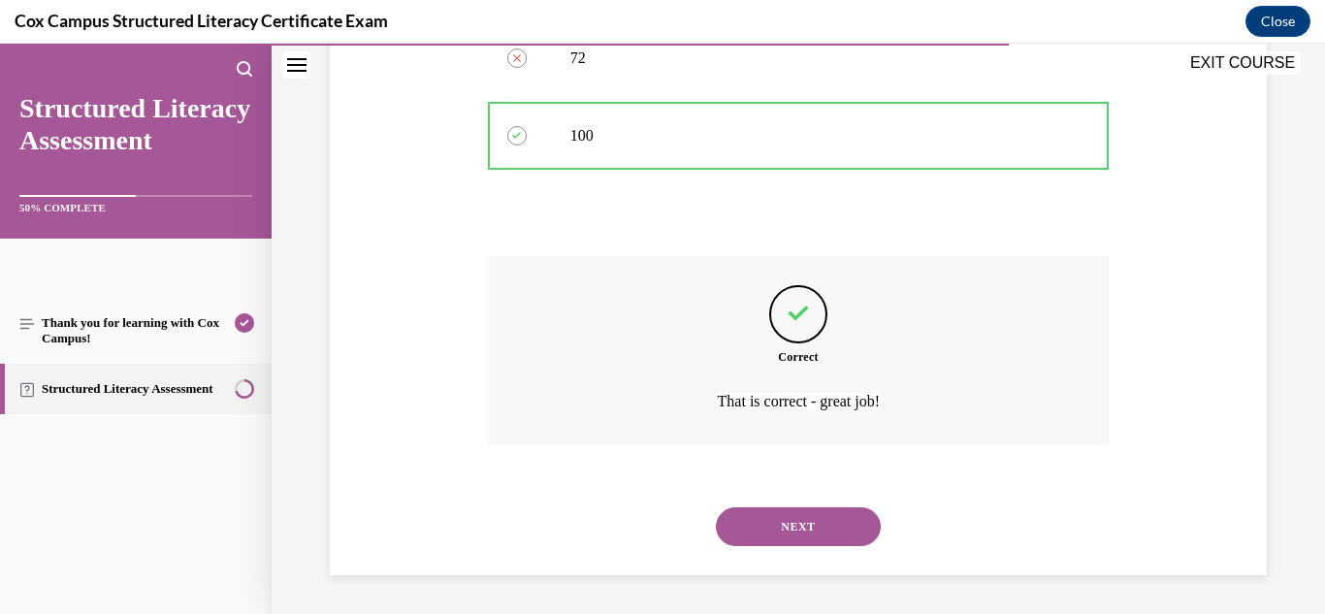
click at [794, 528] on button "NEXT" at bounding box center [798, 526] width 165 height 39
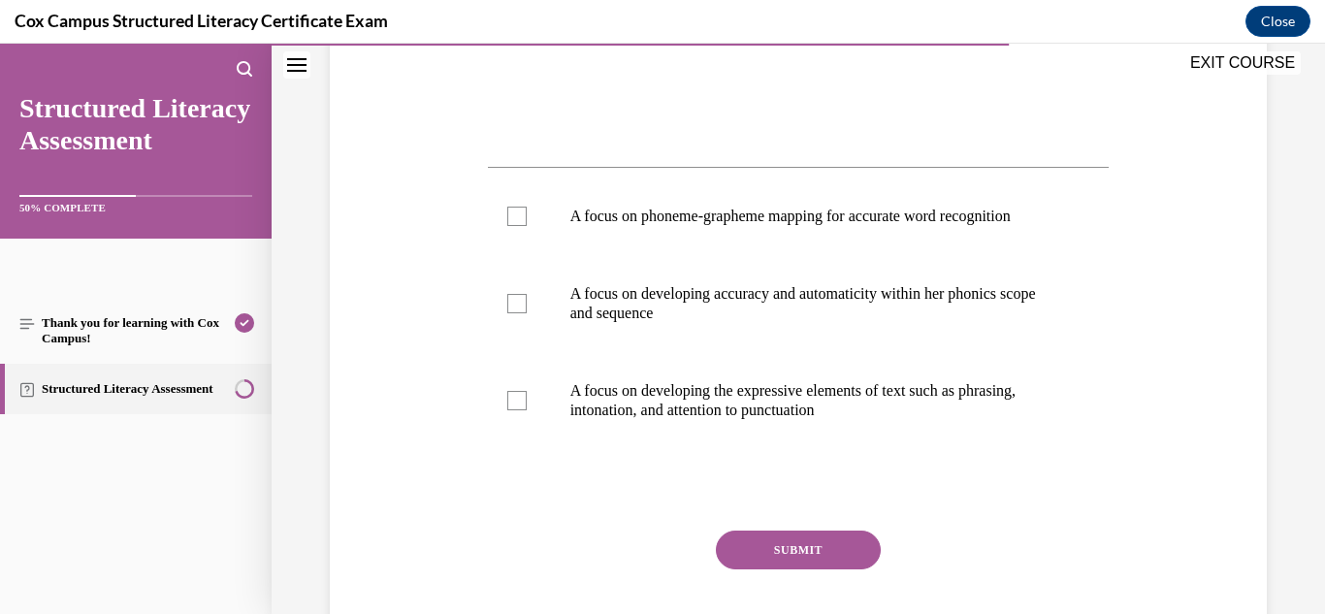
scroll to position [761, 0]
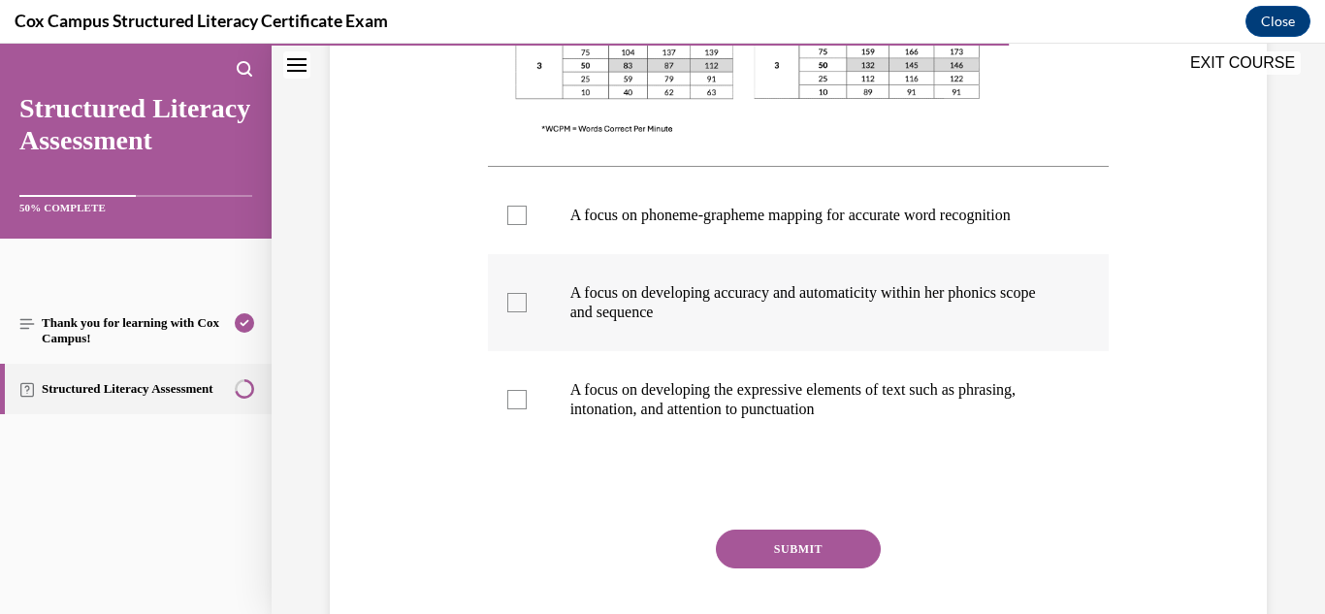
click at [622, 313] on p "A focus on developing accuracy and automaticity within her phonics scope and se…" at bounding box center [815, 302] width 491 height 39
click at [527, 312] on input "A focus on developing accuracy and automaticity within her phonics scope and se…" at bounding box center [516, 302] width 19 height 19
checkbox input "true"
click at [641, 419] on p "A focus on developing the expressive elements of text such as phrasing, intonat…" at bounding box center [815, 399] width 491 height 39
click at [527, 409] on input "A focus on developing the expressive elements of text such as phrasing, intonat…" at bounding box center [516, 399] width 19 height 19
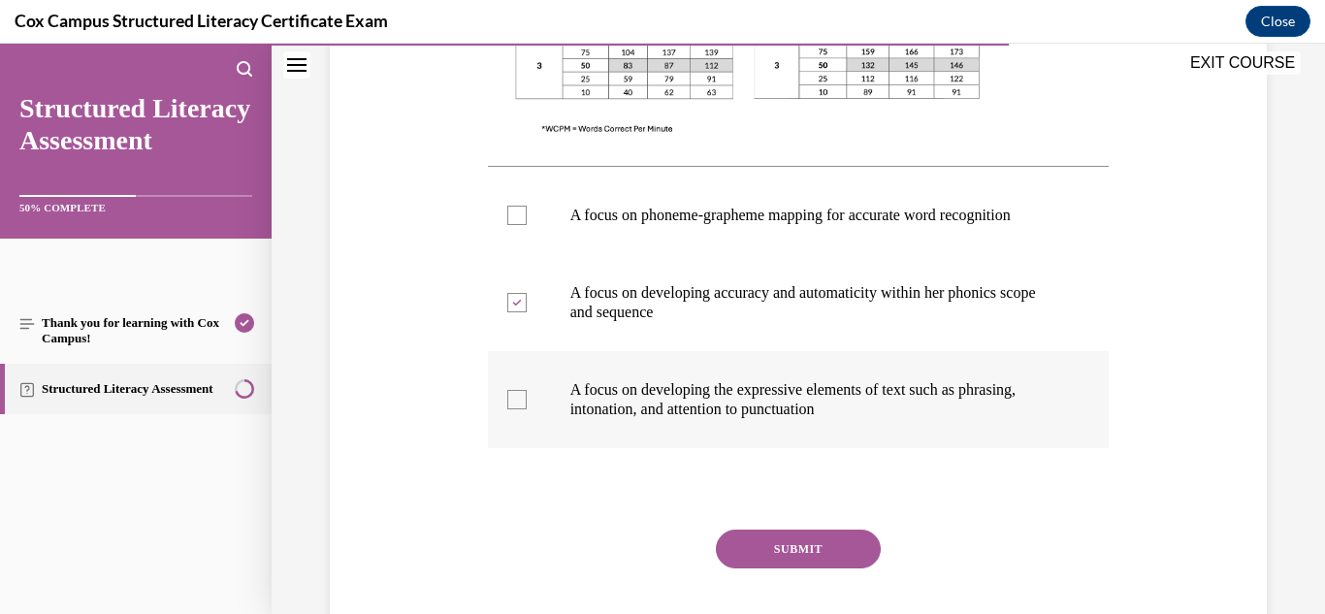
checkbox input "true"
click at [788, 551] on button "SUBMIT" at bounding box center [798, 548] width 165 height 39
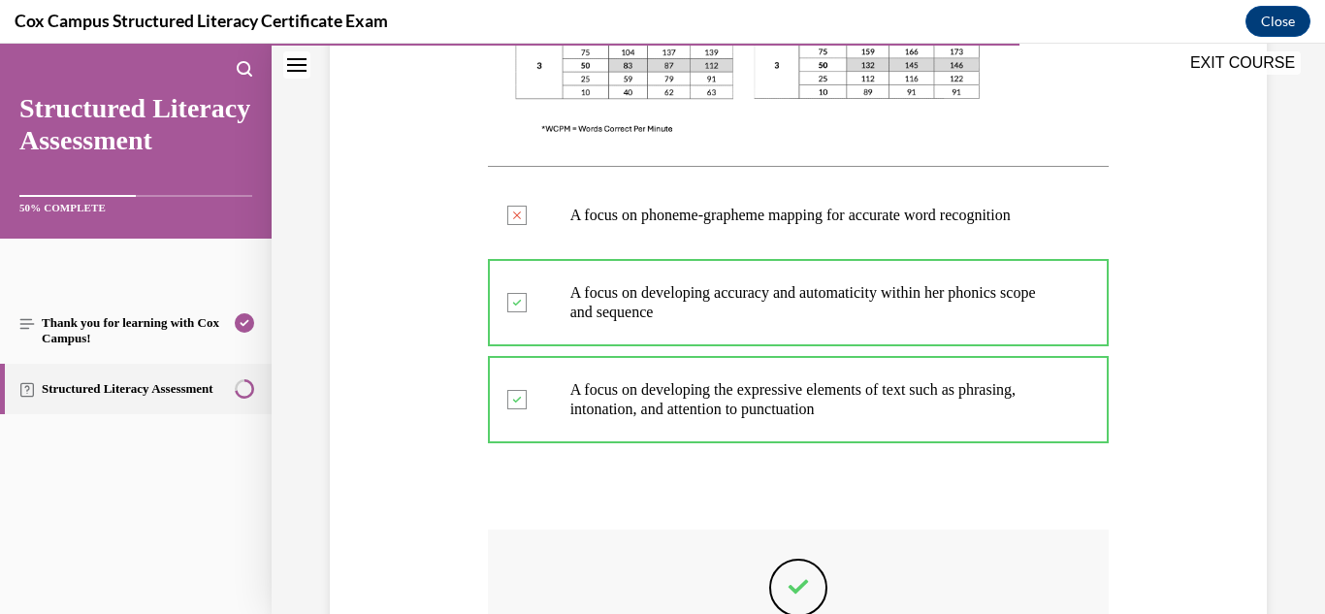
scroll to position [1054, 0]
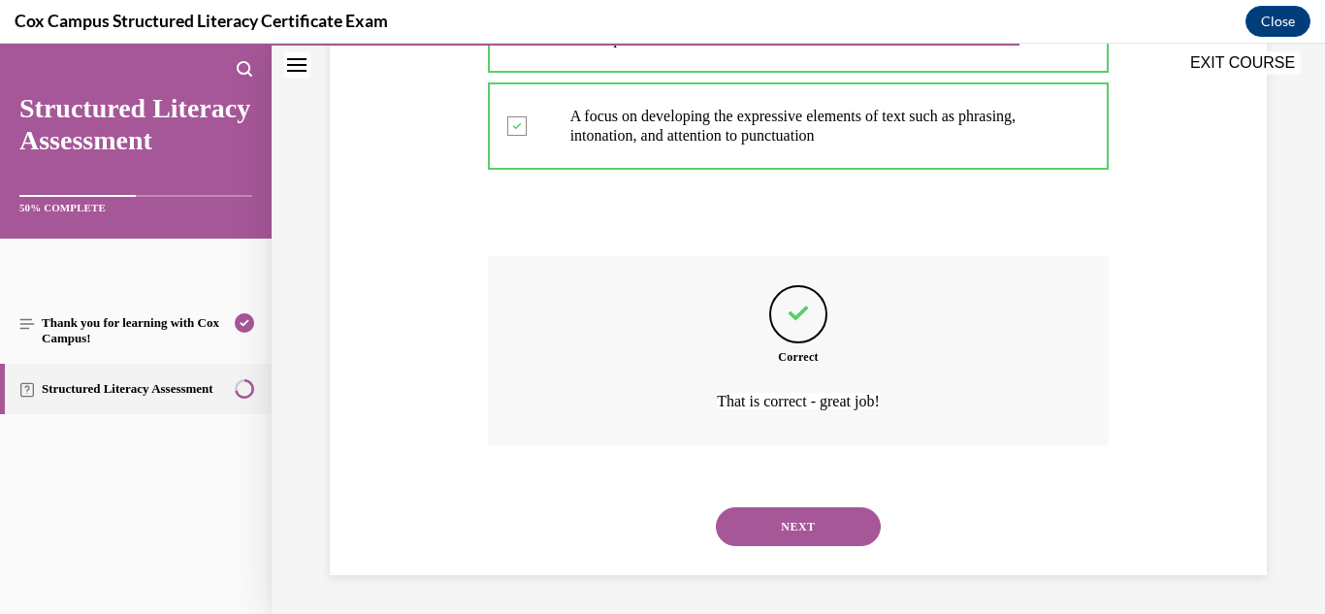
click at [781, 514] on button "NEXT" at bounding box center [798, 526] width 165 height 39
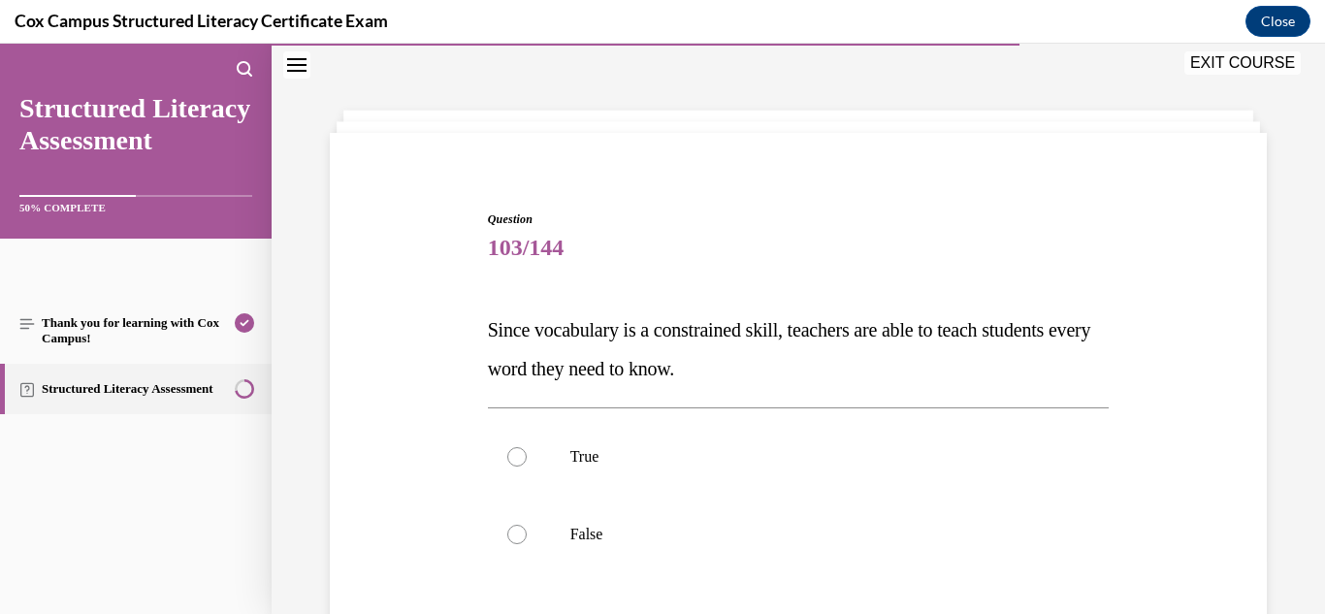
scroll to position [117, 0]
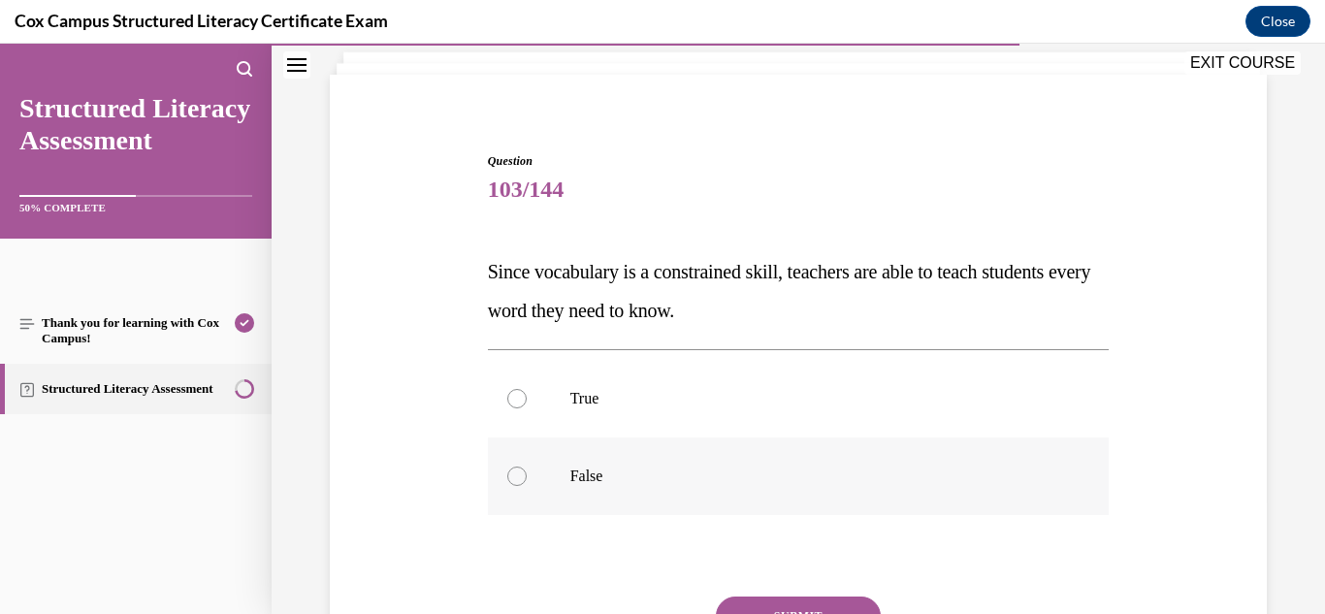
click at [595, 487] on label "False" at bounding box center [799, 476] width 622 height 78
click at [527, 486] on input "False" at bounding box center [516, 475] width 19 height 19
radio input "true"
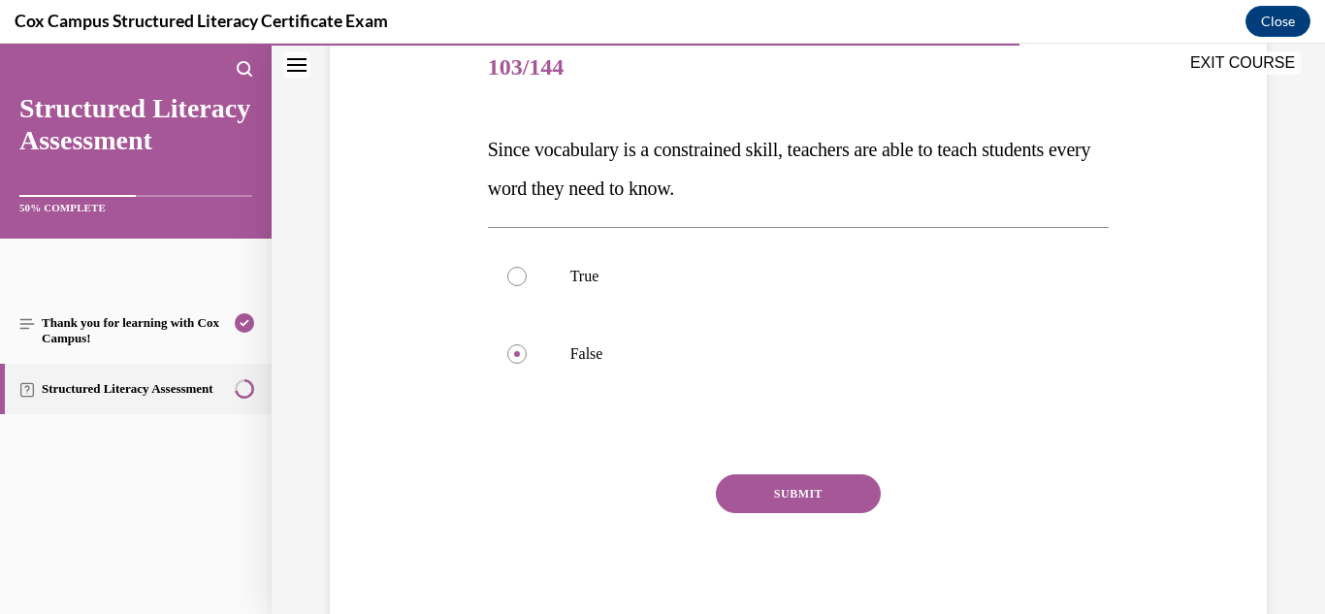
click at [818, 496] on button "SUBMIT" at bounding box center [798, 493] width 165 height 39
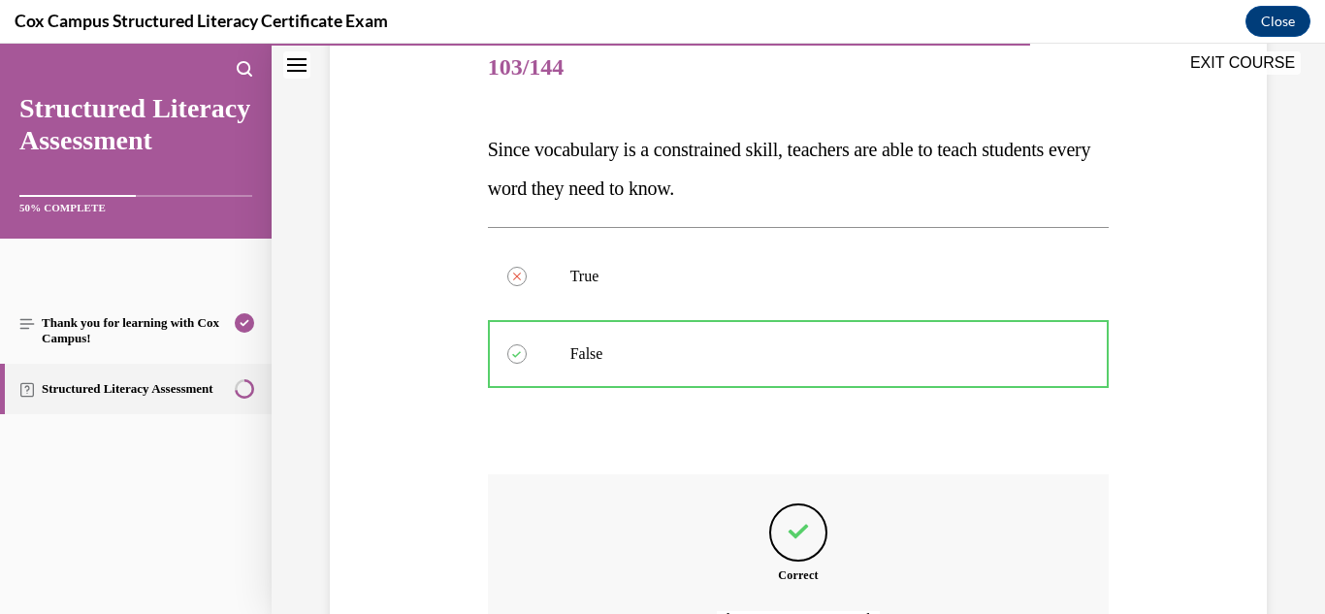
scroll to position [458, 0]
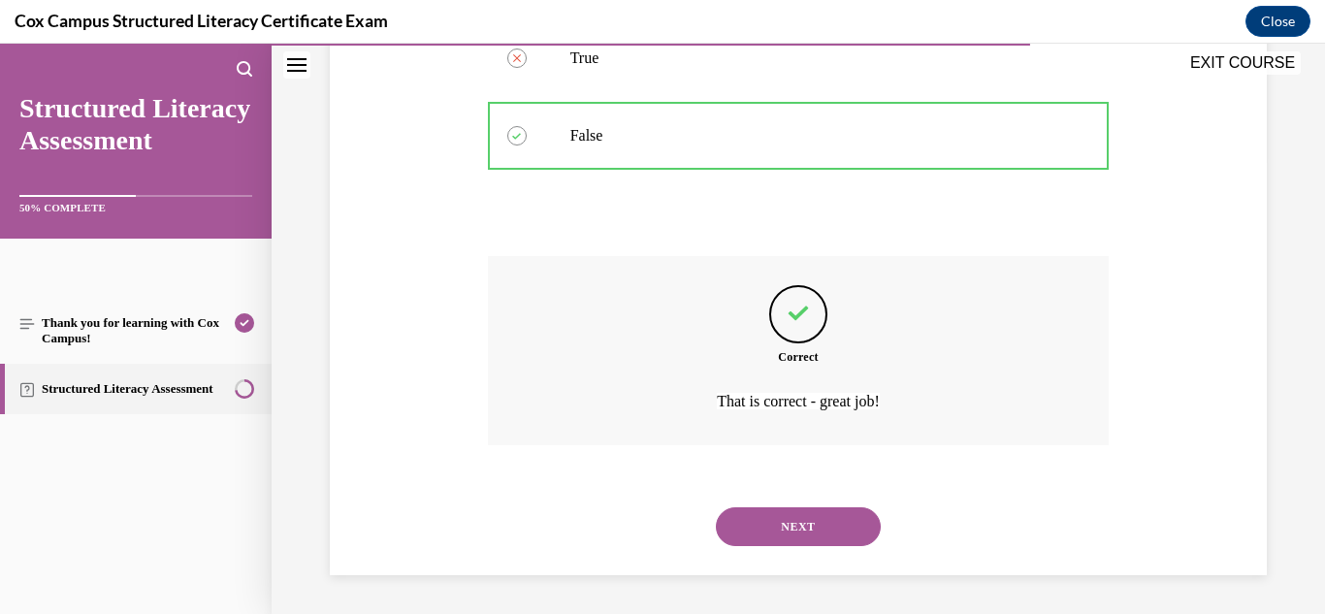
click at [769, 530] on button "NEXT" at bounding box center [798, 526] width 165 height 39
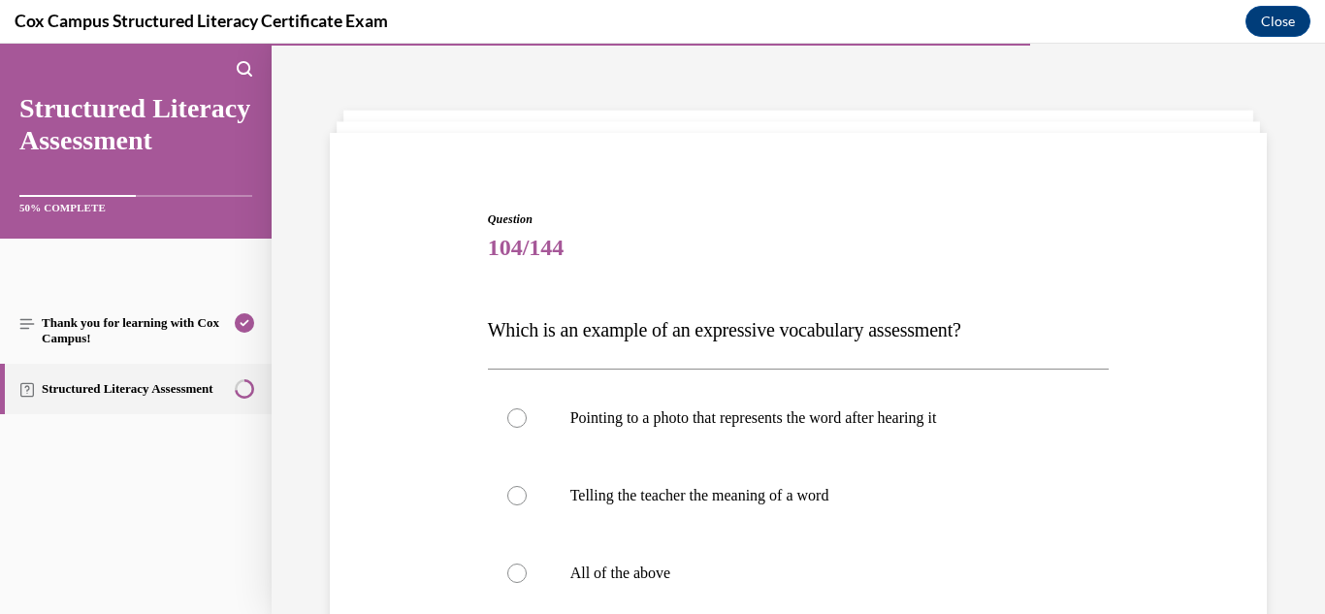
scroll to position [318, 0]
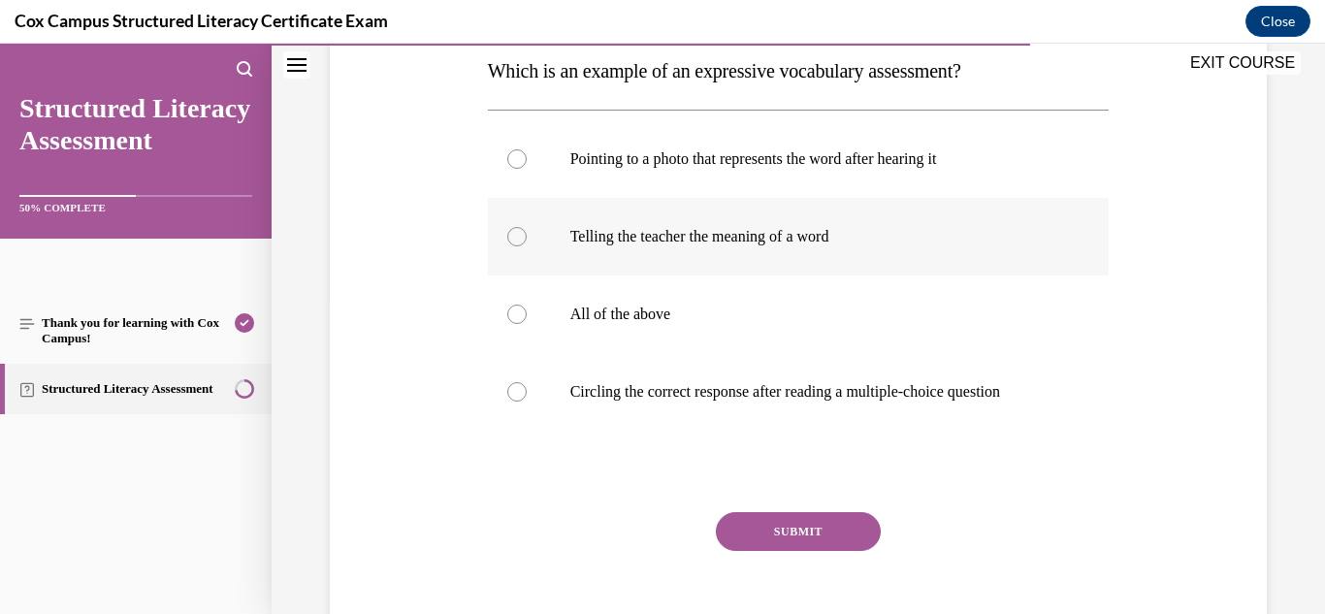
click at [703, 237] on p "Telling the teacher the meaning of a word" at bounding box center [815, 236] width 491 height 19
click at [527, 237] on input "Telling the teacher the meaning of a word" at bounding box center [516, 236] width 19 height 19
radio input "true"
click at [783, 534] on button "SUBMIT" at bounding box center [798, 531] width 165 height 39
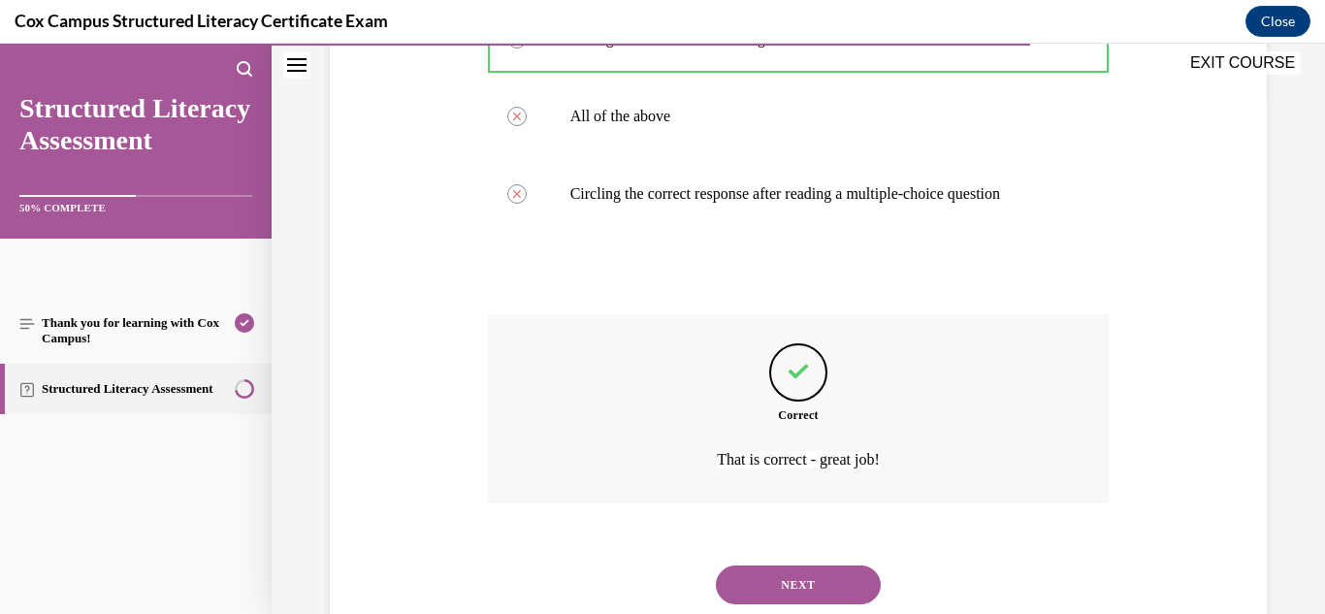
scroll to position [574, 0]
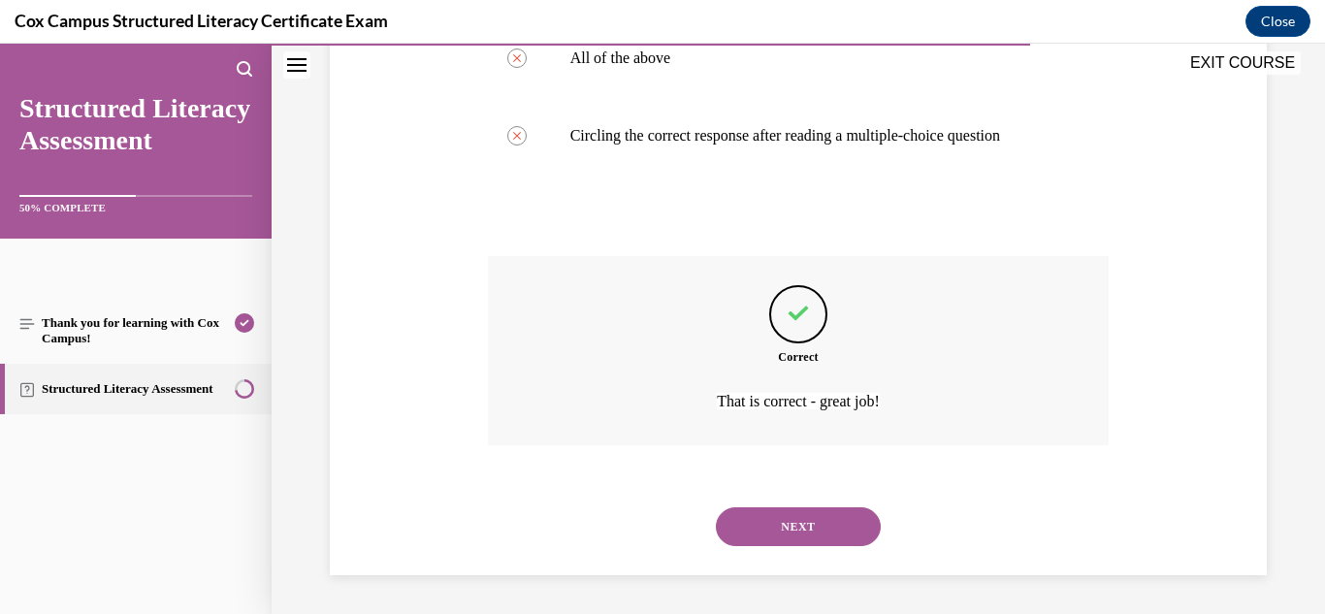
click at [787, 518] on button "NEXT" at bounding box center [798, 526] width 165 height 39
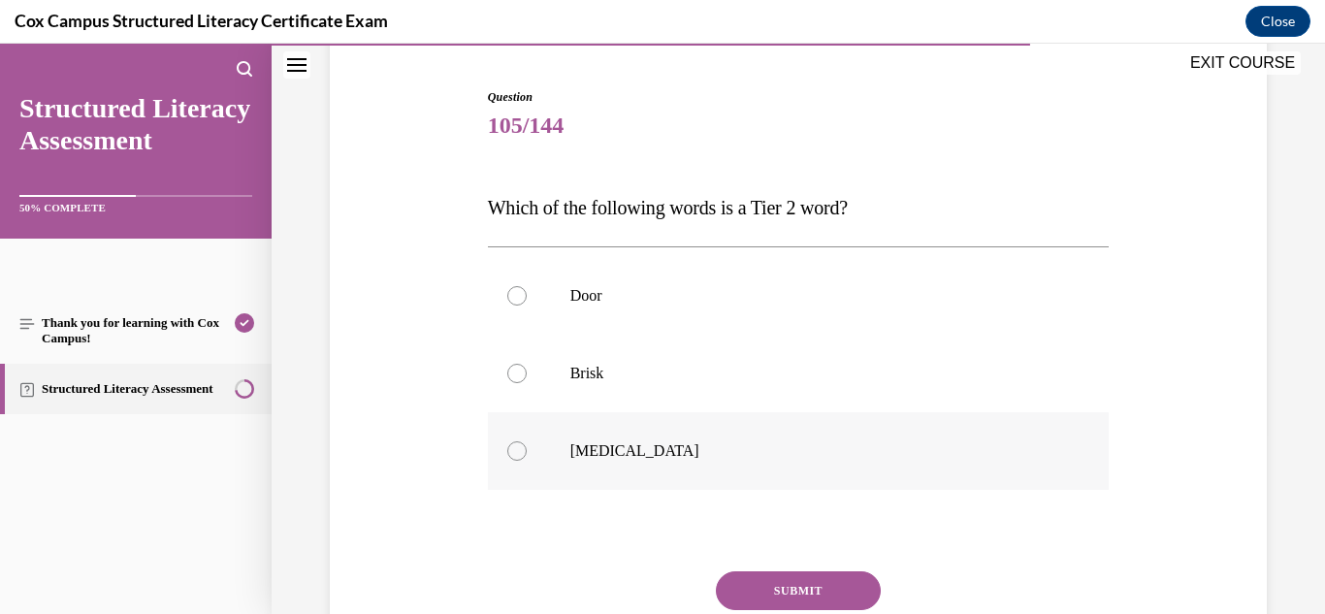
scroll to position [185, 0]
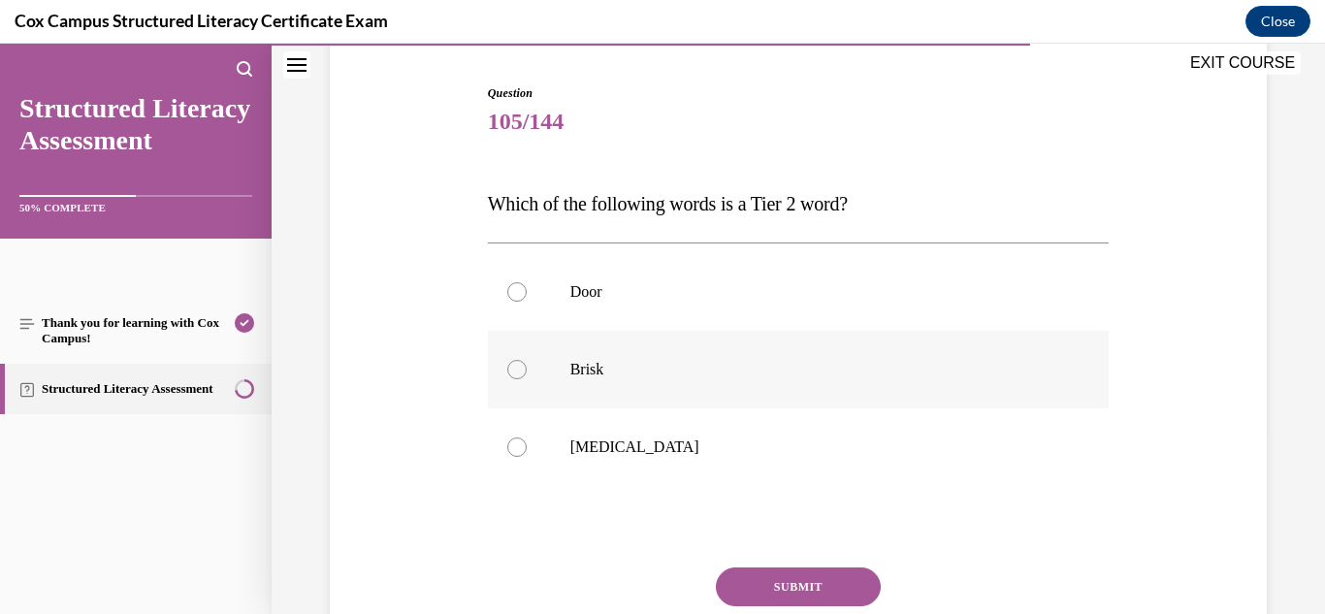
click at [632, 396] on label "Brisk" at bounding box center [799, 370] width 622 height 78
click at [527, 379] on input "Brisk" at bounding box center [516, 369] width 19 height 19
radio input "true"
click at [755, 579] on button "SUBMIT" at bounding box center [798, 586] width 165 height 39
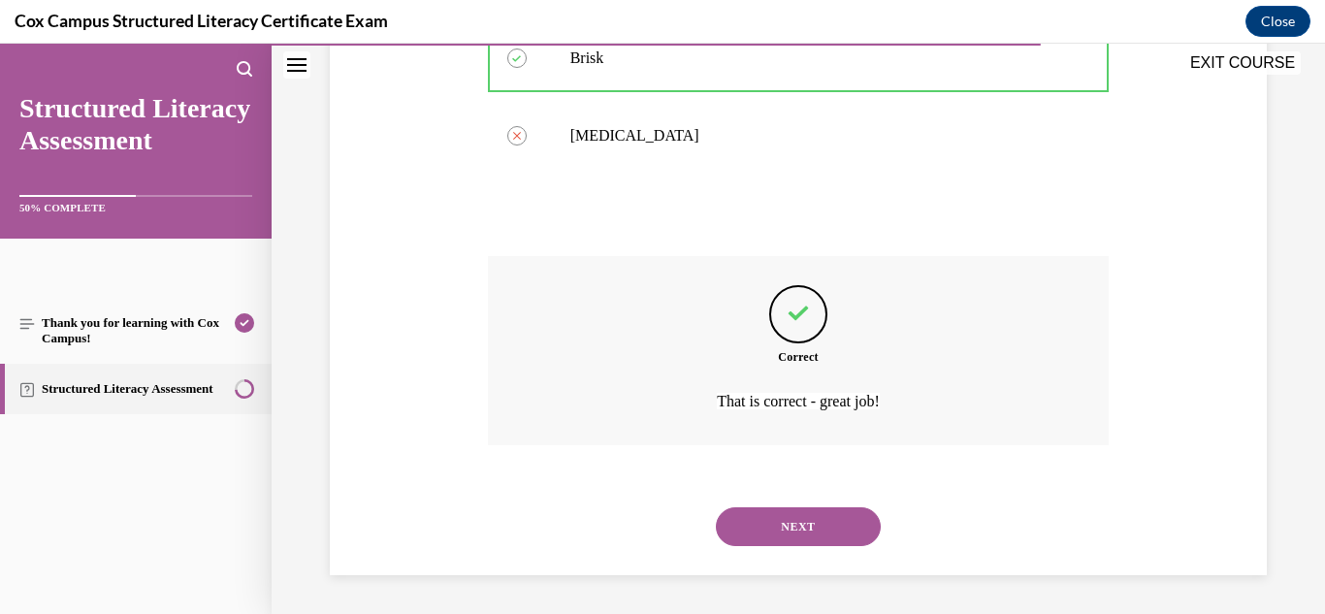
click at [774, 525] on button "NEXT" at bounding box center [798, 526] width 165 height 39
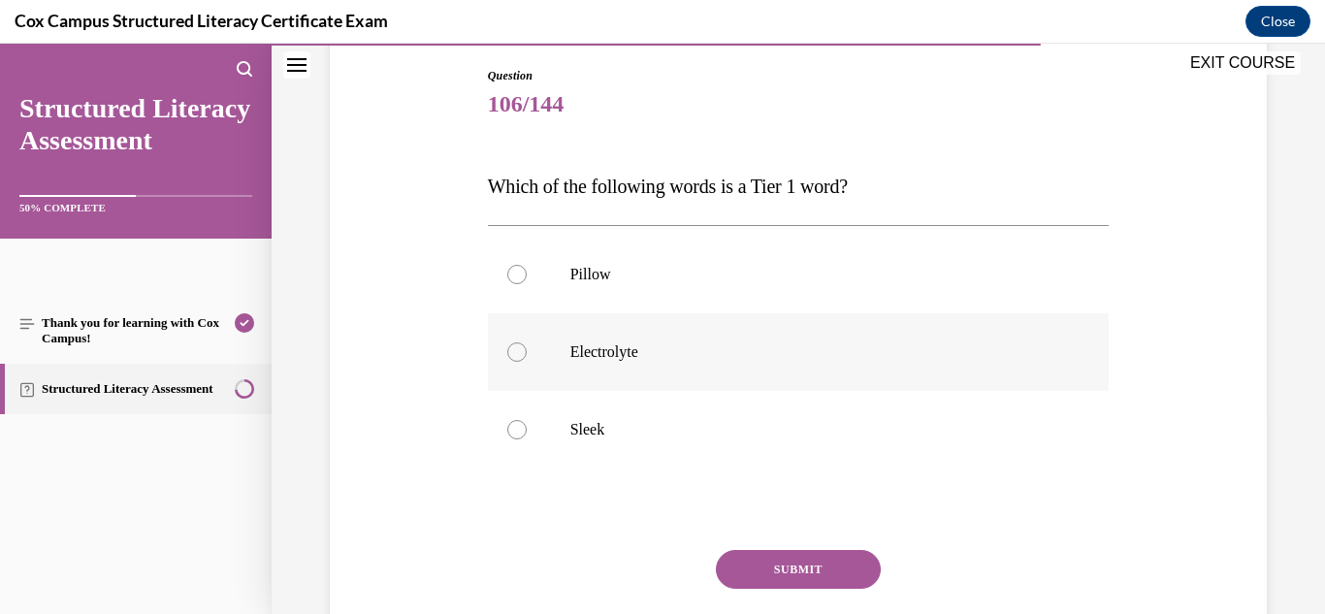
scroll to position [212, 0]
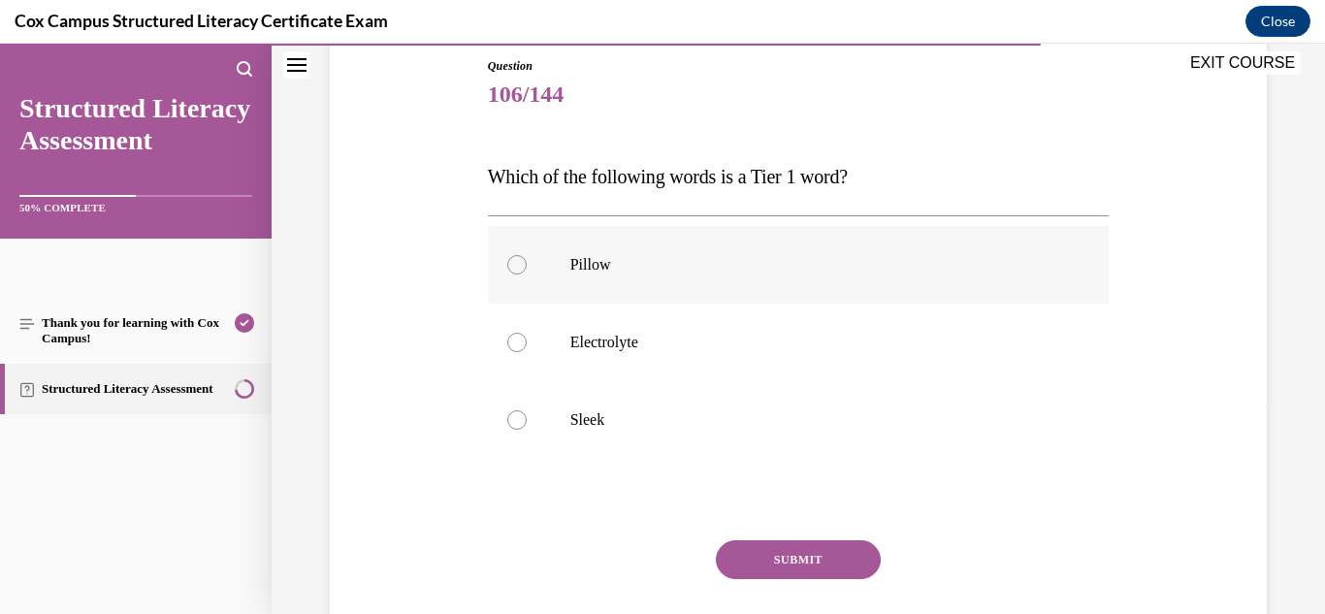
click at [611, 279] on label "Pillow" at bounding box center [799, 265] width 622 height 78
click at [527, 274] on input "Pillow" at bounding box center [516, 264] width 19 height 19
radio input "true"
click at [793, 555] on button "SUBMIT" at bounding box center [798, 559] width 165 height 39
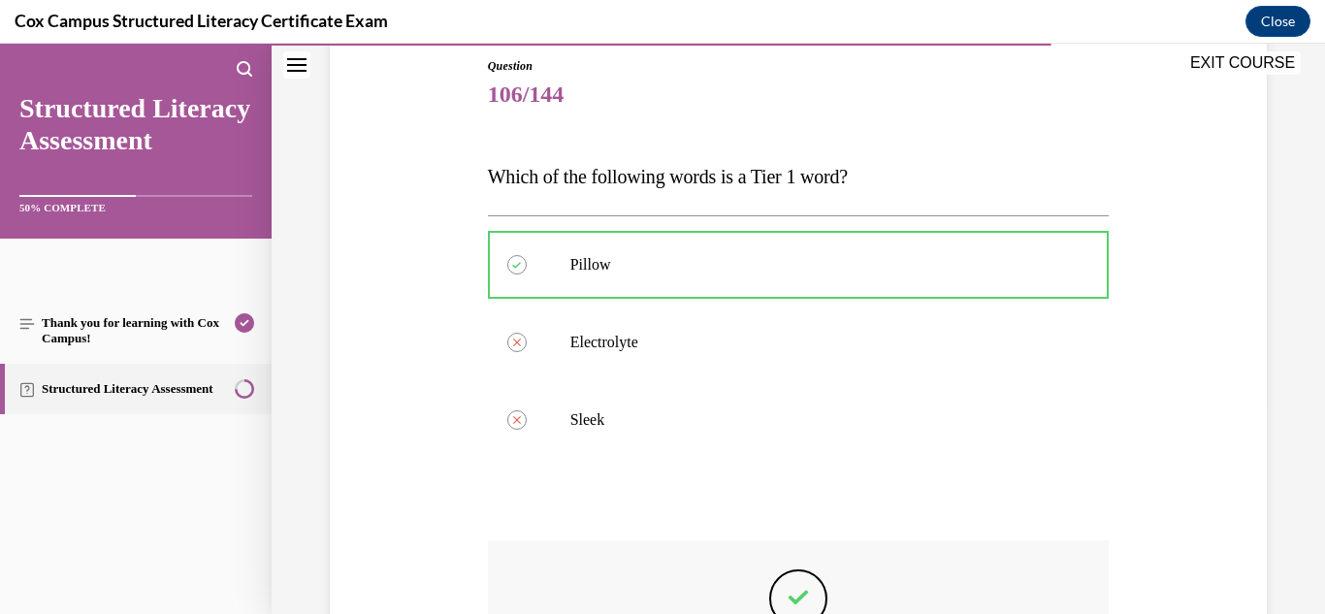
scroll to position [496, 0]
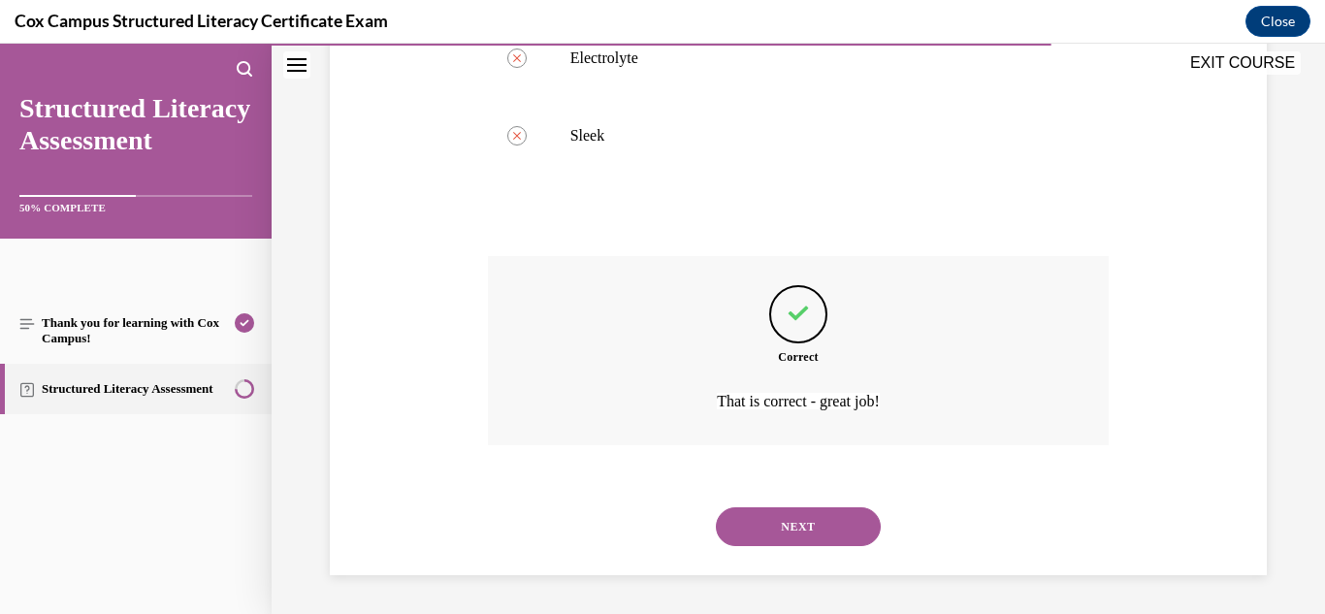
click at [793, 523] on button "NEXT" at bounding box center [798, 526] width 165 height 39
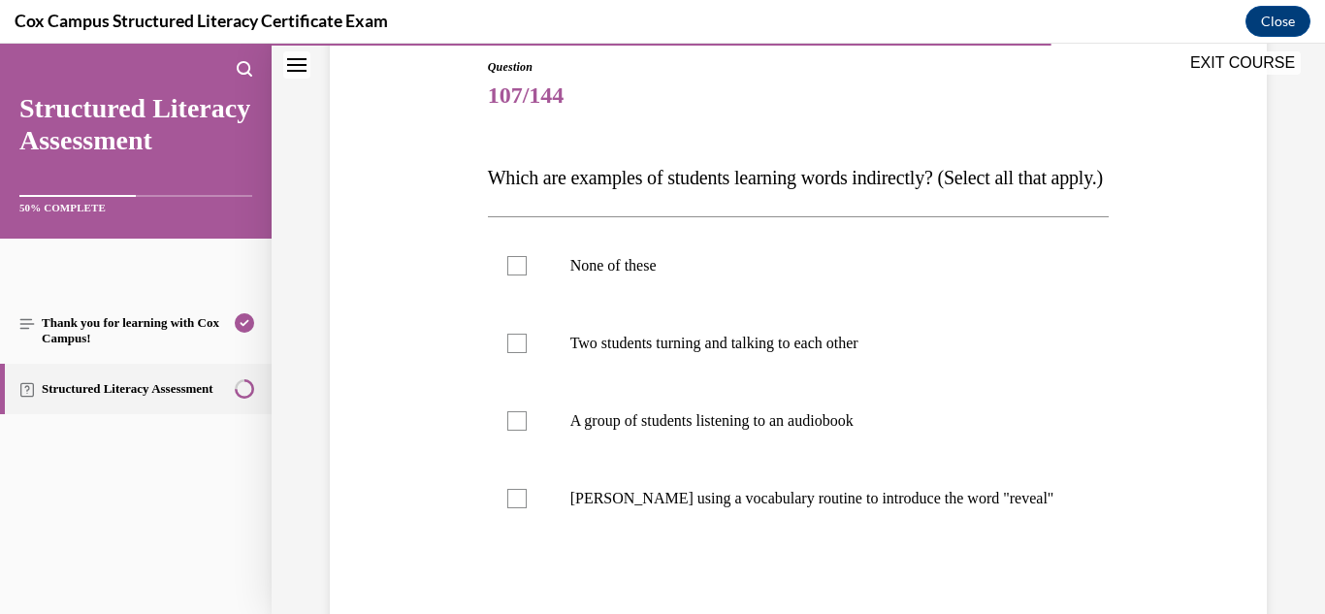
scroll to position [212, 0]
click at [764, 446] on label "A group of students listening to an audiobook" at bounding box center [799, 420] width 622 height 78
click at [527, 430] on input "A group of students listening to an audiobook" at bounding box center [516, 419] width 19 height 19
checkbox input "true"
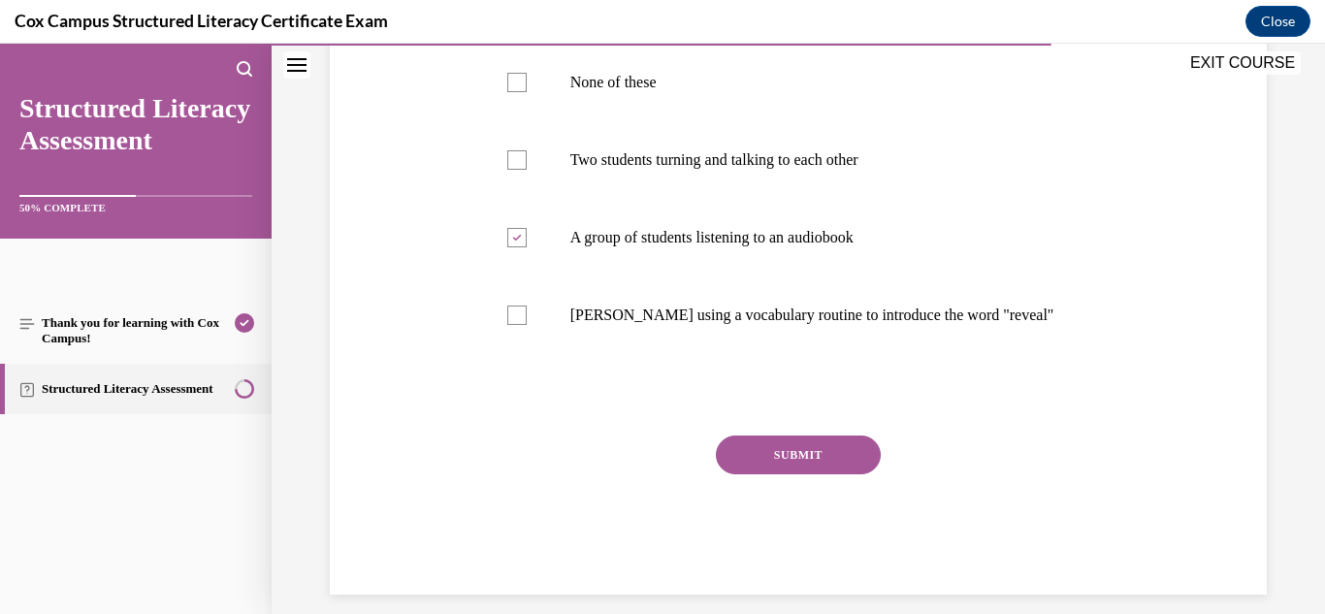
click at [776, 474] on button "SUBMIT" at bounding box center [798, 454] width 165 height 39
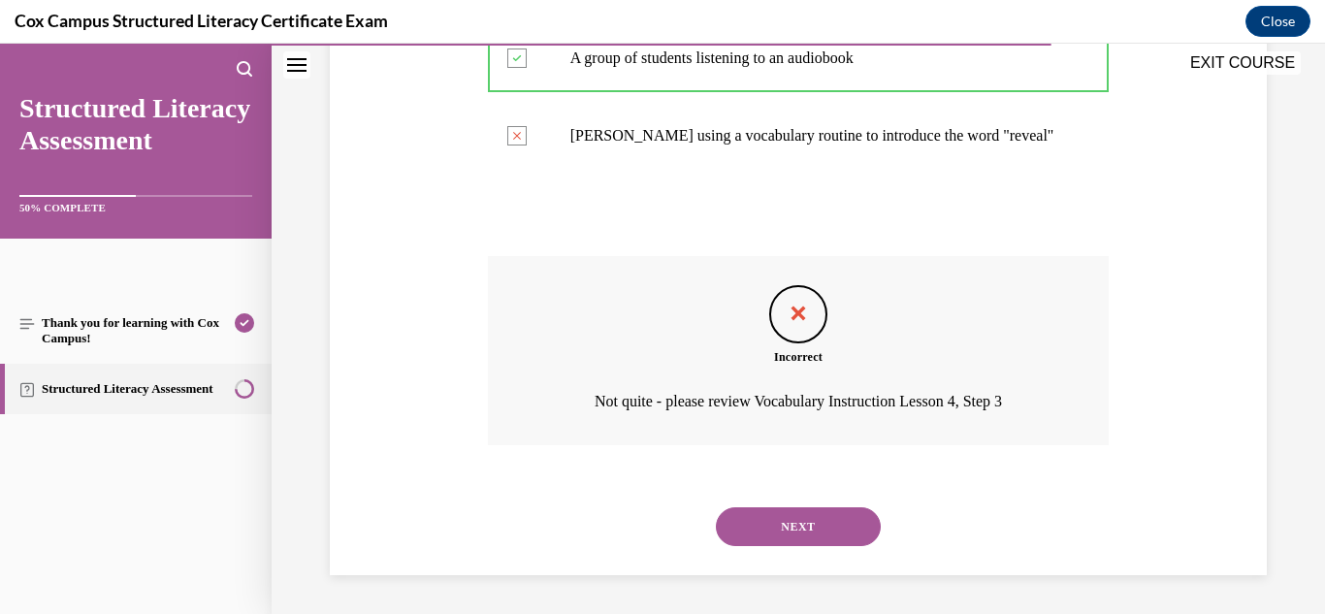
click at [776, 514] on button "NEXT" at bounding box center [798, 526] width 165 height 39
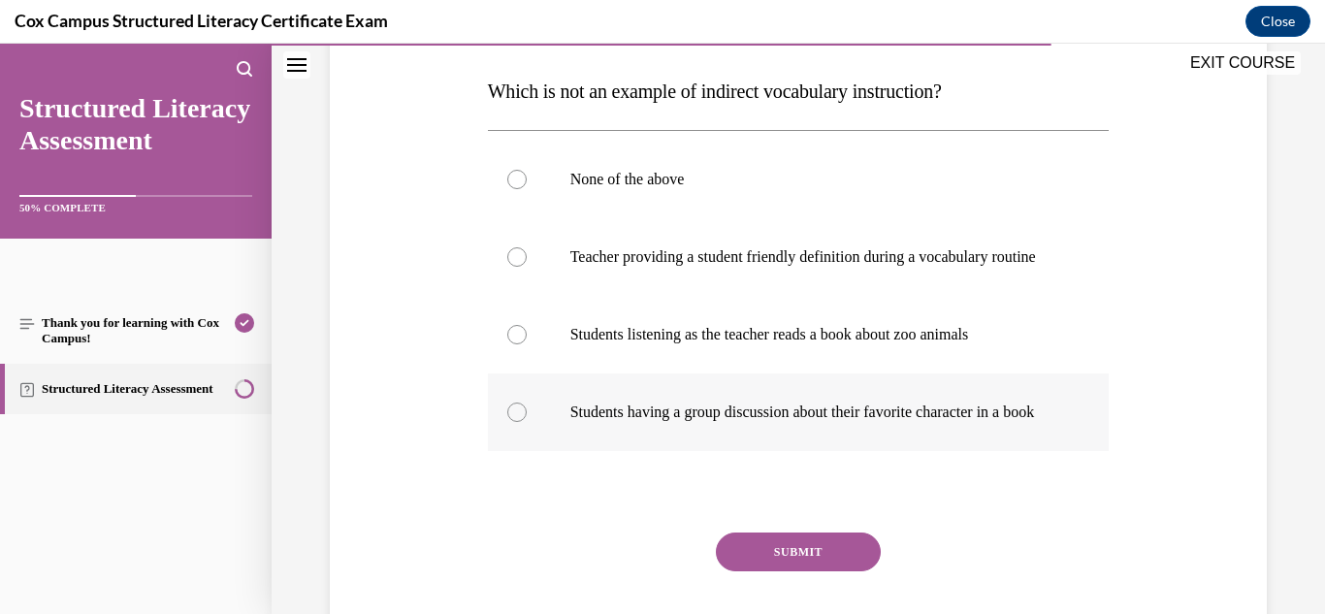
scroll to position [356, 0]
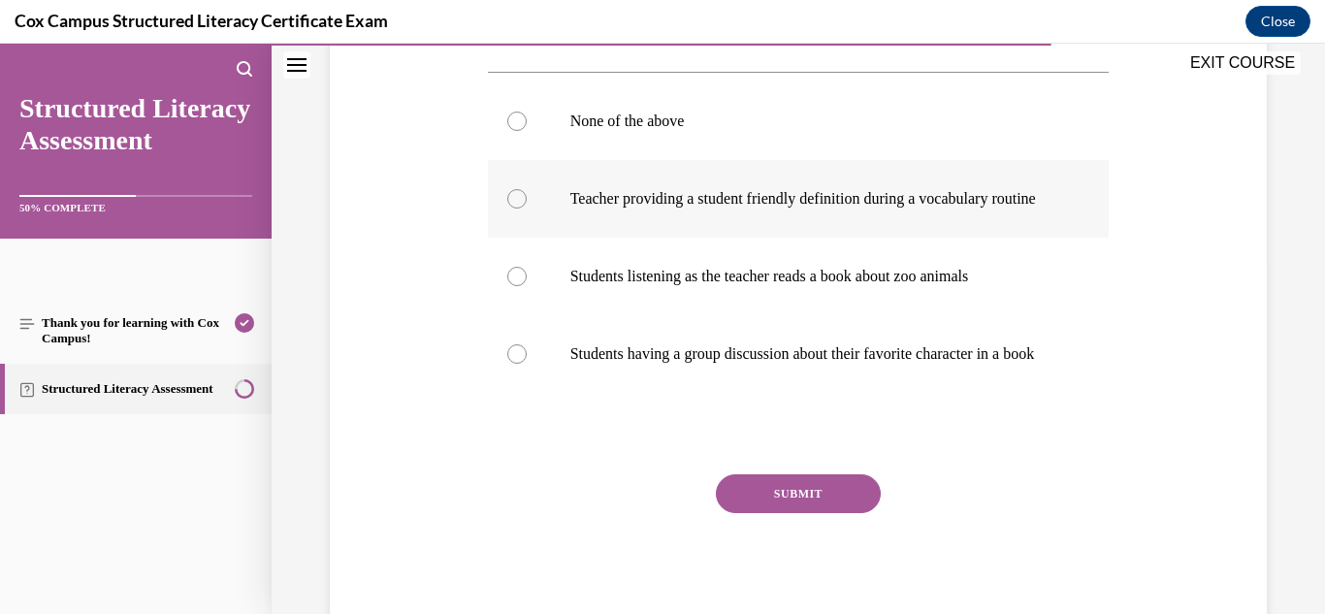
click at [724, 198] on p "Teacher providing a student friendly definition during a vocabulary routine" at bounding box center [815, 198] width 491 height 19
click at [527, 198] on input "Teacher providing a student friendly definition during a vocabulary routine" at bounding box center [516, 198] width 19 height 19
radio input "true"
click at [815, 513] on button "SUBMIT" at bounding box center [798, 493] width 165 height 39
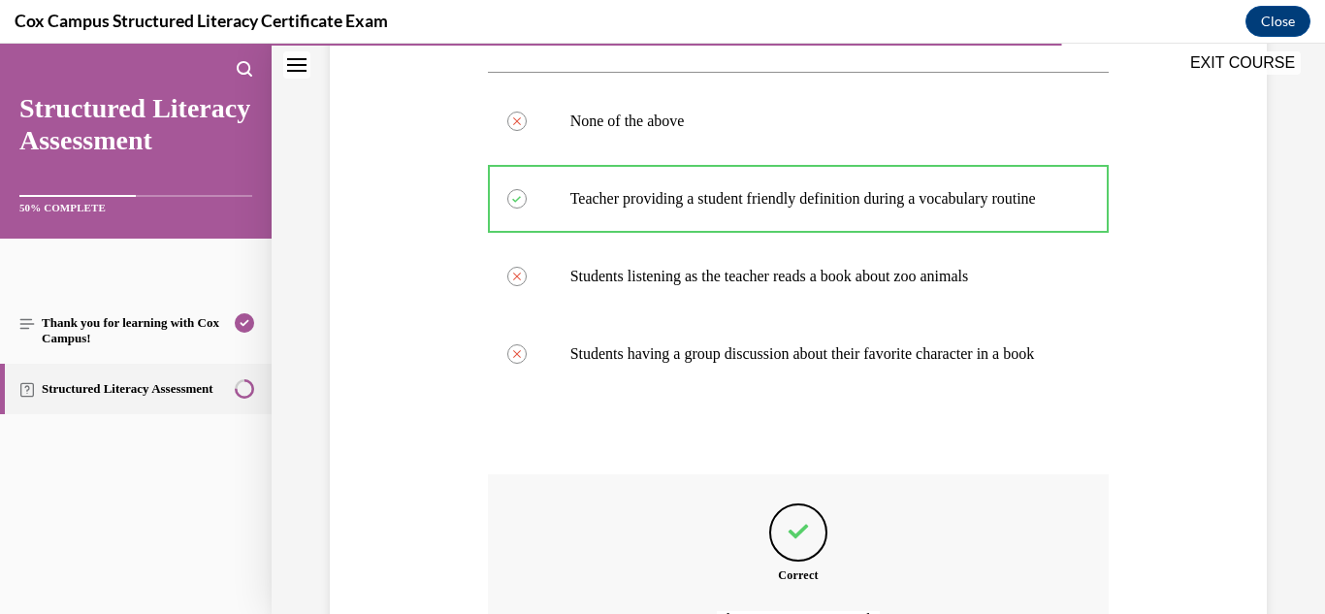
scroll to position [613, 0]
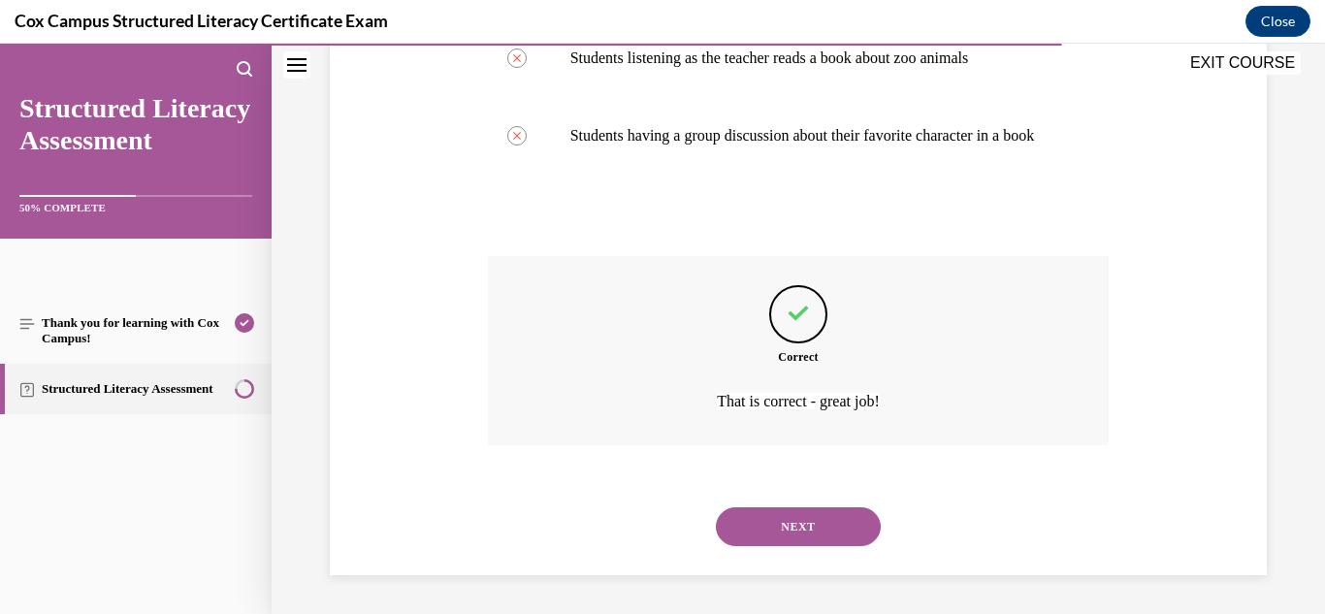
click at [812, 521] on button "NEXT" at bounding box center [798, 526] width 165 height 39
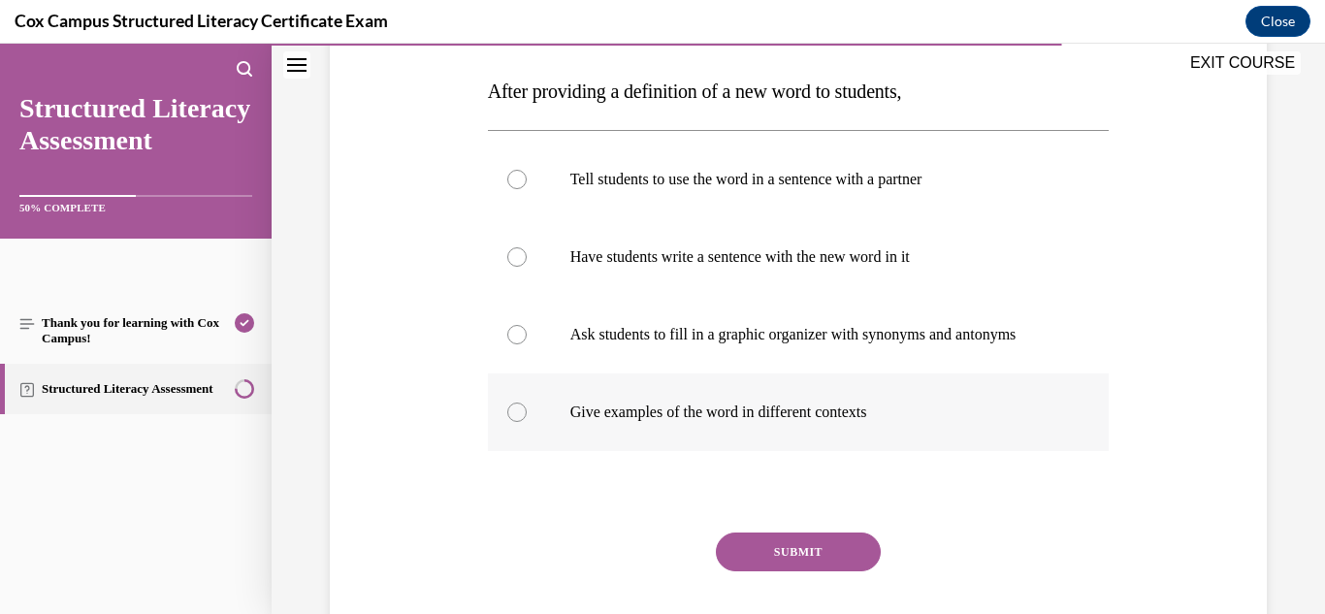
scroll to position [299, 0]
click at [775, 415] on p "Give examples of the word in different contexts" at bounding box center [815, 410] width 491 height 19
click at [527, 415] on input "Give examples of the word in different contexts" at bounding box center [516, 410] width 19 height 19
radio input "true"
click at [789, 563] on button "SUBMIT" at bounding box center [798, 550] width 165 height 39
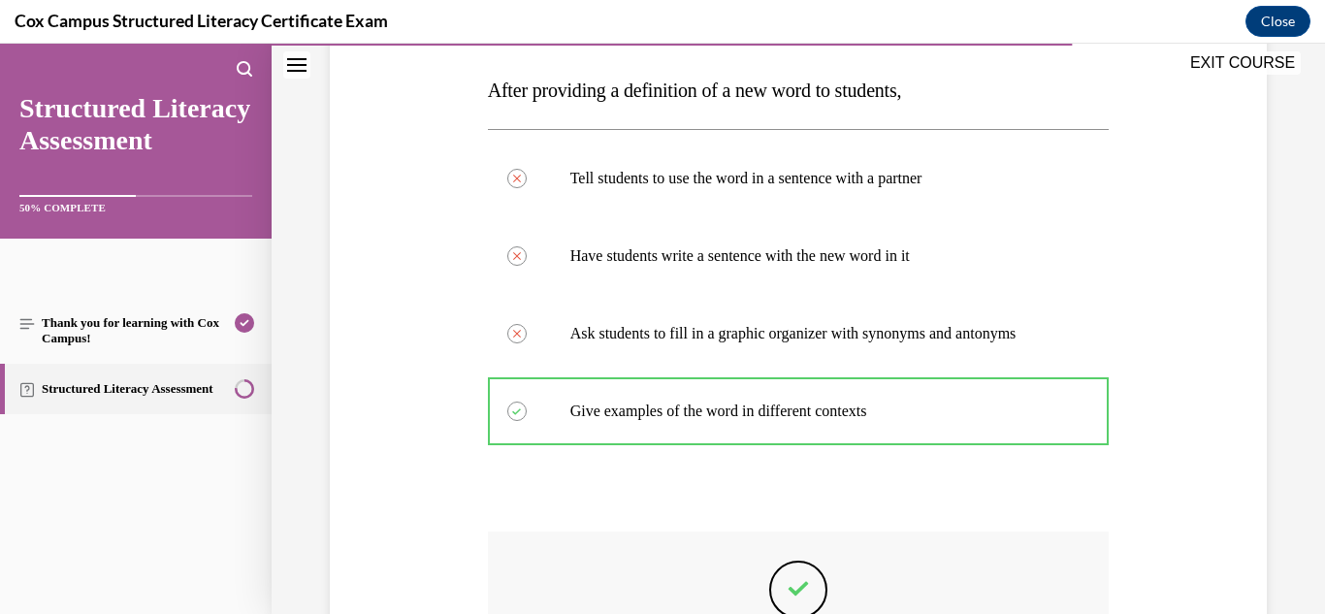
scroll to position [574, 0]
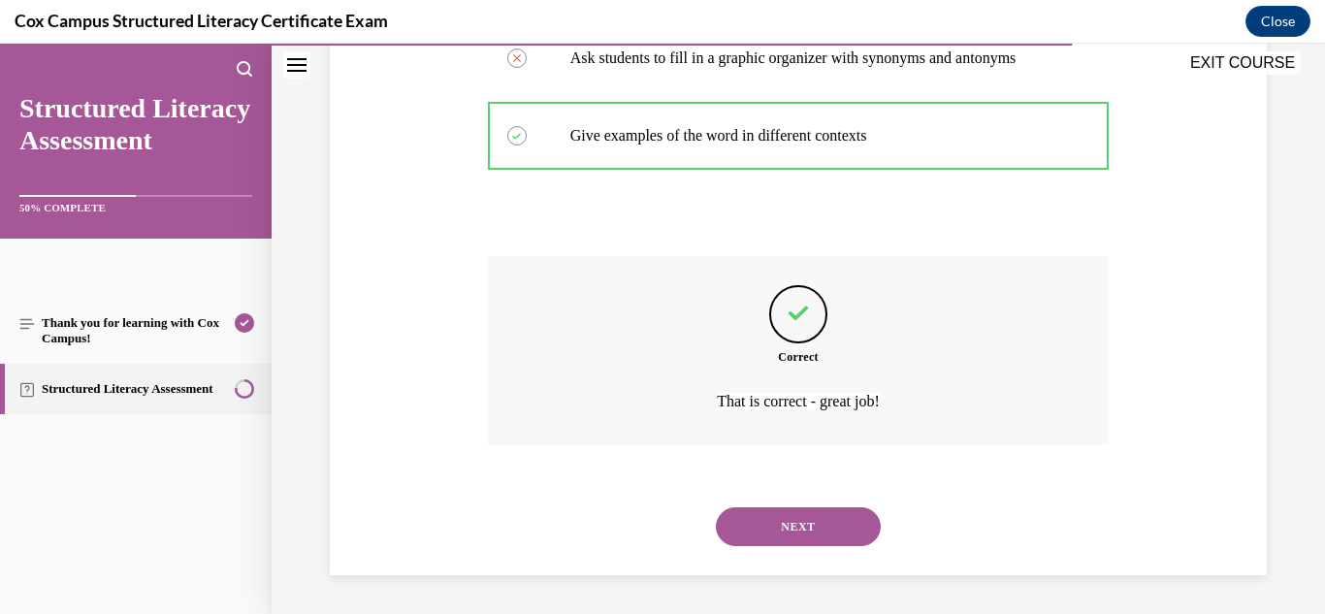
click at [796, 531] on button "NEXT" at bounding box center [798, 526] width 165 height 39
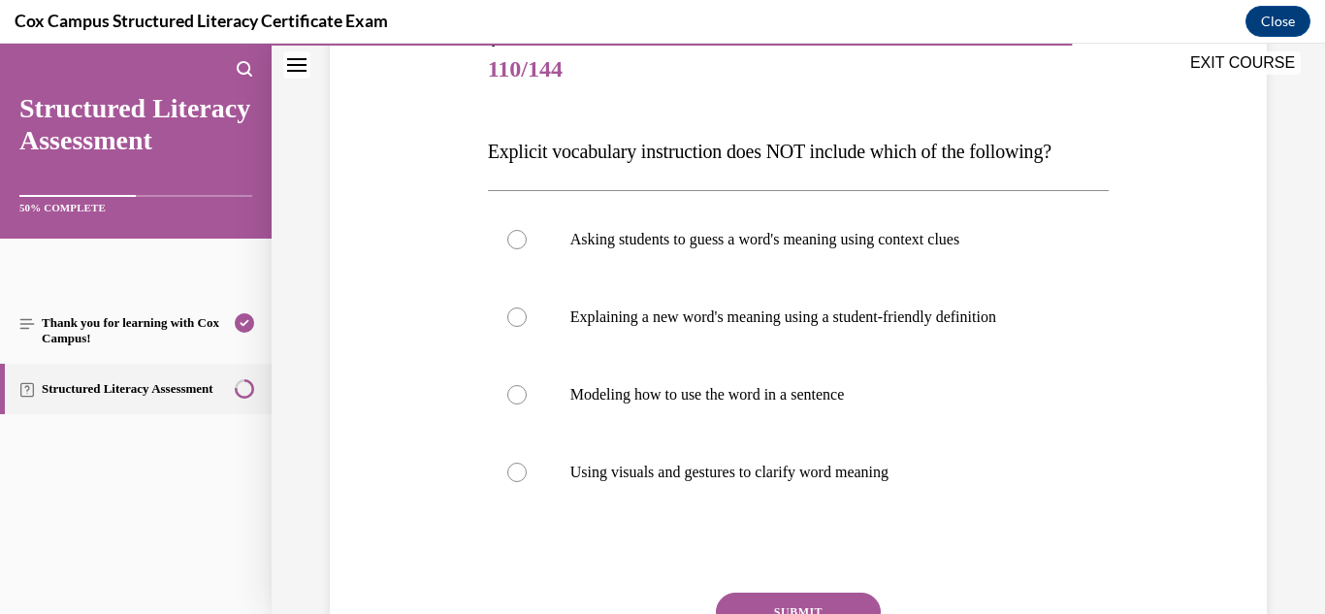
scroll to position [266, 0]
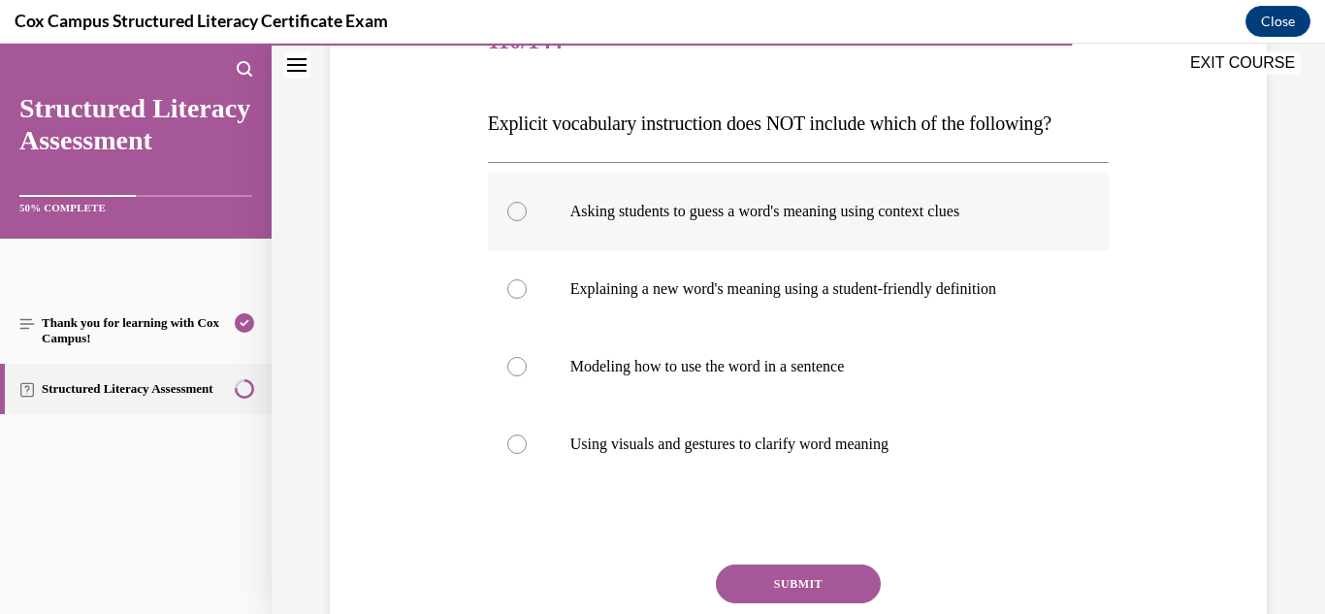
click at [788, 222] on label "Asking students to guess a word's meaning using context clues" at bounding box center [799, 212] width 622 height 78
click at [527, 221] on input "Asking students to guess a word's meaning using context clues" at bounding box center [516, 211] width 19 height 19
radio input "true"
click at [796, 571] on button "SUBMIT" at bounding box center [798, 583] width 165 height 39
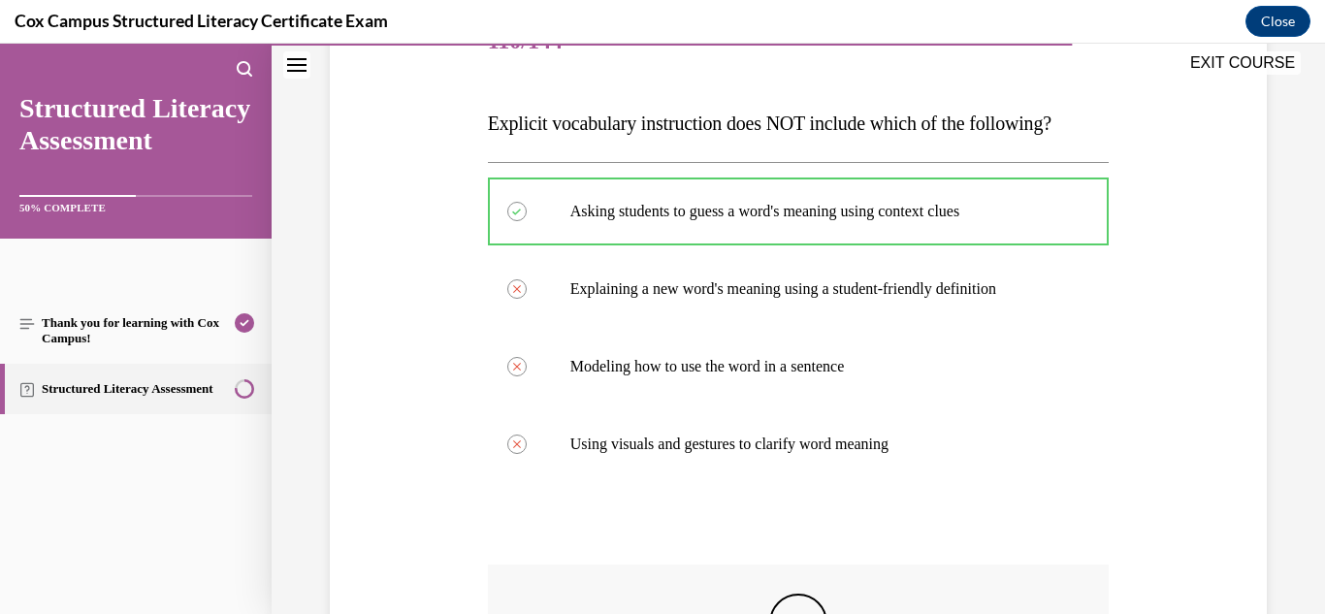
scroll to position [574, 0]
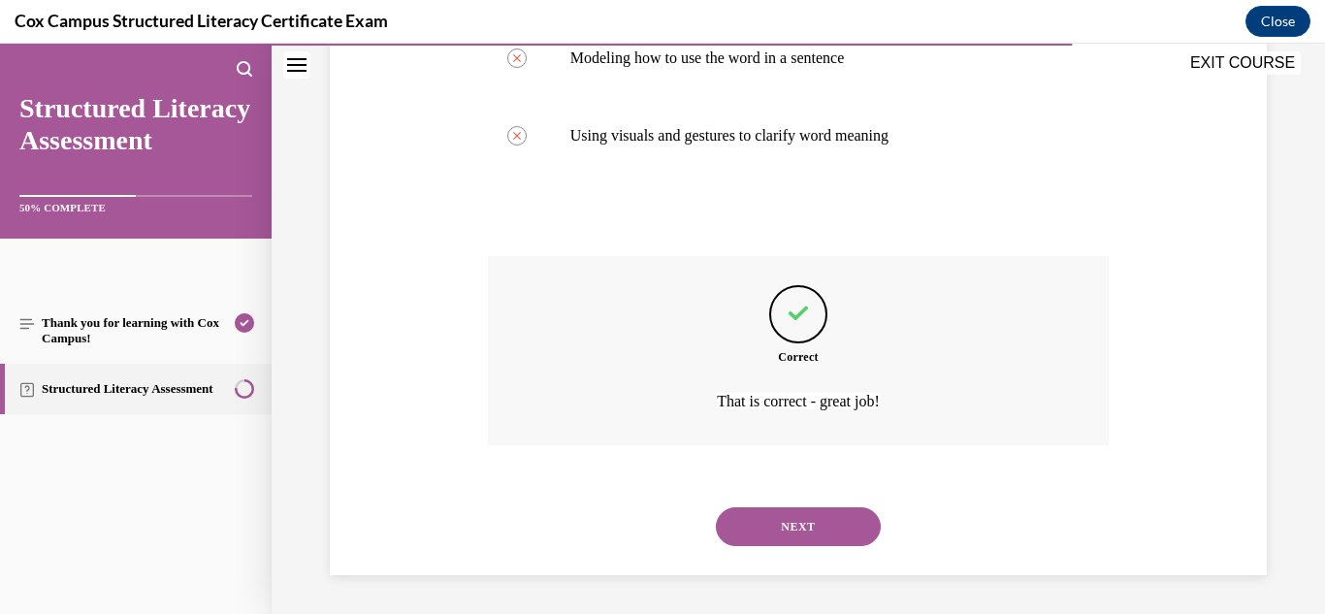
click at [784, 533] on button "NEXT" at bounding box center [798, 526] width 165 height 39
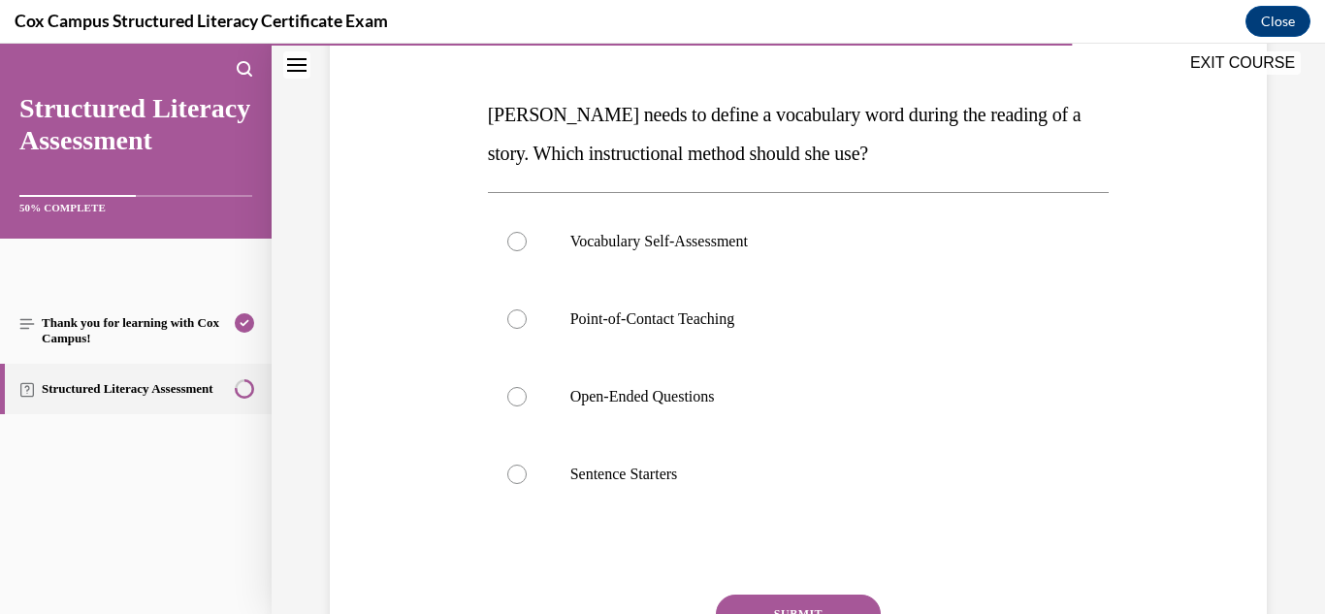
scroll to position [275, 0]
click at [704, 328] on label "Point-of-Contact Teaching" at bounding box center [799, 318] width 622 height 78
click at [527, 328] on input "Point-of-Contact Teaching" at bounding box center [516, 317] width 19 height 19
radio input "true"
click at [818, 607] on button "SUBMIT" at bounding box center [798, 612] width 165 height 39
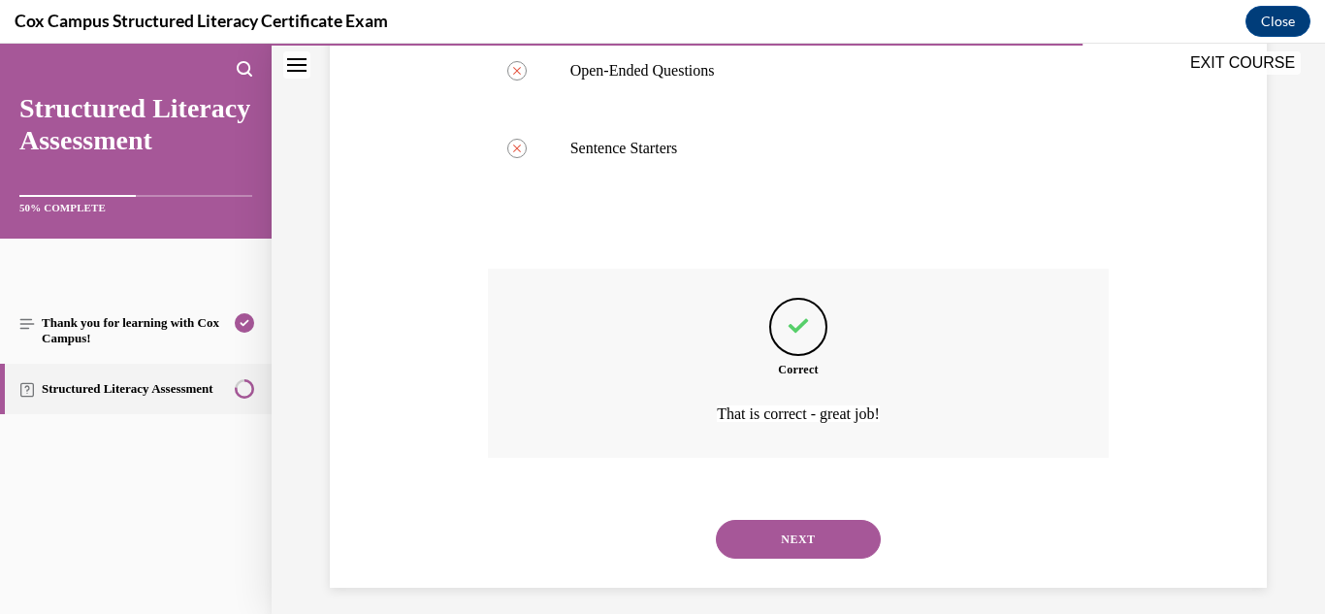
scroll to position [613, 0]
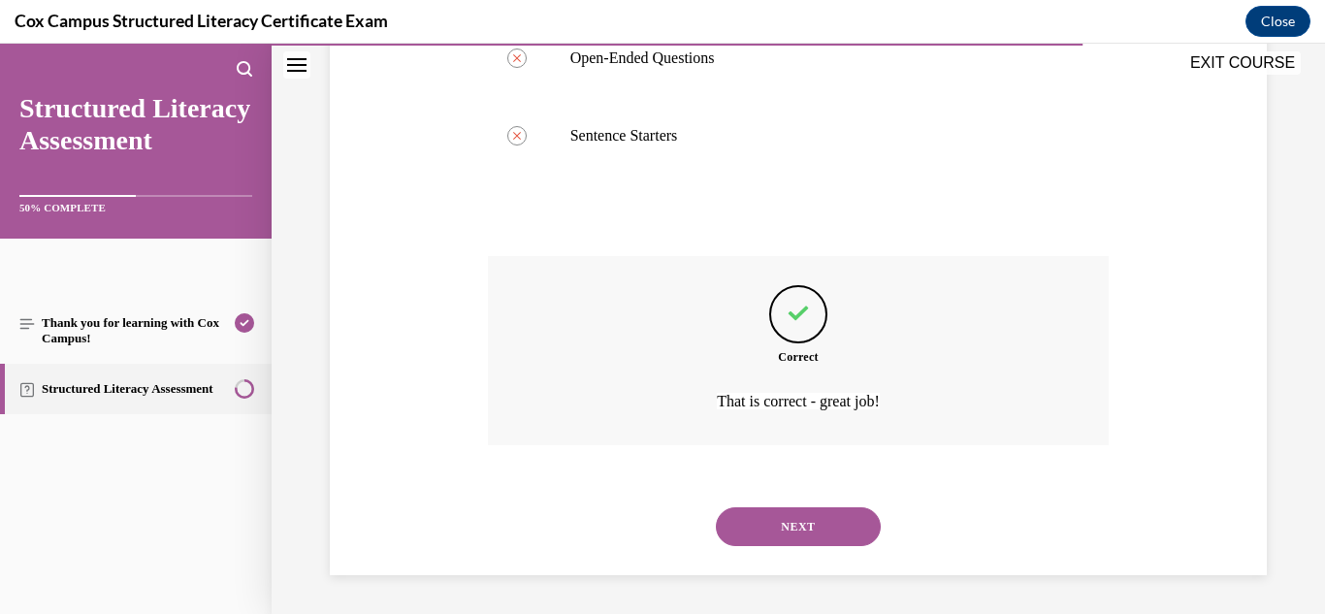
click at [796, 528] on button "NEXT" at bounding box center [798, 526] width 165 height 39
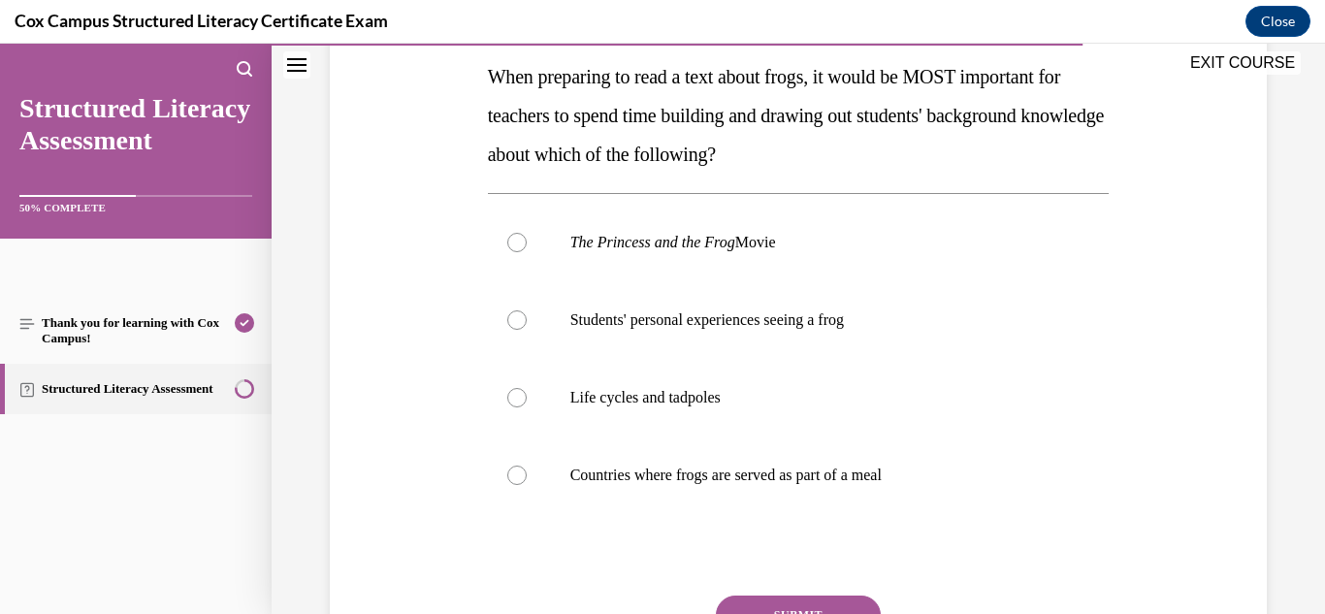
scroll to position [313, 0]
click at [696, 399] on p "Life cycles and tadpoles" at bounding box center [815, 396] width 491 height 19
click at [527, 399] on input "Life cycles and tadpoles" at bounding box center [516, 396] width 19 height 19
radio input "true"
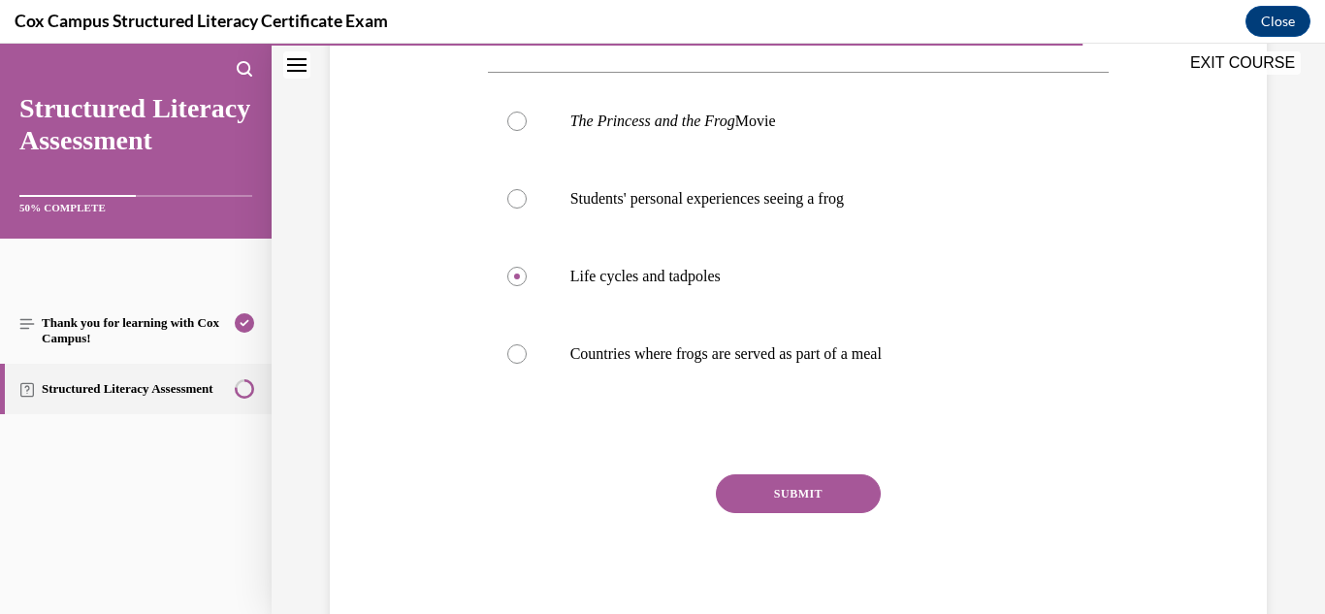
click at [765, 508] on button "SUBMIT" at bounding box center [798, 493] width 165 height 39
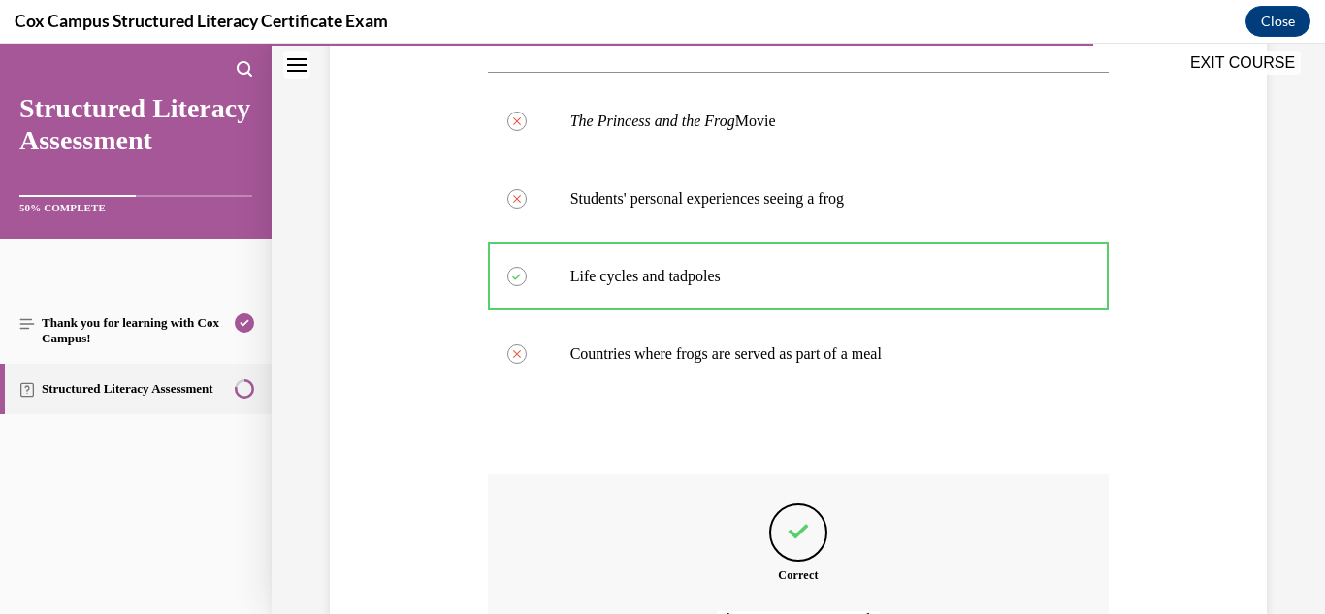
scroll to position [652, 0]
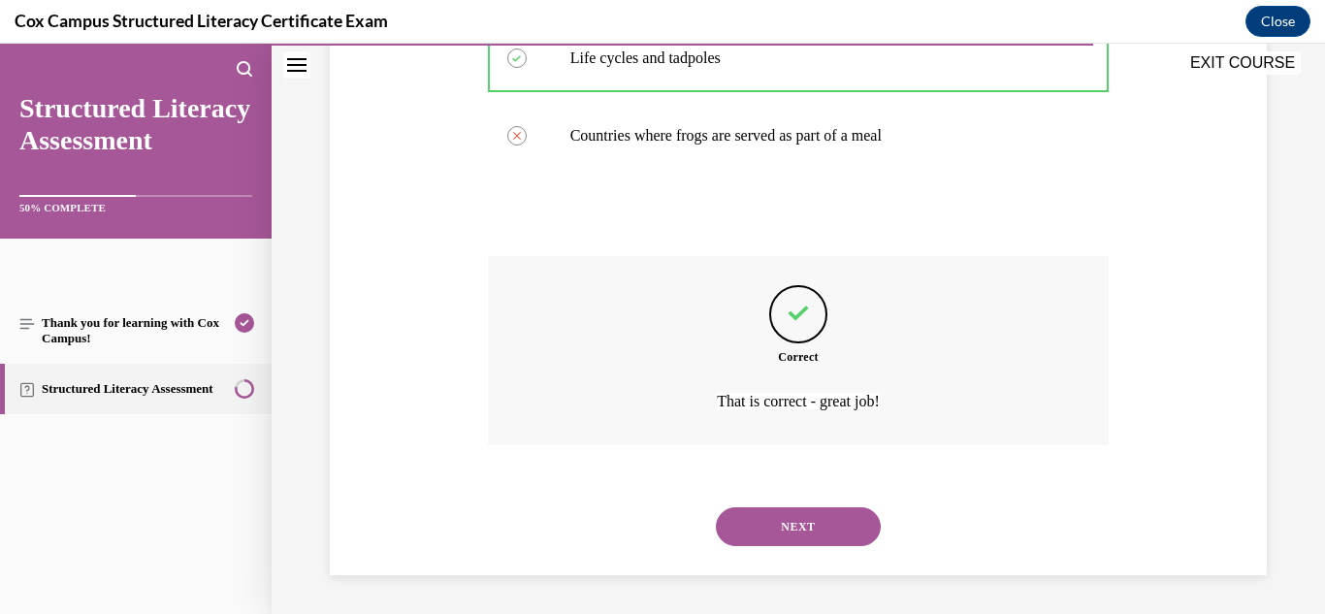
click at [768, 518] on button "NEXT" at bounding box center [798, 526] width 165 height 39
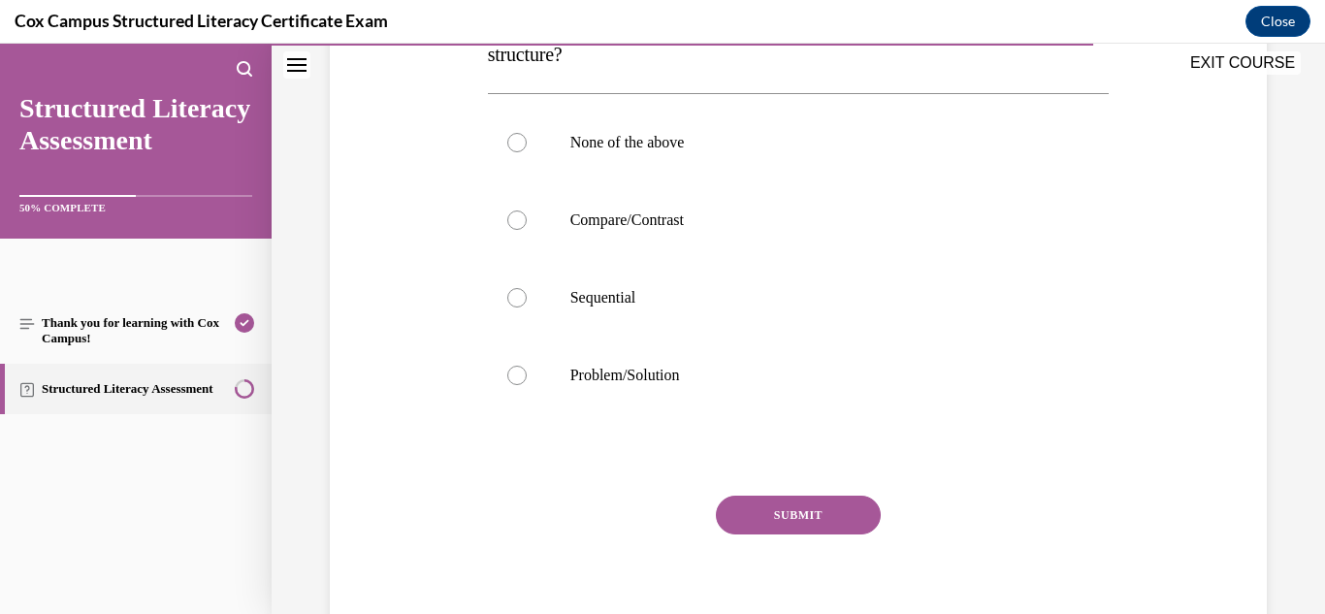
scroll to position [374, 0]
click at [599, 319] on label "Sequential" at bounding box center [799, 297] width 622 height 78
click at [527, 306] on input "Sequential" at bounding box center [516, 296] width 19 height 19
radio input "true"
click at [818, 499] on button "SUBMIT" at bounding box center [798, 514] width 165 height 39
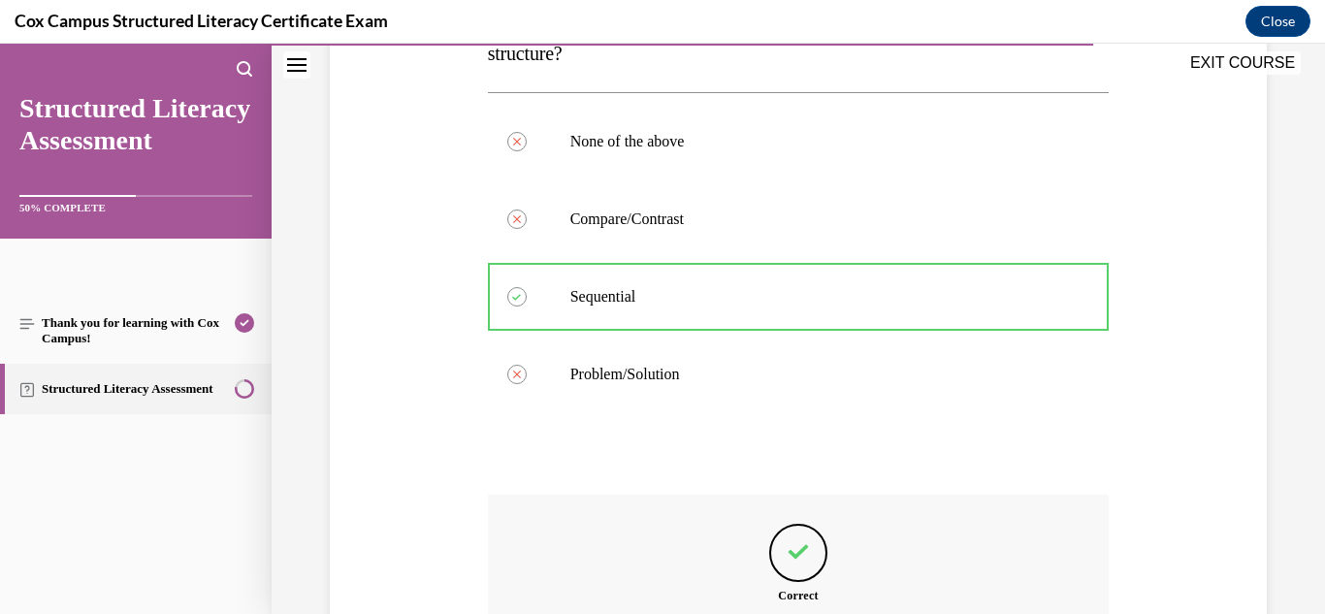
scroll to position [613, 0]
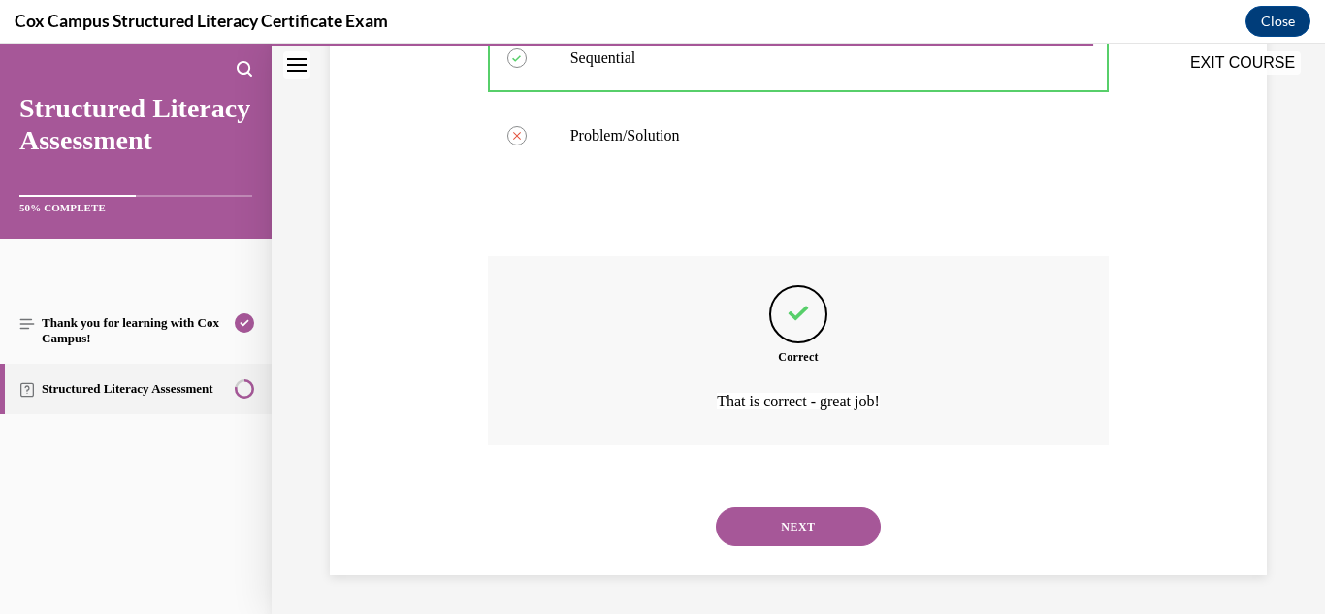
click at [777, 513] on button "NEXT" at bounding box center [798, 526] width 165 height 39
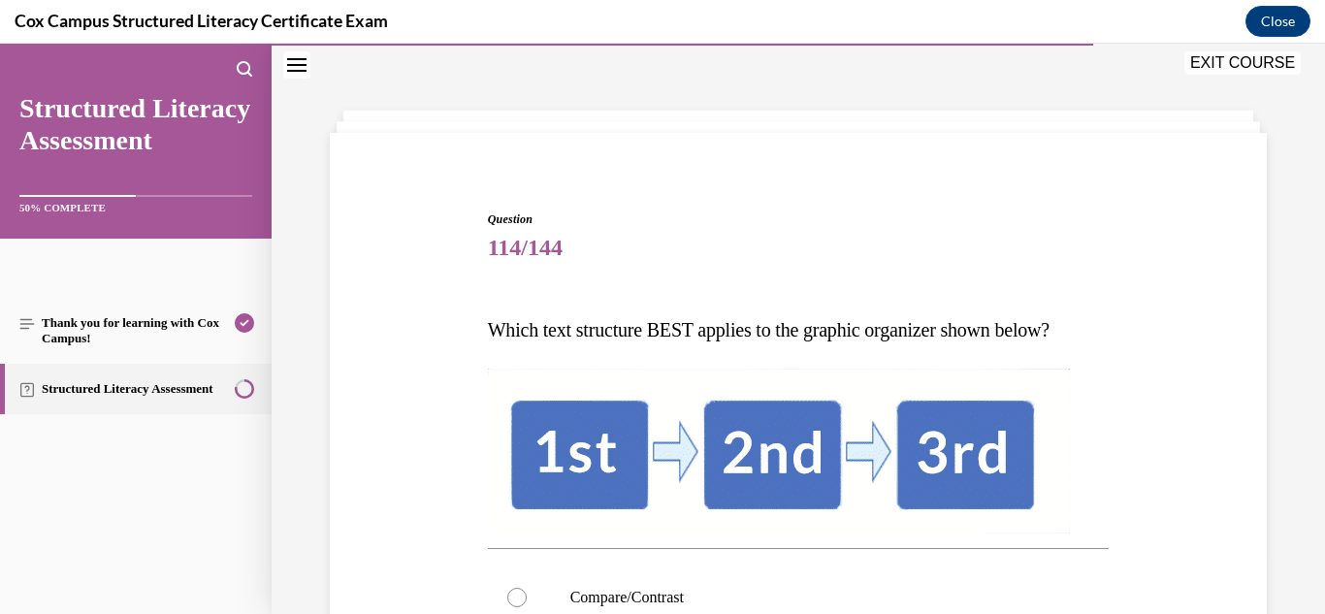
scroll to position [467, 0]
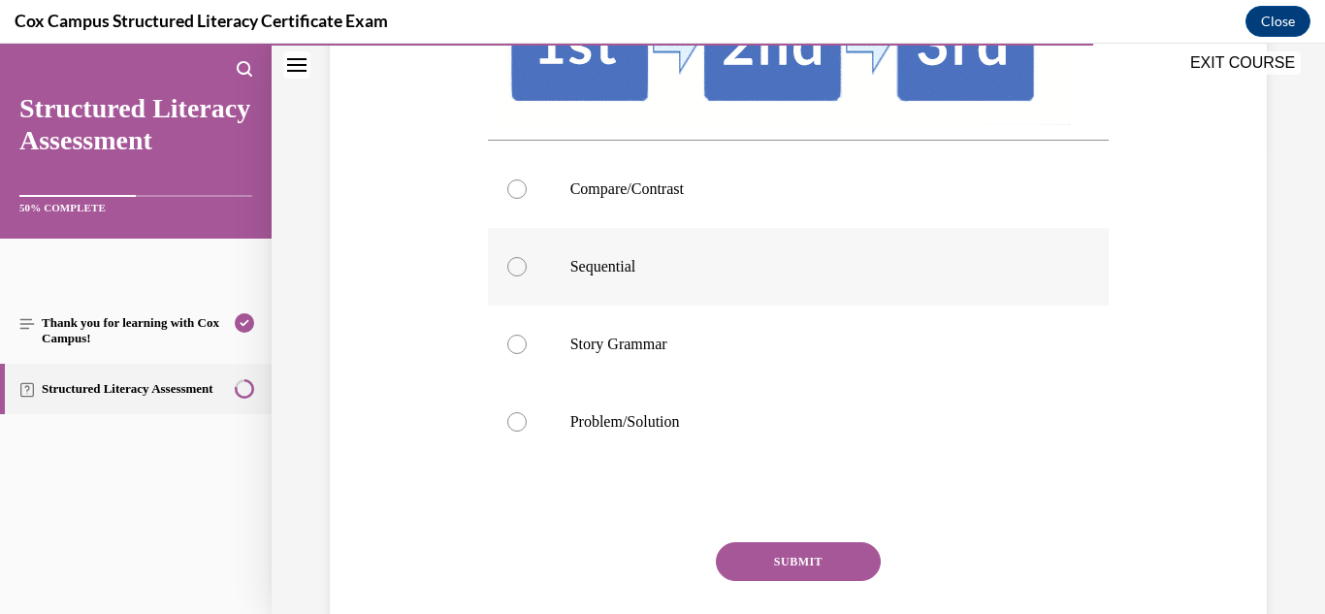
click at [607, 264] on p "Sequential" at bounding box center [815, 266] width 491 height 19
click at [527, 264] on input "Sequential" at bounding box center [516, 266] width 19 height 19
radio input "true"
click at [769, 561] on button "SUBMIT" at bounding box center [798, 561] width 165 height 39
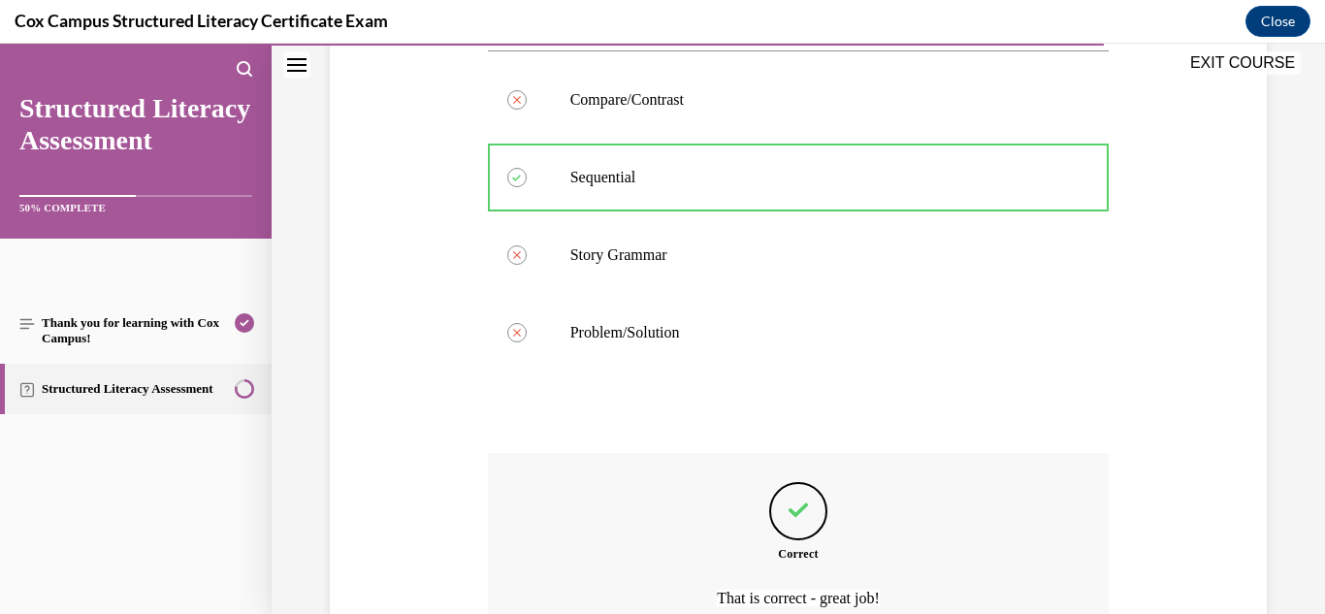
scroll to position [753, 0]
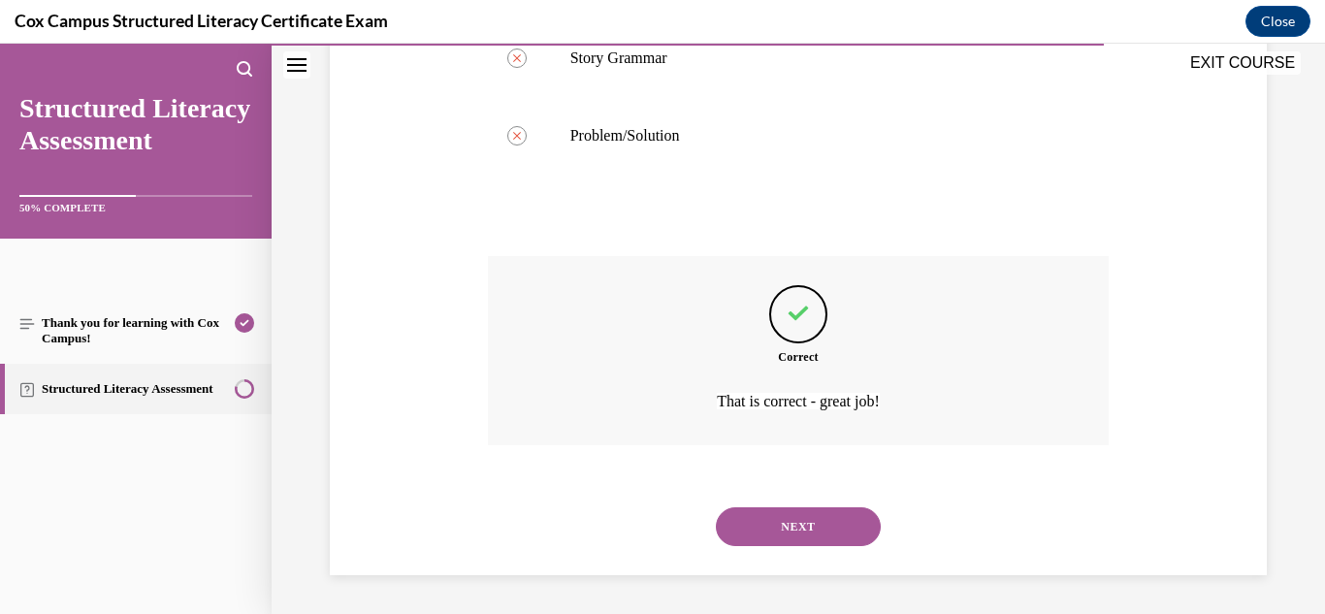
click at [813, 529] on button "NEXT" at bounding box center [798, 526] width 165 height 39
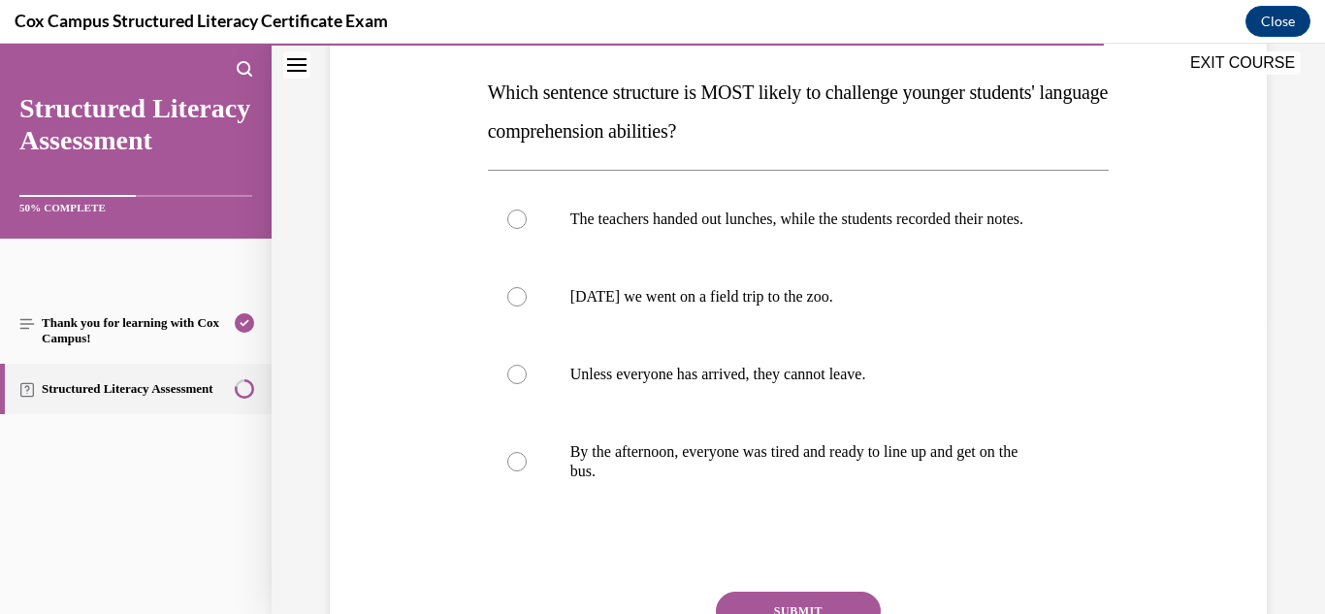
scroll to position [298, 0]
click at [732, 383] on p "Unless everyone has arrived, they cannot leave." at bounding box center [815, 373] width 491 height 19
click at [527, 383] on input "Unless everyone has arrived, they cannot leave." at bounding box center [516, 373] width 19 height 19
radio input "true"
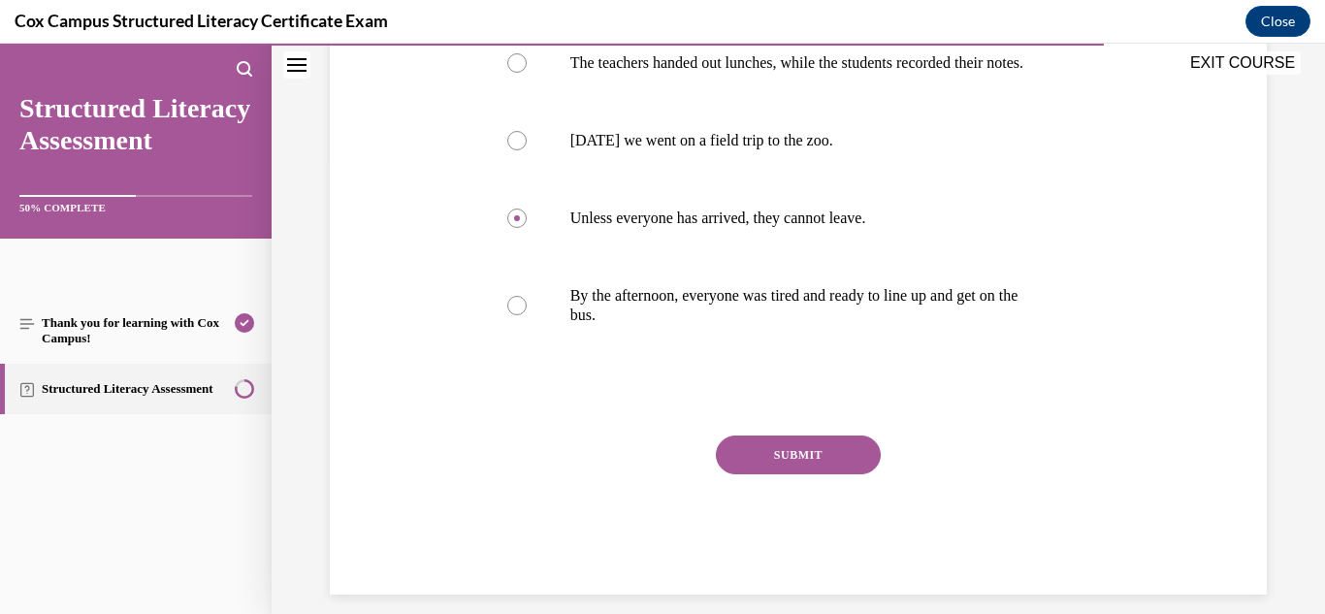
click at [780, 474] on button "SUBMIT" at bounding box center [798, 454] width 165 height 39
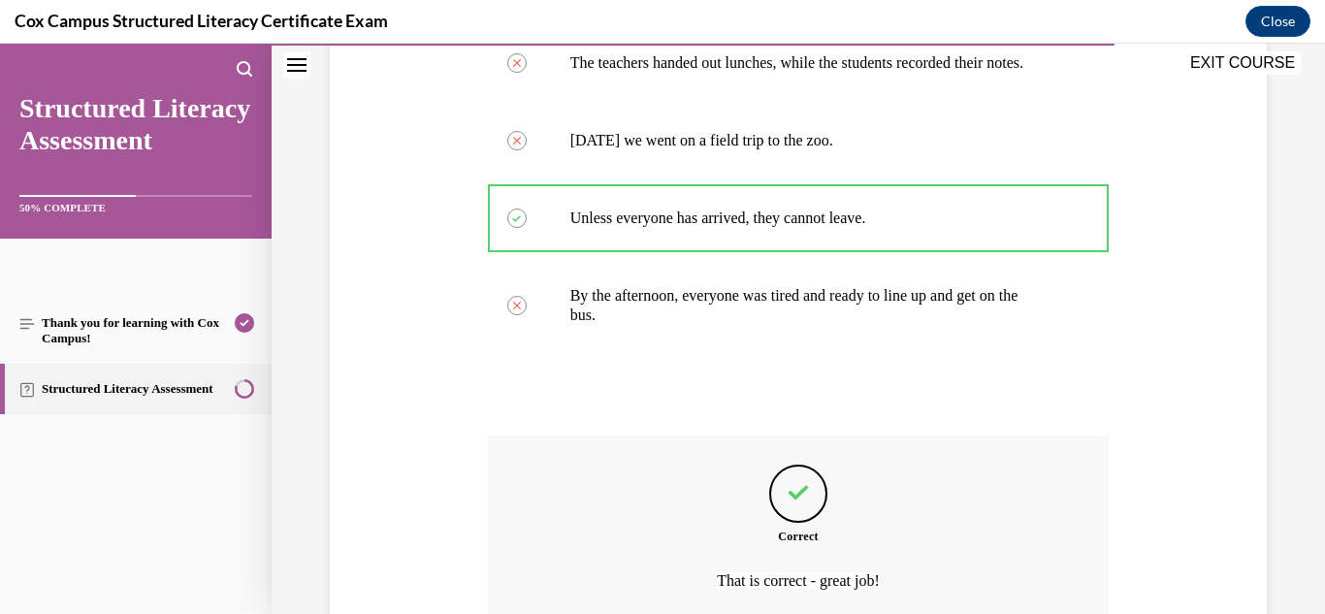
scroll to position [671, 0]
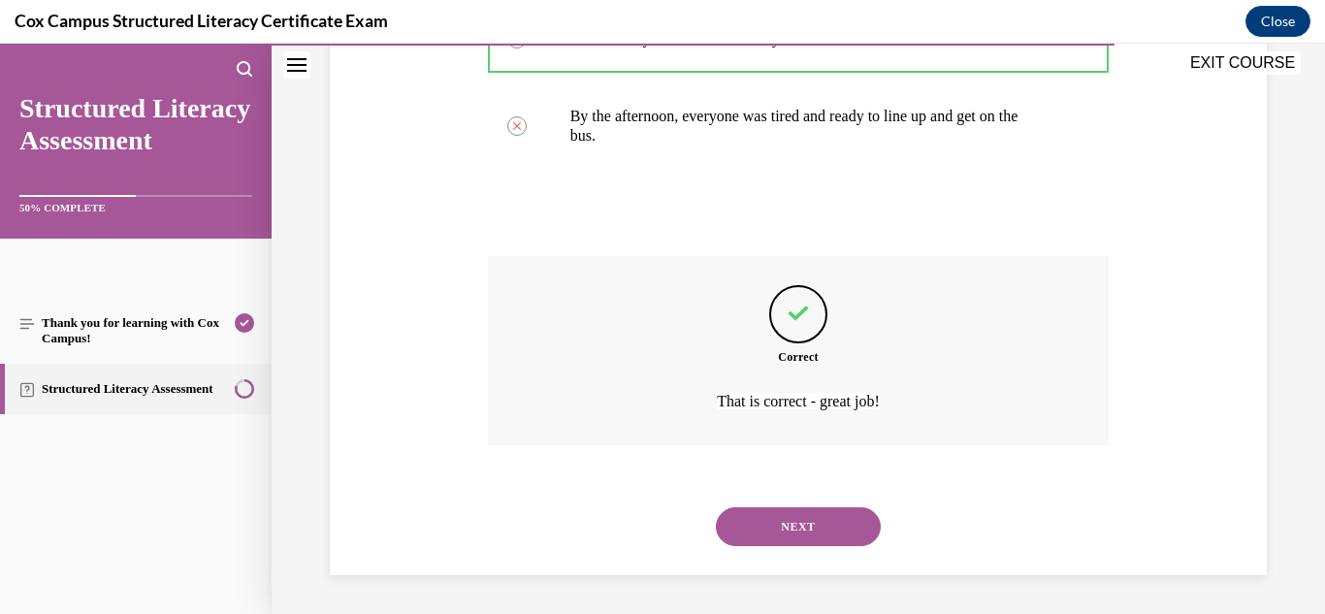
click at [780, 520] on button "NEXT" at bounding box center [798, 526] width 165 height 39
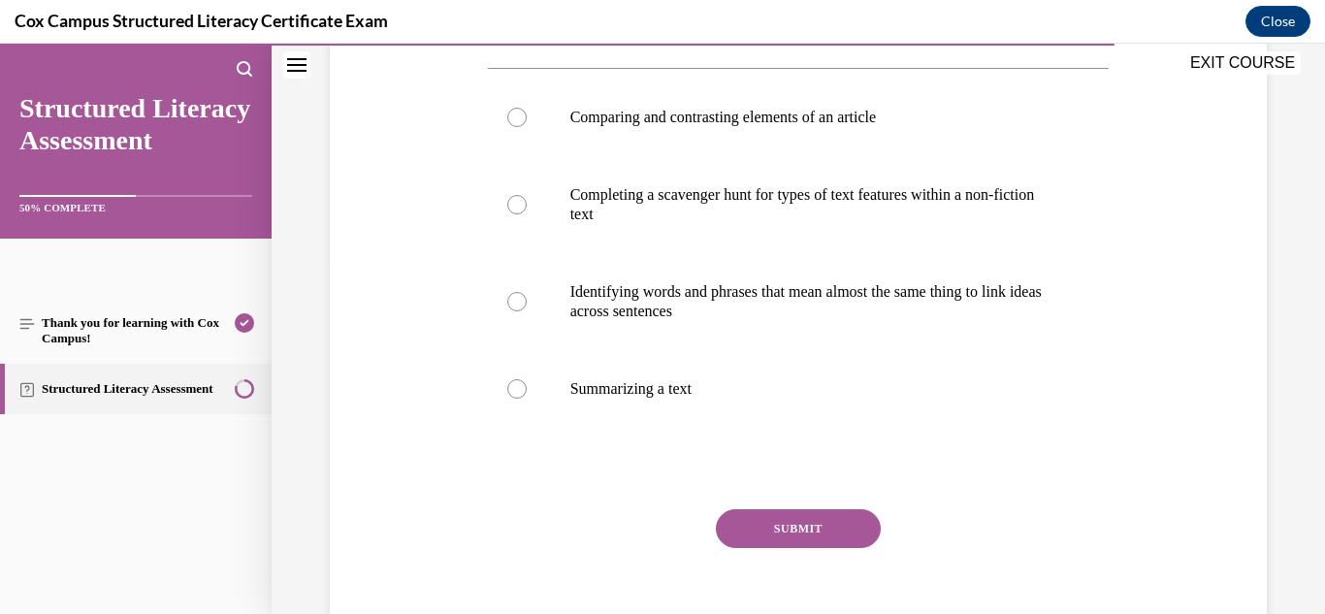
scroll to position [363, 0]
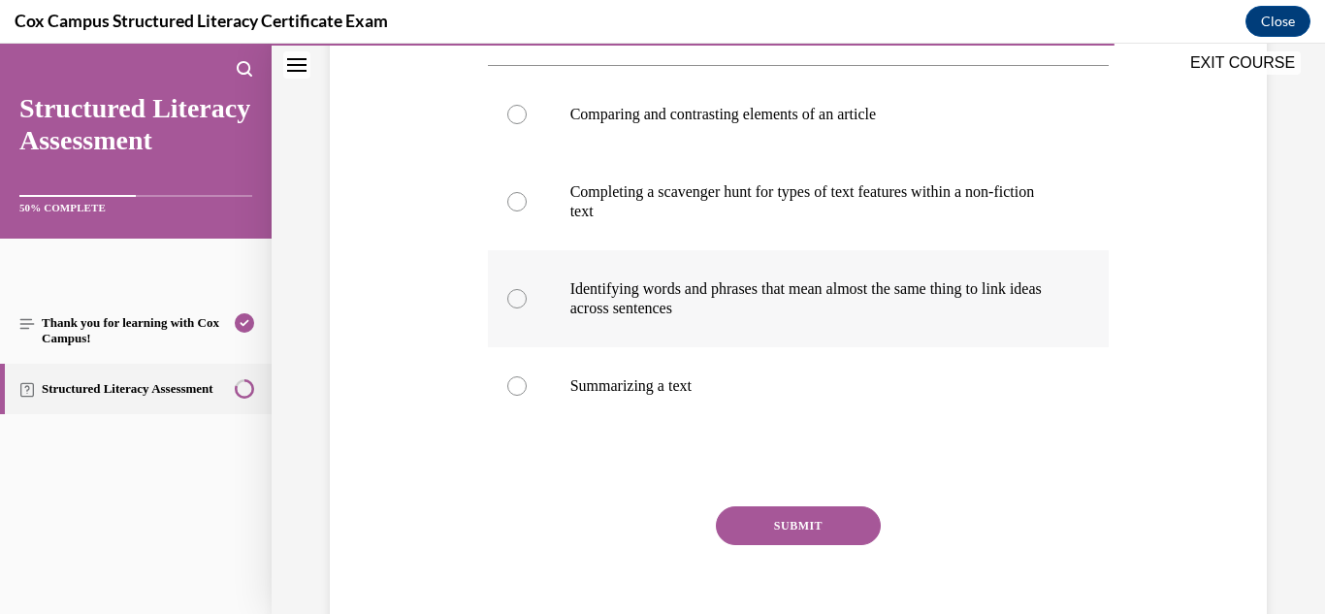
click at [649, 299] on p "Identifying words and phrases that mean almost the same thing to link ideas" at bounding box center [815, 288] width 491 height 19
click at [527, 308] on input "Identifying words and phrases that mean almost the same thing to link ideas acr…" at bounding box center [516, 298] width 19 height 19
radio input "true"
click at [774, 545] on button "SUBMIT" at bounding box center [798, 525] width 165 height 39
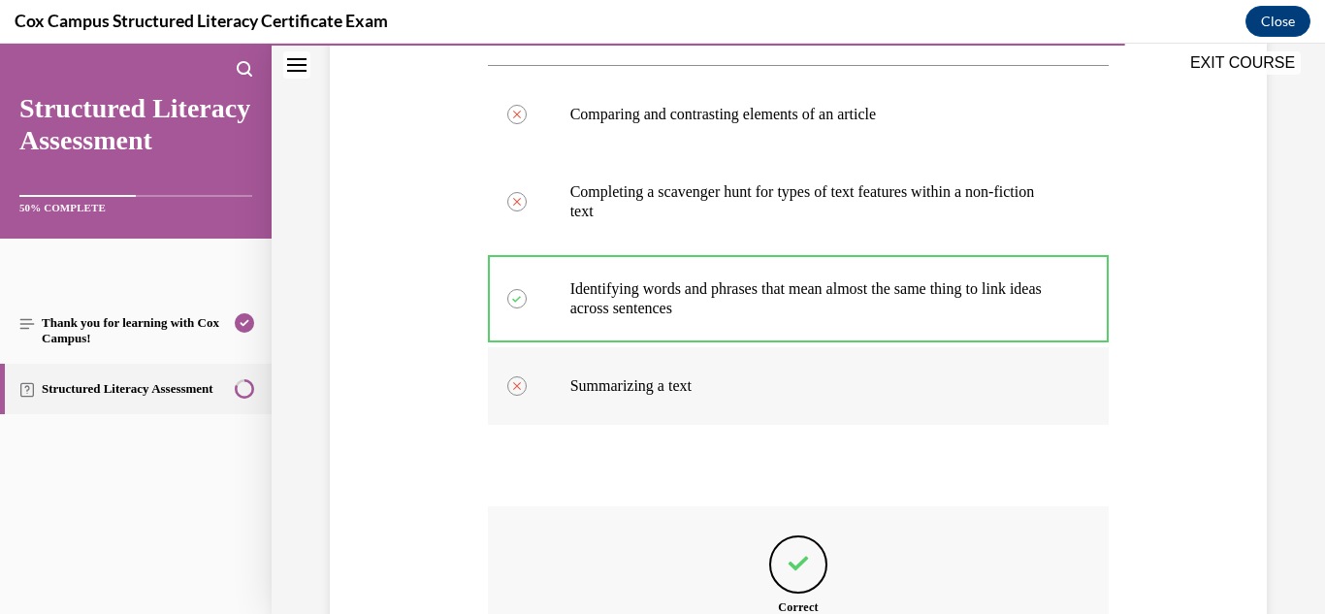
scroll to position [652, 0]
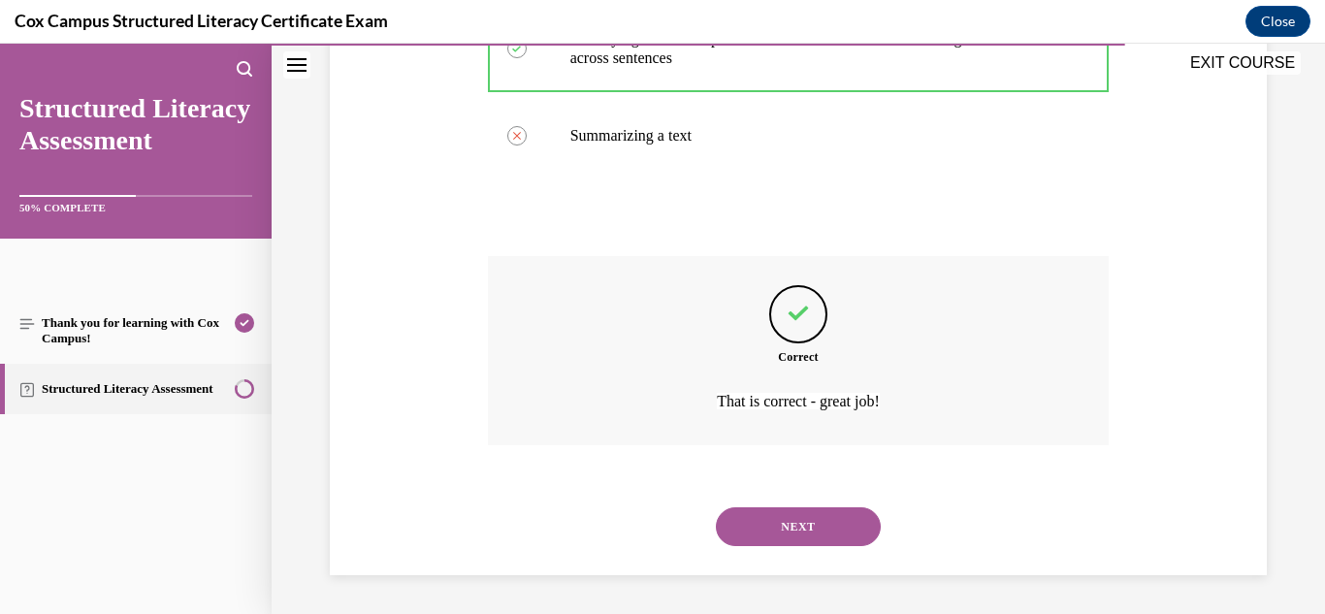
click at [778, 525] on button "NEXT" at bounding box center [798, 526] width 165 height 39
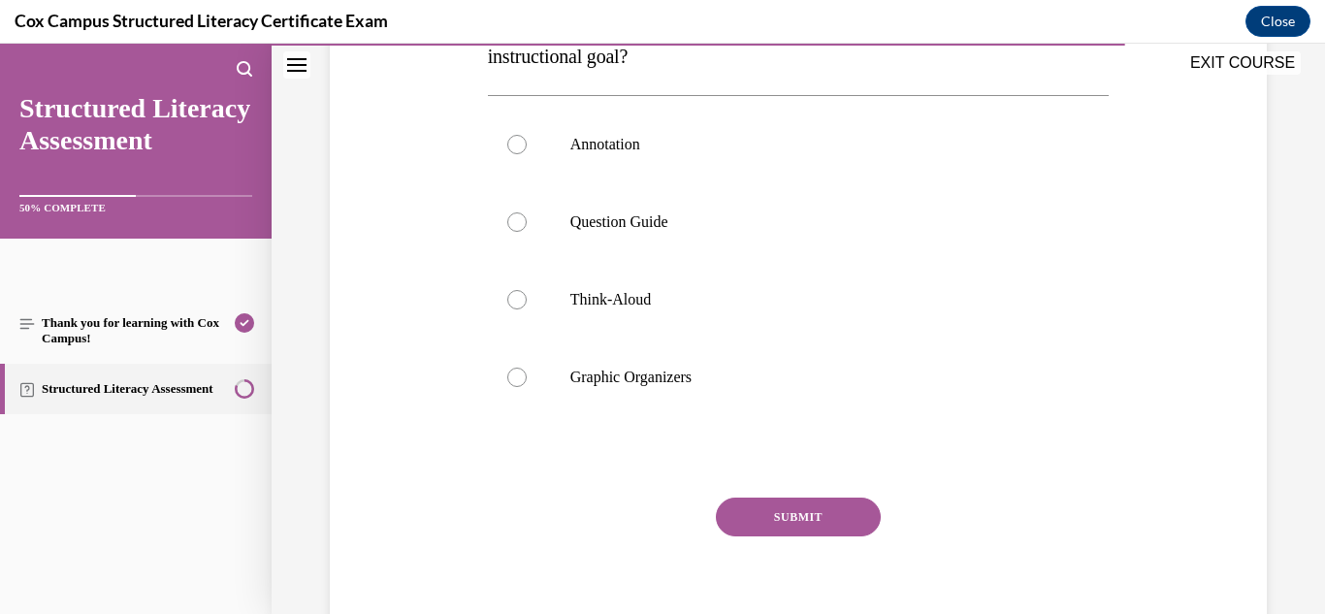
scroll to position [433, 0]
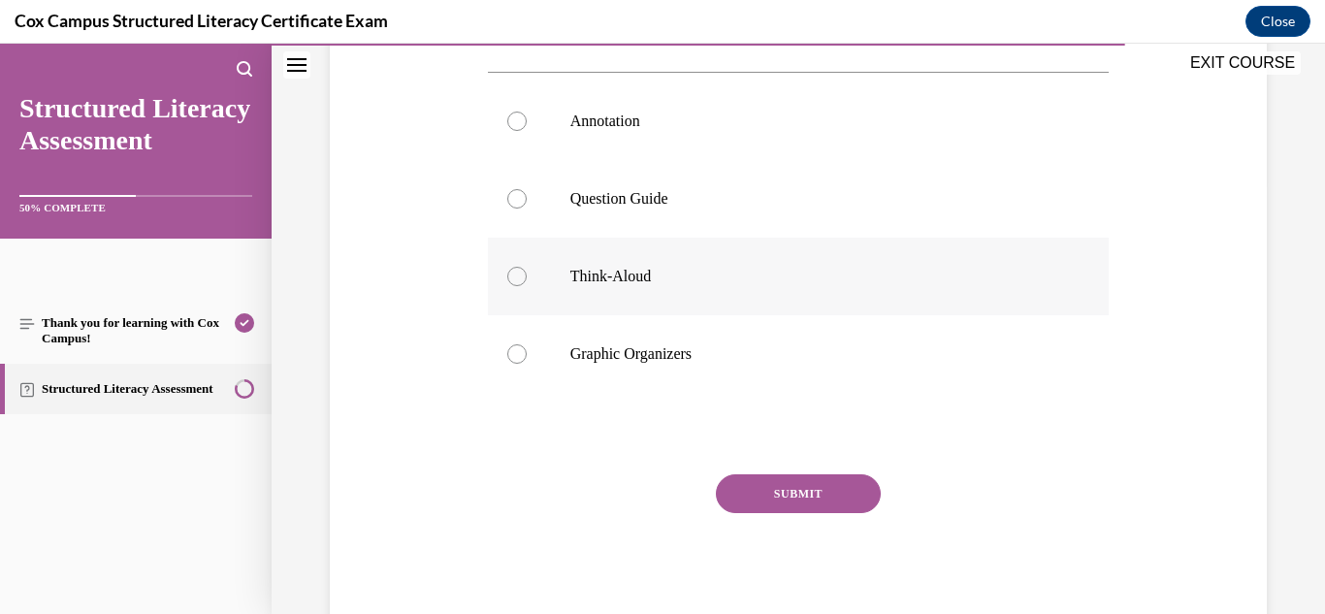
click at [640, 267] on p "Think-Aloud" at bounding box center [815, 276] width 491 height 19
click at [527, 267] on input "Think-Aloud" at bounding box center [516, 276] width 19 height 19
radio input "true"
click at [780, 490] on button "SUBMIT" at bounding box center [798, 493] width 165 height 39
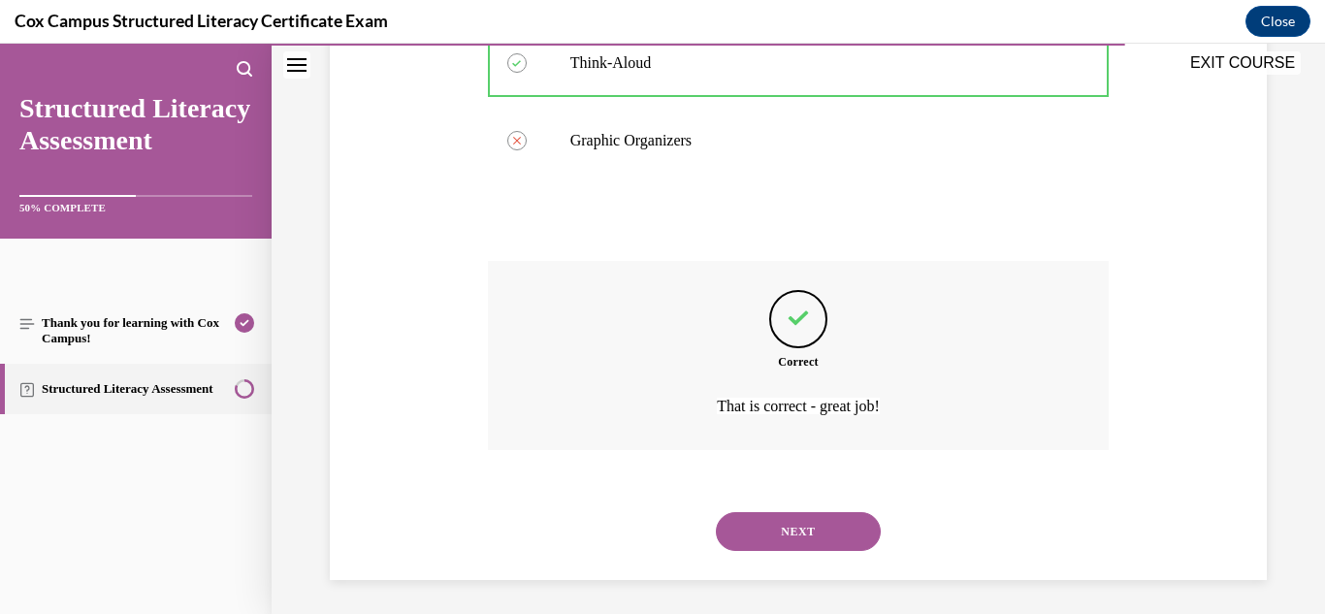
scroll to position [652, 0]
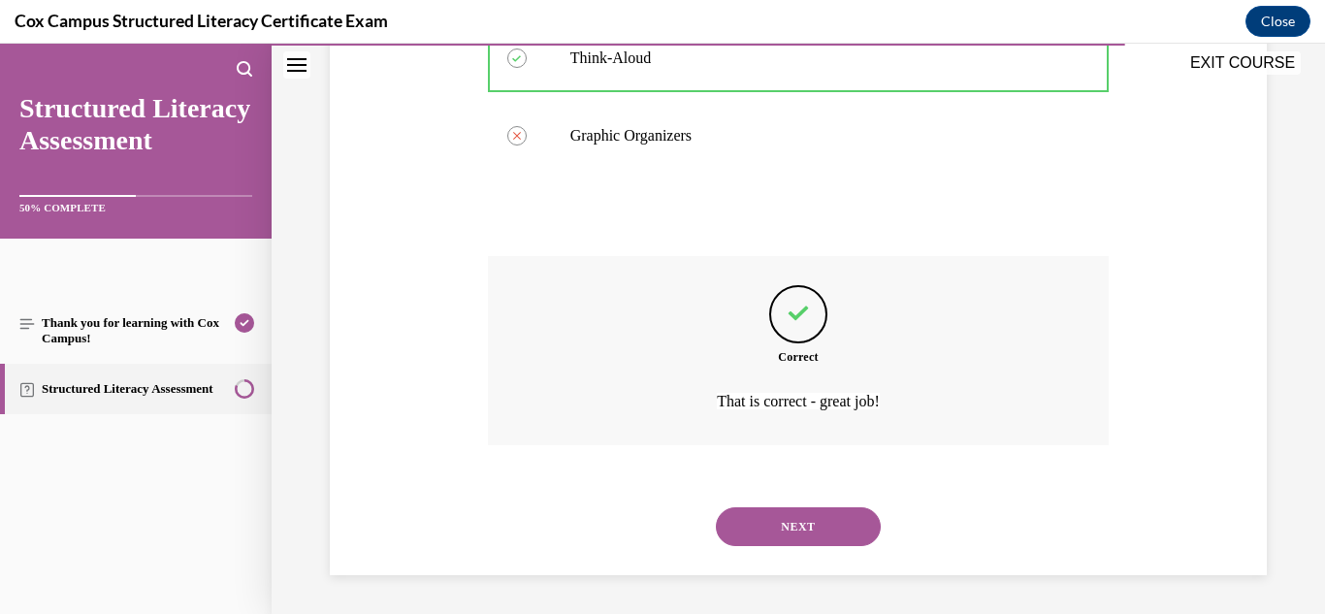
click at [792, 534] on button "NEXT" at bounding box center [798, 526] width 165 height 39
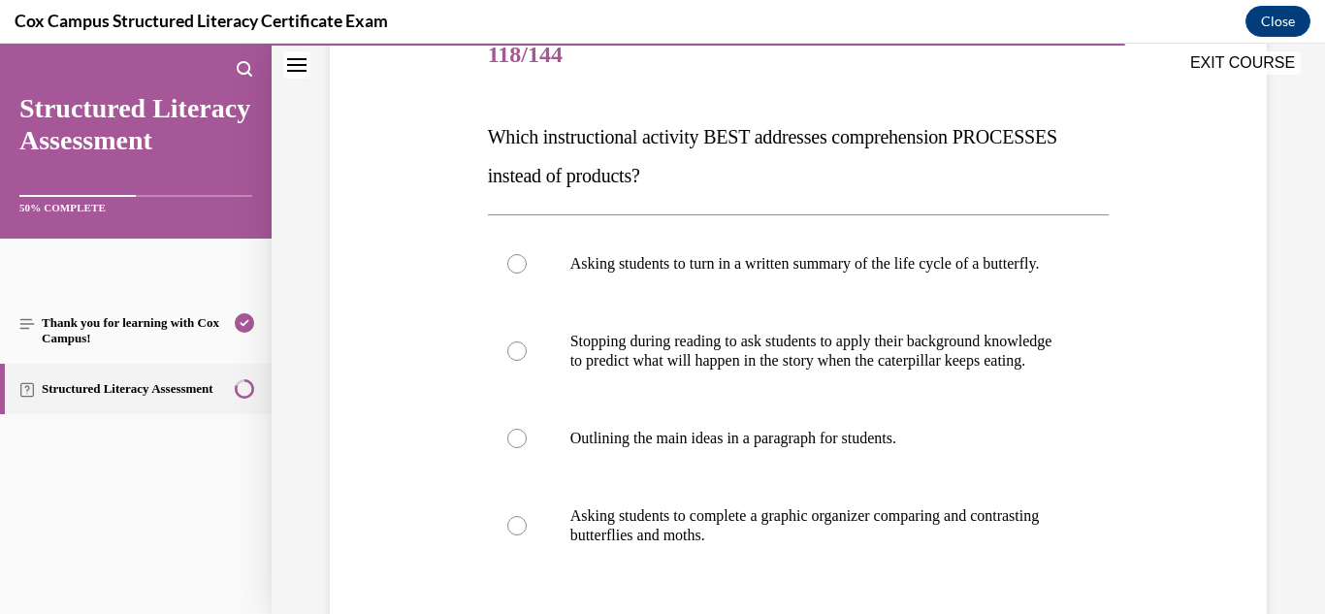
scroll to position [299, 0]
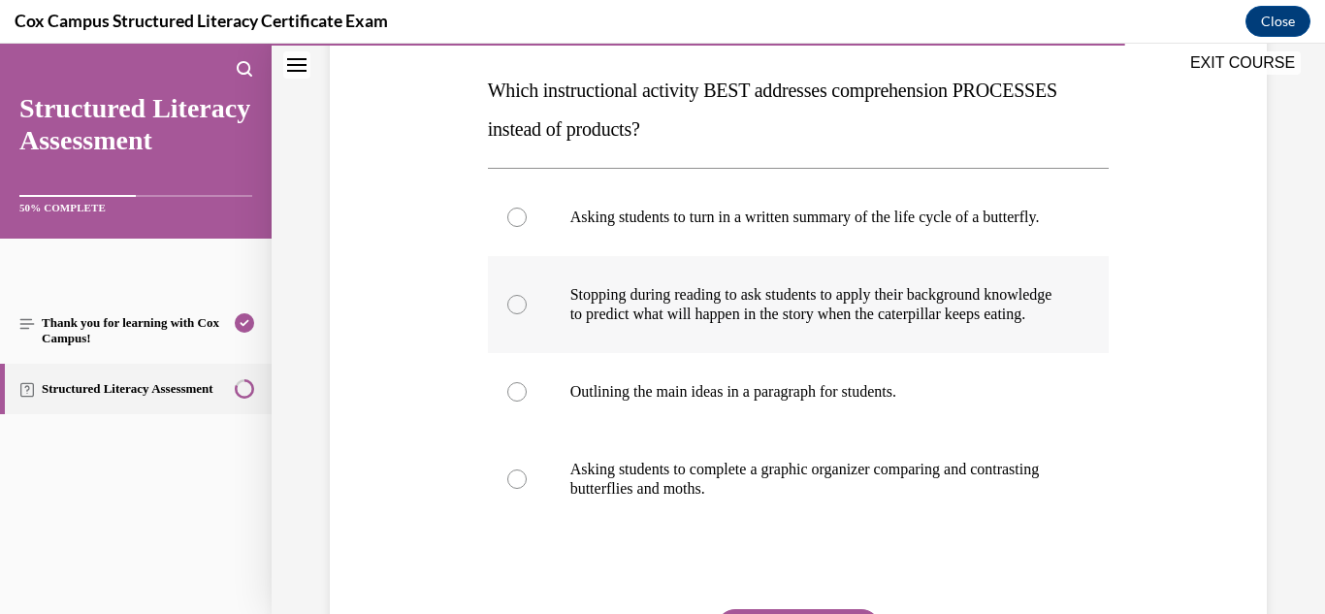
click at [739, 304] on p "Stopping during reading to ask students to apply their background knowledge" at bounding box center [815, 294] width 491 height 19
click at [527, 314] on input "Stopping during reading to ask students to apply their background knowledge to …" at bounding box center [516, 304] width 19 height 19
radio input "true"
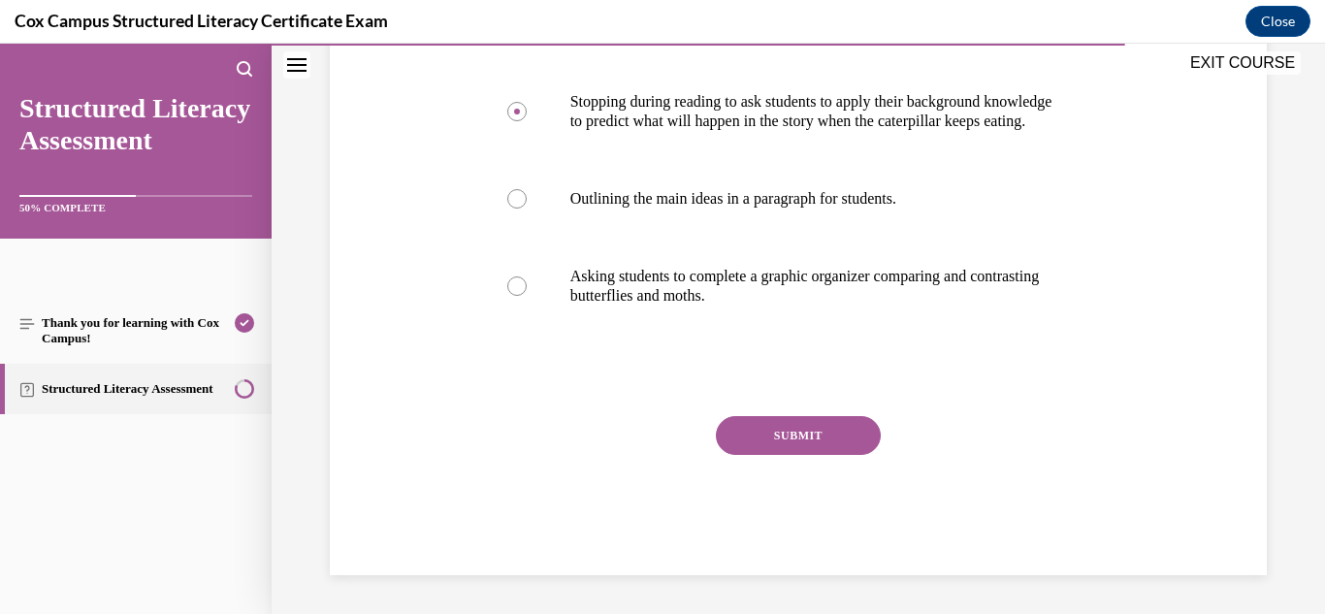
click at [789, 455] on button "SUBMIT" at bounding box center [798, 435] width 165 height 39
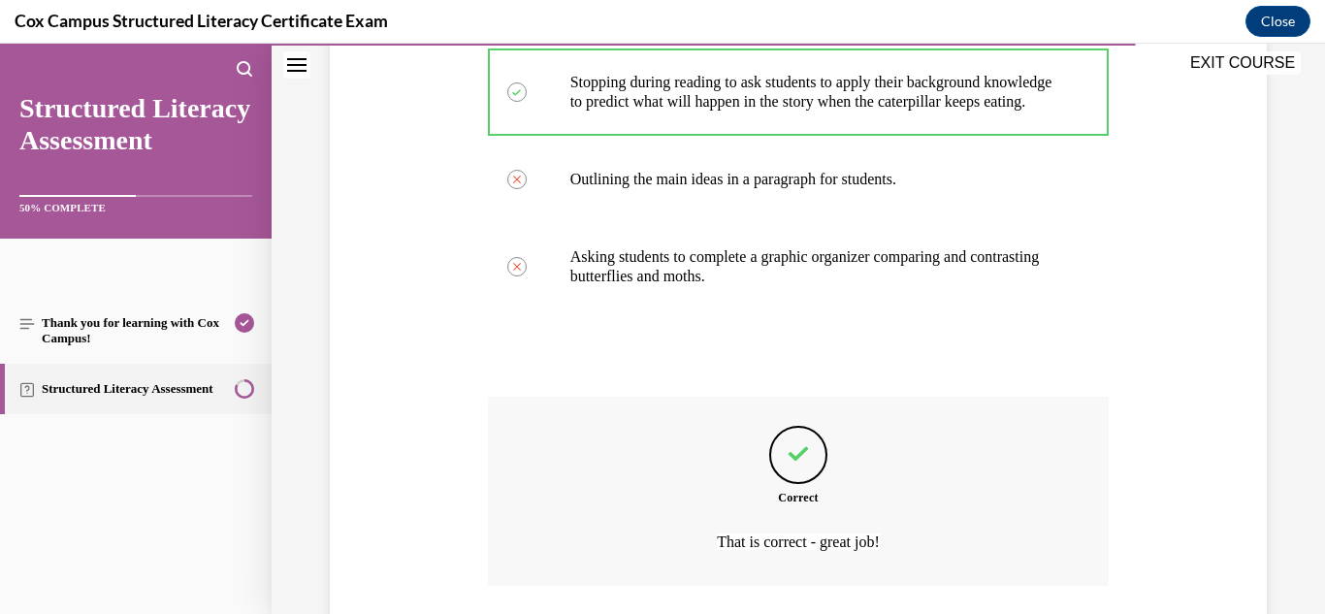
scroll to position [729, 0]
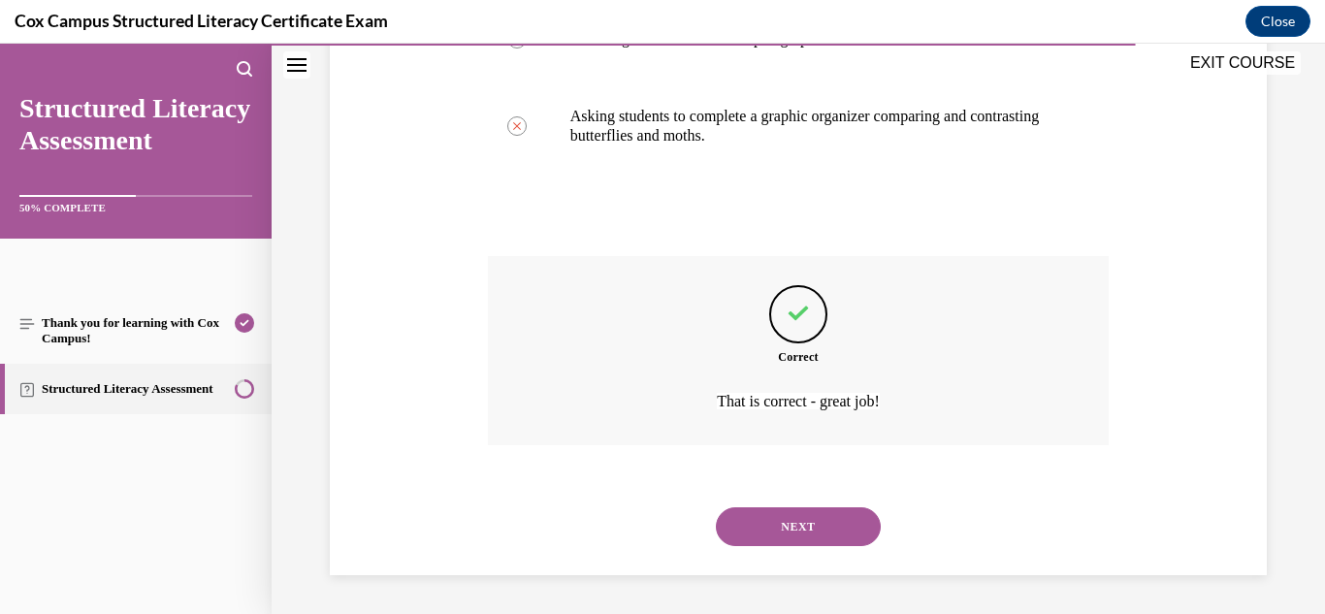
click at [796, 523] on button "NEXT" at bounding box center [798, 526] width 165 height 39
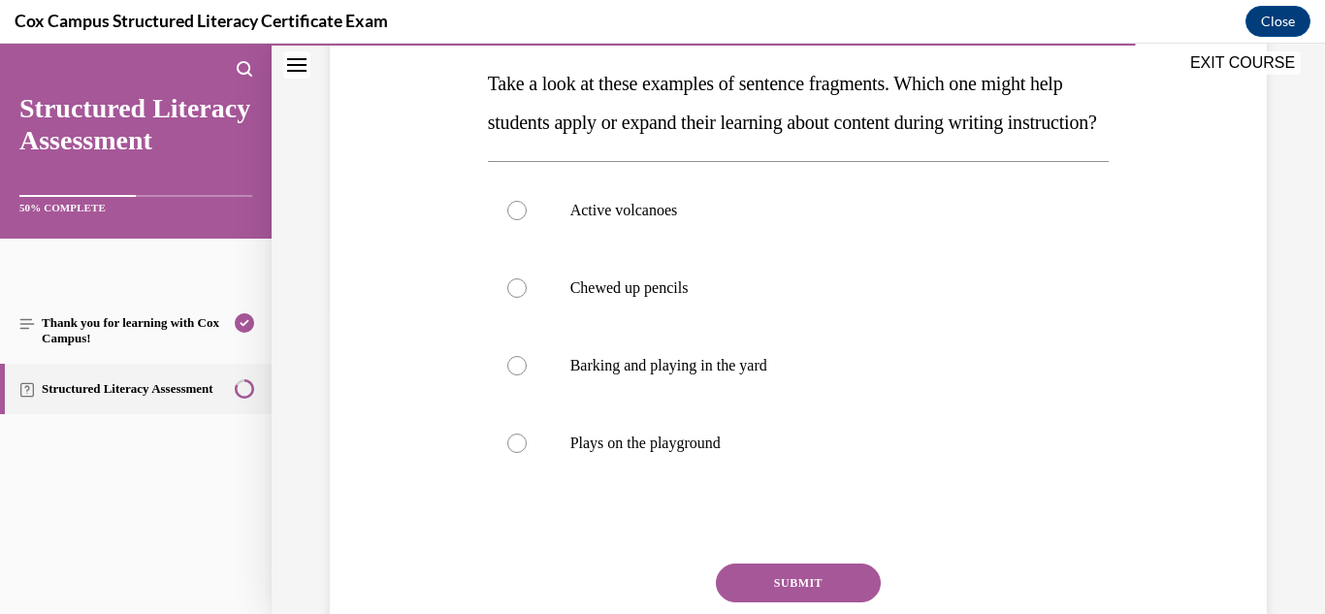
scroll to position [306, 0]
click at [624, 230] on label "Active volcanoes" at bounding box center [799, 210] width 622 height 78
click at [527, 219] on input "Active volcanoes" at bounding box center [516, 209] width 19 height 19
radio input "true"
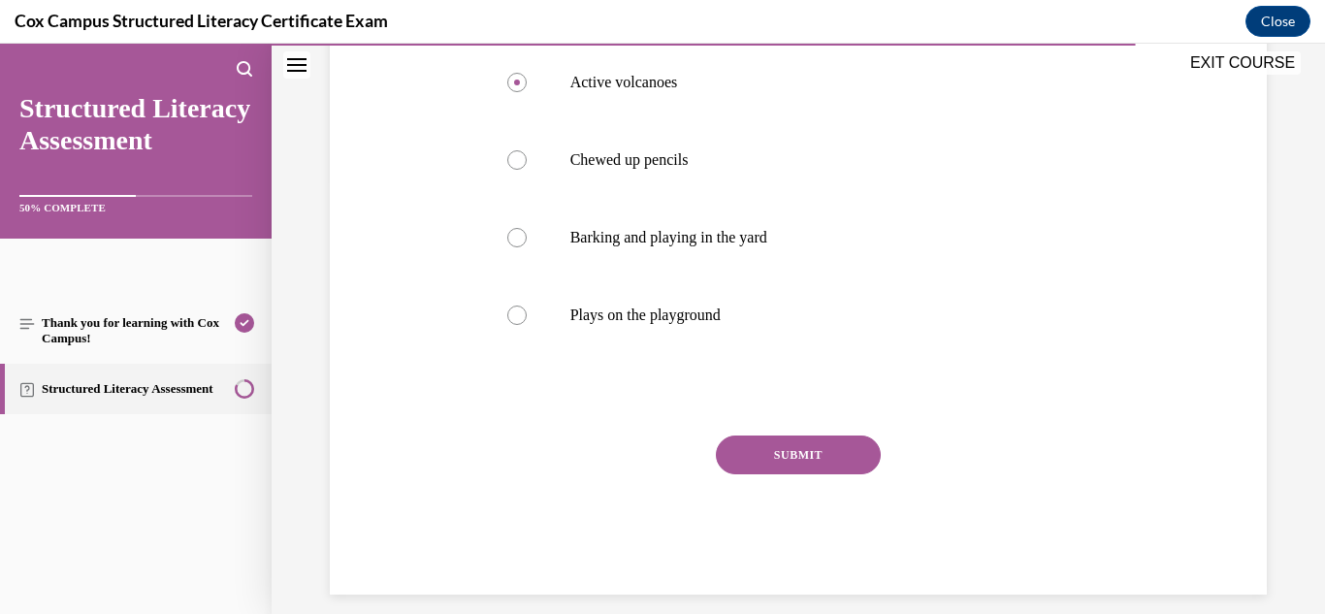
click at [789, 474] on button "SUBMIT" at bounding box center [798, 454] width 165 height 39
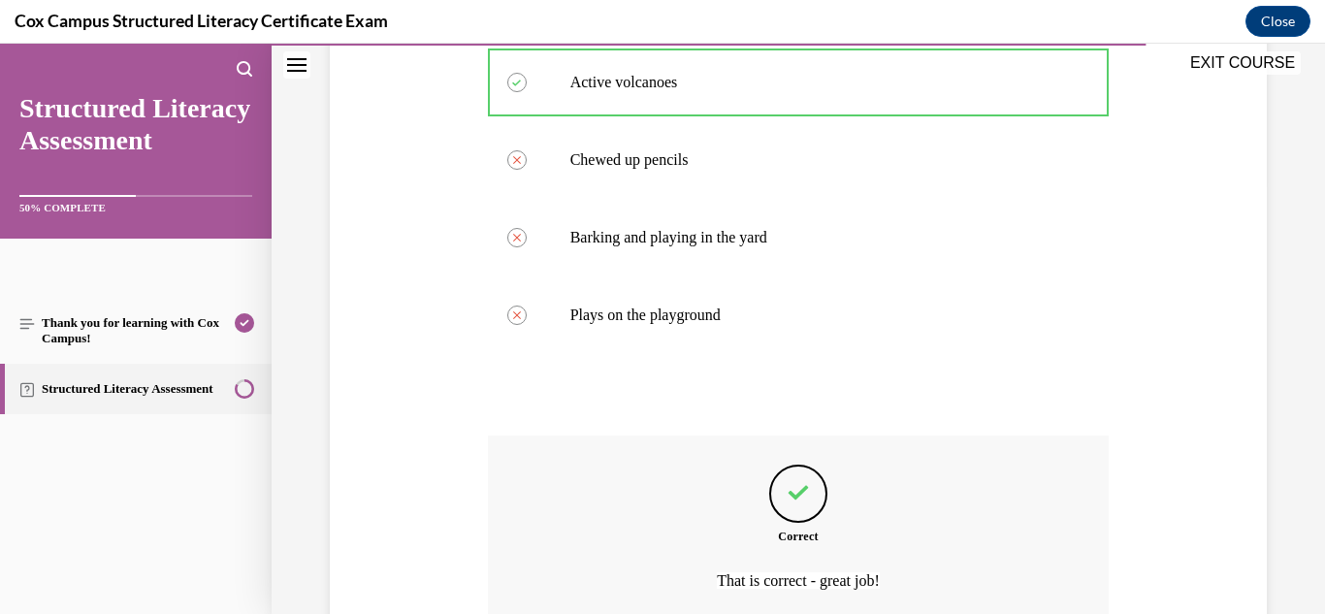
scroll to position [652, 0]
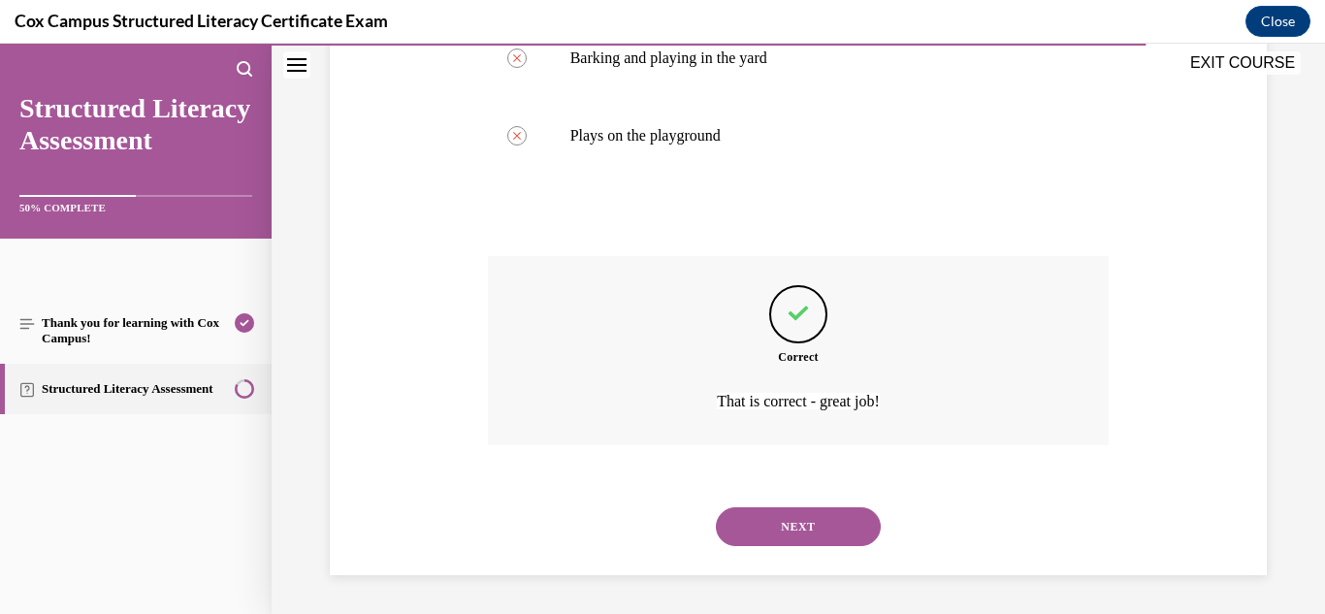
click at [788, 538] on button "NEXT" at bounding box center [798, 526] width 165 height 39
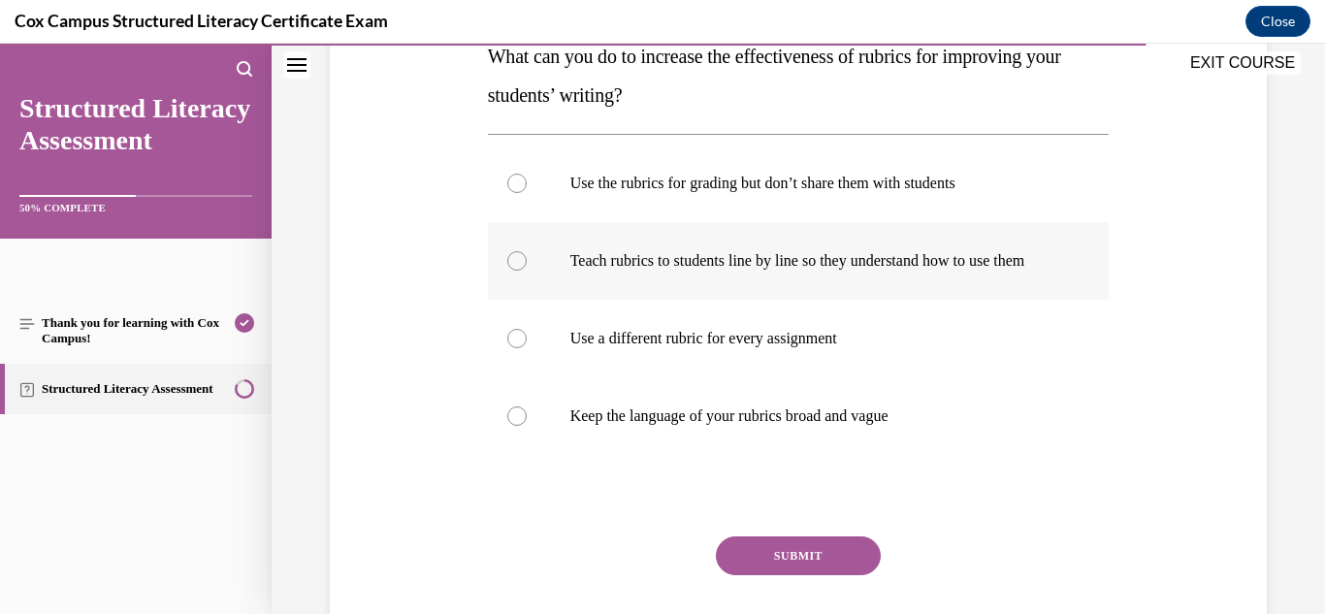
scroll to position [339, 0]
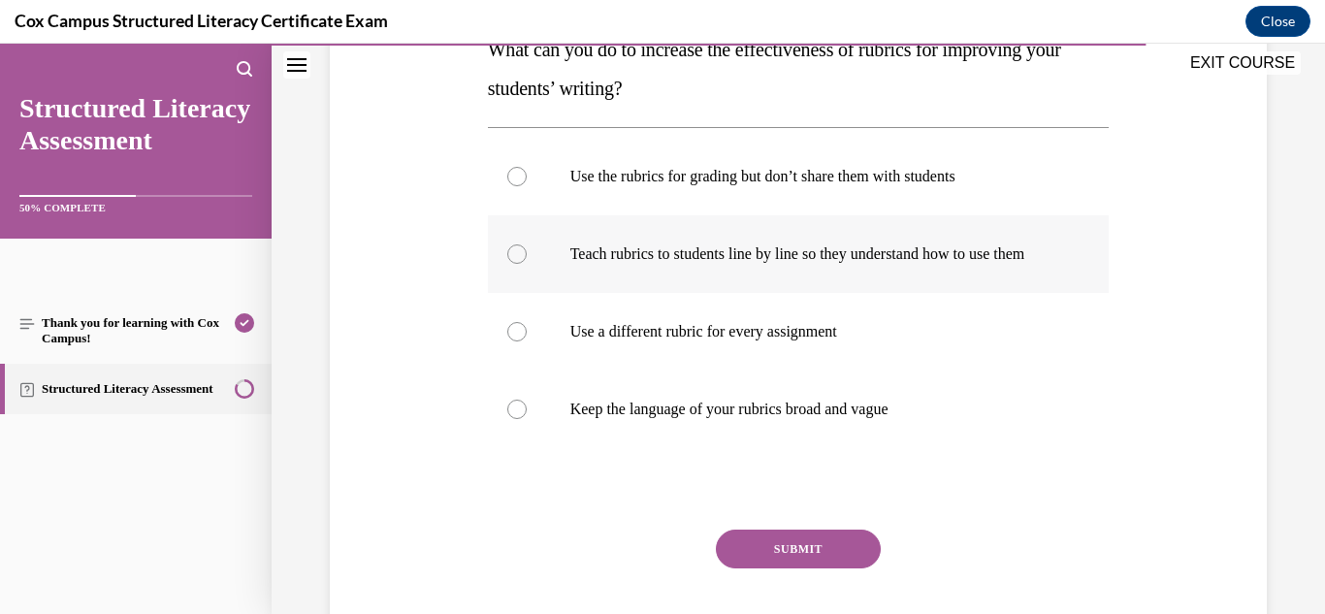
click at [672, 262] on p "Teach rubrics to students line by line so they understand how to use them" at bounding box center [815, 253] width 491 height 19
click at [527, 262] on input "Teach rubrics to students line by line so they understand how to use them" at bounding box center [516, 253] width 19 height 19
radio input "true"
click at [783, 568] on button "SUBMIT" at bounding box center [798, 548] width 165 height 39
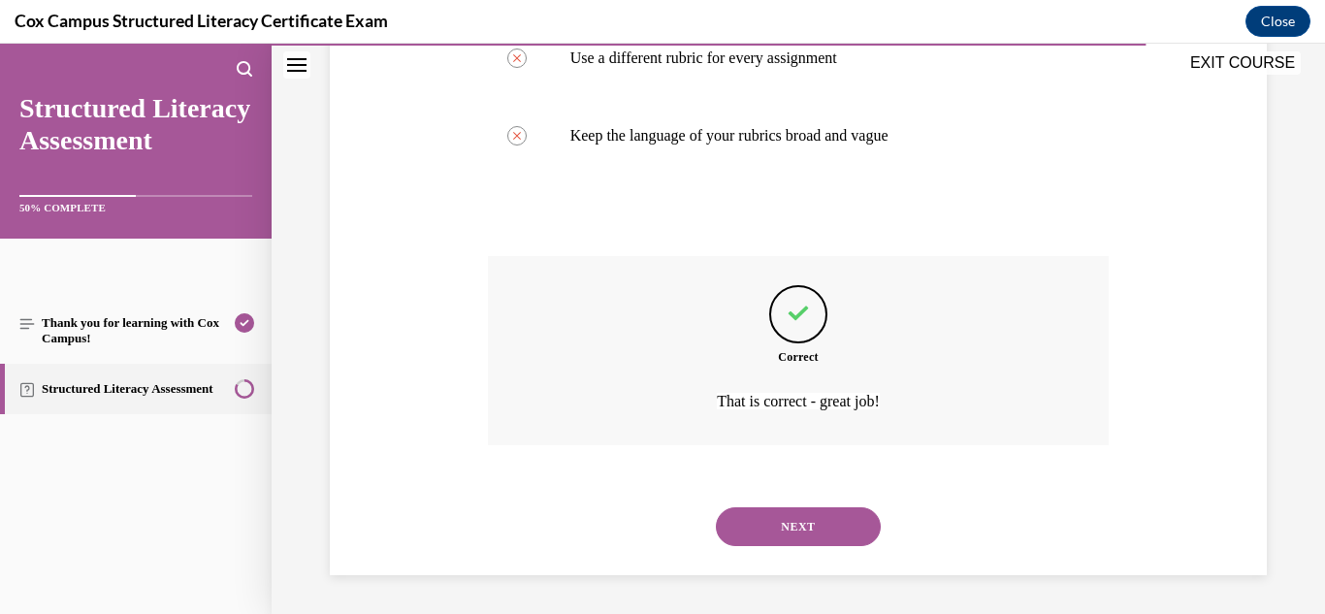
click at [789, 525] on button "NEXT" at bounding box center [798, 526] width 165 height 39
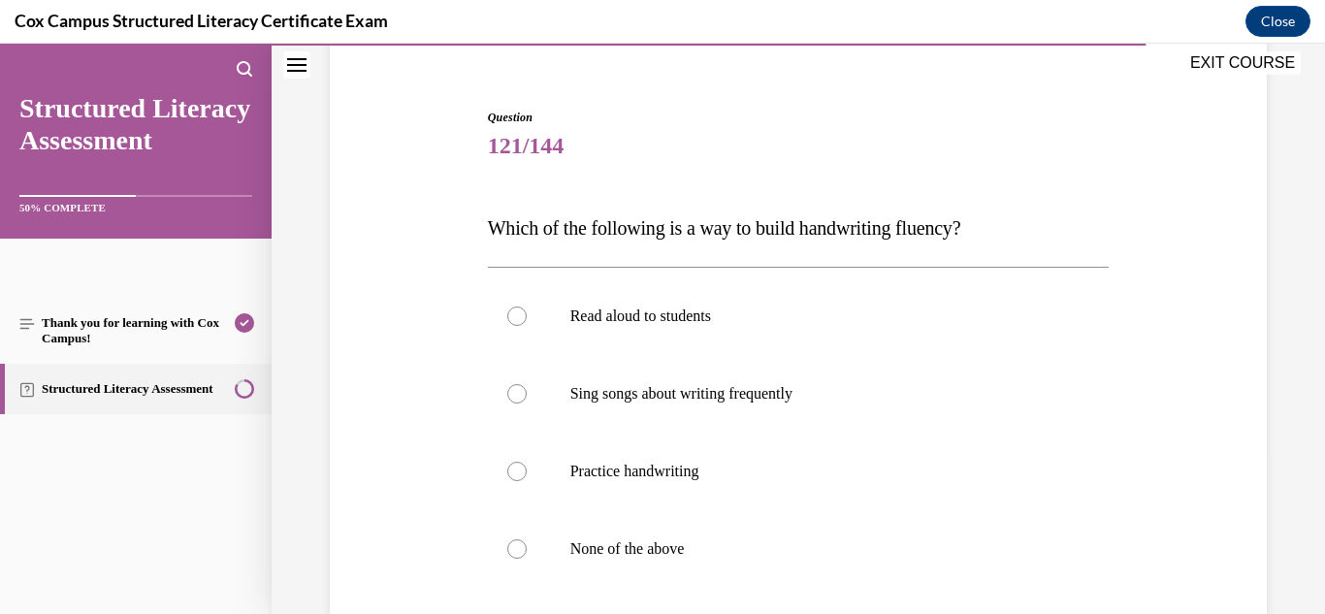
scroll to position [165, 0]
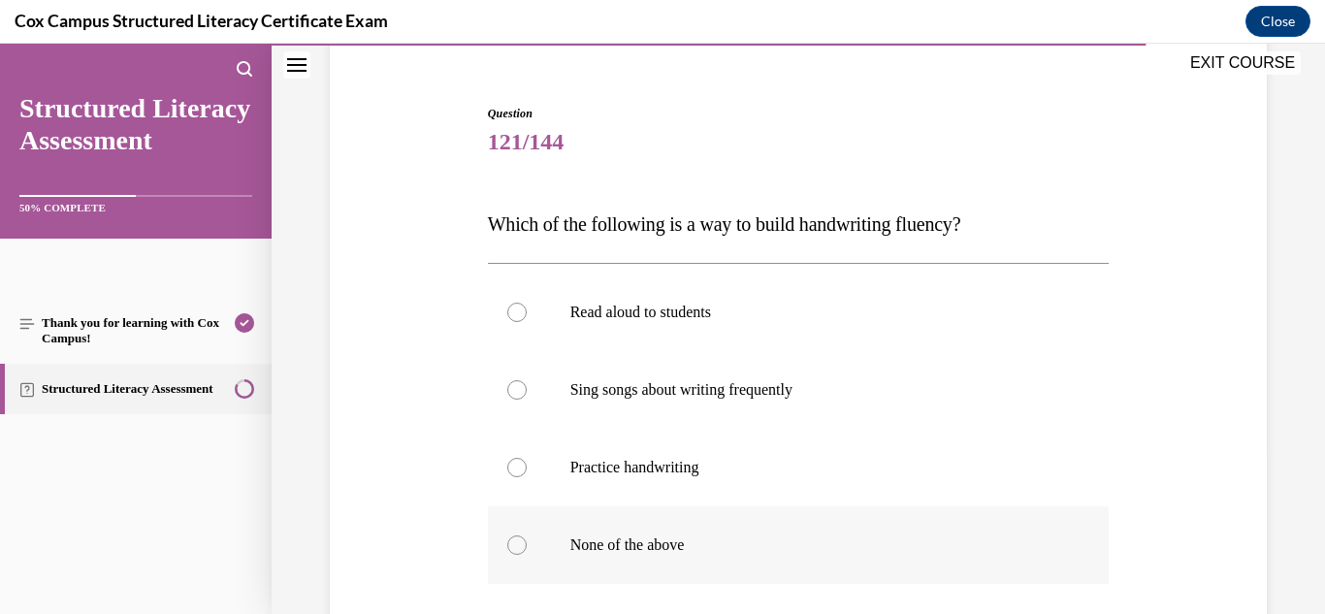
click at [693, 525] on label "None of the above" at bounding box center [799, 545] width 622 height 78
click at [527, 535] on input "None of the above" at bounding box center [516, 544] width 19 height 19
radio input "true"
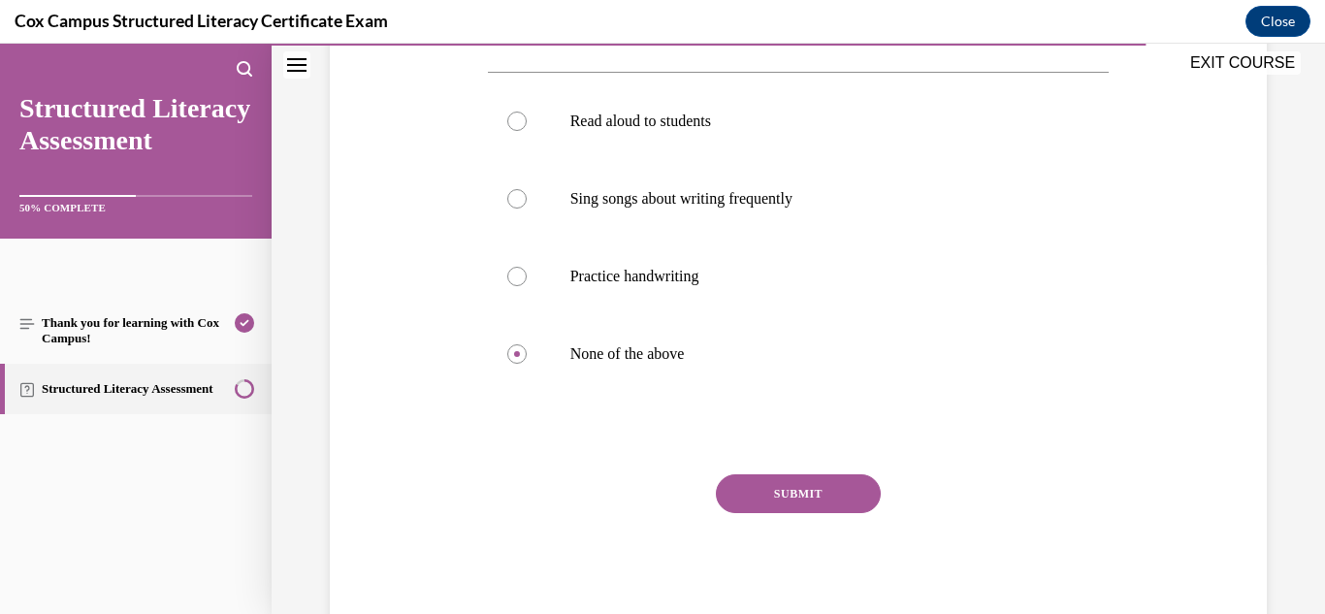
click at [760, 505] on button "SUBMIT" at bounding box center [798, 493] width 165 height 39
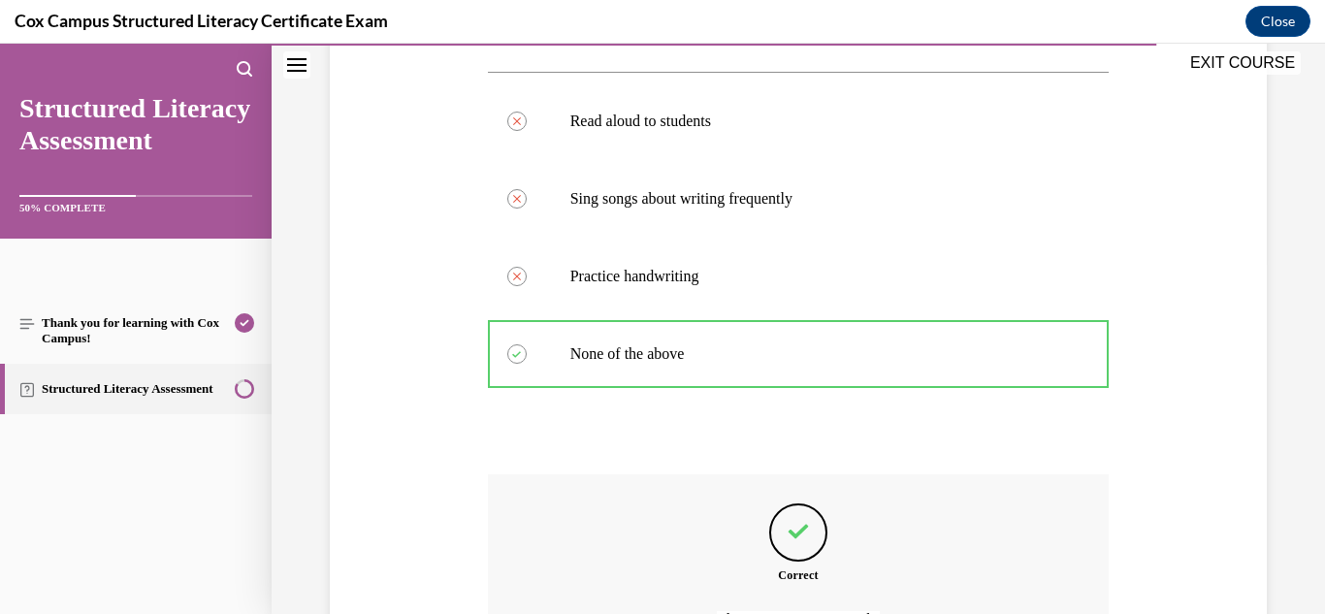
scroll to position [574, 0]
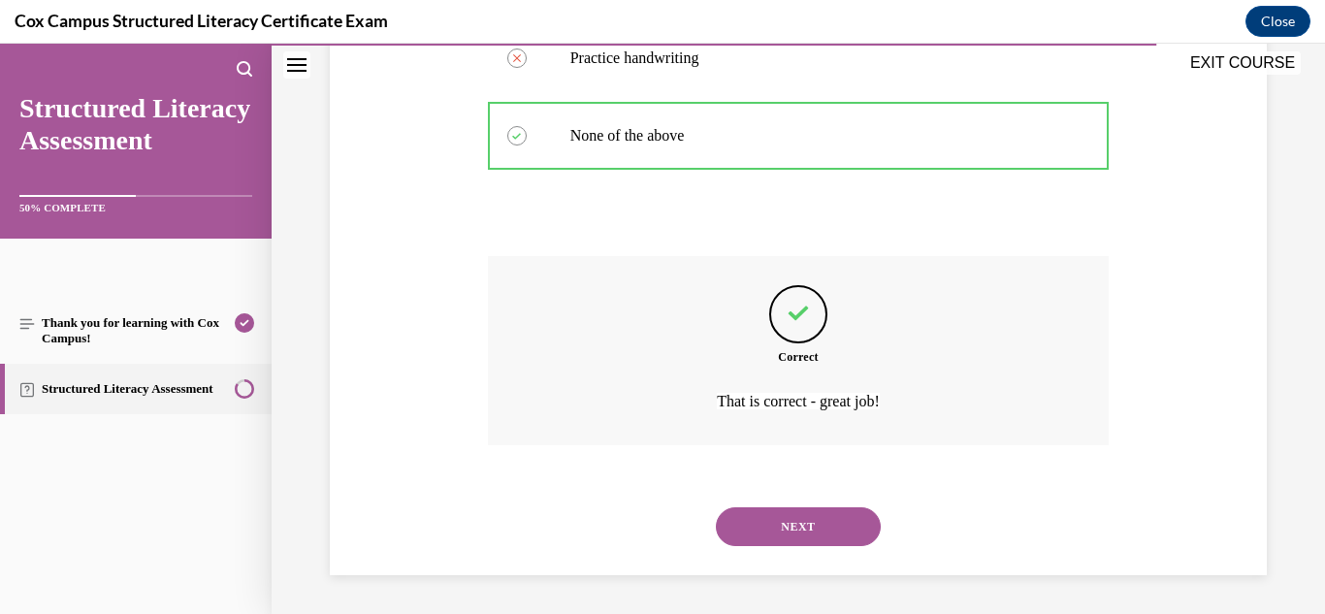
click at [822, 514] on button "NEXT" at bounding box center [798, 526] width 165 height 39
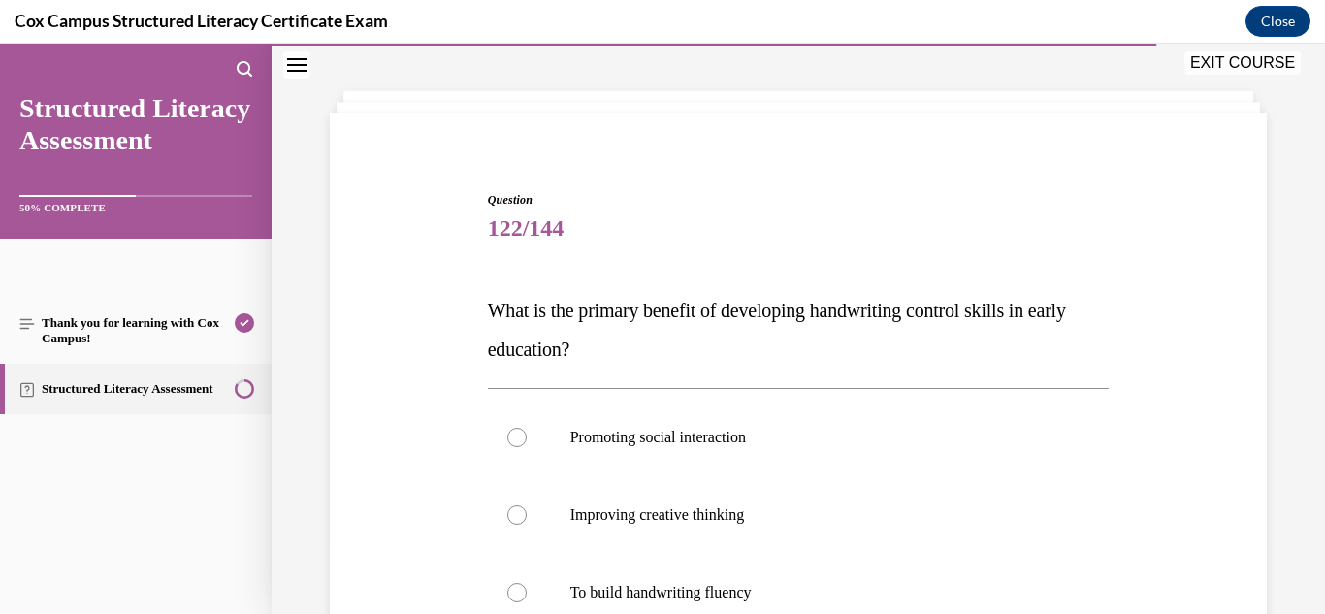
scroll to position [80, 0]
